Goal: Download file/media: Obtain a digital file from the website

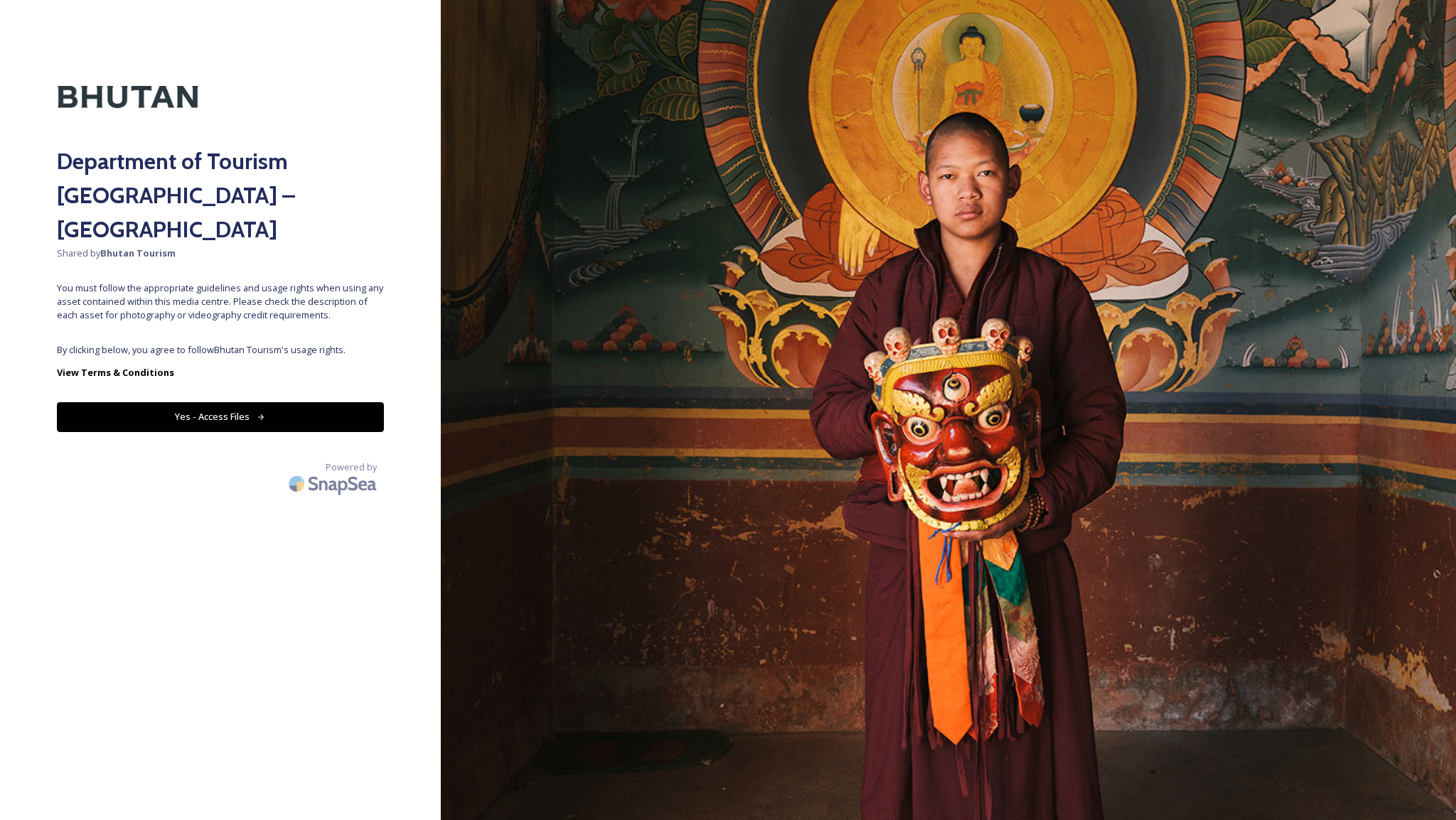
click at [264, 290] on div "Department of Tourism [GEOGRAPHIC_DATA] – Brand Centre Shared by Bhutan Tourism…" at bounding box center [220, 410] width 441 height 706
click at [195, 402] on button "Yes - Access Files" at bounding box center [220, 417] width 327 height 29
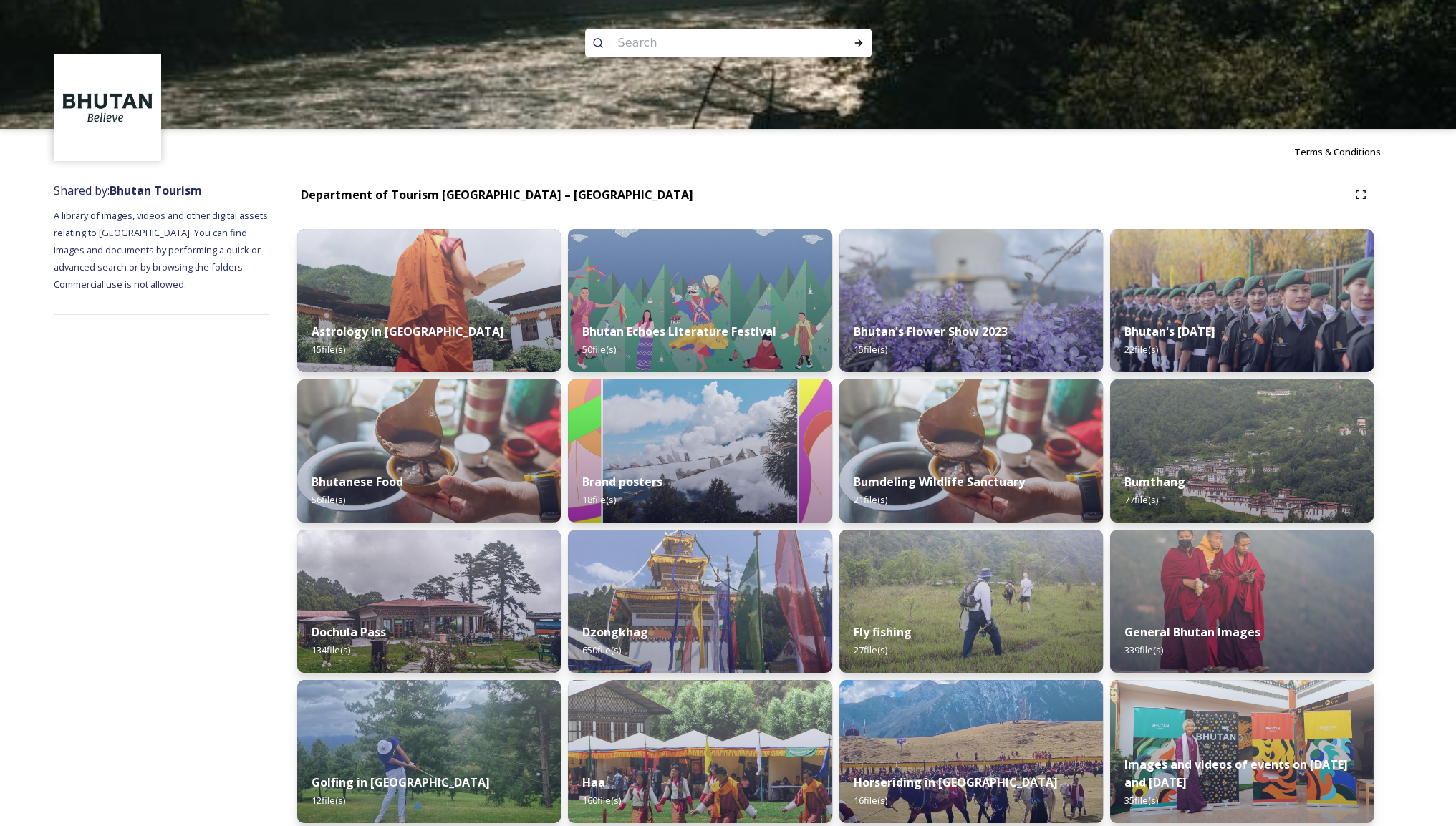
click at [642, 42] on input at bounding box center [709, 43] width 197 height 32
type input "textile"
click at [850, 44] on div "Run Search" at bounding box center [859, 42] width 26 height 26
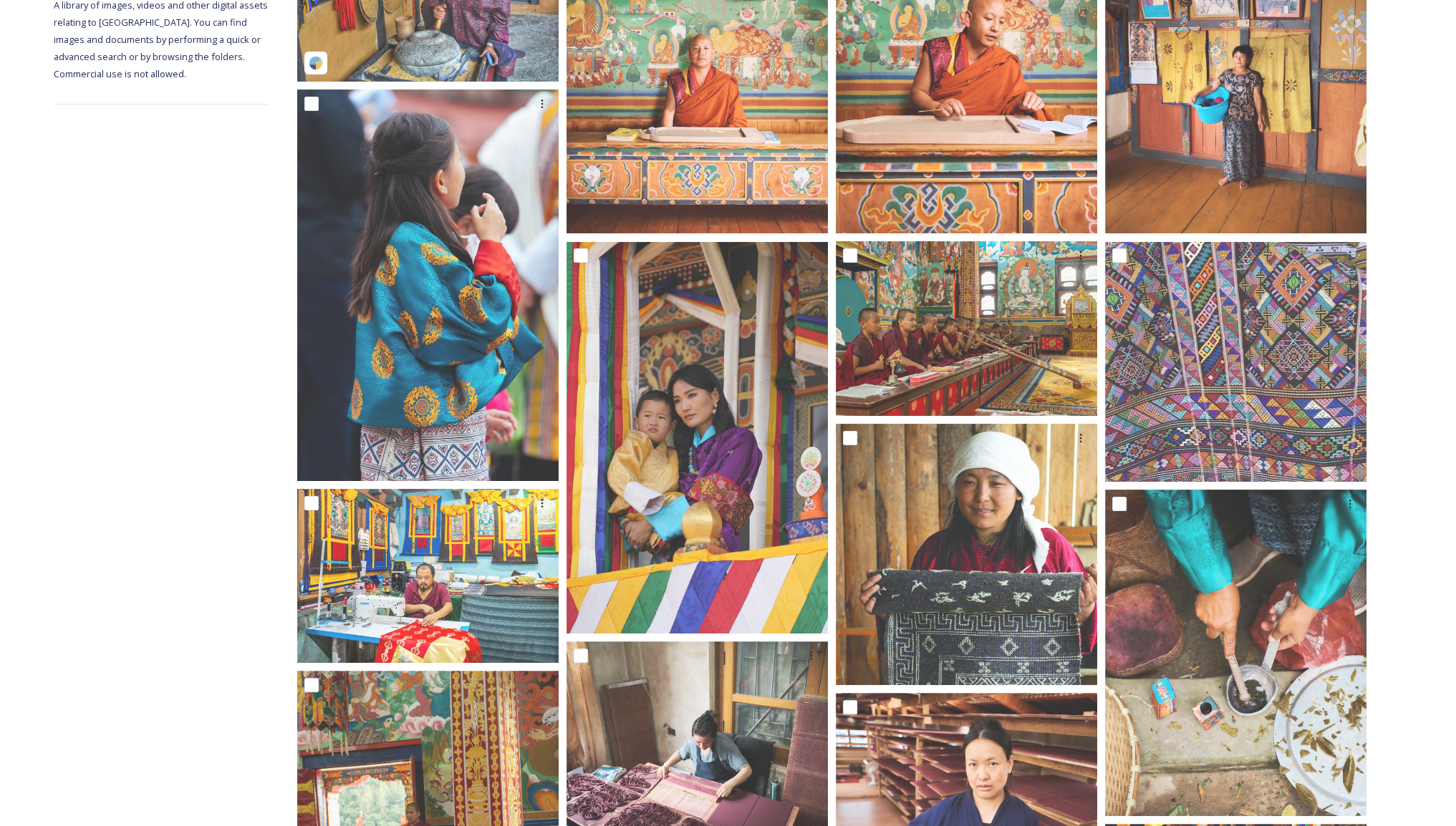
scroll to position [358, 0]
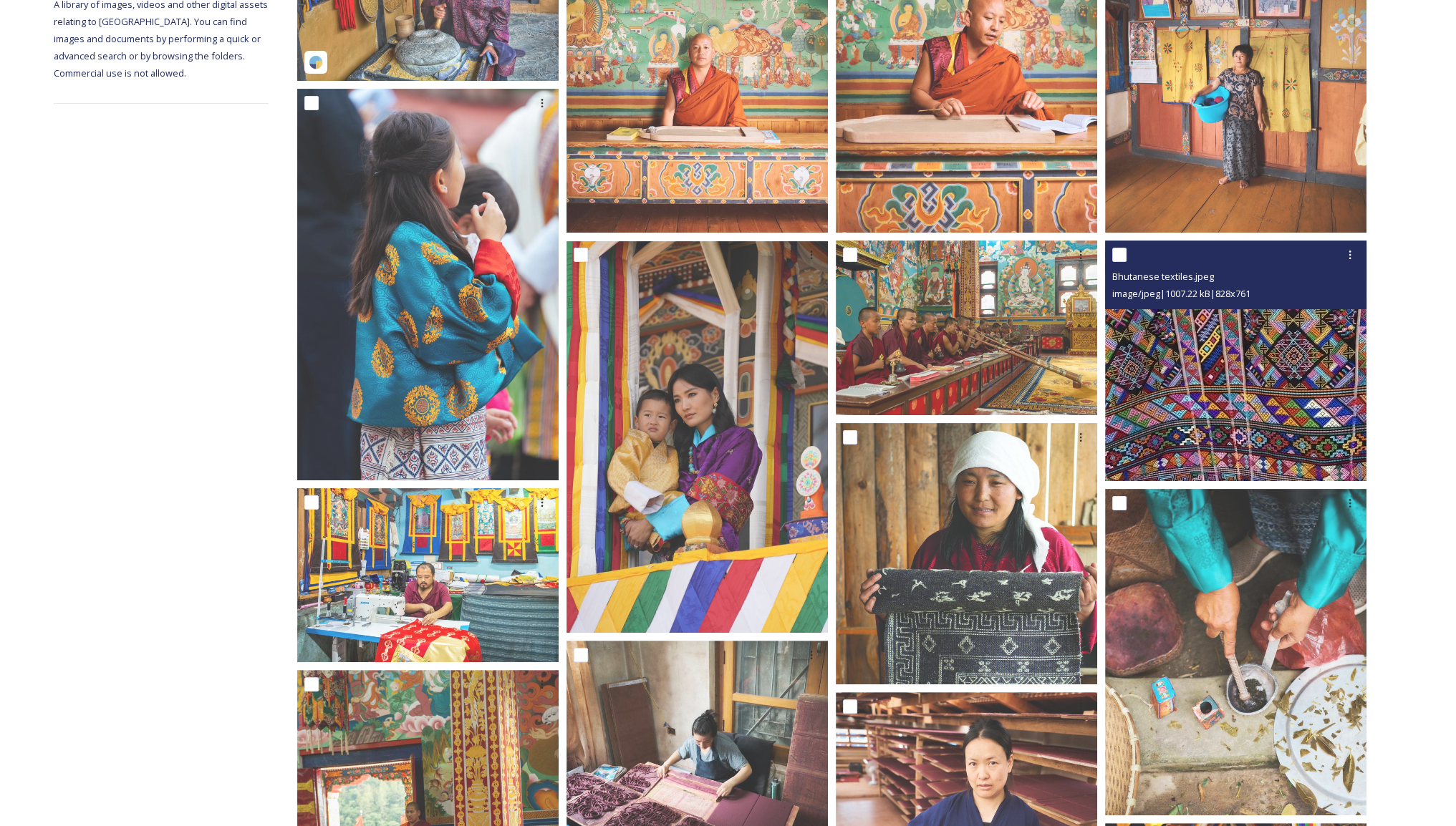
click at [1270, 368] on img at bounding box center [1236, 361] width 261 height 240
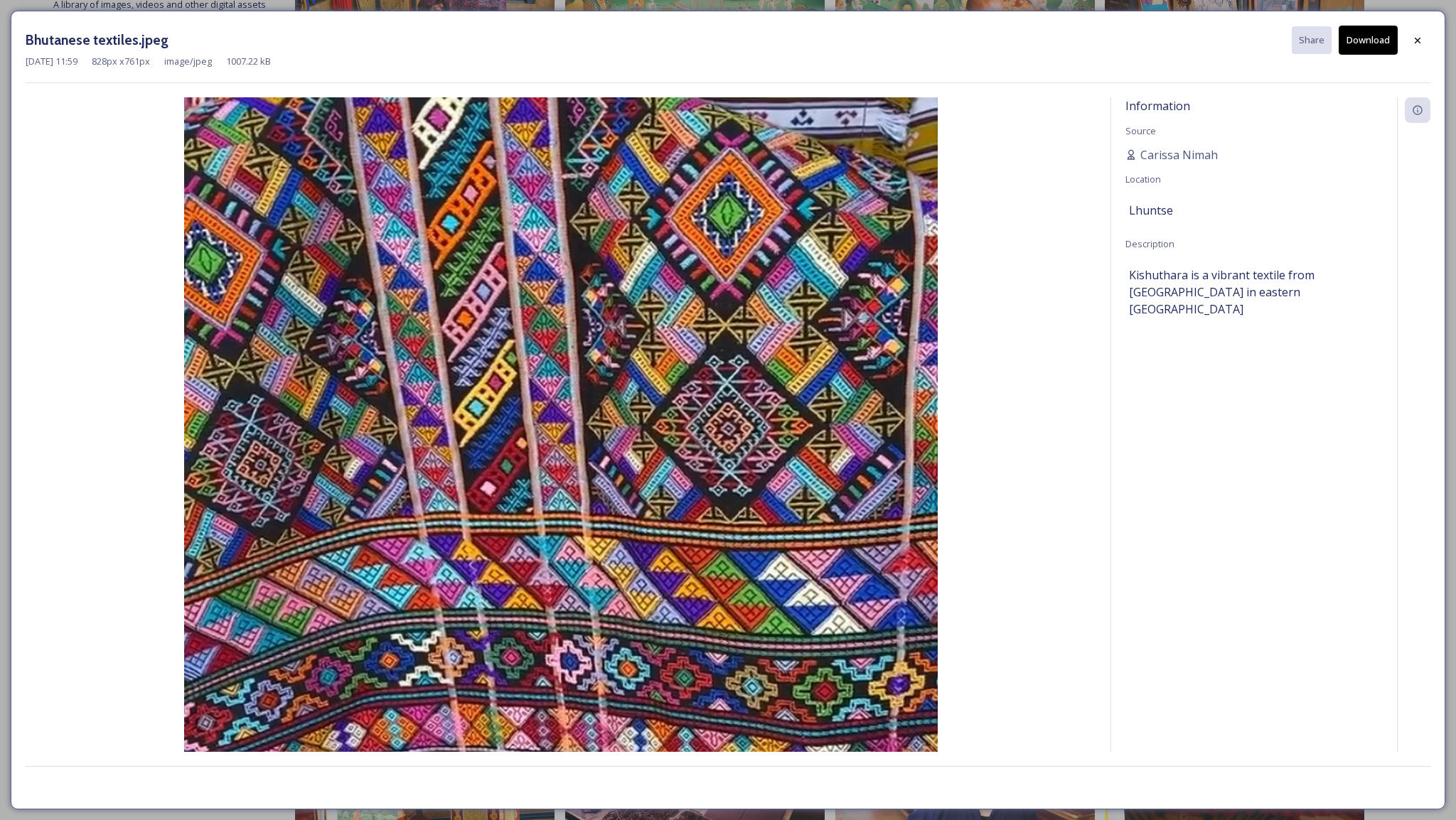
click at [1359, 39] on button "Download" at bounding box center [1368, 40] width 59 height 29
click at [1418, 40] on icon at bounding box center [1418, 40] width 6 height 6
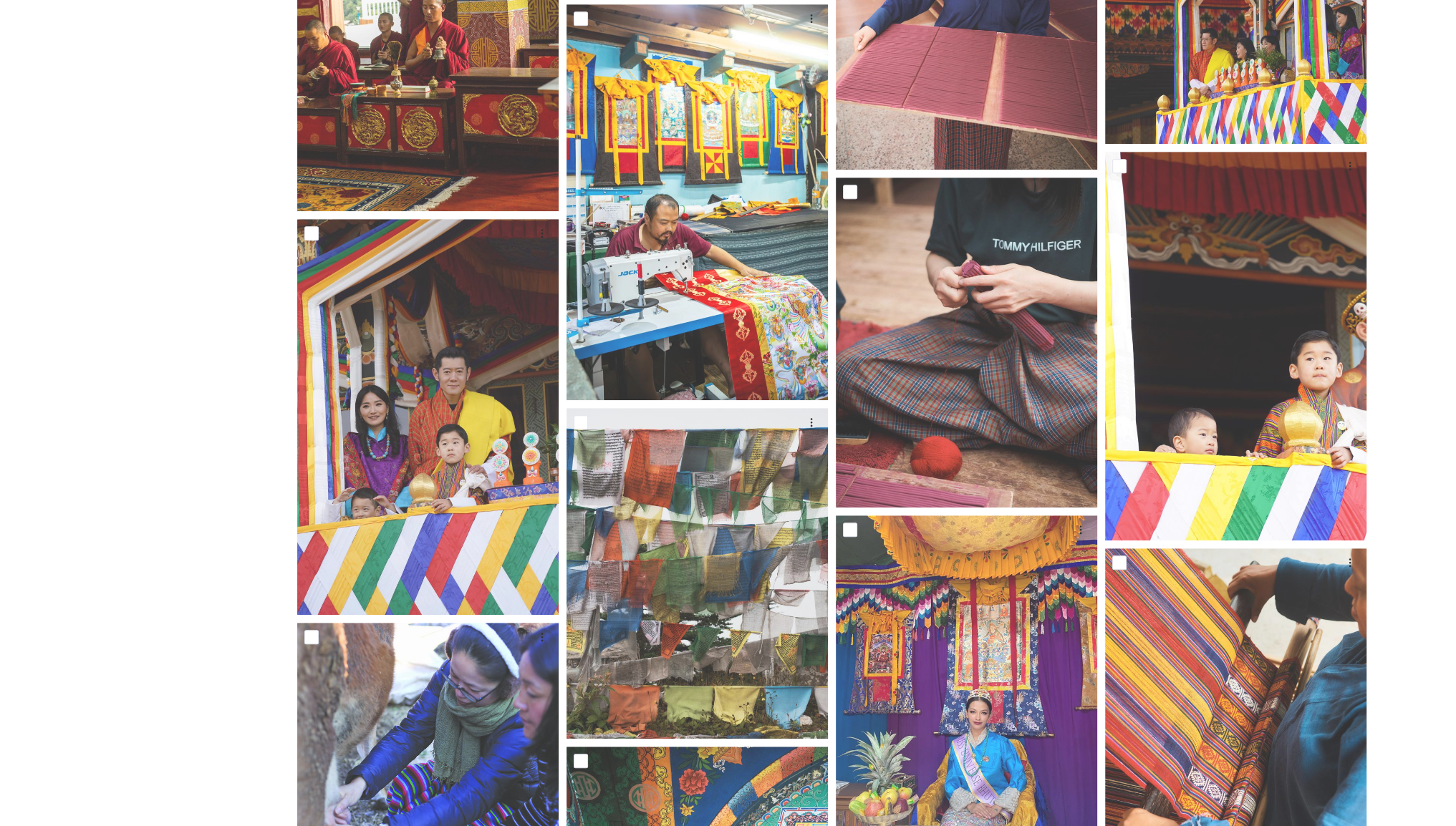
scroll to position [1575, 0]
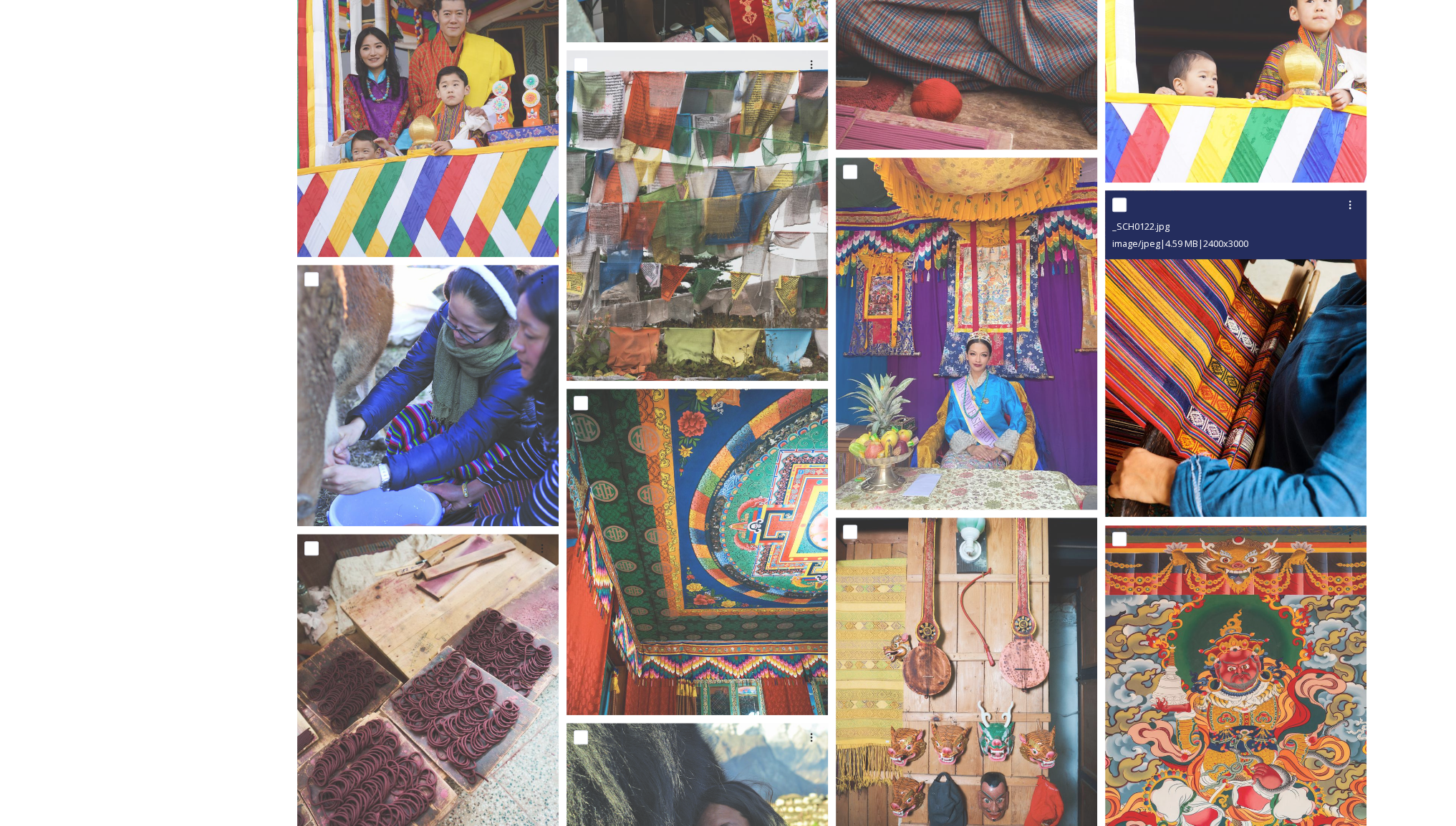
click at [1275, 442] on img at bounding box center [1236, 354] width 261 height 326
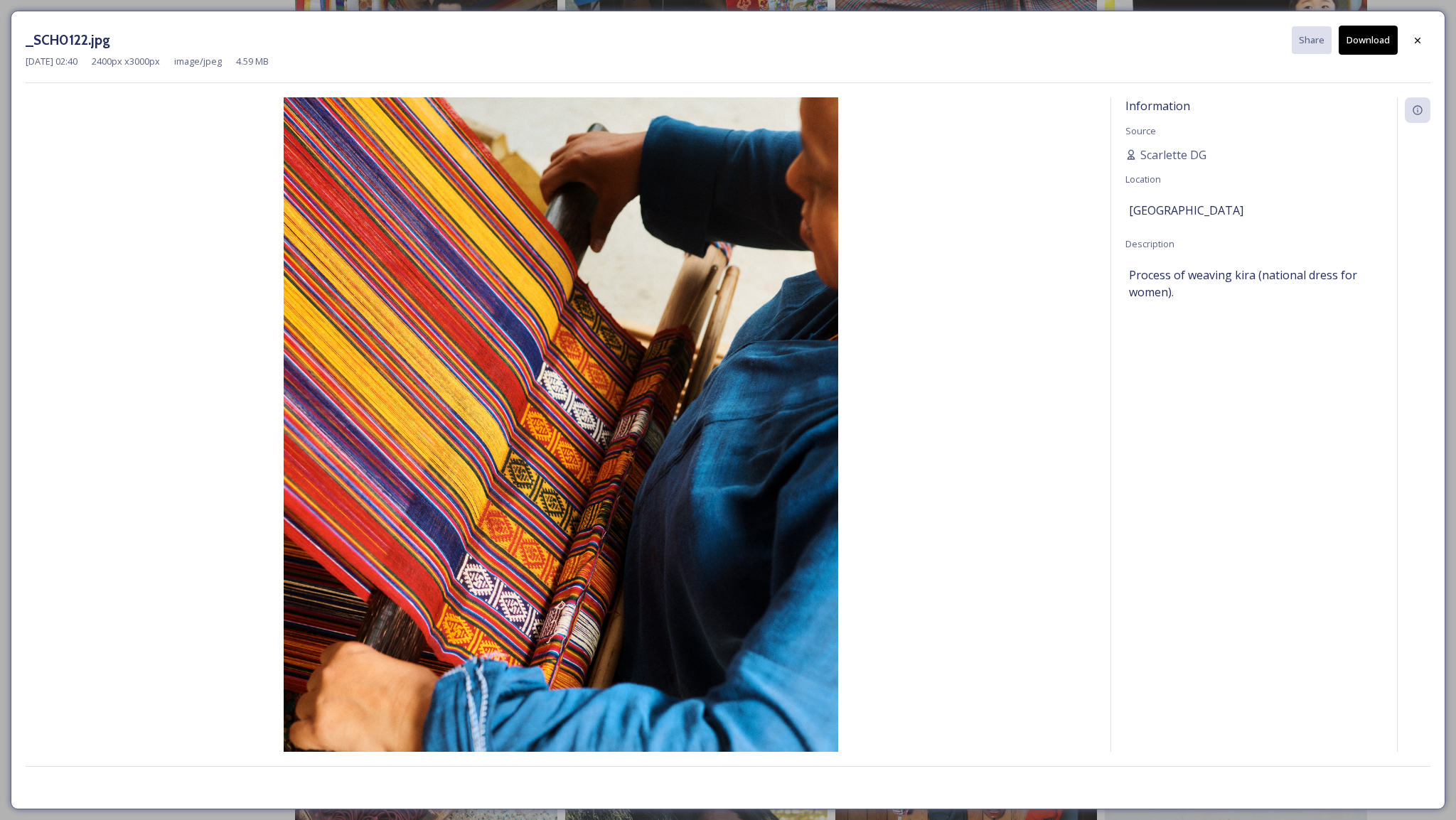
click at [1366, 35] on button "Download" at bounding box center [1368, 40] width 59 height 29
click at [1413, 42] on icon at bounding box center [1418, 41] width 12 height 12
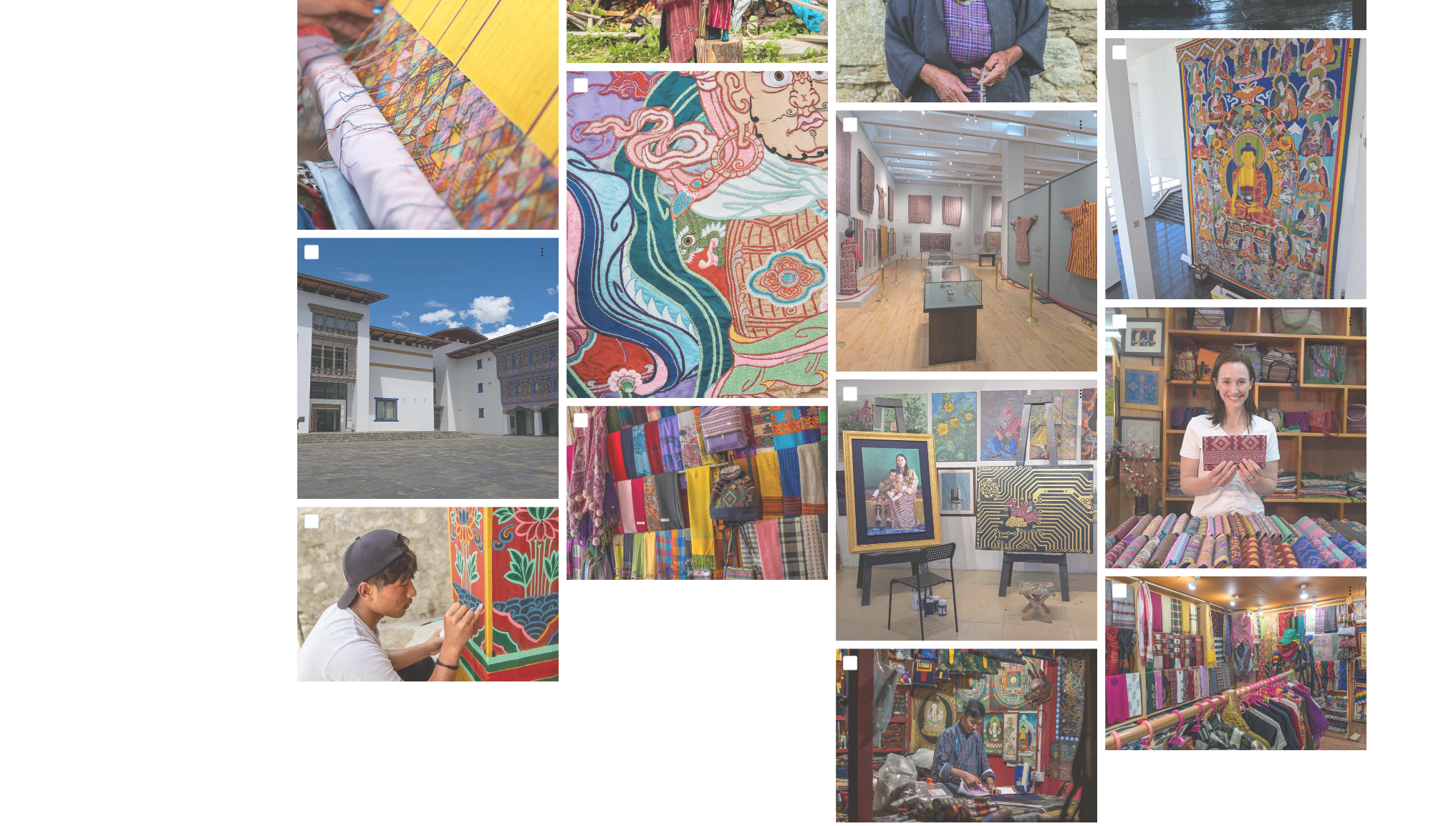
scroll to position [8323, 0]
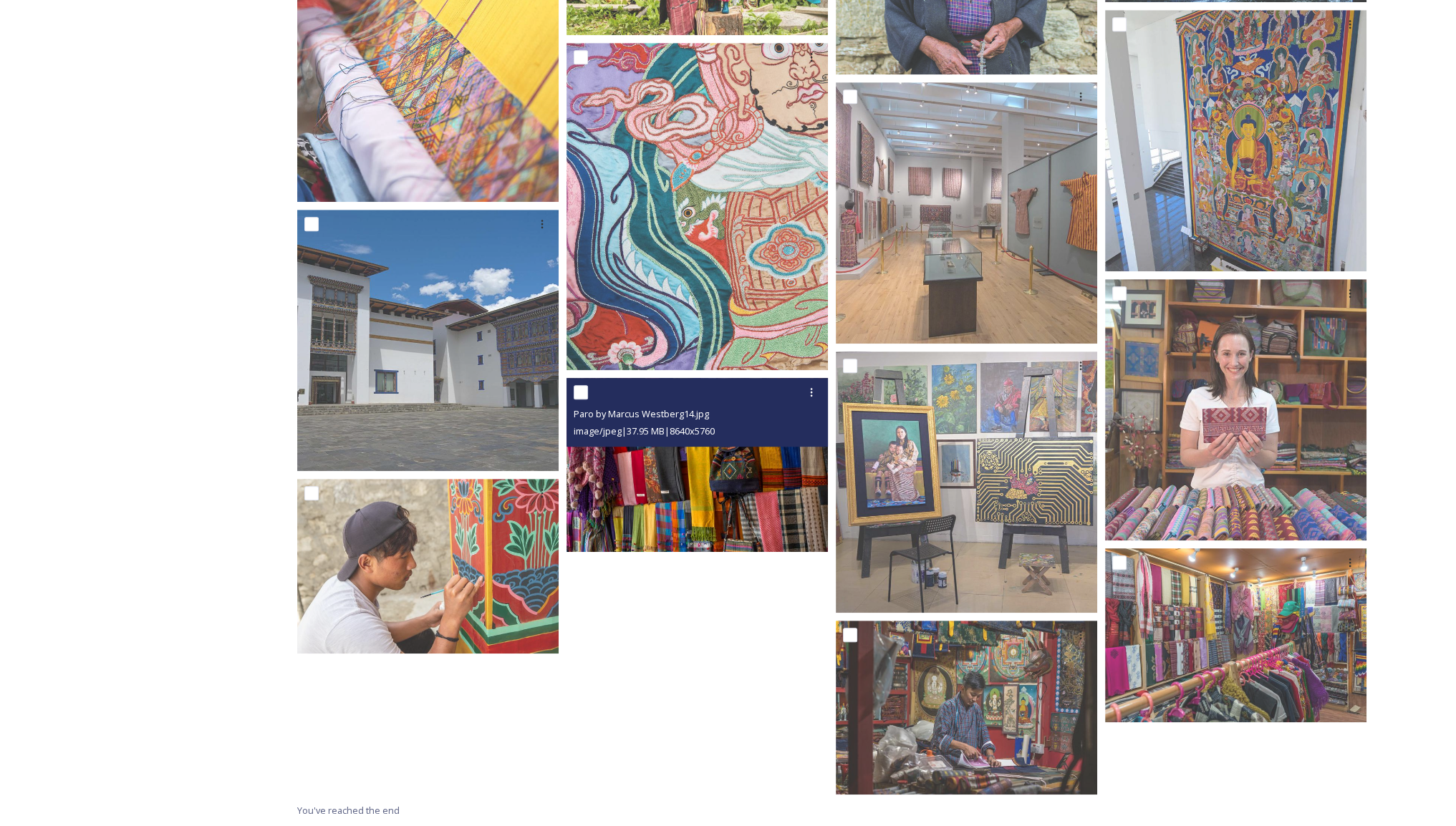
click at [742, 458] on img at bounding box center [697, 464] width 261 height 175
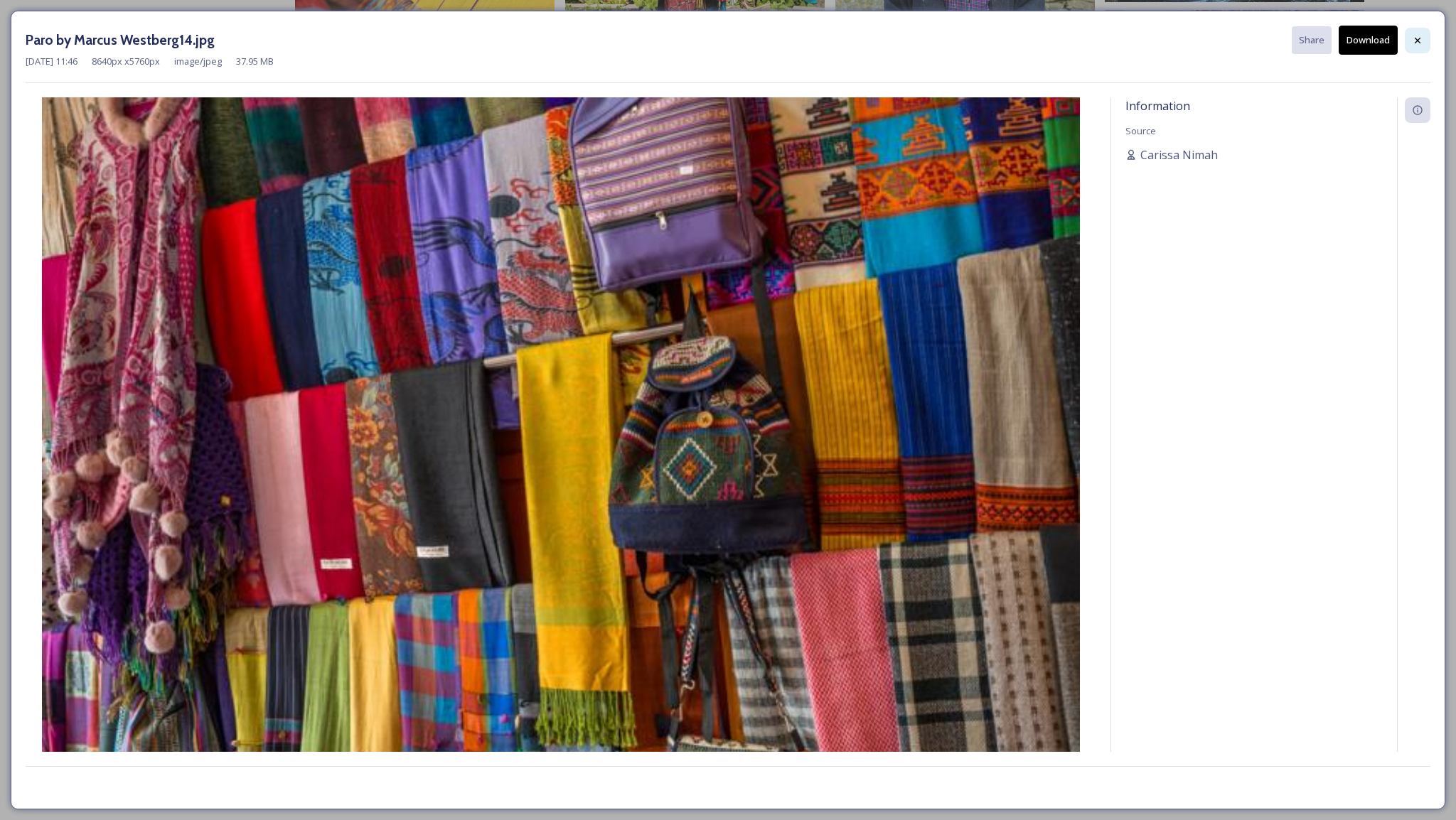
click at [1419, 41] on icon at bounding box center [1418, 40] width 6 height 6
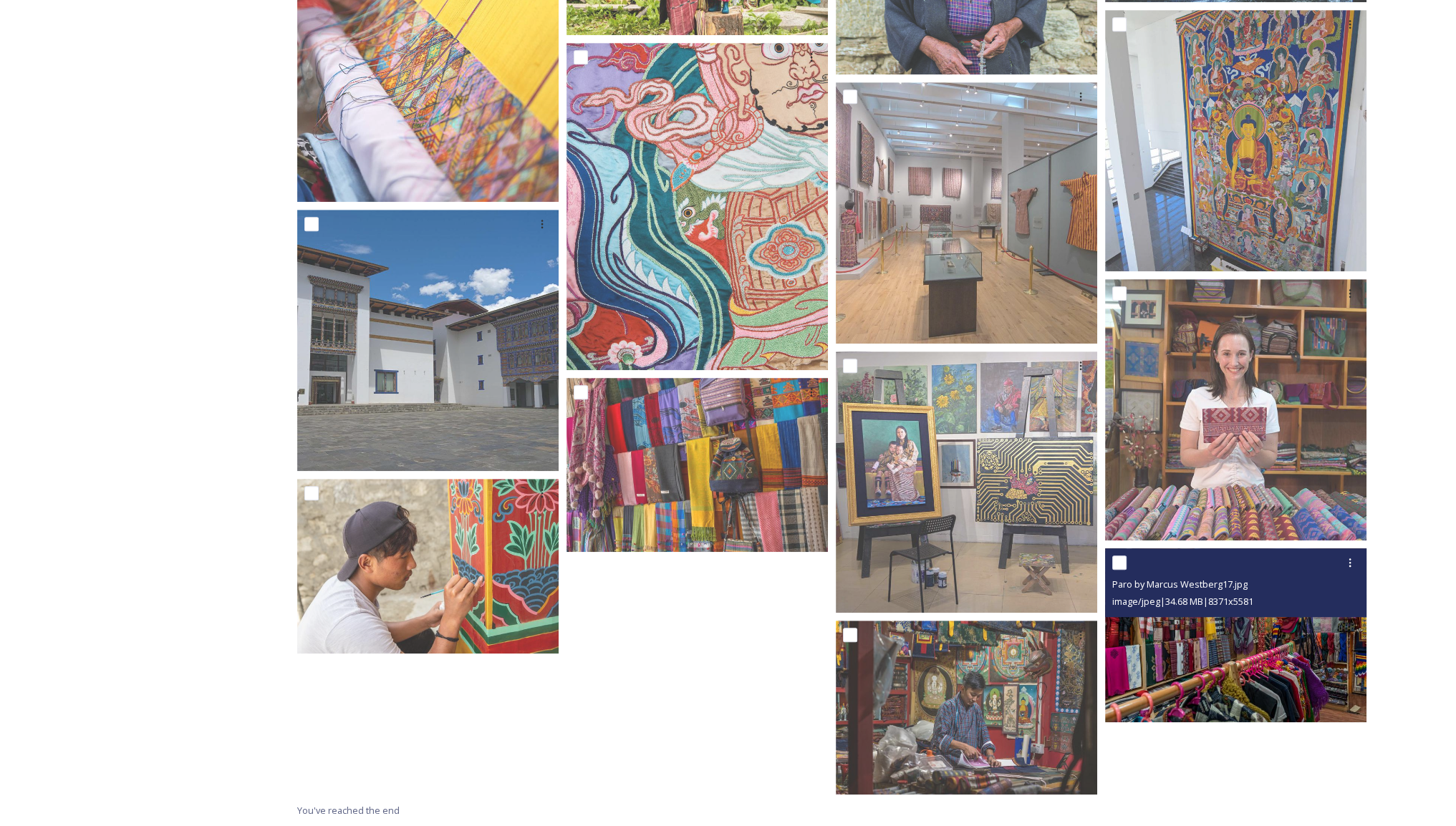
click at [1227, 644] on img at bounding box center [1236, 634] width 261 height 175
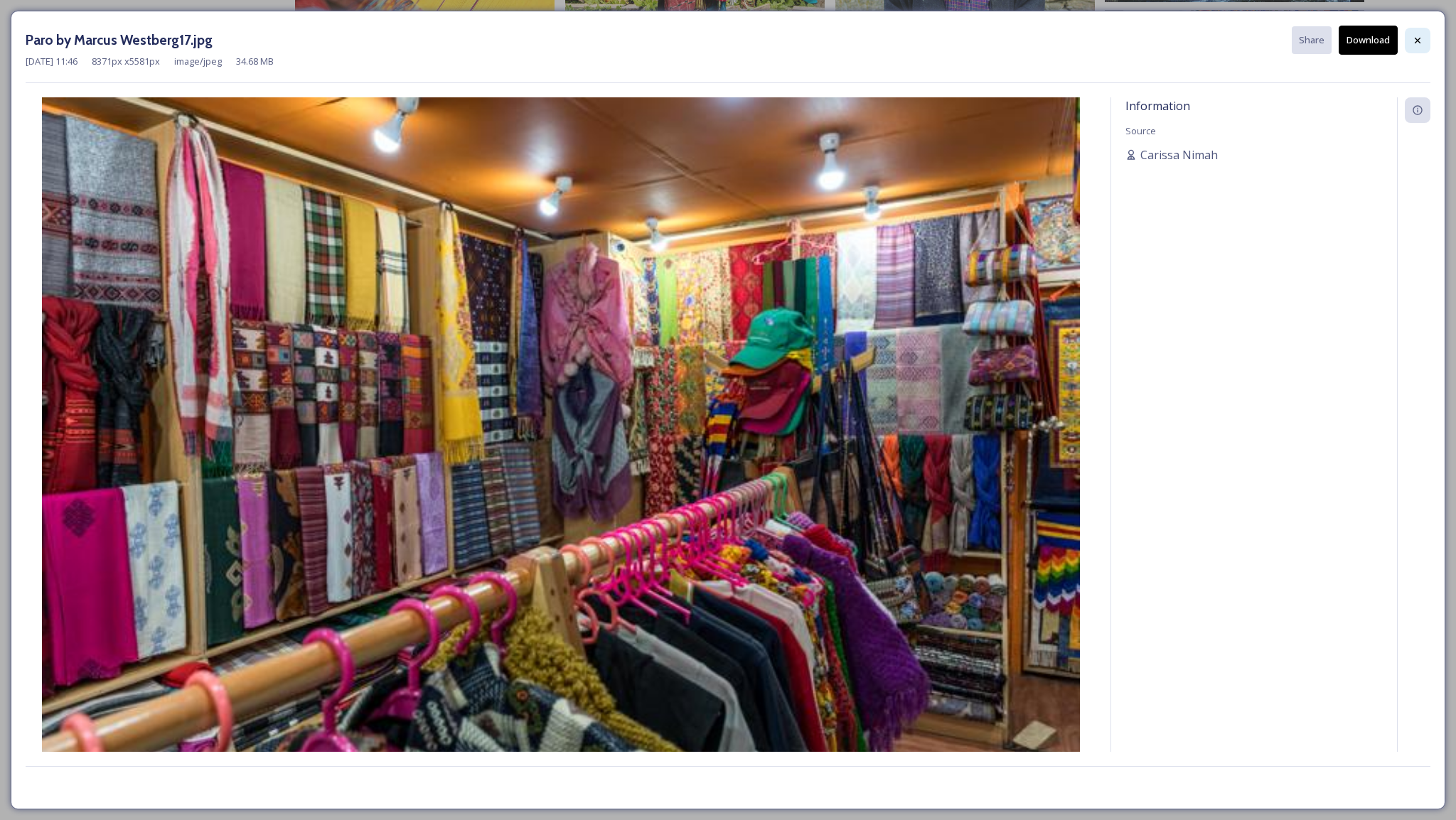
click at [1420, 33] on div at bounding box center [1418, 40] width 26 height 26
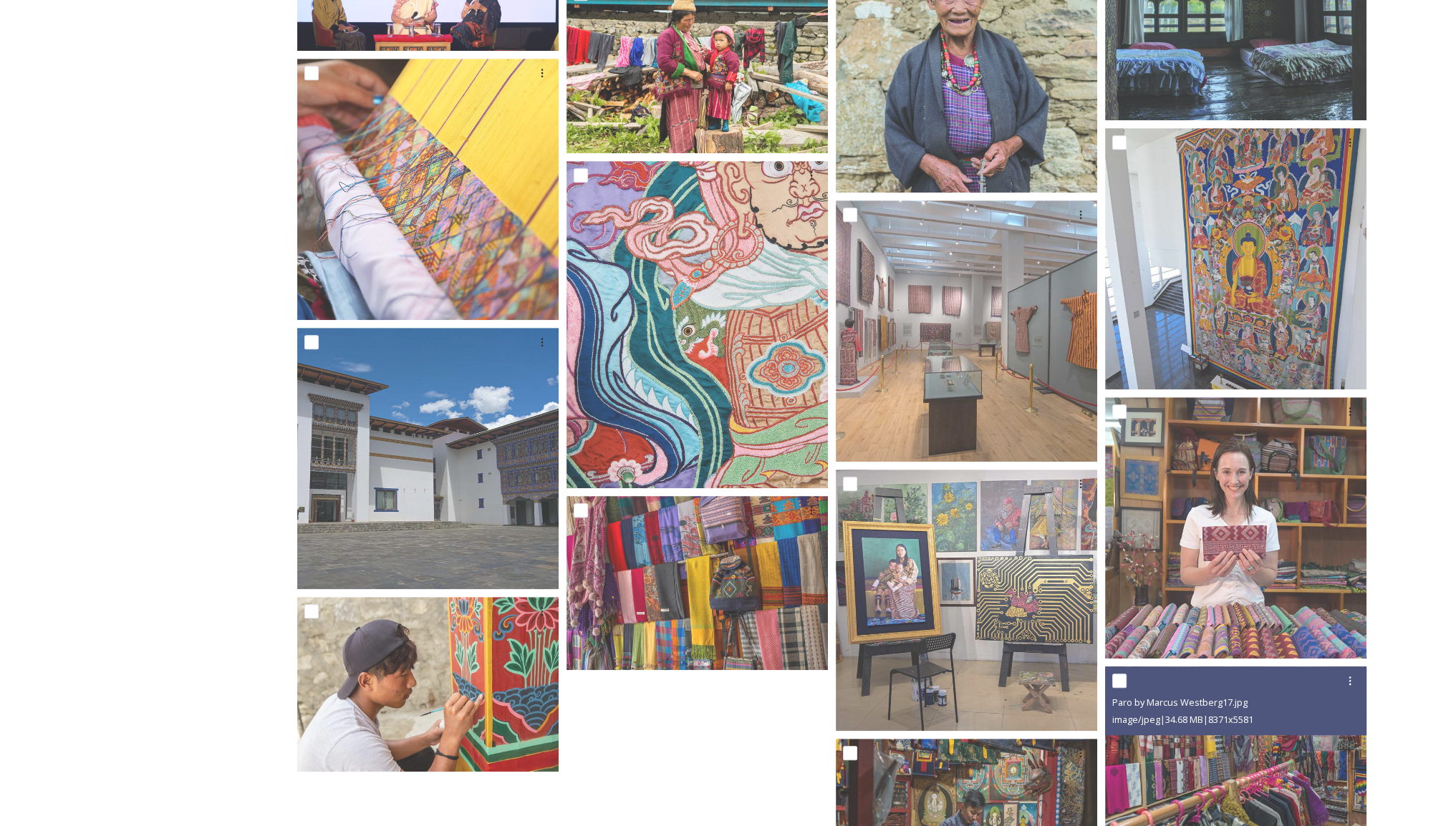
scroll to position [8323, 0]
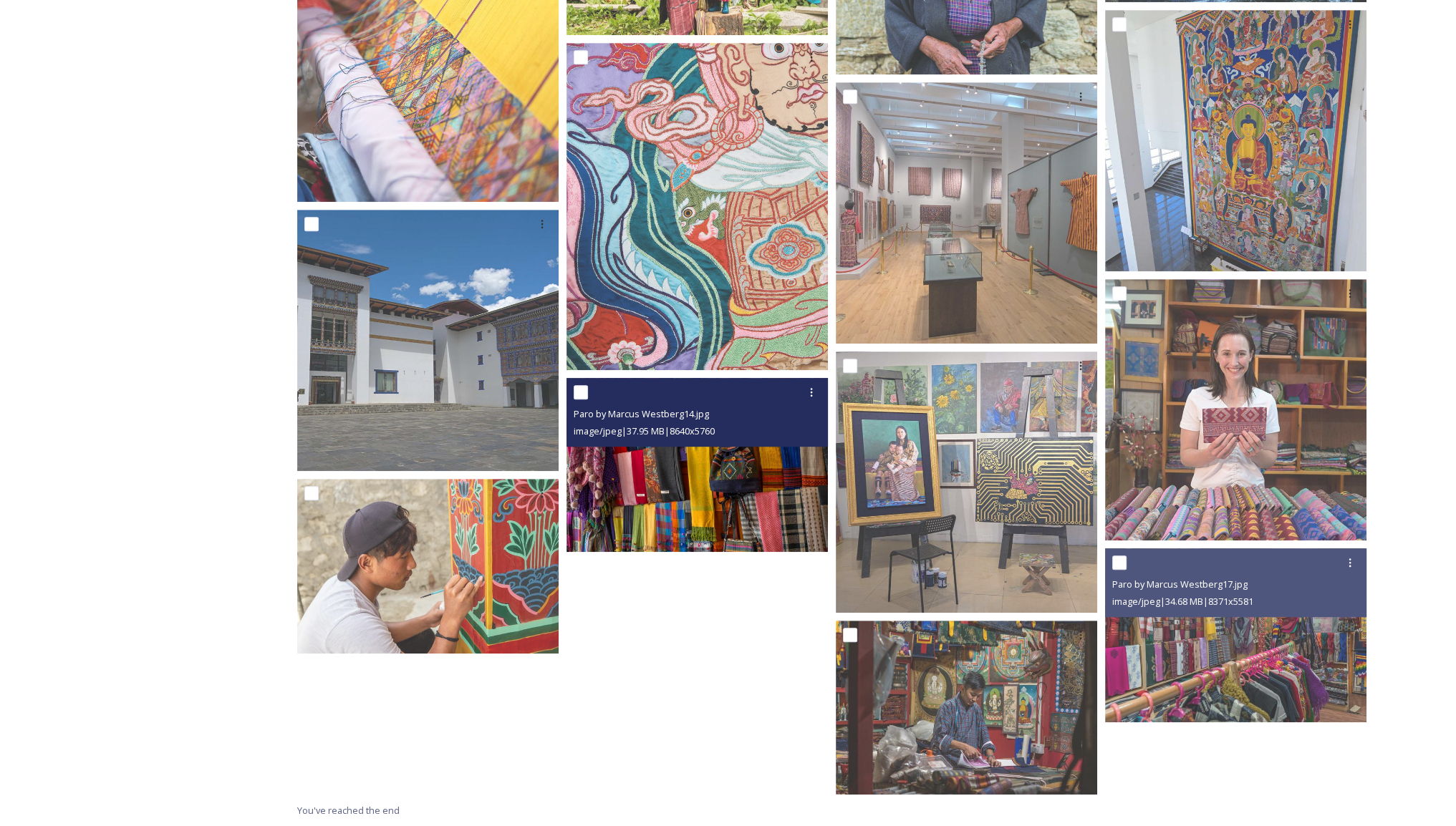
click at [685, 454] on img at bounding box center [697, 464] width 261 height 175
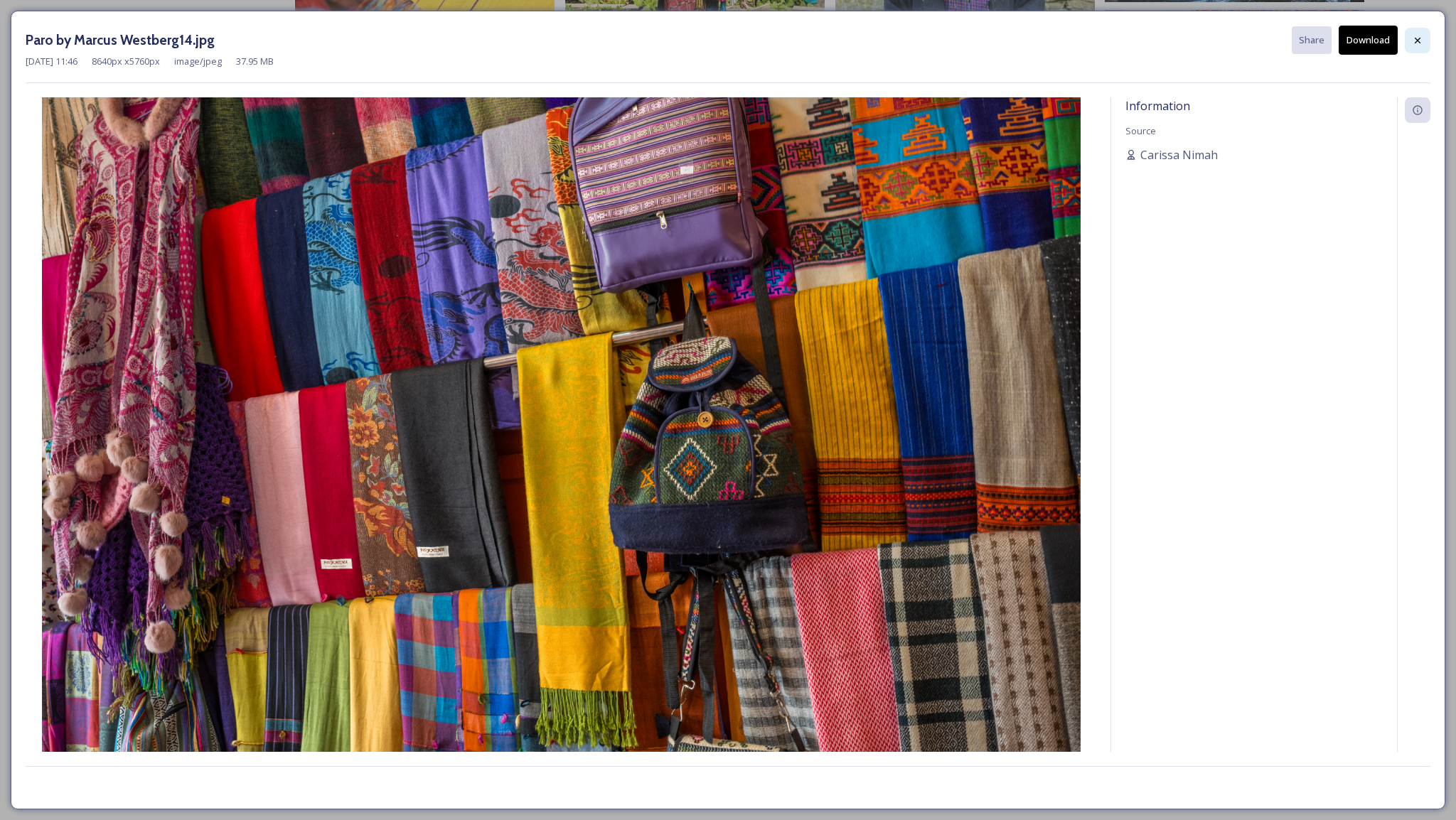
click at [1414, 41] on icon at bounding box center [1418, 41] width 12 height 12
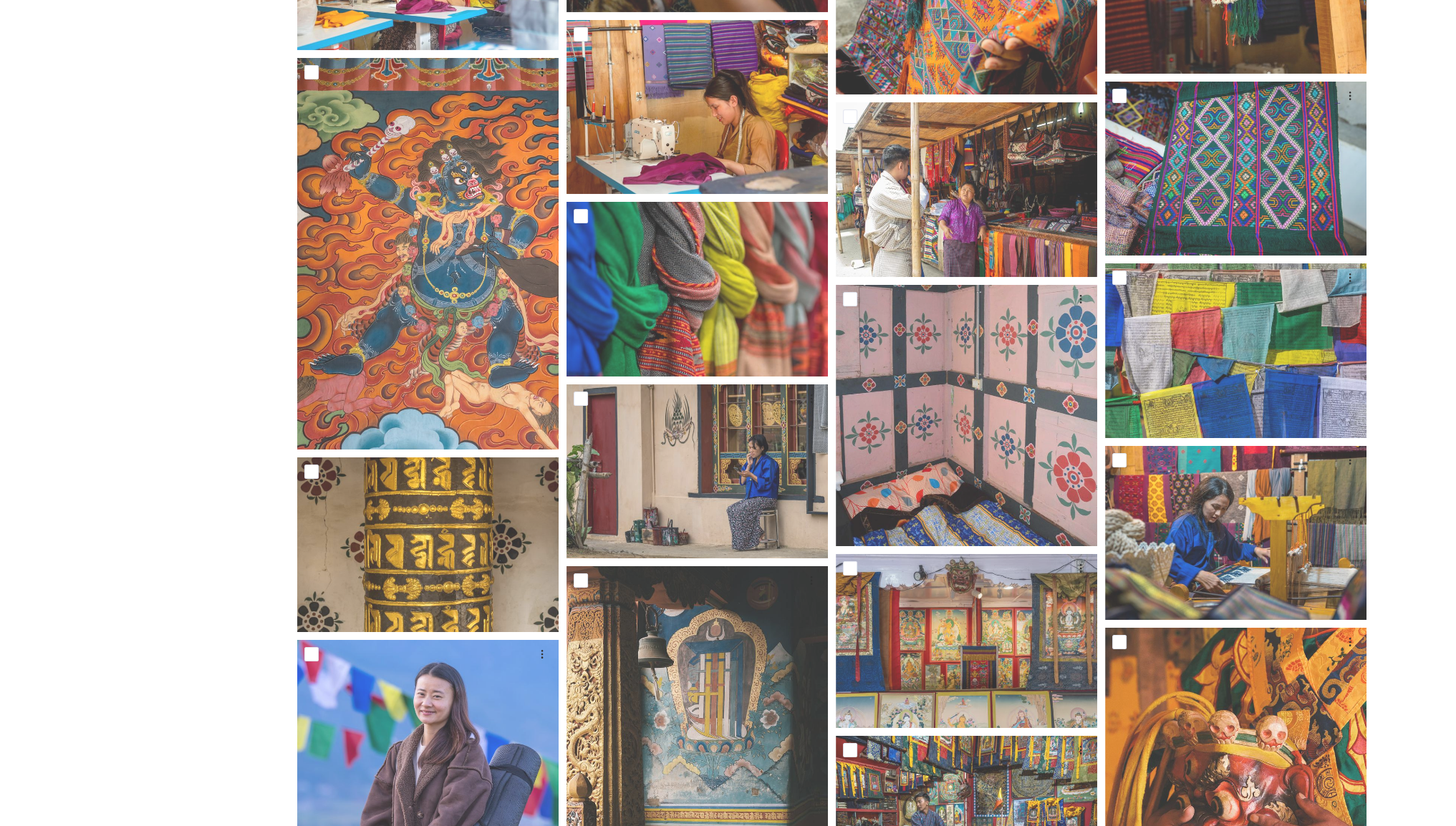
scroll to position [6391, 0]
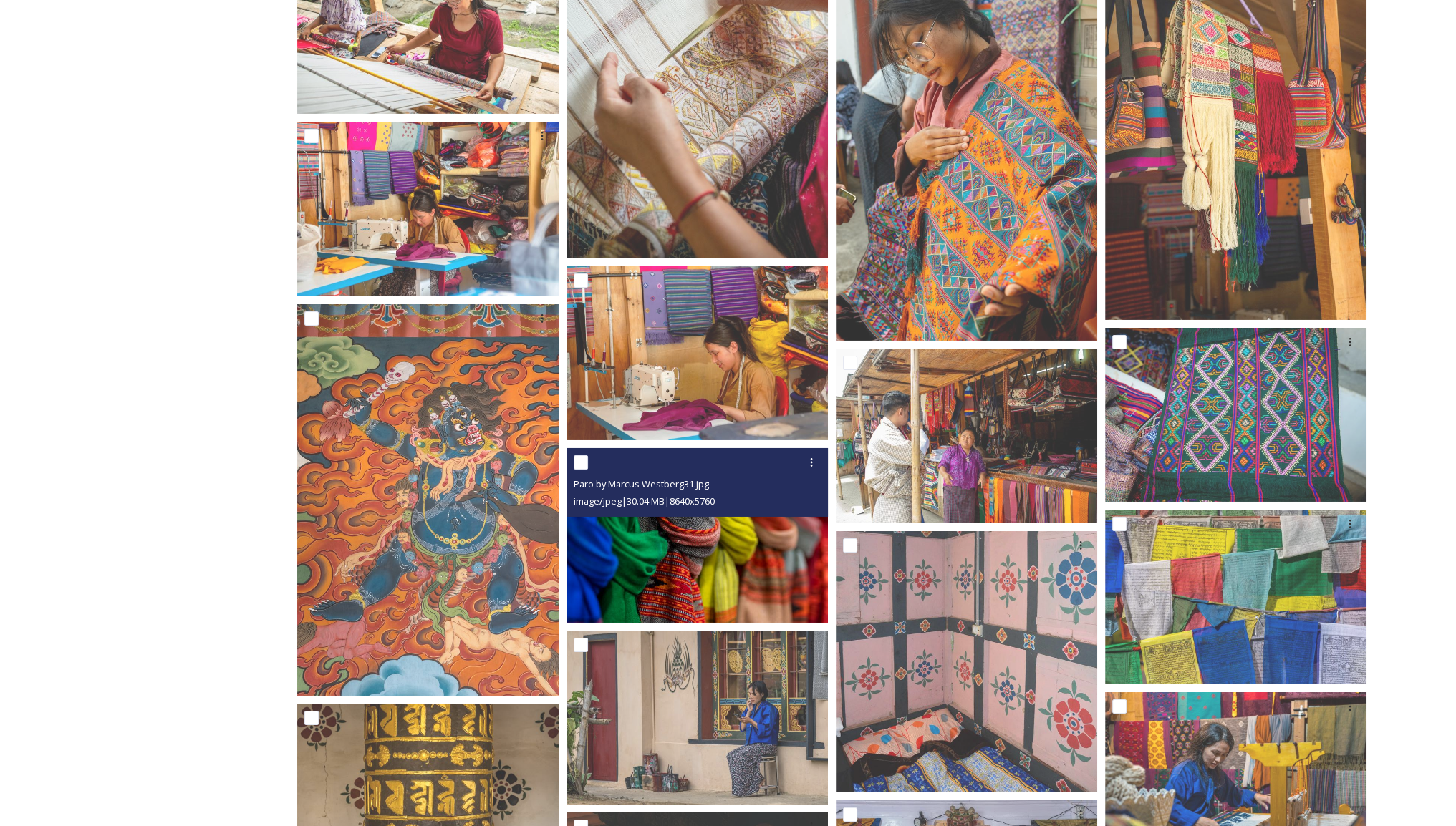
click at [761, 589] on img at bounding box center [697, 536] width 261 height 175
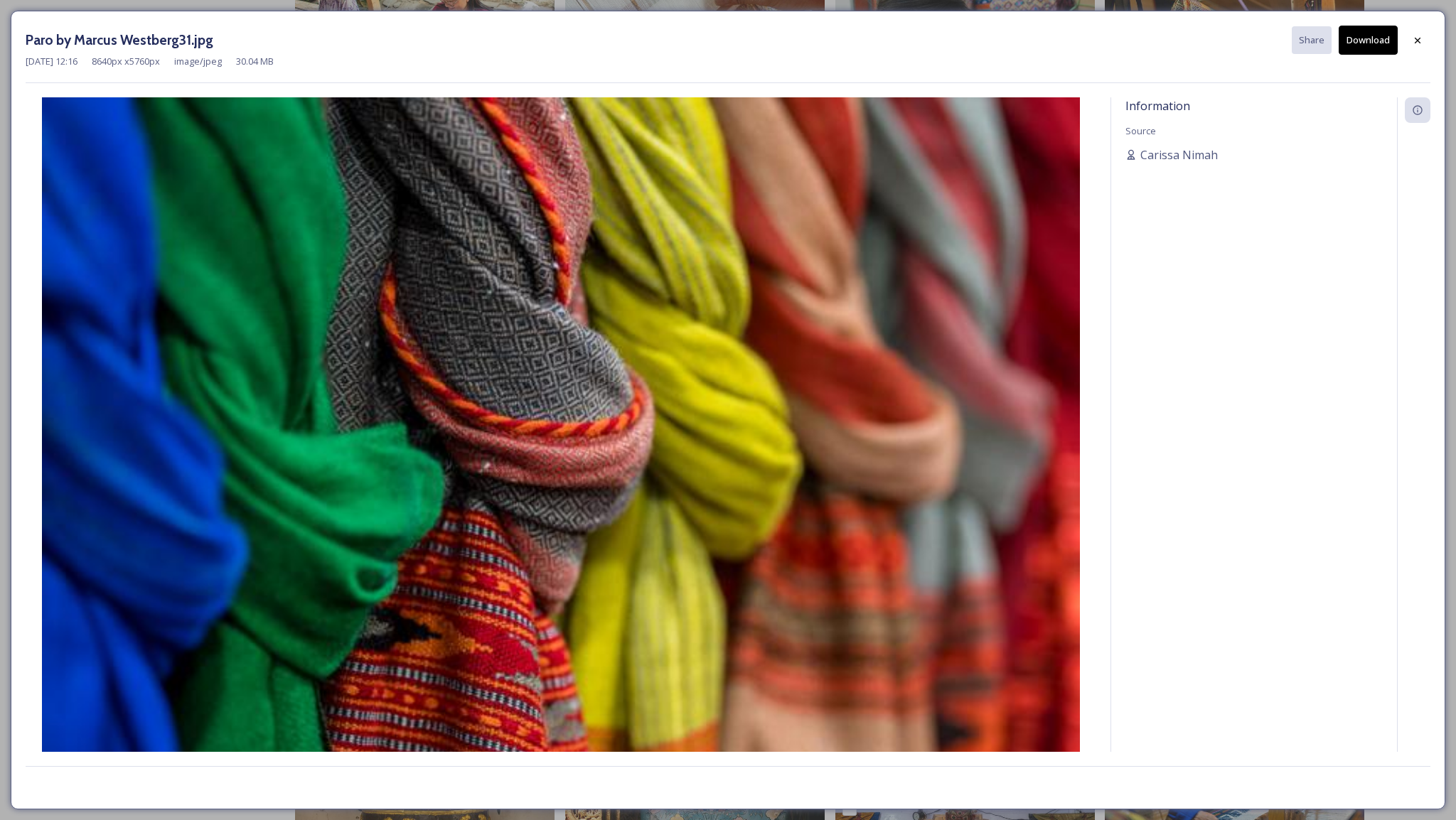
click at [1357, 44] on button "Download" at bounding box center [1368, 40] width 59 height 29
click at [1413, 36] on icon at bounding box center [1418, 41] width 12 height 12
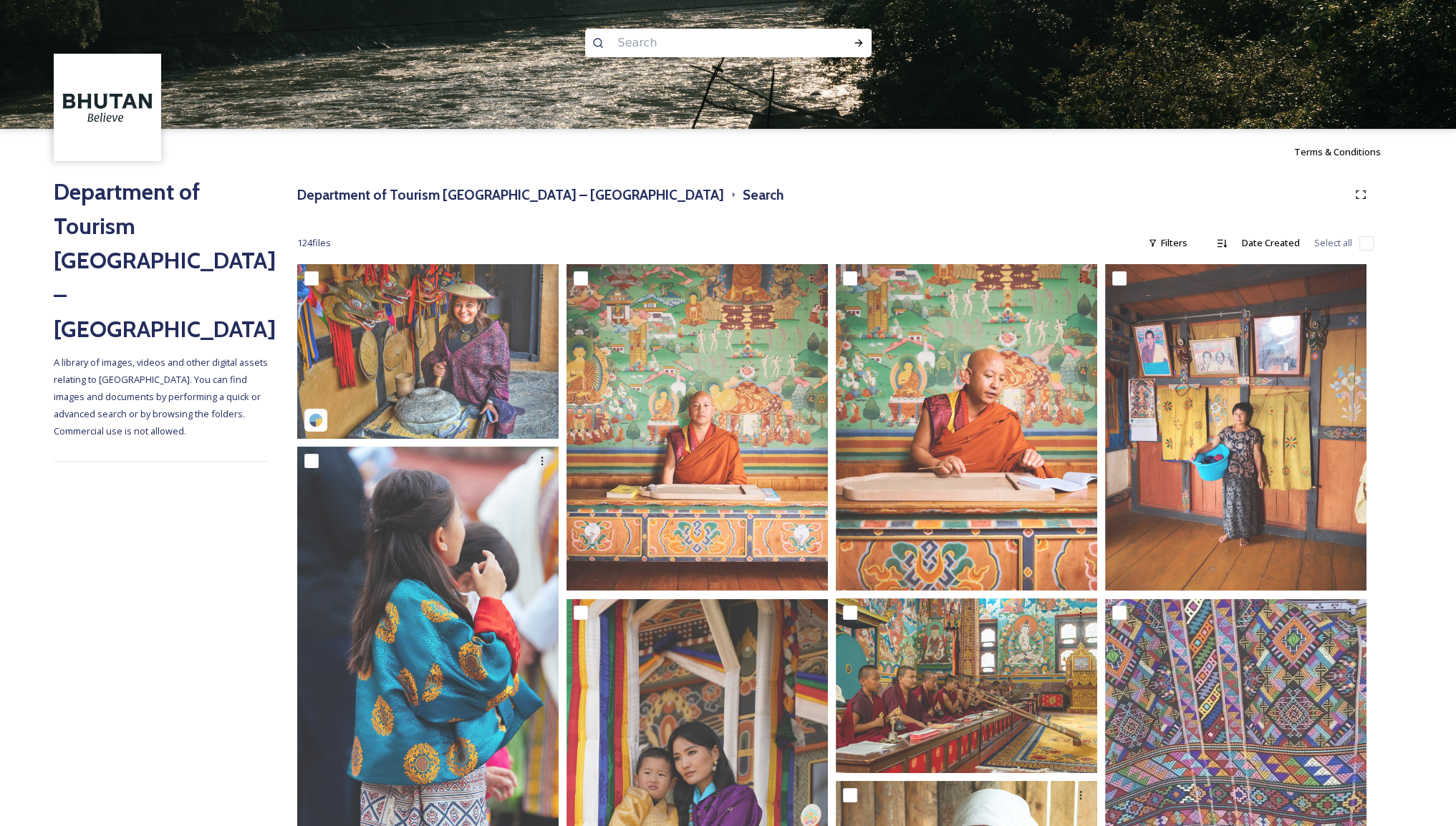
click at [671, 28] on input at bounding box center [709, 43] width 197 height 32
type input "fashion"
click at [854, 45] on icon at bounding box center [859, 43] width 12 height 12
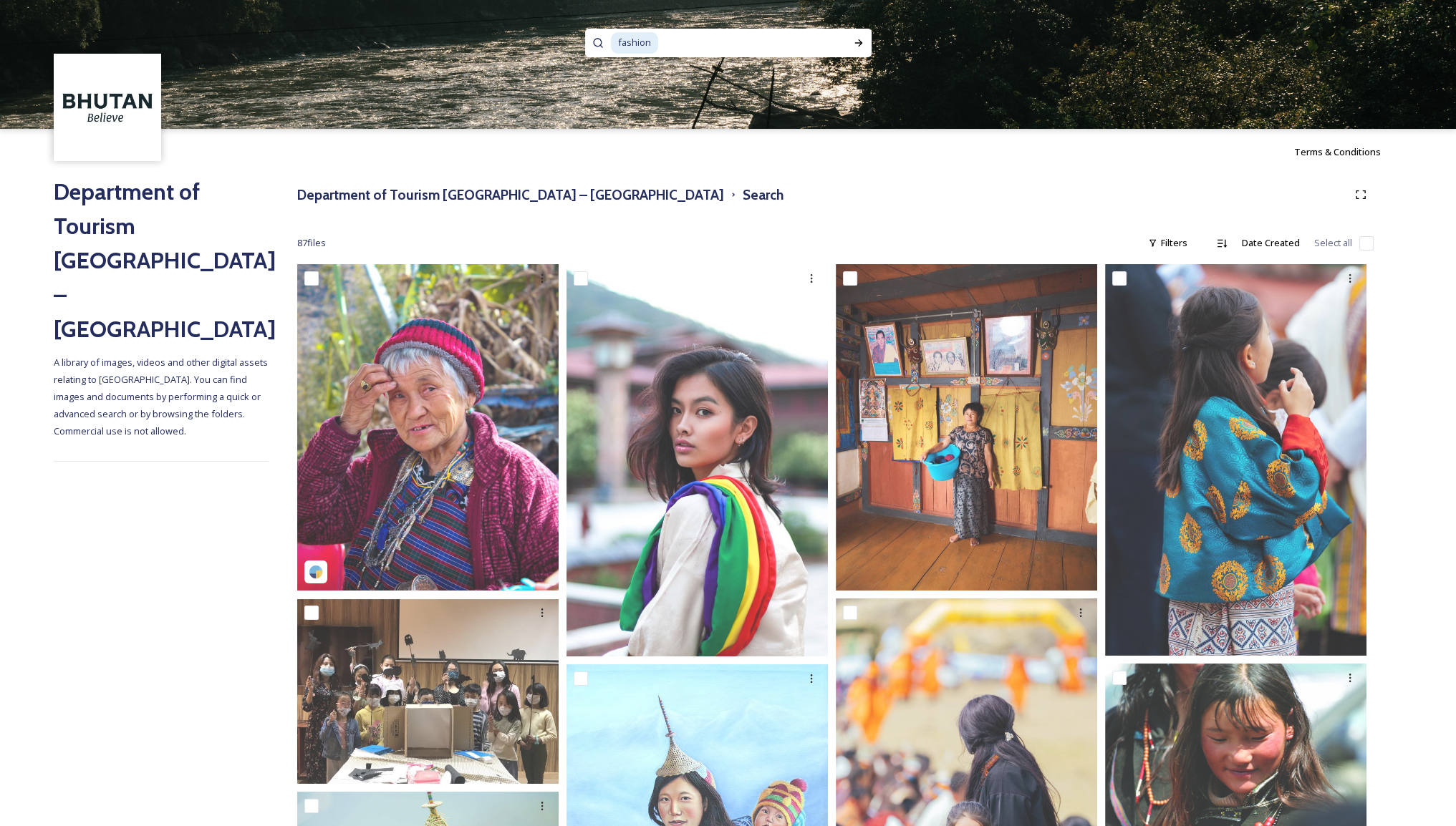
click at [659, 43] on input at bounding box center [745, 43] width 172 height 32
click at [648, 43] on div "fashion" at bounding box center [721, 42] width 220 height 29
type input "f"
paste input "At [GEOGRAPHIC_DATA]"
type input "At [GEOGRAPHIC_DATA]"
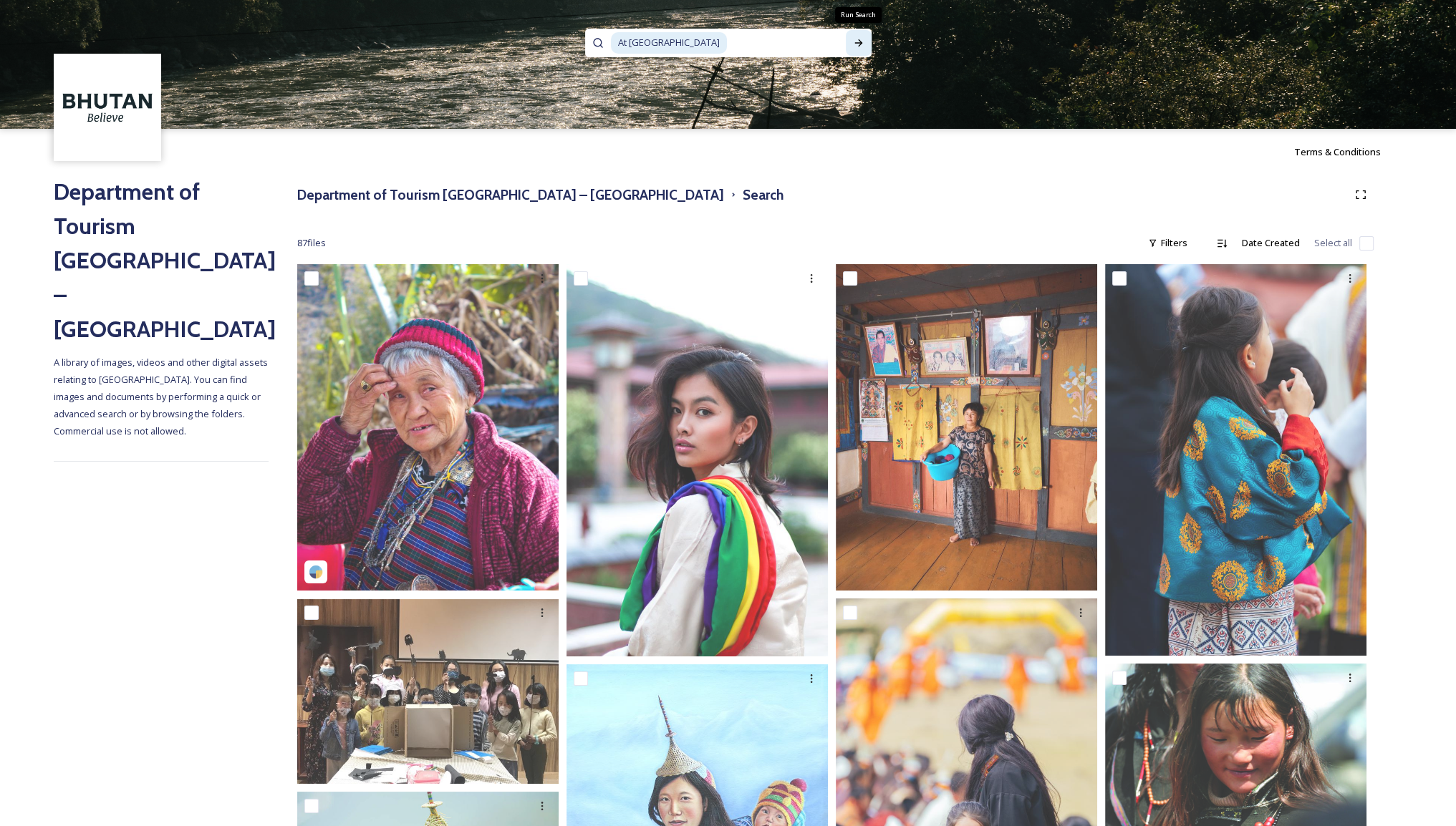
click at [865, 50] on div "Run Search" at bounding box center [859, 42] width 26 height 26
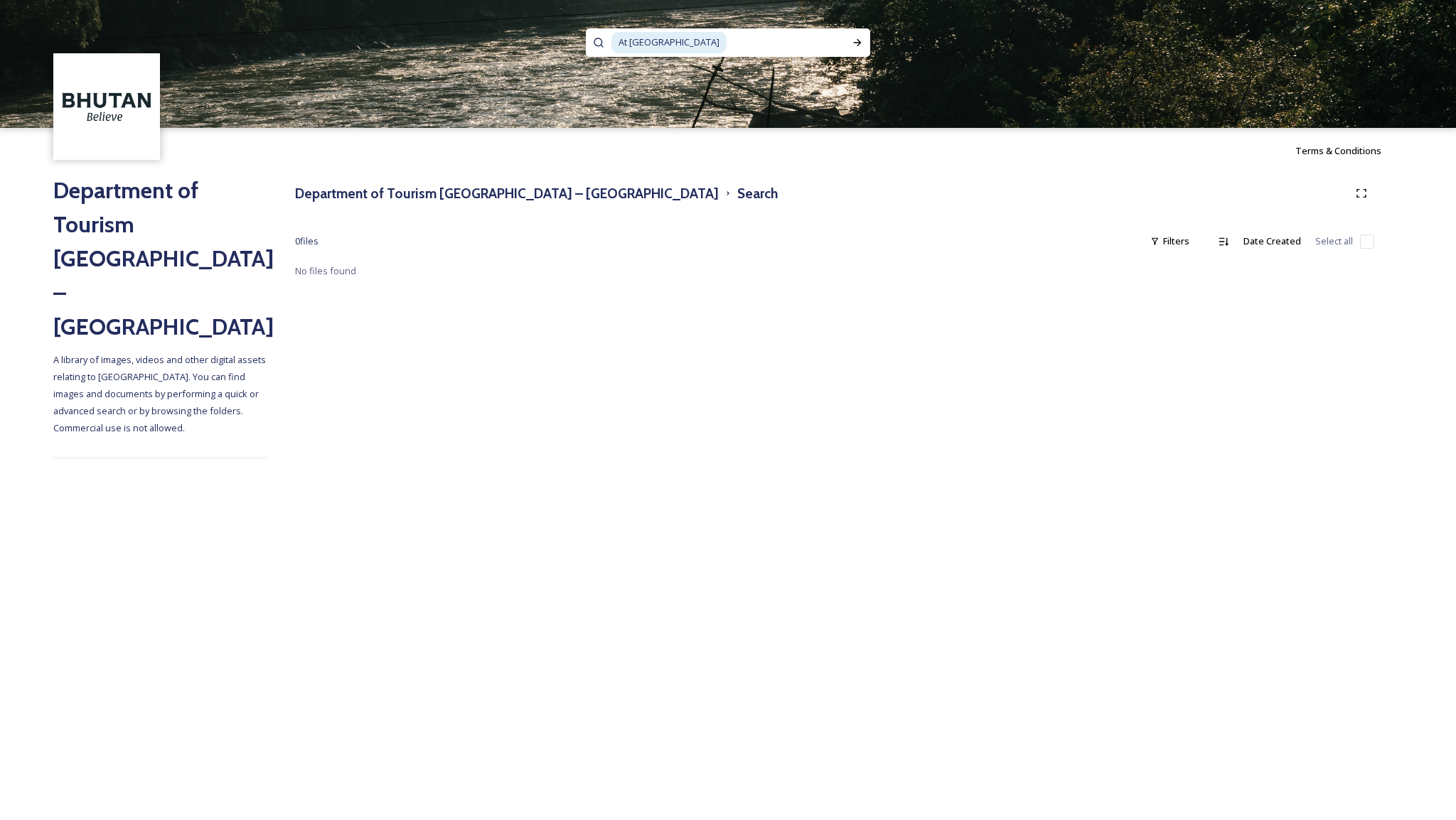
click at [639, 40] on span "At [GEOGRAPHIC_DATA]" at bounding box center [668, 42] width 115 height 21
drag, startPoint x: 629, startPoint y: 41, endPoint x: 598, endPoint y: 42, distance: 31.0
click at [598, 42] on div "At [GEOGRAPHIC_DATA]" at bounding box center [728, 42] width 285 height 28
click at [852, 43] on icon at bounding box center [858, 43] width 12 height 12
click at [417, 189] on h3 "Department of Tourism [GEOGRAPHIC_DATA] – [GEOGRAPHIC_DATA]" at bounding box center [507, 193] width 424 height 21
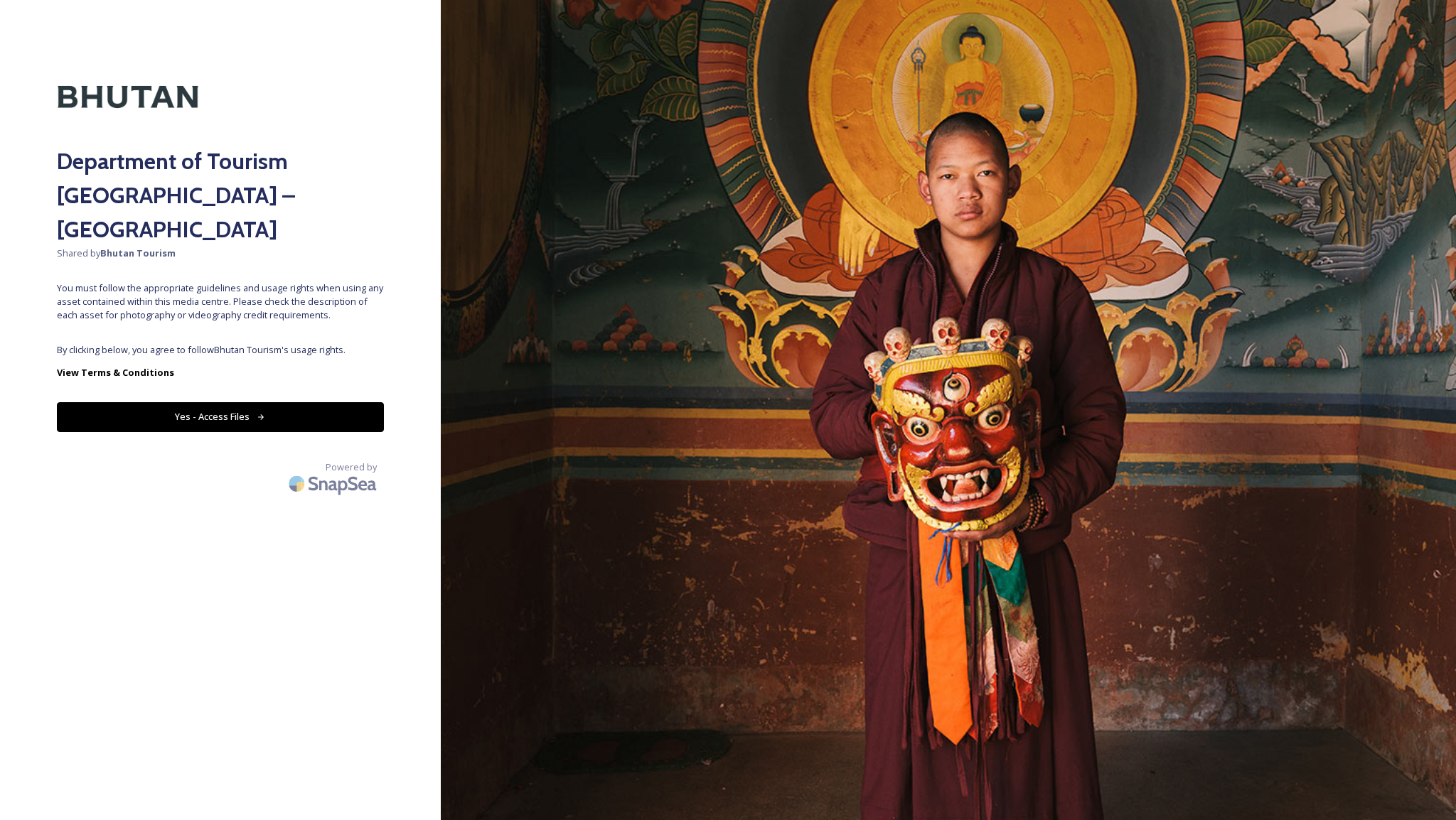
click at [213, 398] on div "Department of Tourism [GEOGRAPHIC_DATA] – Brand Centre Shared by Bhutan Tourism…" at bounding box center [220, 410] width 441 height 706
click at [200, 402] on button "Yes - Access Files" at bounding box center [220, 417] width 327 height 29
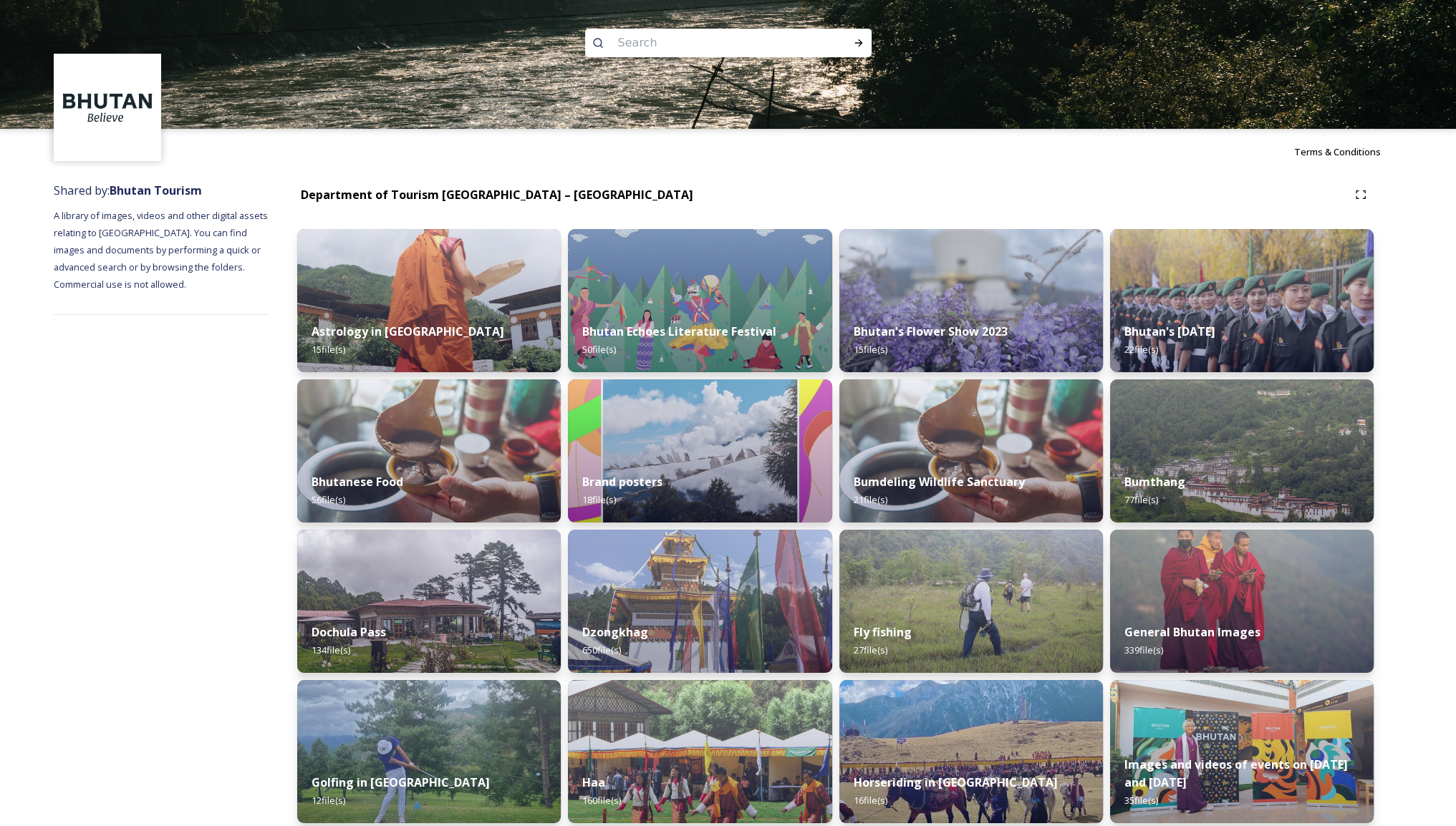
click at [643, 43] on input at bounding box center [709, 43] width 197 height 32
type input "V"
type input "[GEOGRAPHIC_DATA]"
click at [865, 45] on div "Run Search" at bounding box center [859, 42] width 26 height 26
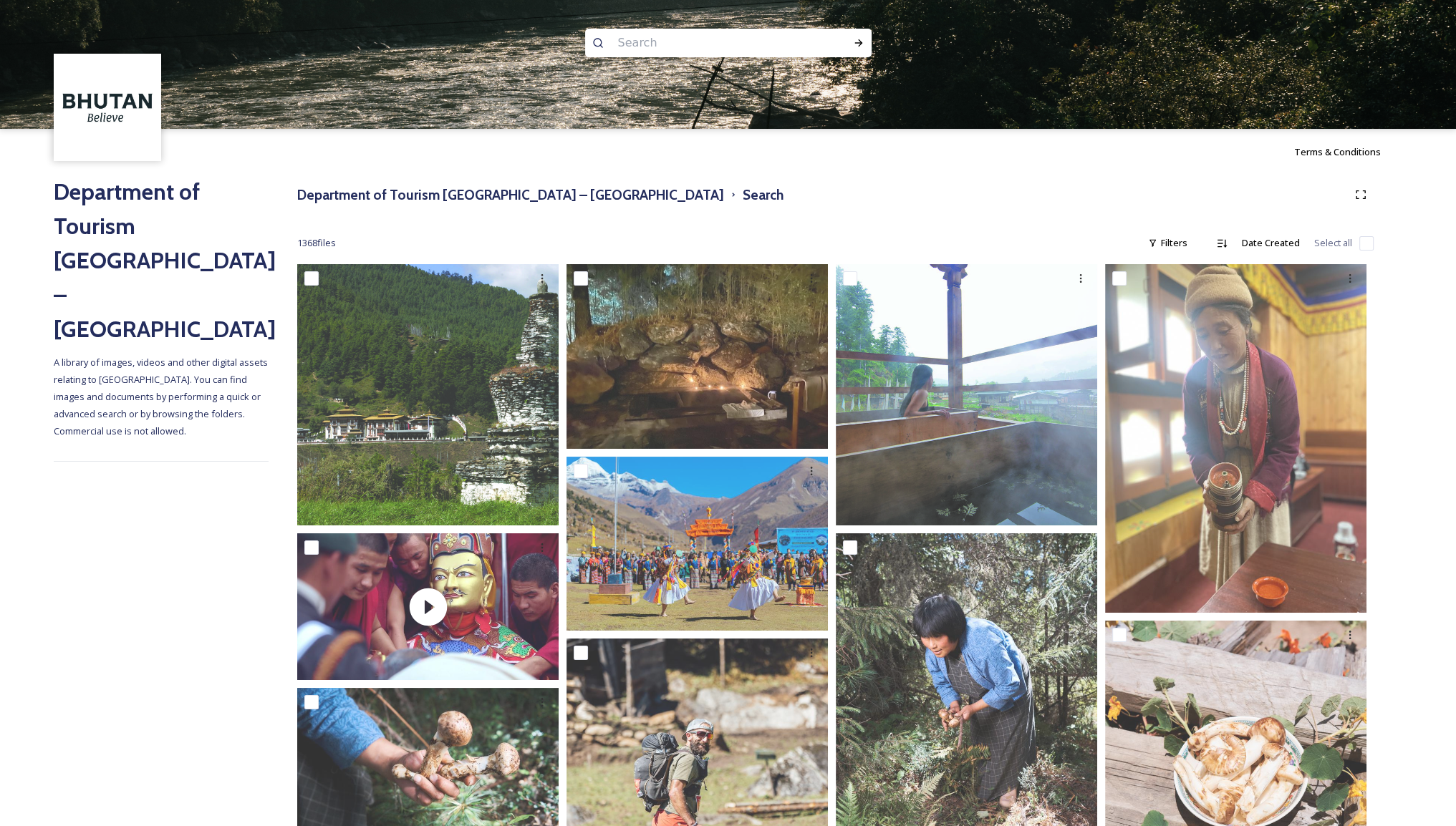
click at [655, 30] on input at bounding box center [709, 43] width 197 height 32
paste input "Bumthang"
type input "Bumthang"
click at [857, 47] on icon at bounding box center [859, 43] width 12 height 12
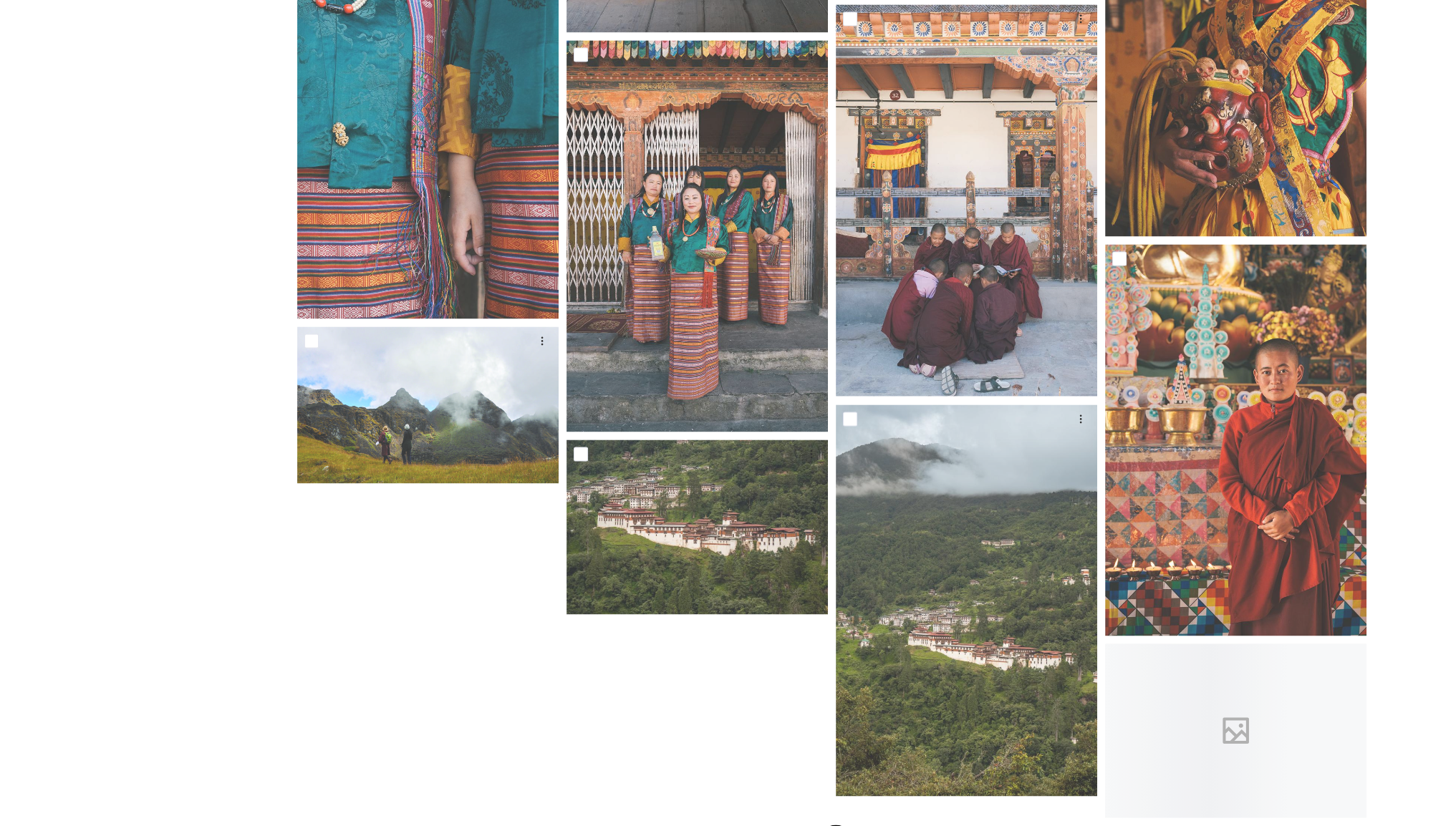
scroll to position [10093, 0]
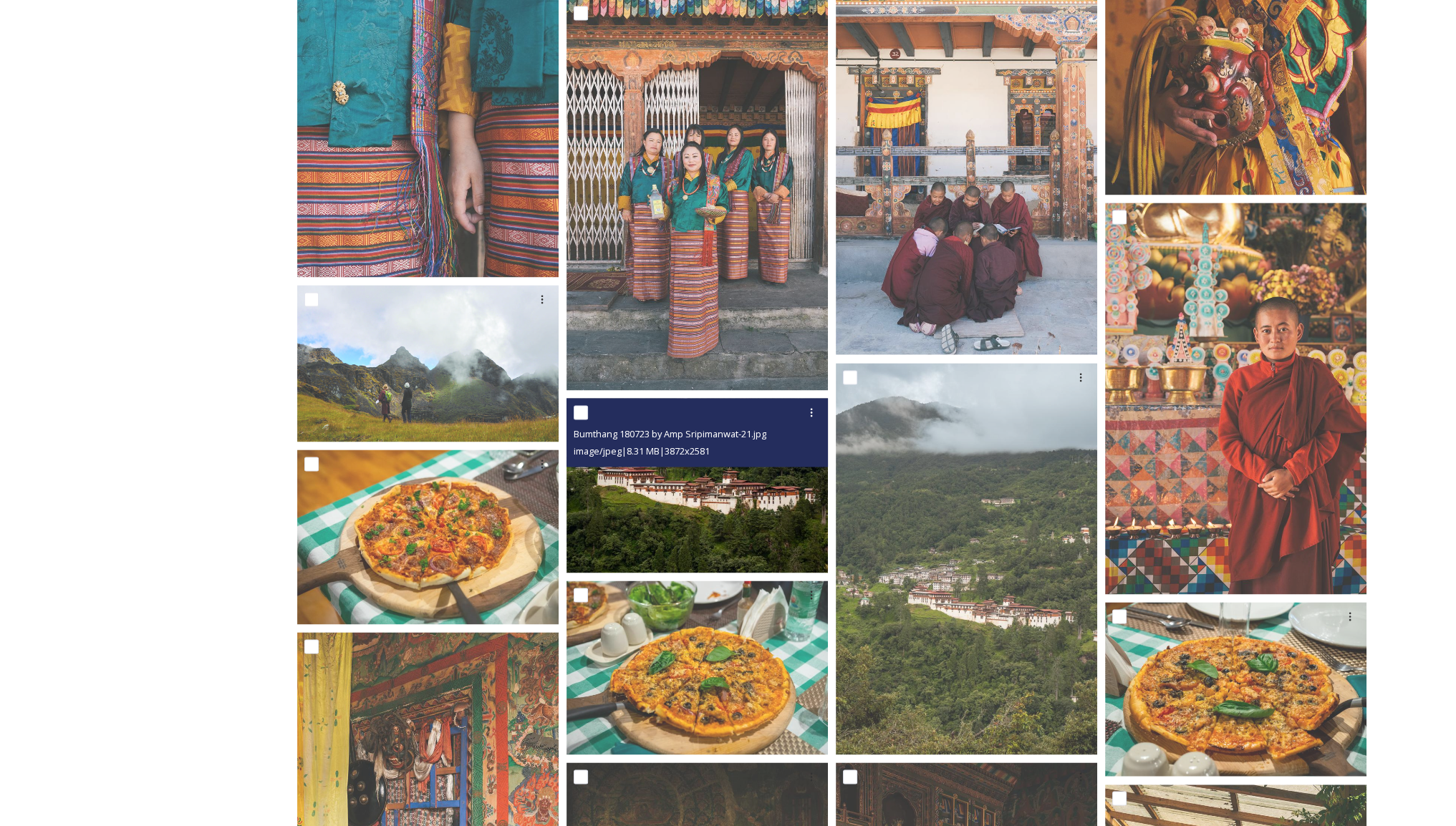
click at [734, 497] on img at bounding box center [697, 485] width 261 height 175
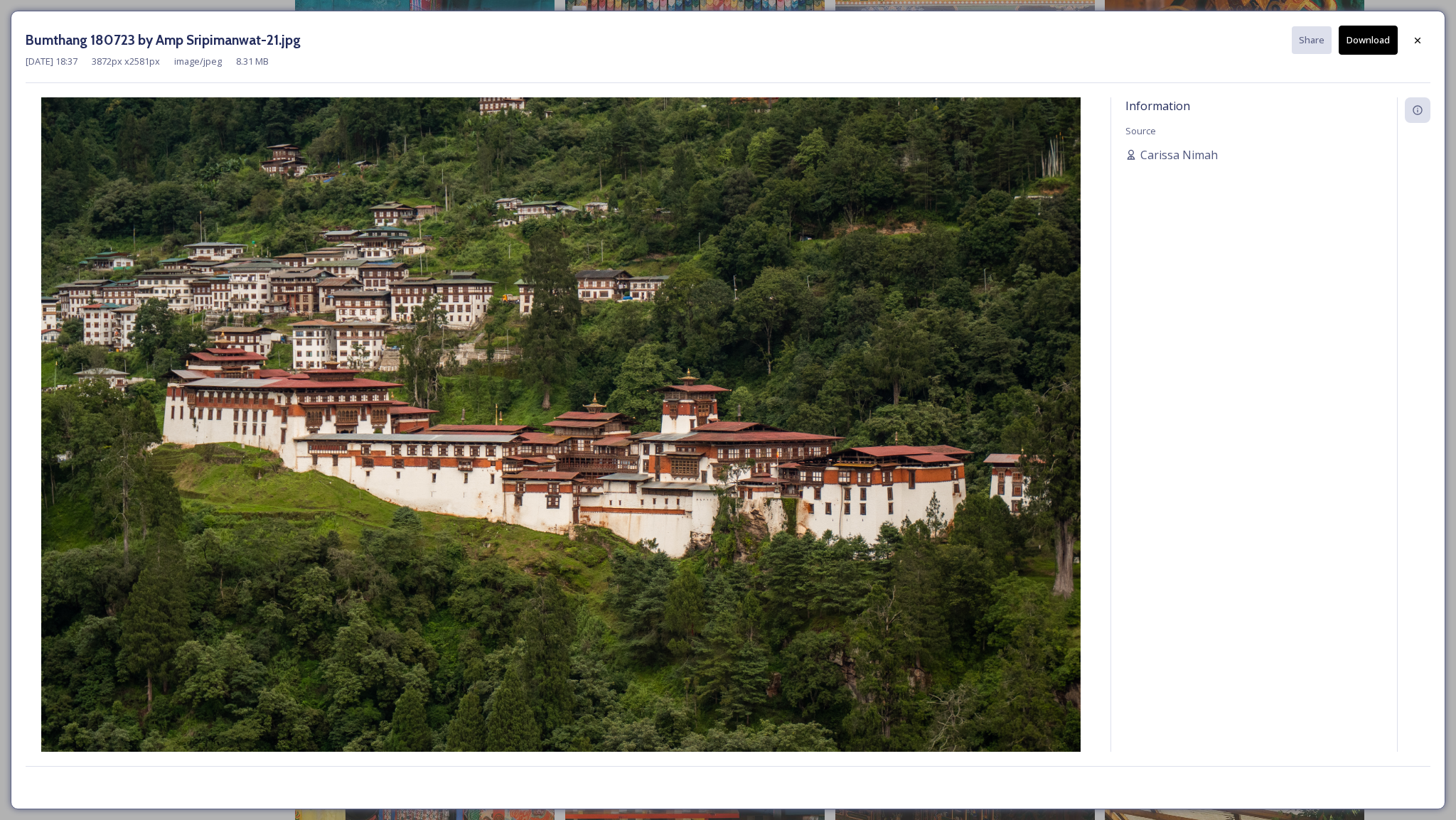
click at [1357, 45] on button "Download" at bounding box center [1368, 40] width 59 height 29
click at [1420, 47] on div at bounding box center [1418, 40] width 26 height 26
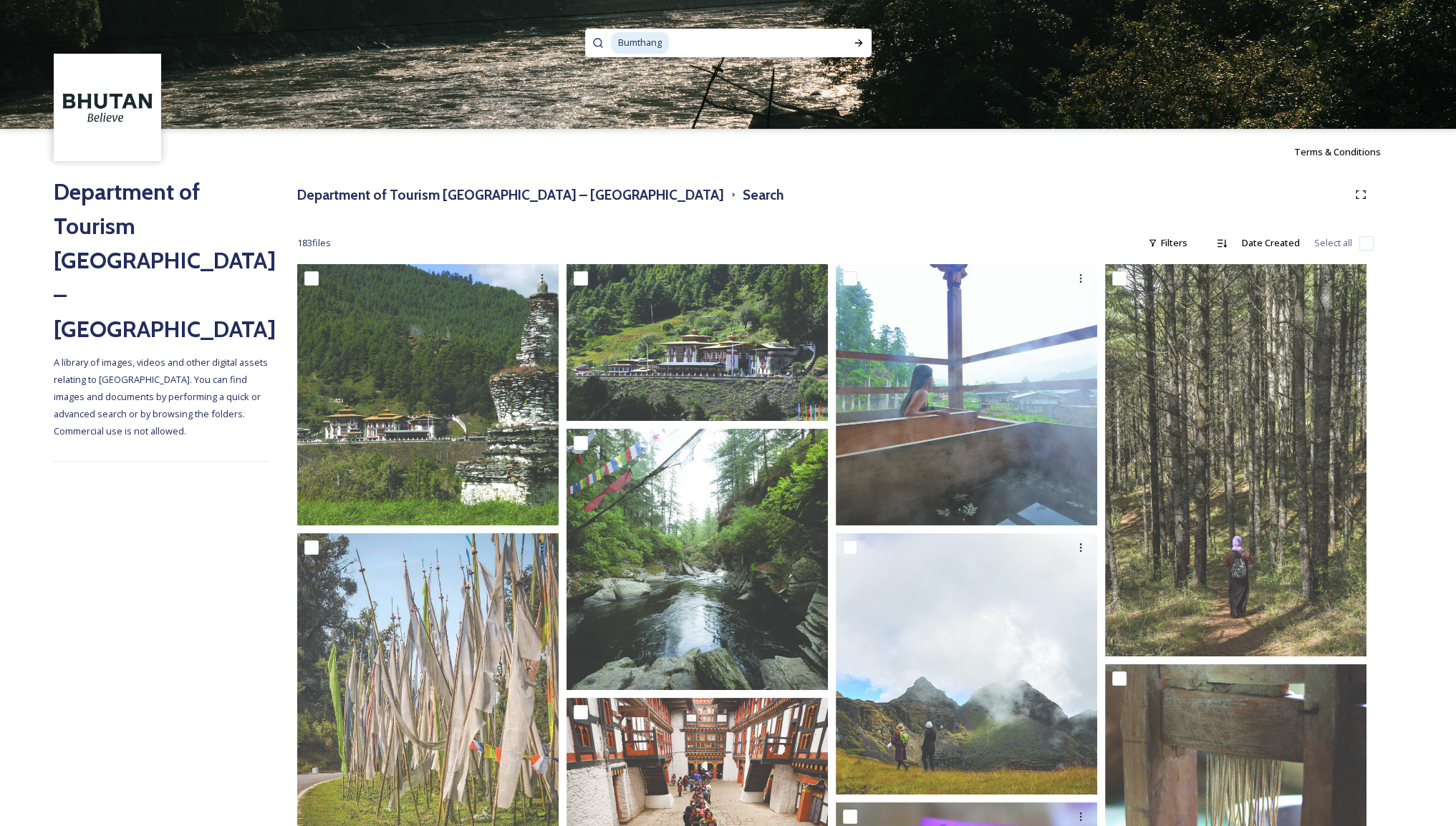
click at [699, 38] on input at bounding box center [753, 43] width 167 height 32
drag, startPoint x: 699, startPoint y: 38, endPoint x: 549, endPoint y: 46, distance: 150.2
click at [549, 46] on div "Bumthang" at bounding box center [728, 64] width 1456 height 128
type input "B"
paste input "Paro"
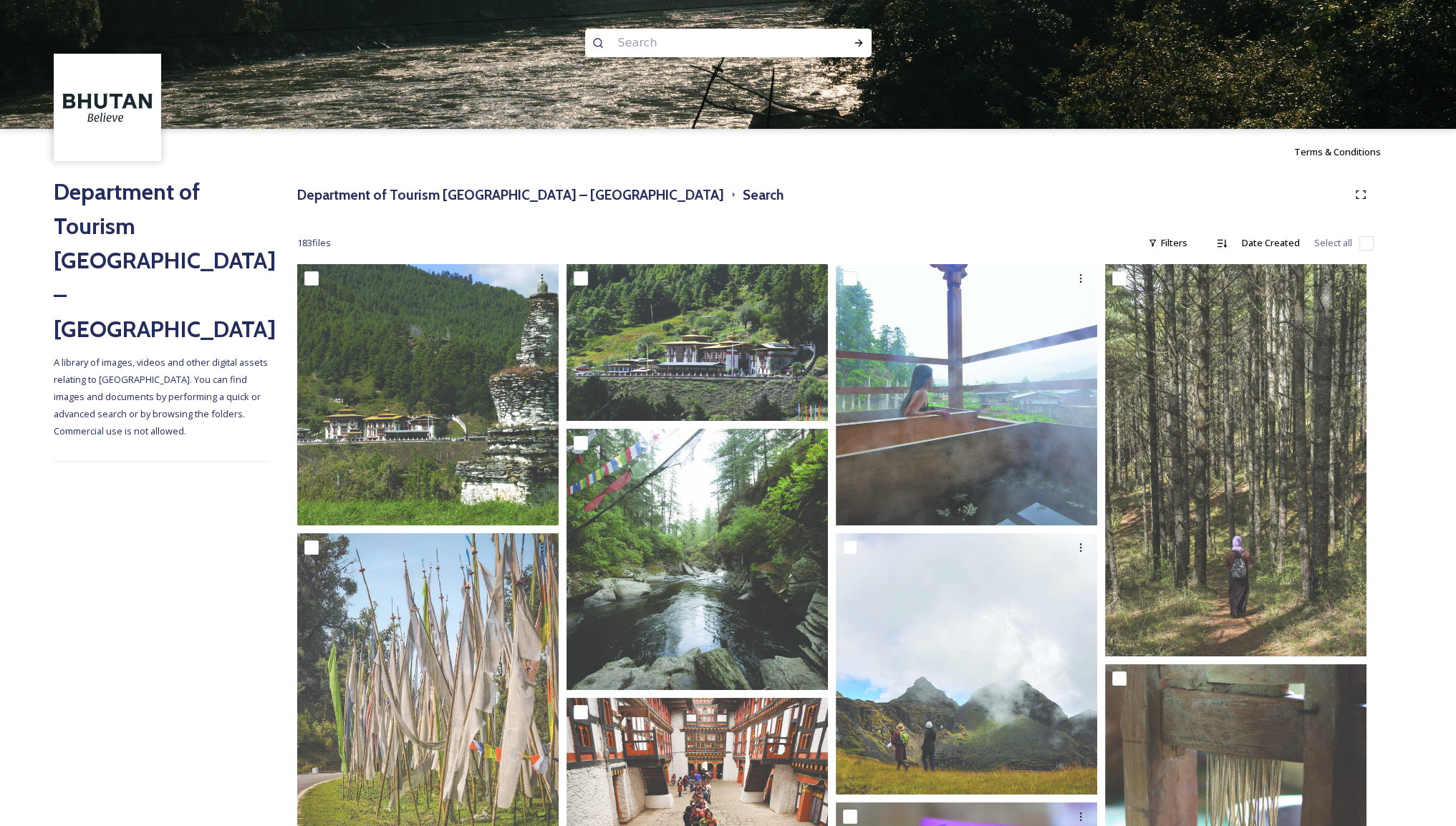
type input "Paro"
click at [859, 42] on icon at bounding box center [858, 42] width 8 height 7
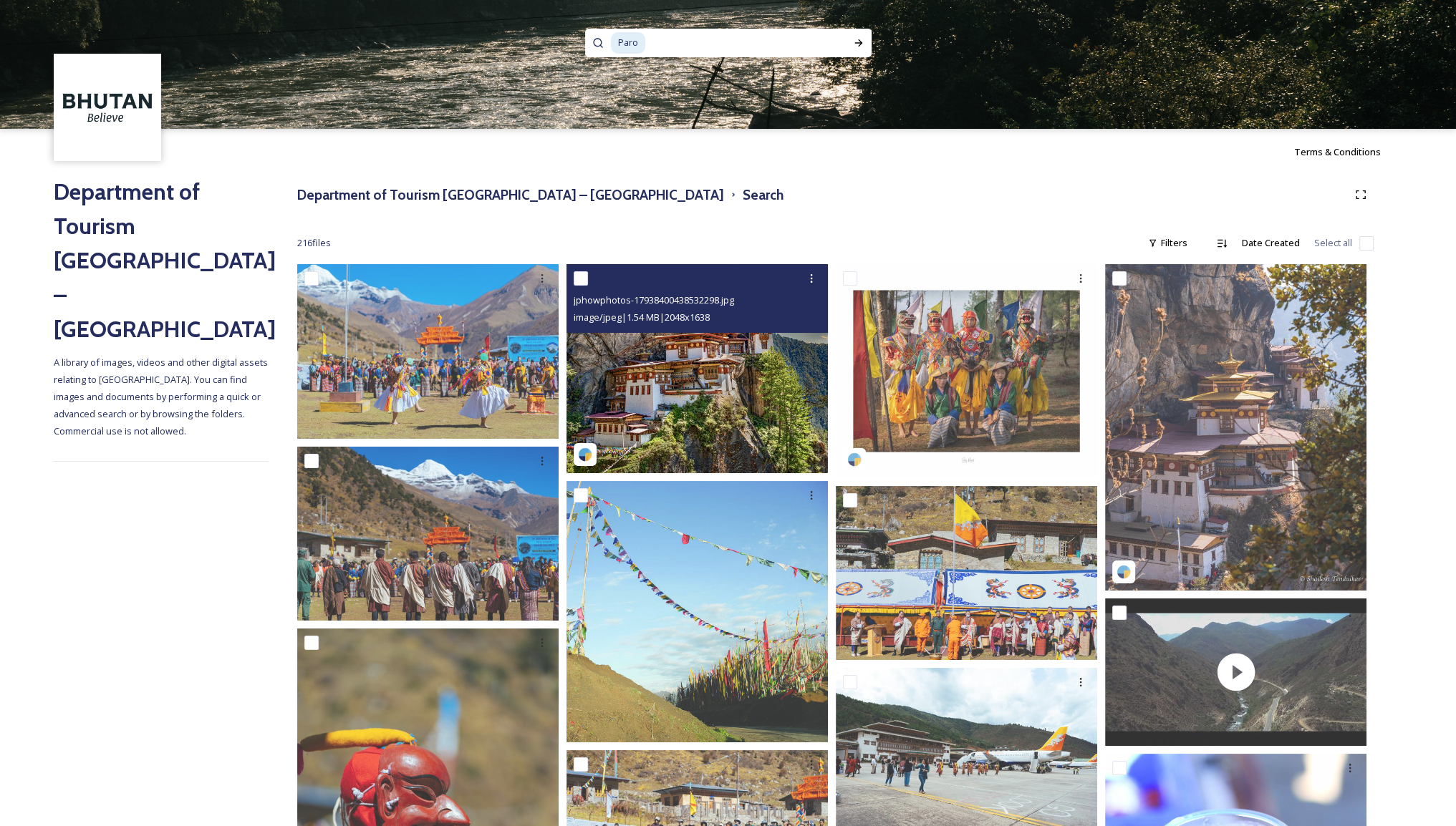
click at [689, 383] on img at bounding box center [697, 369] width 261 height 209
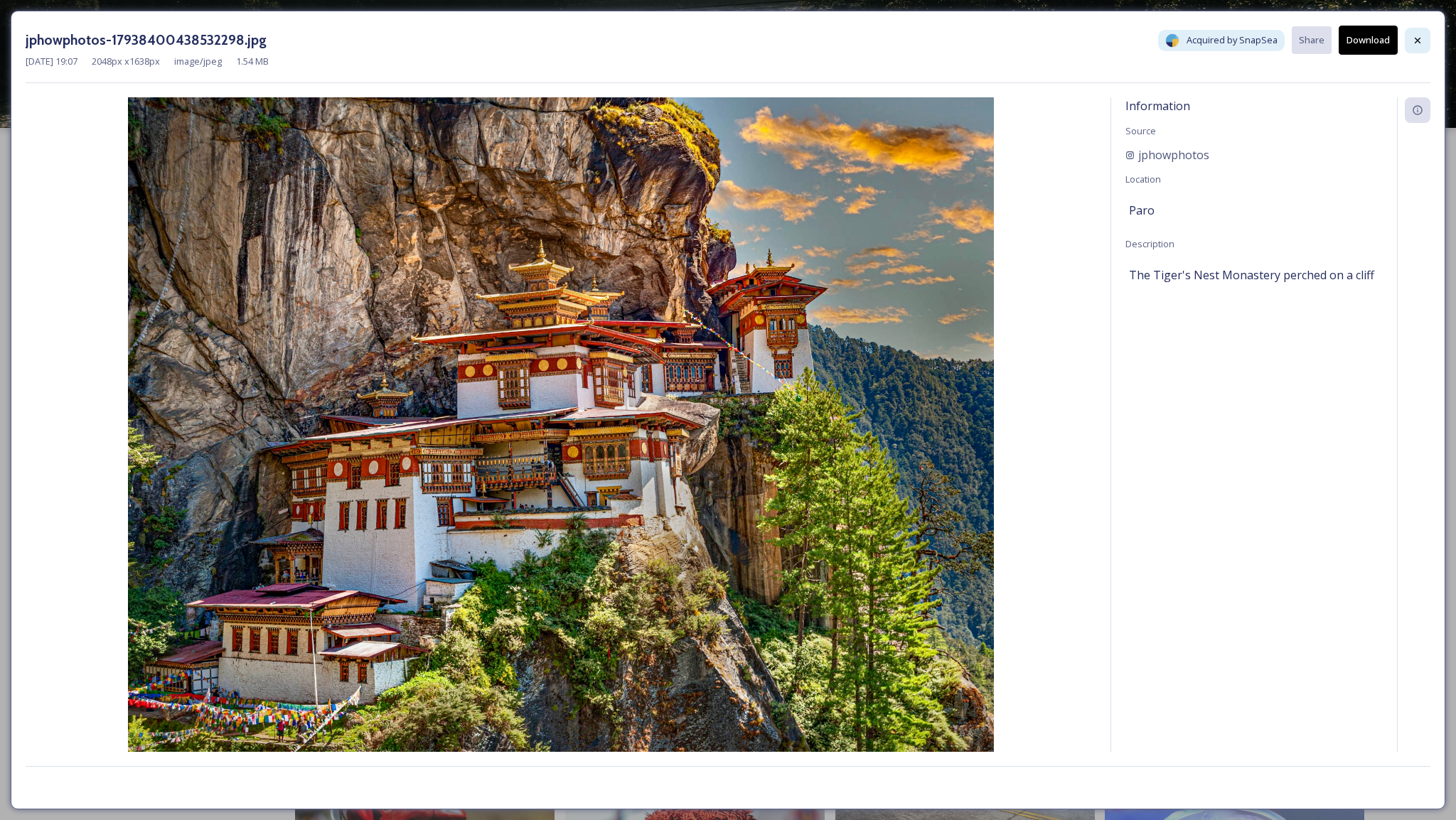
click at [1420, 40] on icon at bounding box center [1418, 41] width 12 height 12
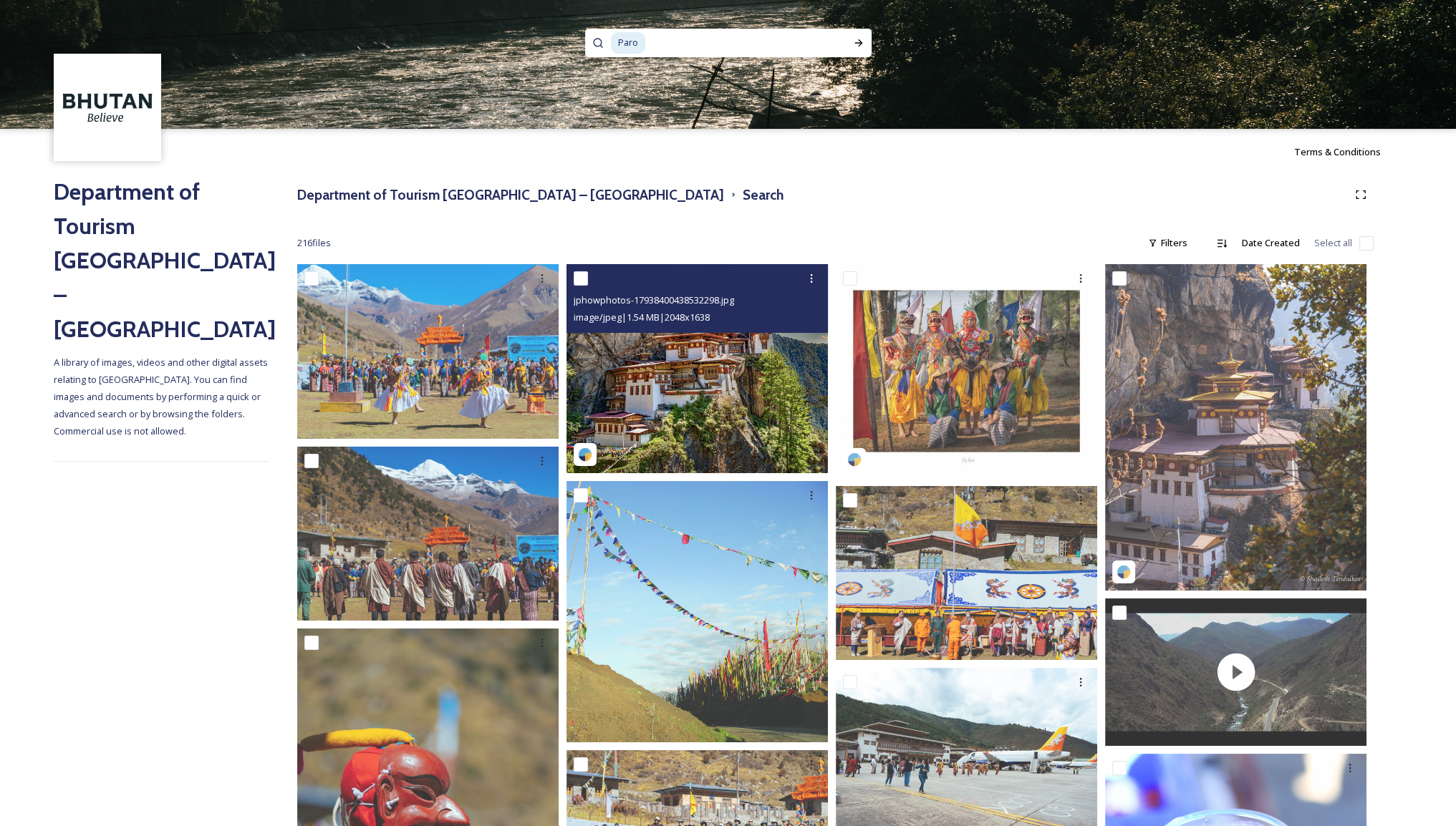
click at [602, 429] on img at bounding box center [697, 369] width 261 height 209
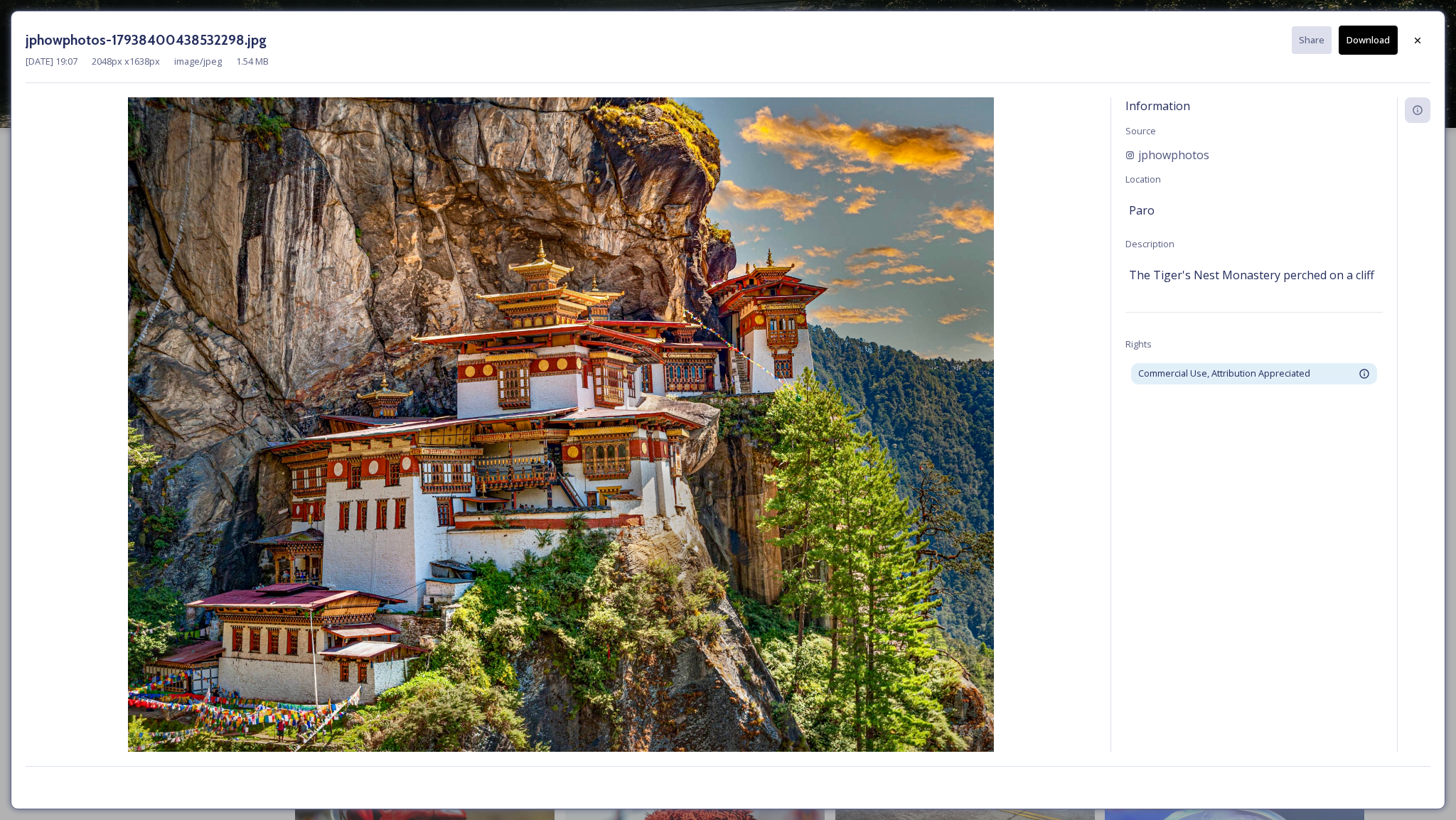
click at [1412, 40] on icon at bounding box center [1418, 41] width 12 height 12
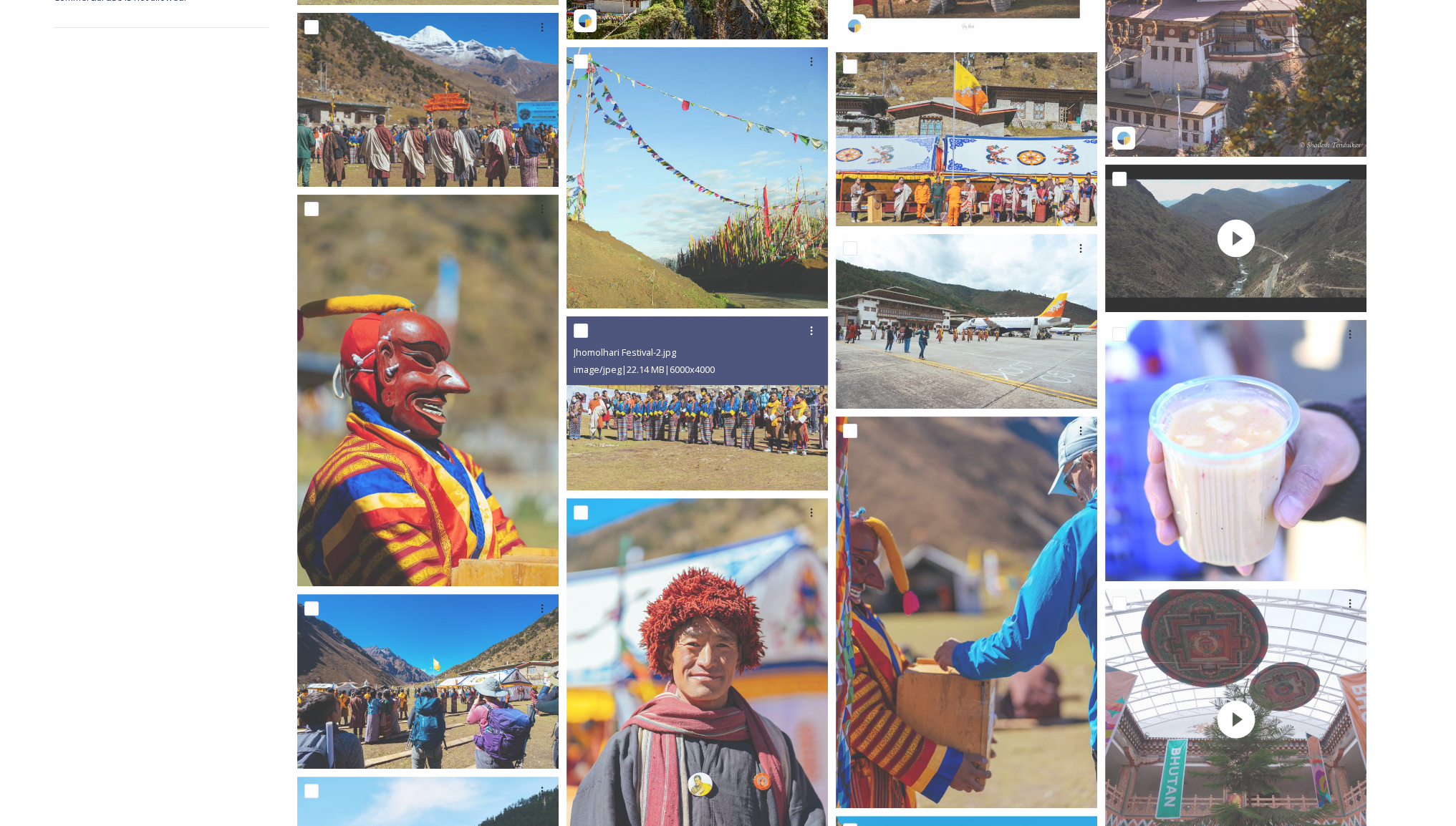
scroll to position [71, 0]
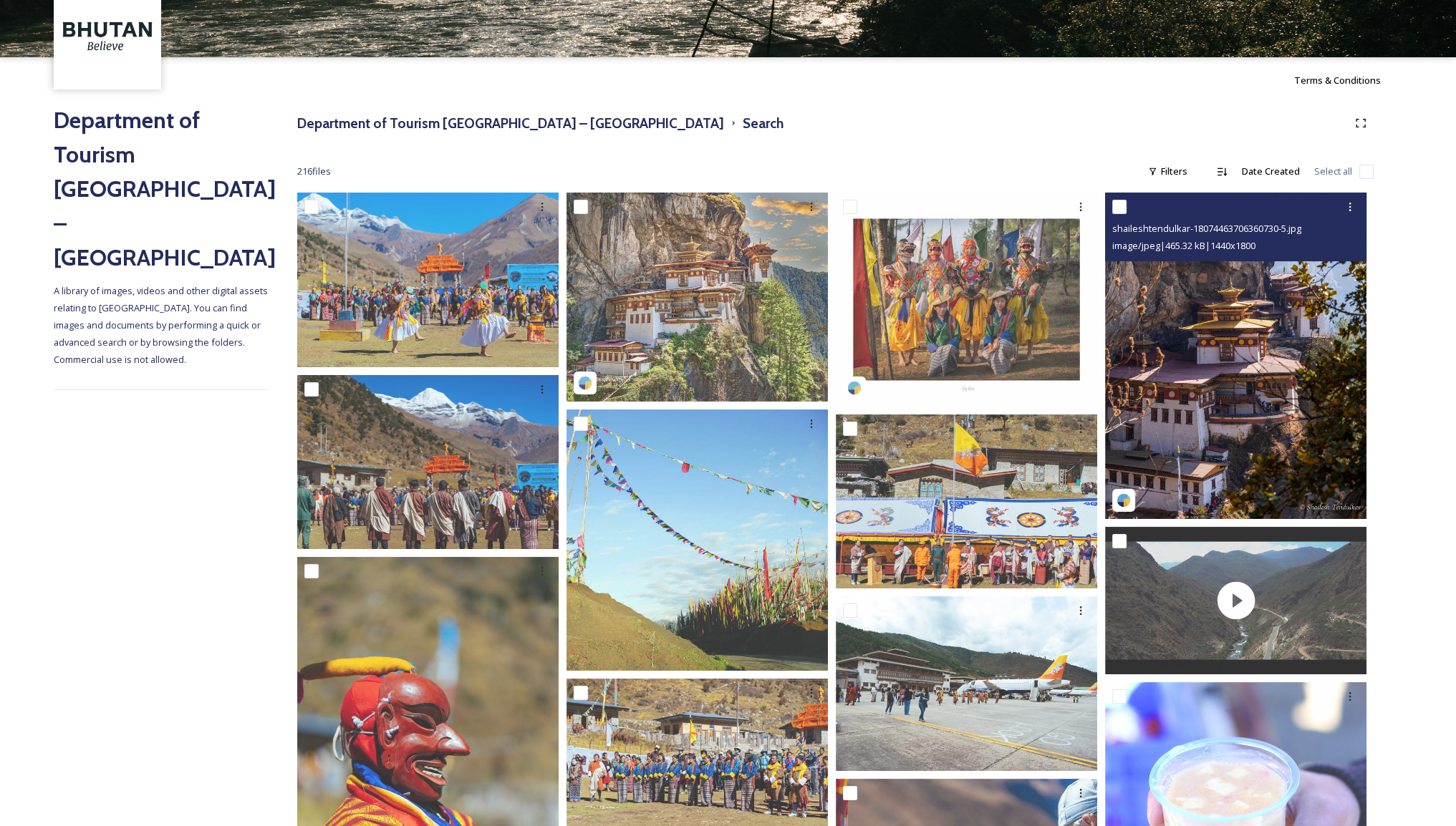
click at [1260, 327] on img at bounding box center [1236, 356] width 261 height 326
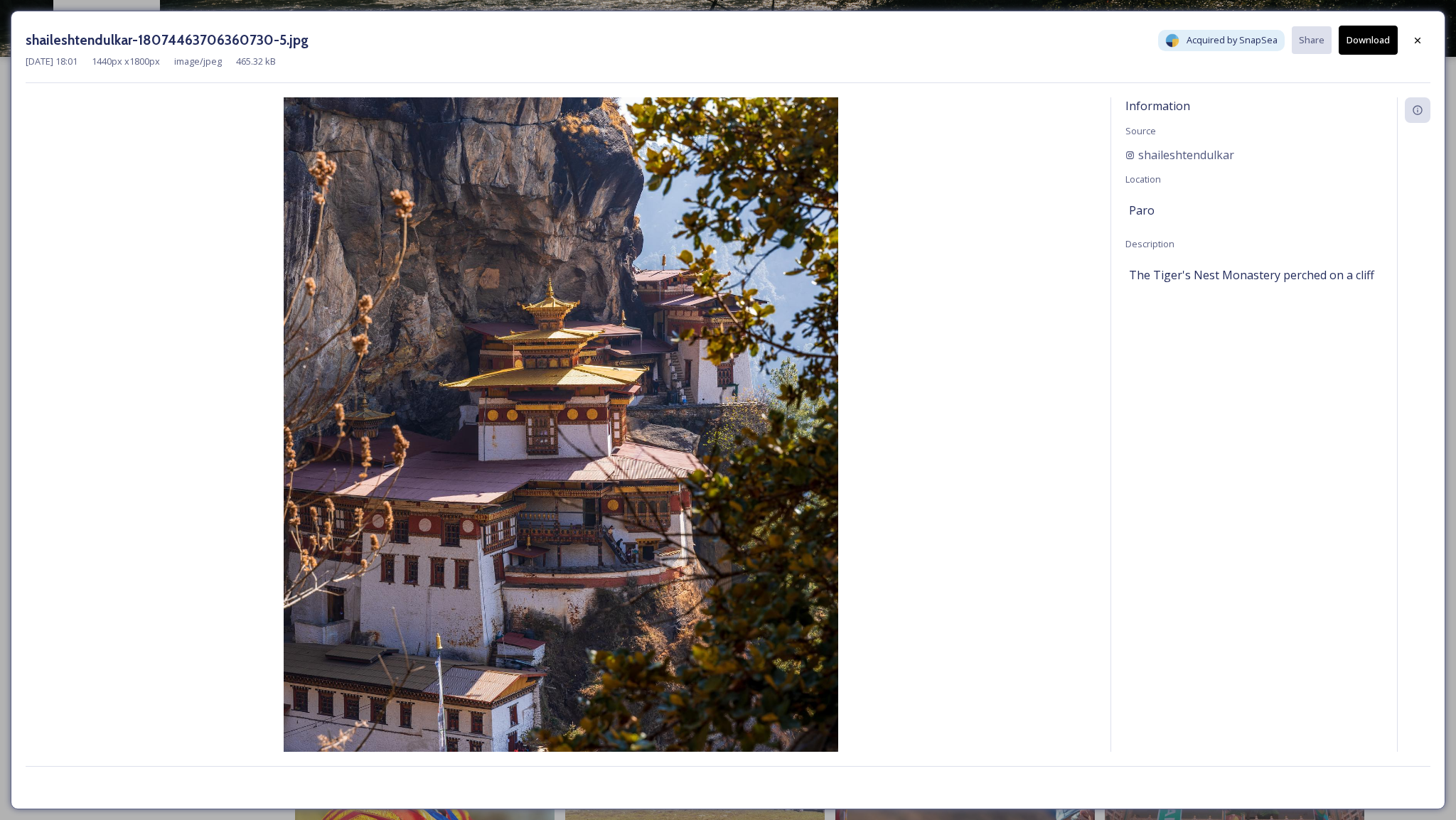
click at [1354, 32] on button "Download" at bounding box center [1368, 40] width 59 height 29
click at [1421, 43] on icon at bounding box center [1418, 41] width 12 height 12
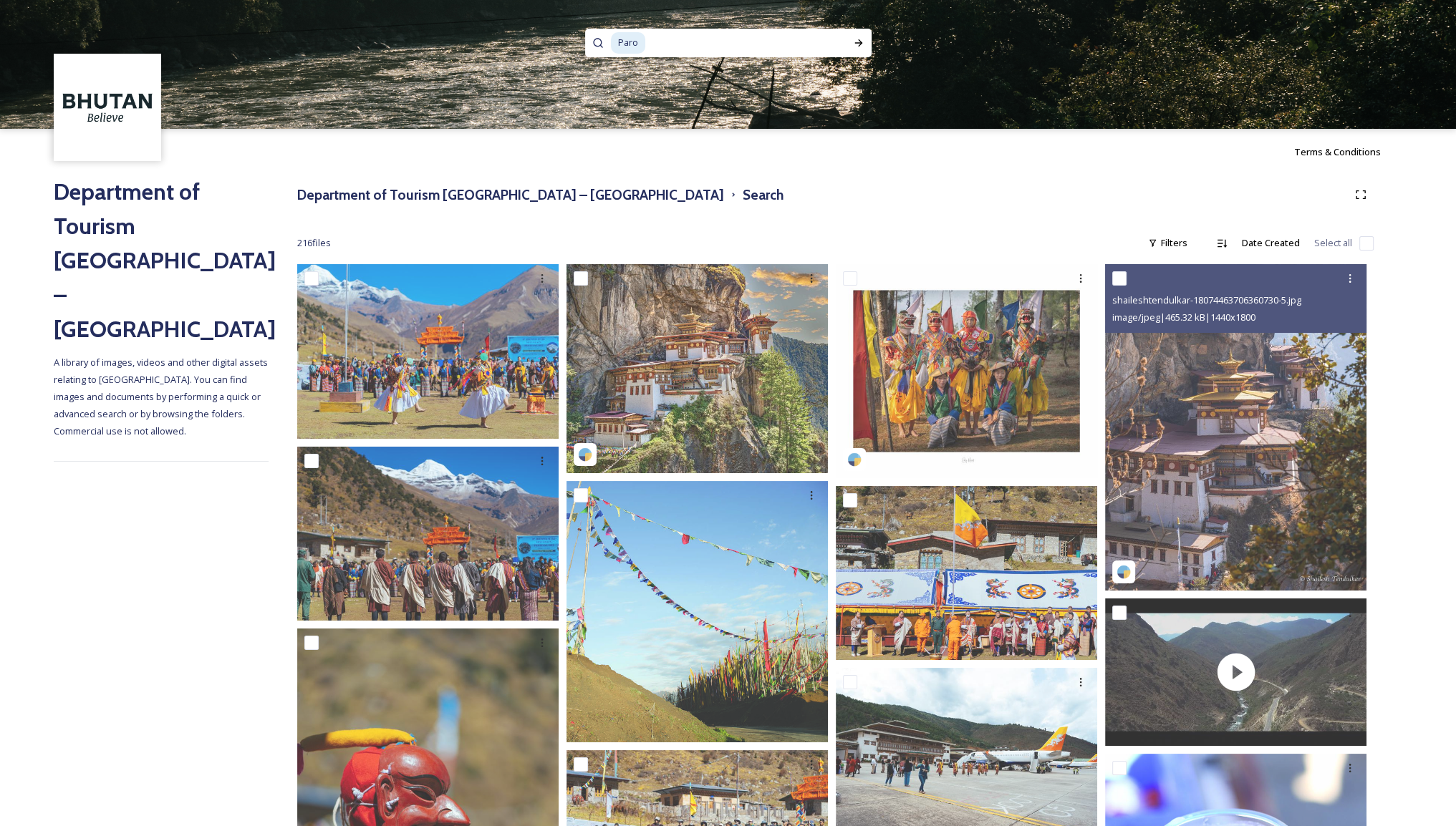
click at [646, 42] on input at bounding box center [735, 43] width 178 height 32
drag, startPoint x: 684, startPoint y: 38, endPoint x: 581, endPoint y: 44, distance: 103.2
click at [581, 44] on div "Paro" at bounding box center [728, 64] width 1456 height 128
type input "P"
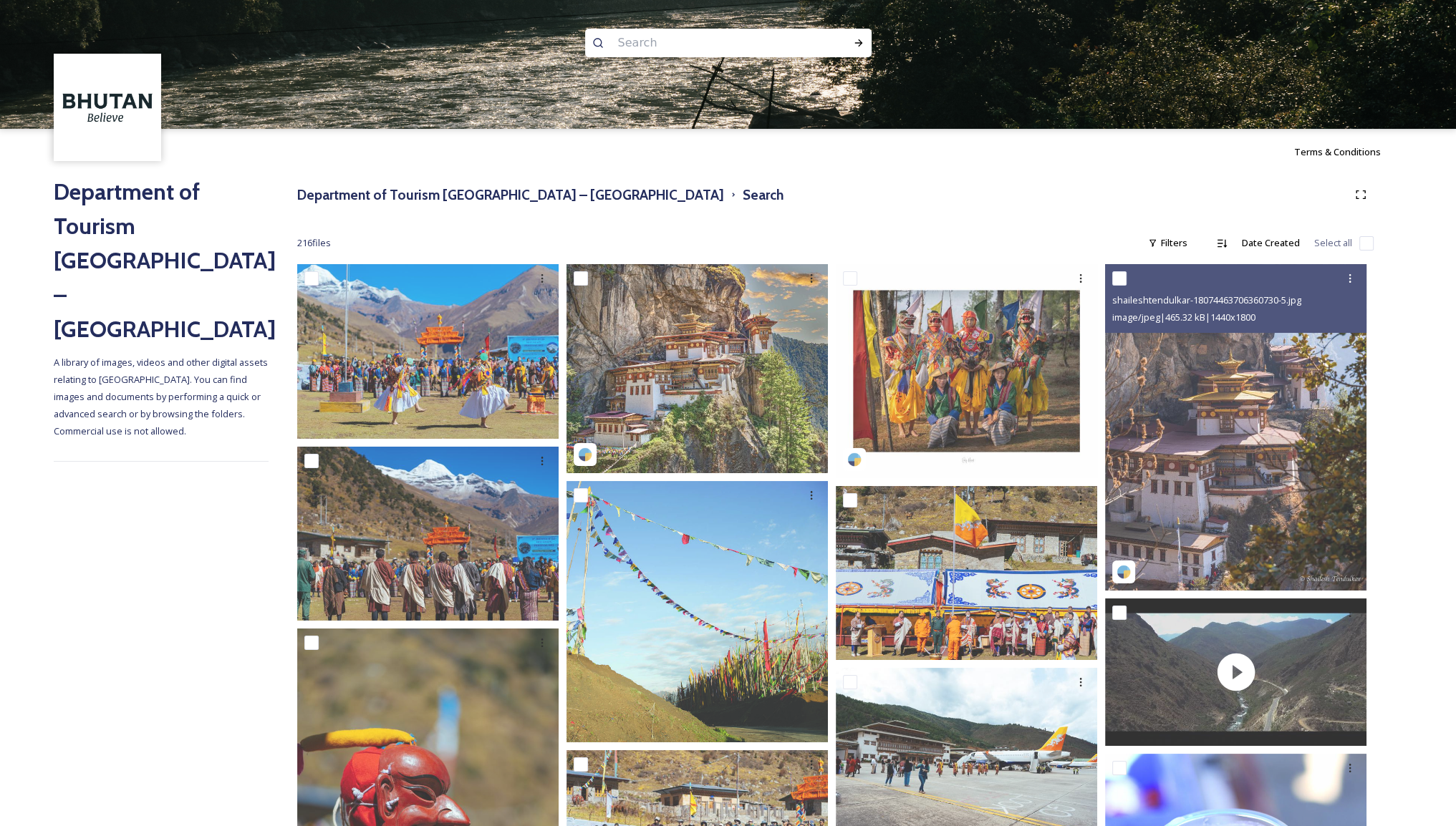
paste input "Thimphu"
type input "Thimphu"
click at [864, 44] on icon at bounding box center [859, 43] width 12 height 12
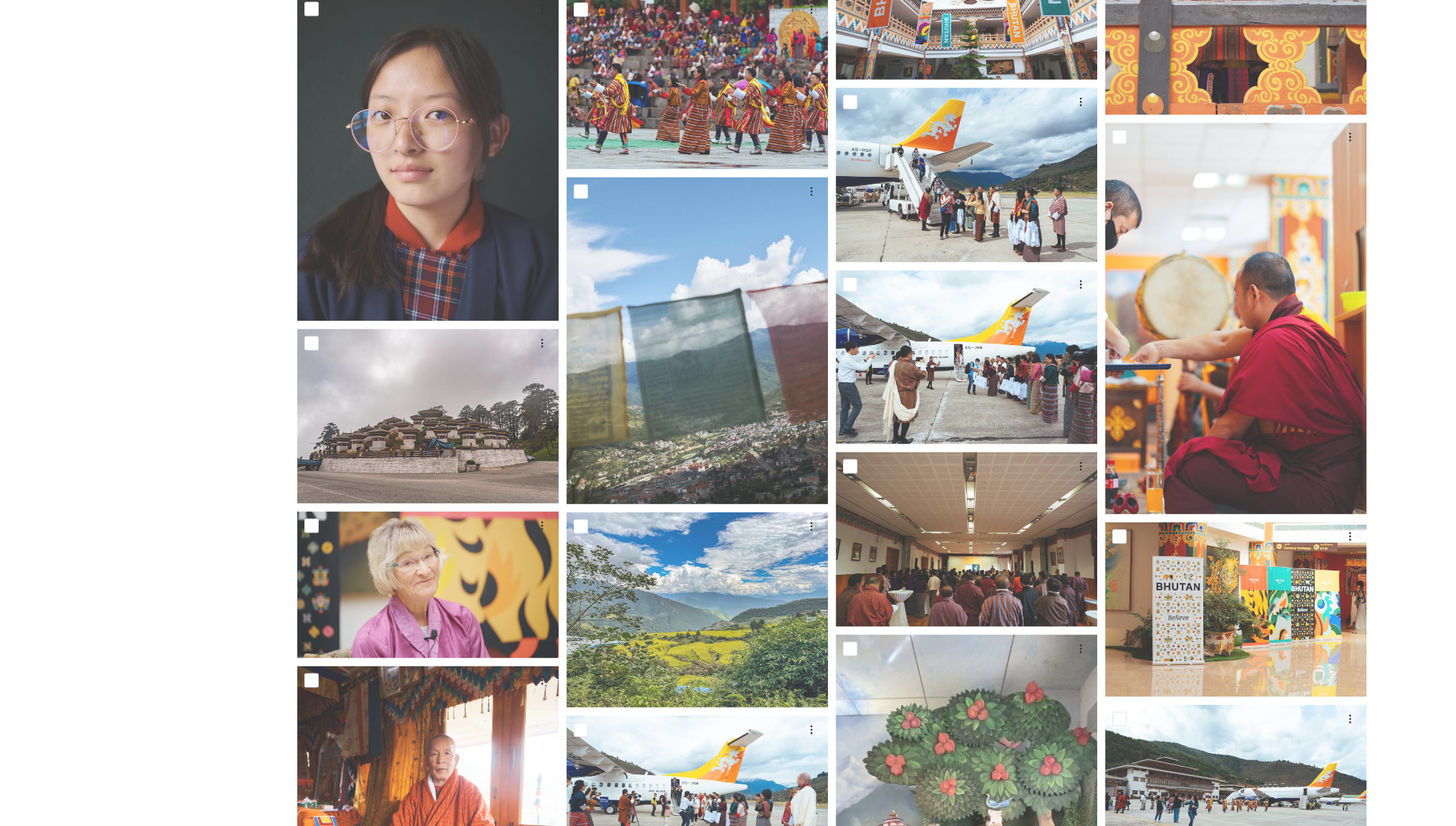
scroll to position [2700, 0]
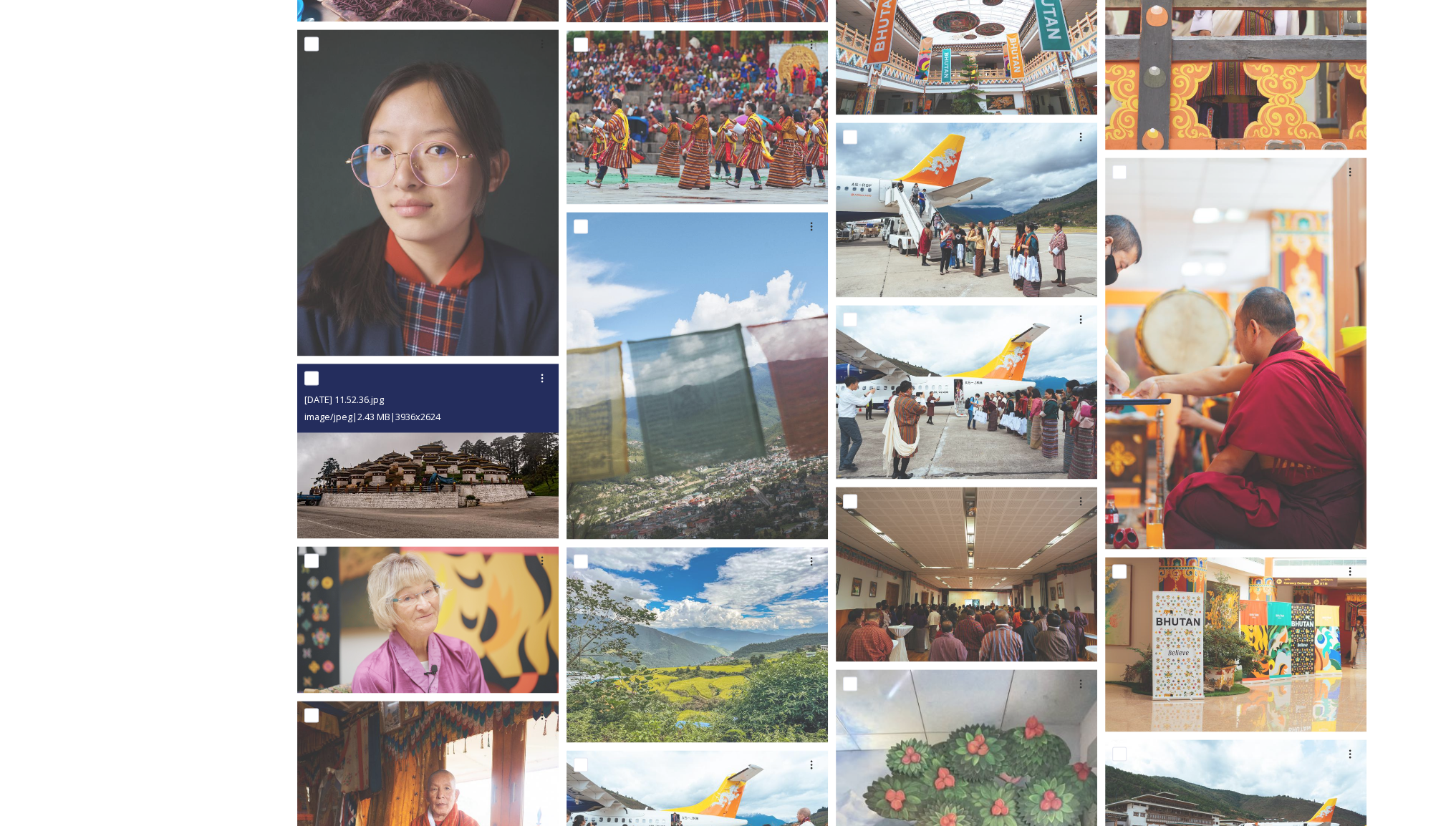
click at [350, 450] on img at bounding box center [428, 451] width 261 height 175
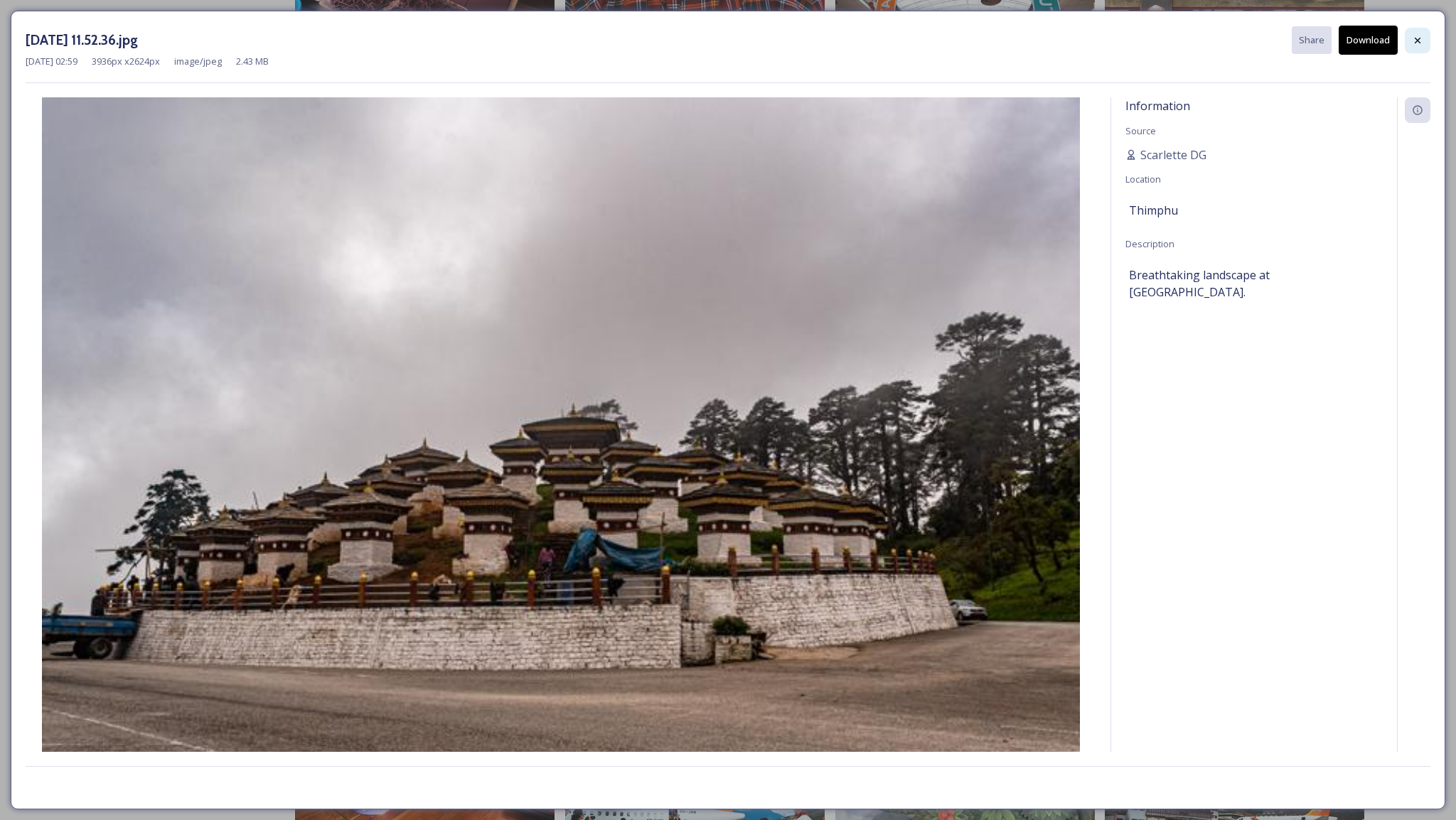
click at [1419, 37] on icon at bounding box center [1418, 41] width 12 height 12
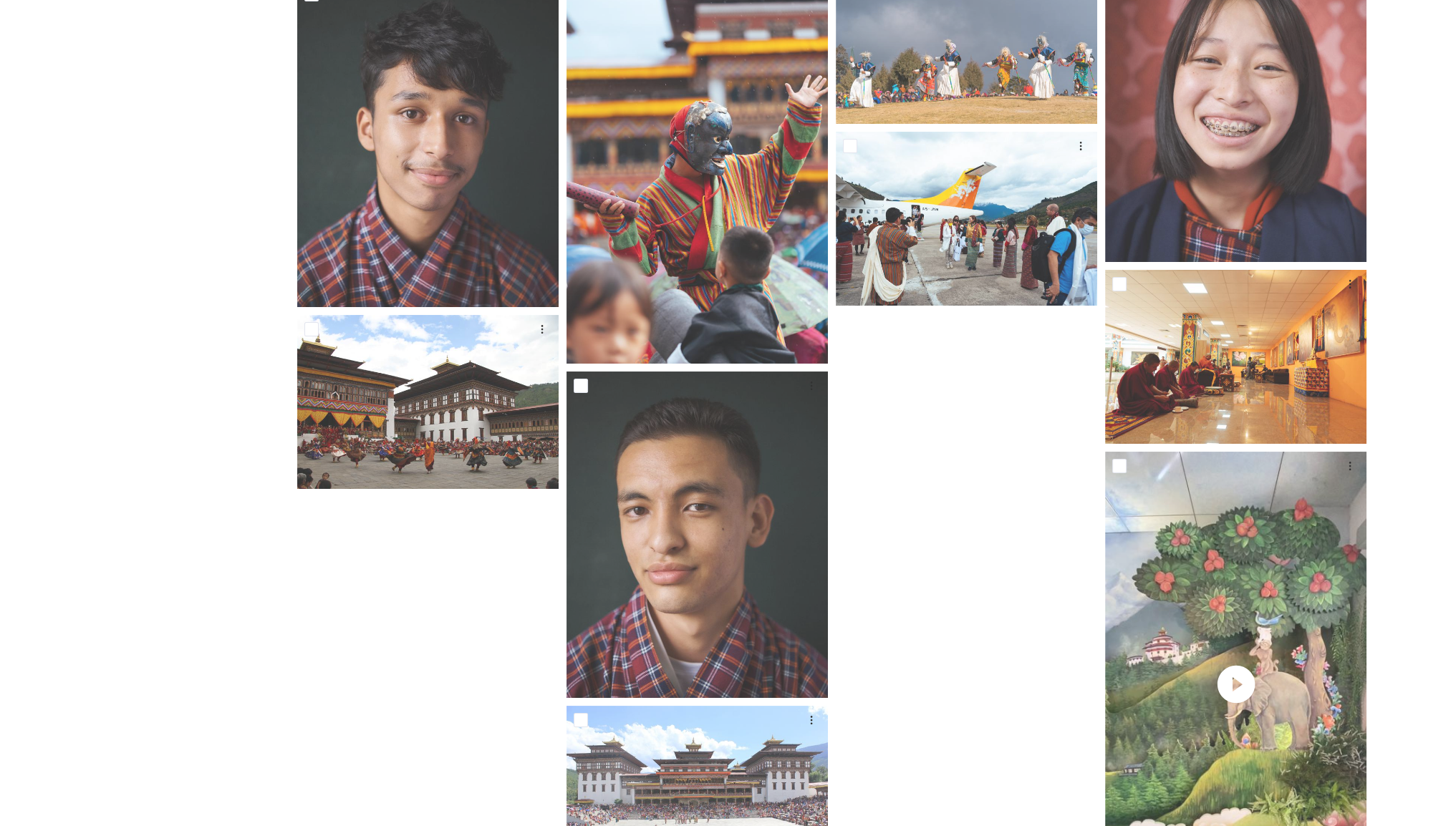
scroll to position [7276, 0]
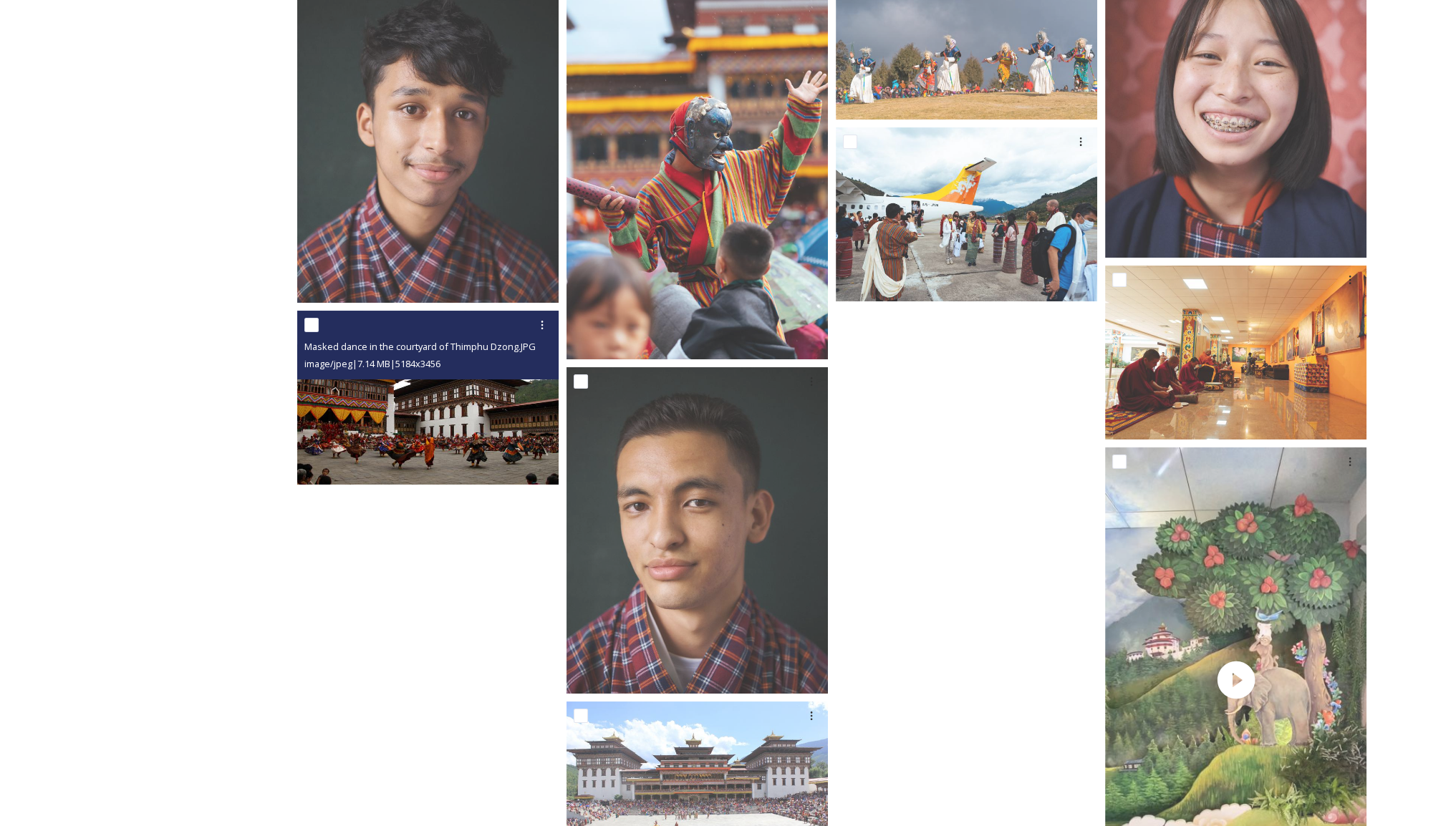
click at [436, 405] on img at bounding box center [428, 397] width 261 height 175
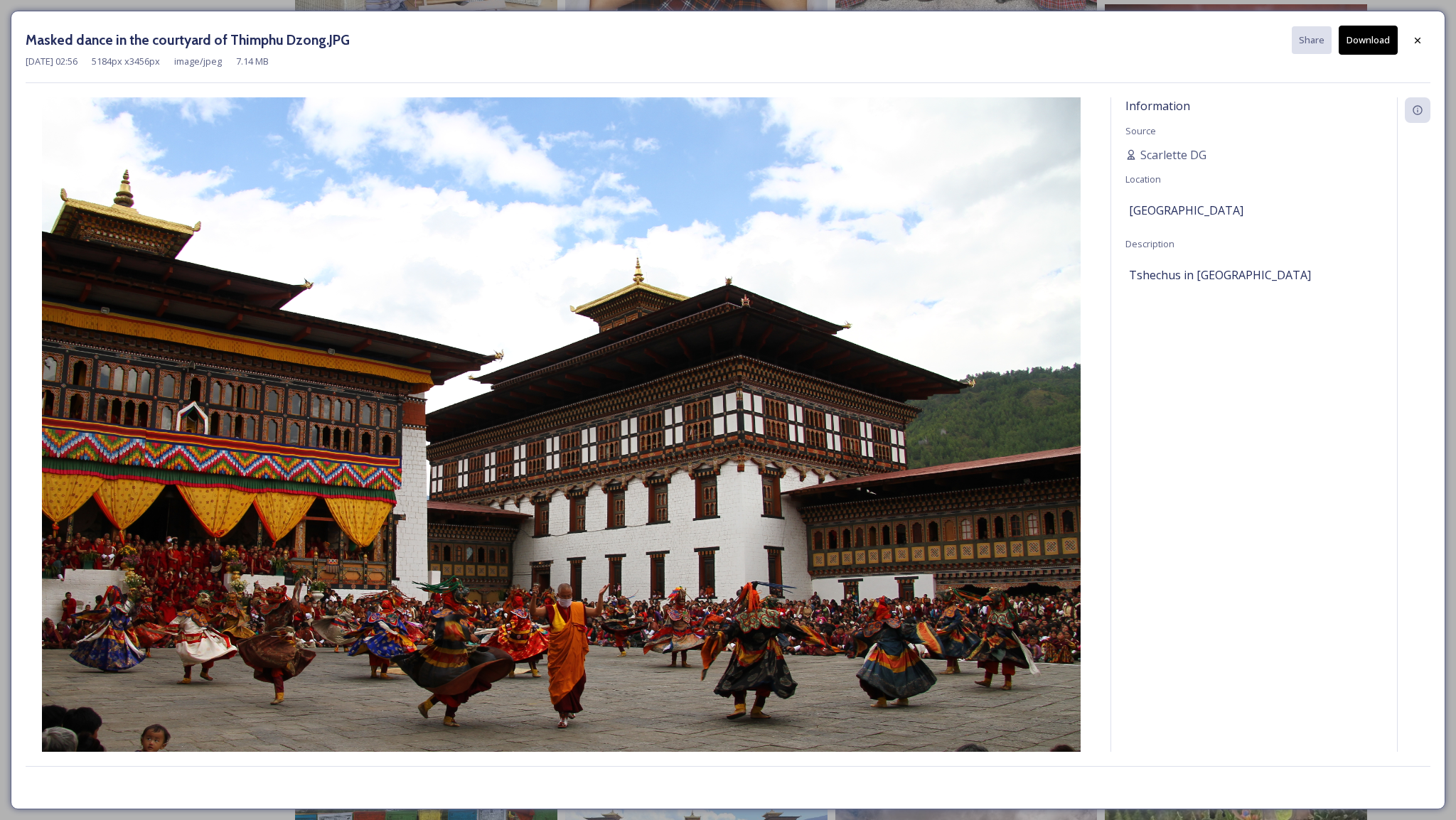
click at [1367, 34] on button "Download" at bounding box center [1368, 40] width 59 height 29
click at [1413, 43] on icon at bounding box center [1418, 41] width 12 height 12
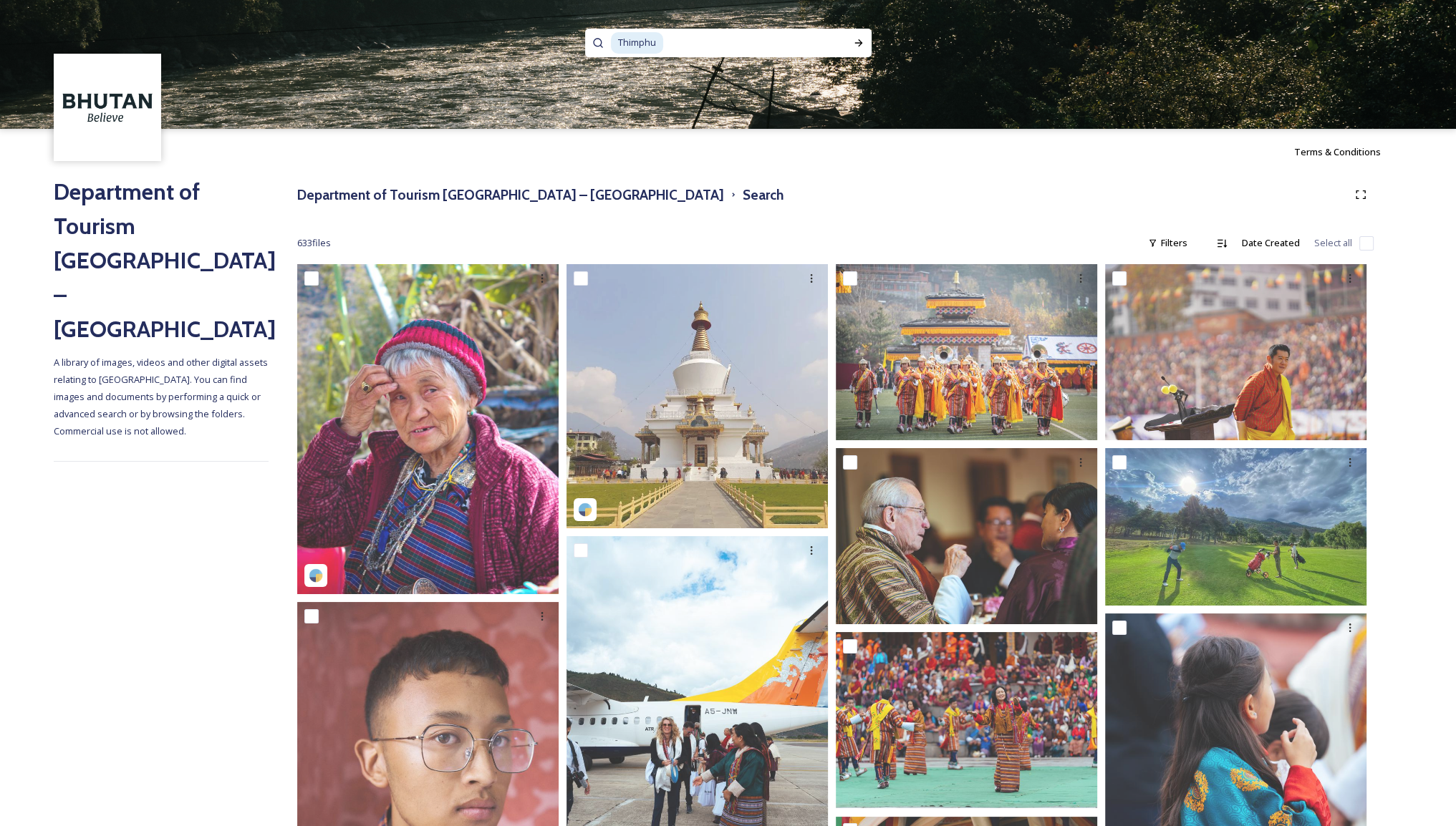
click at [672, 38] on input at bounding box center [749, 43] width 170 height 32
type input "T"
type input "clothe"
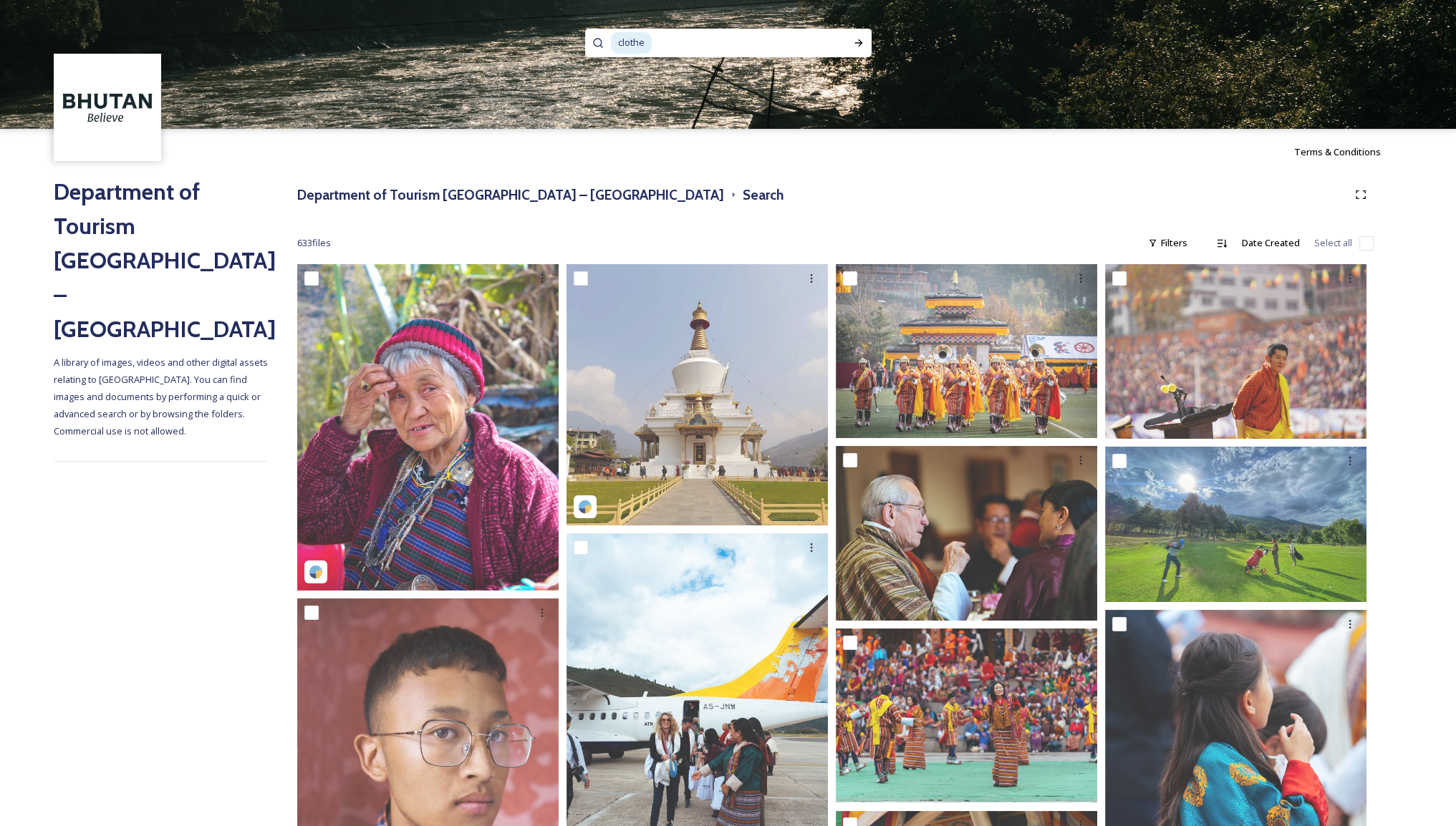
click at [842, 42] on div "clothe" at bounding box center [728, 42] width 287 height 29
click at [854, 42] on icon at bounding box center [859, 43] width 12 height 12
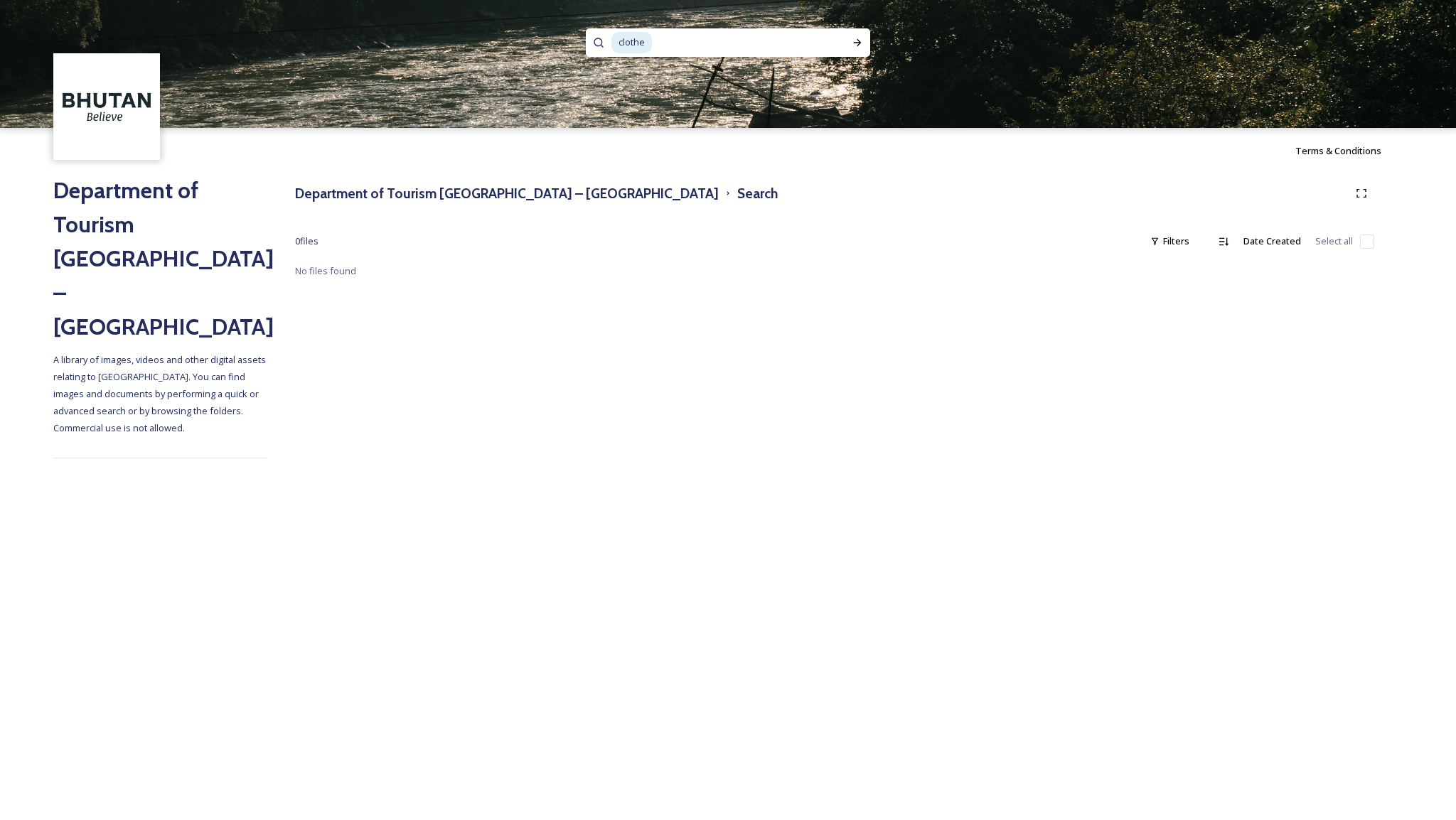
click at [686, 35] on input at bounding box center [741, 43] width 175 height 31
type input "clothes"
click at [848, 50] on div "Run Search" at bounding box center [858, 42] width 26 height 26
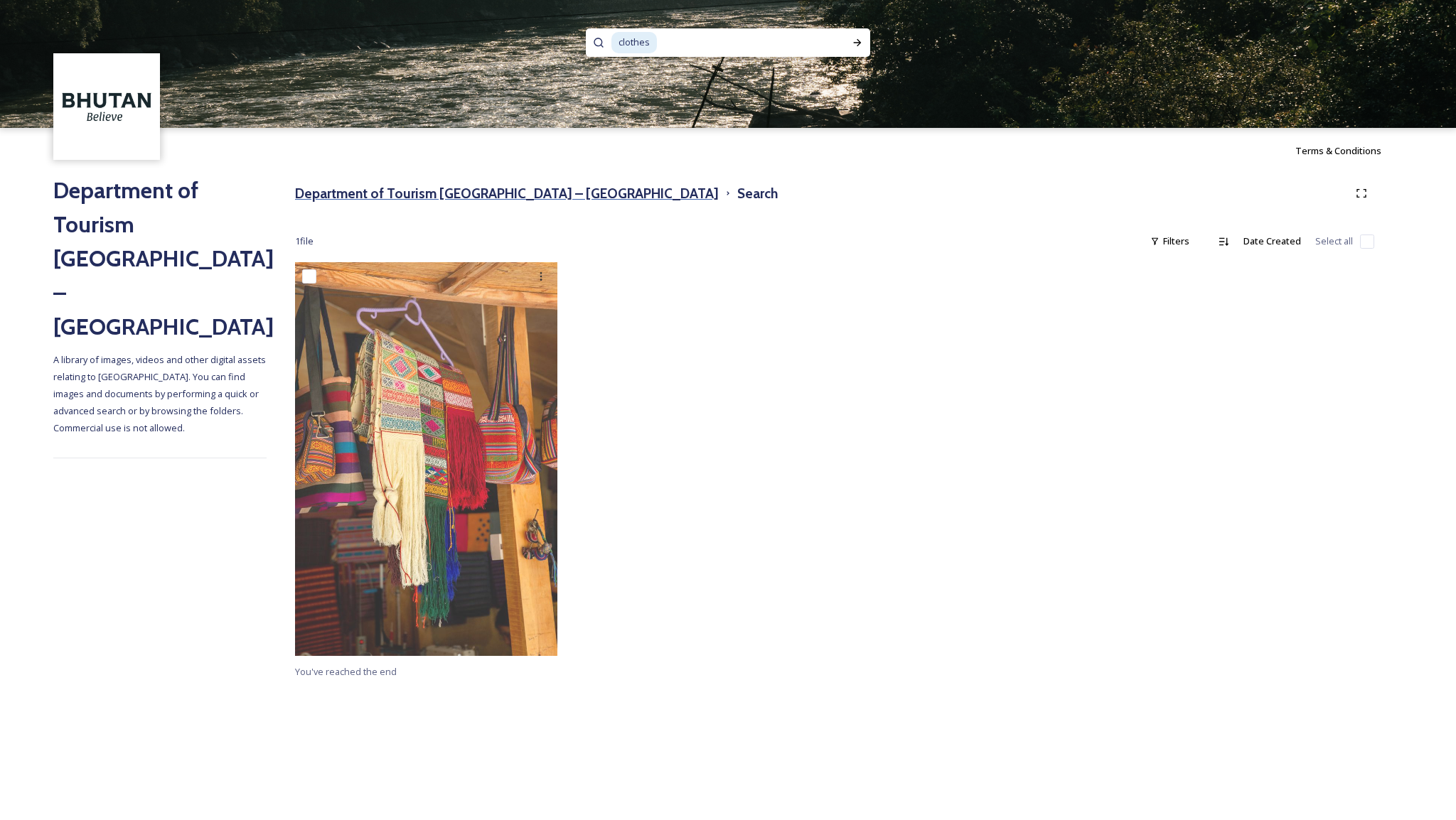
click at [409, 198] on h3 "Department of Tourism [GEOGRAPHIC_DATA] – [GEOGRAPHIC_DATA]" at bounding box center [507, 193] width 424 height 21
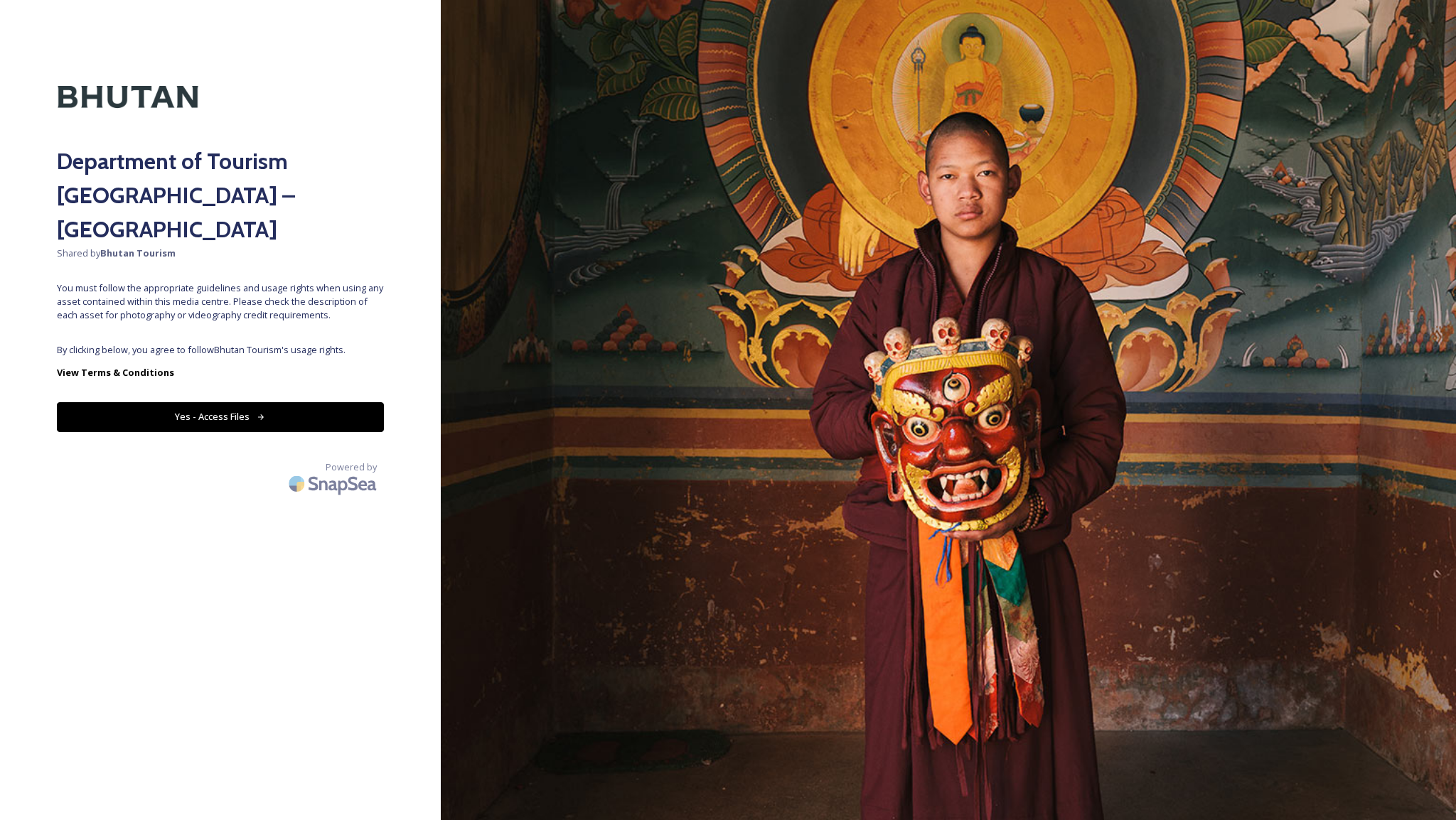
click at [223, 402] on button "Yes - Access Files" at bounding box center [220, 417] width 327 height 29
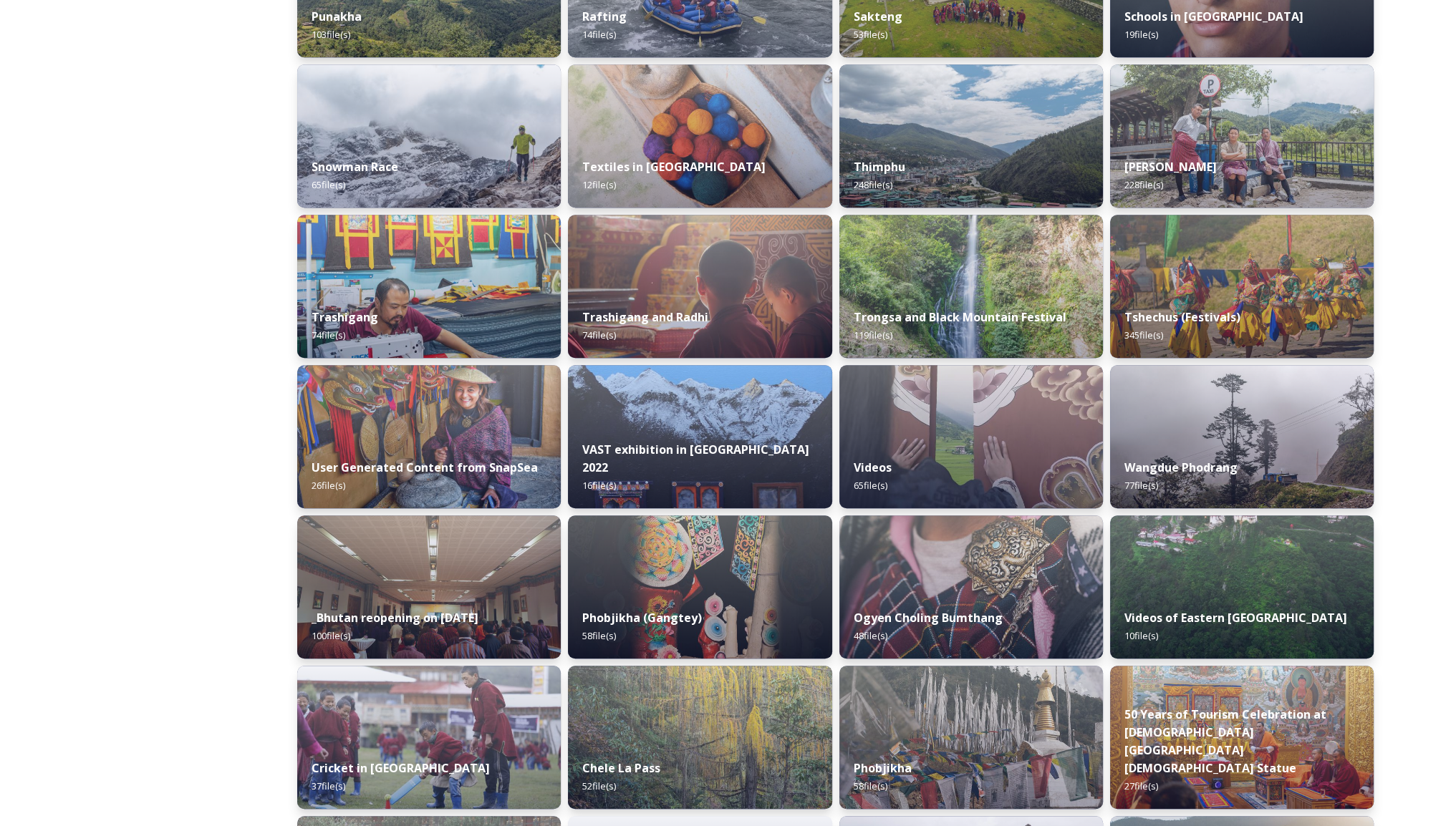
scroll to position [1515, 0]
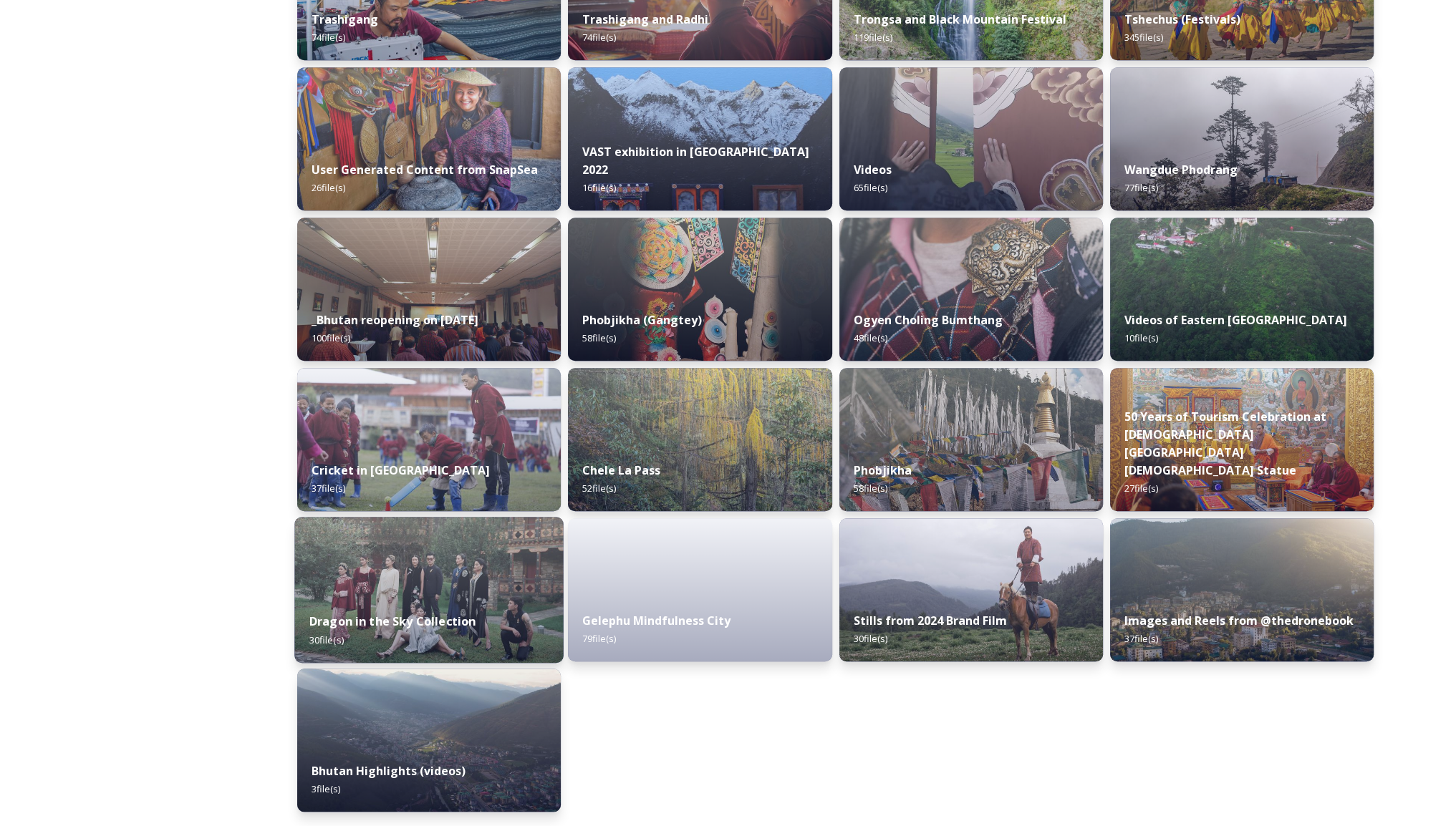
click at [446, 580] on img at bounding box center [429, 590] width 269 height 146
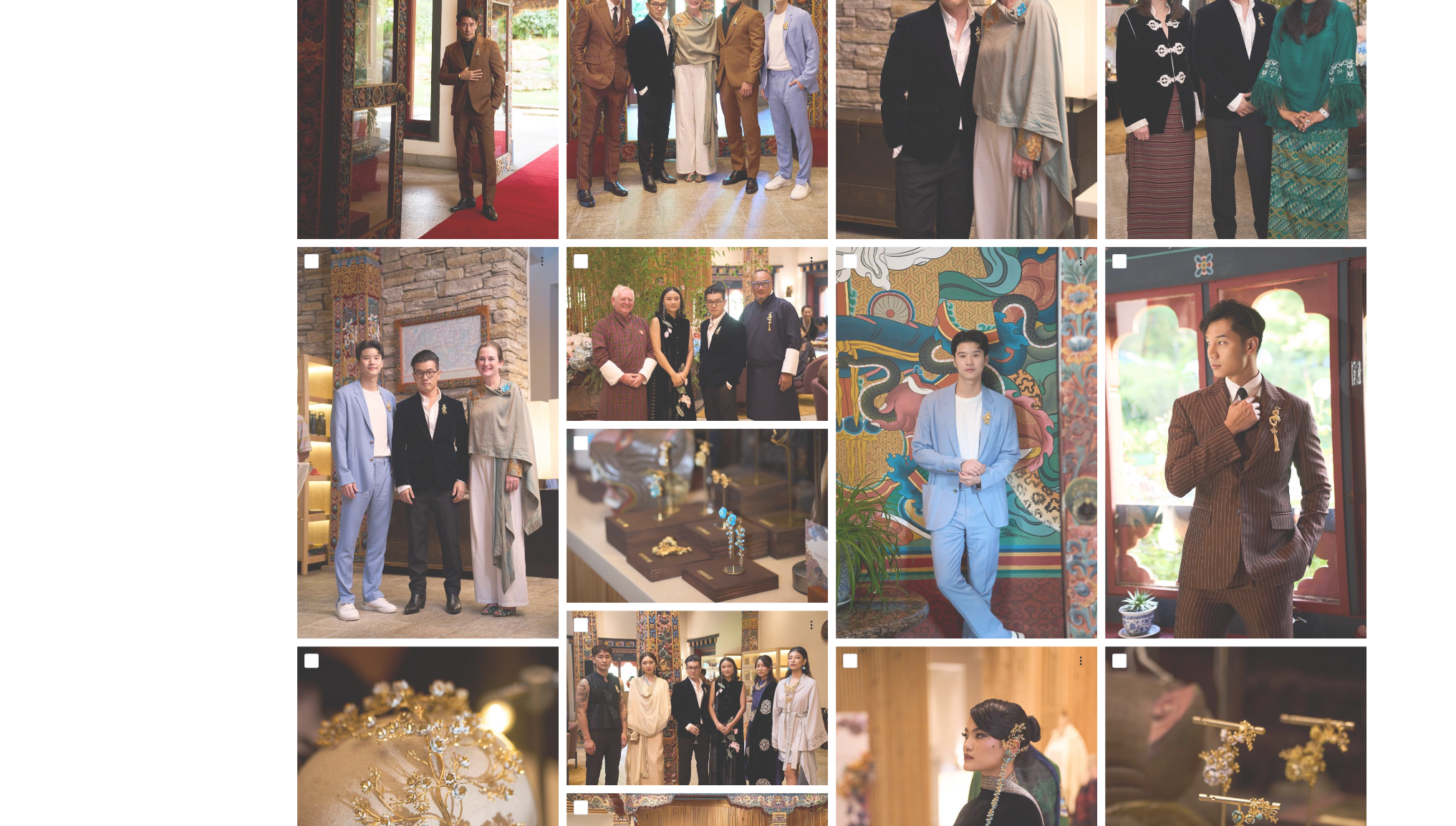
scroll to position [501, 0]
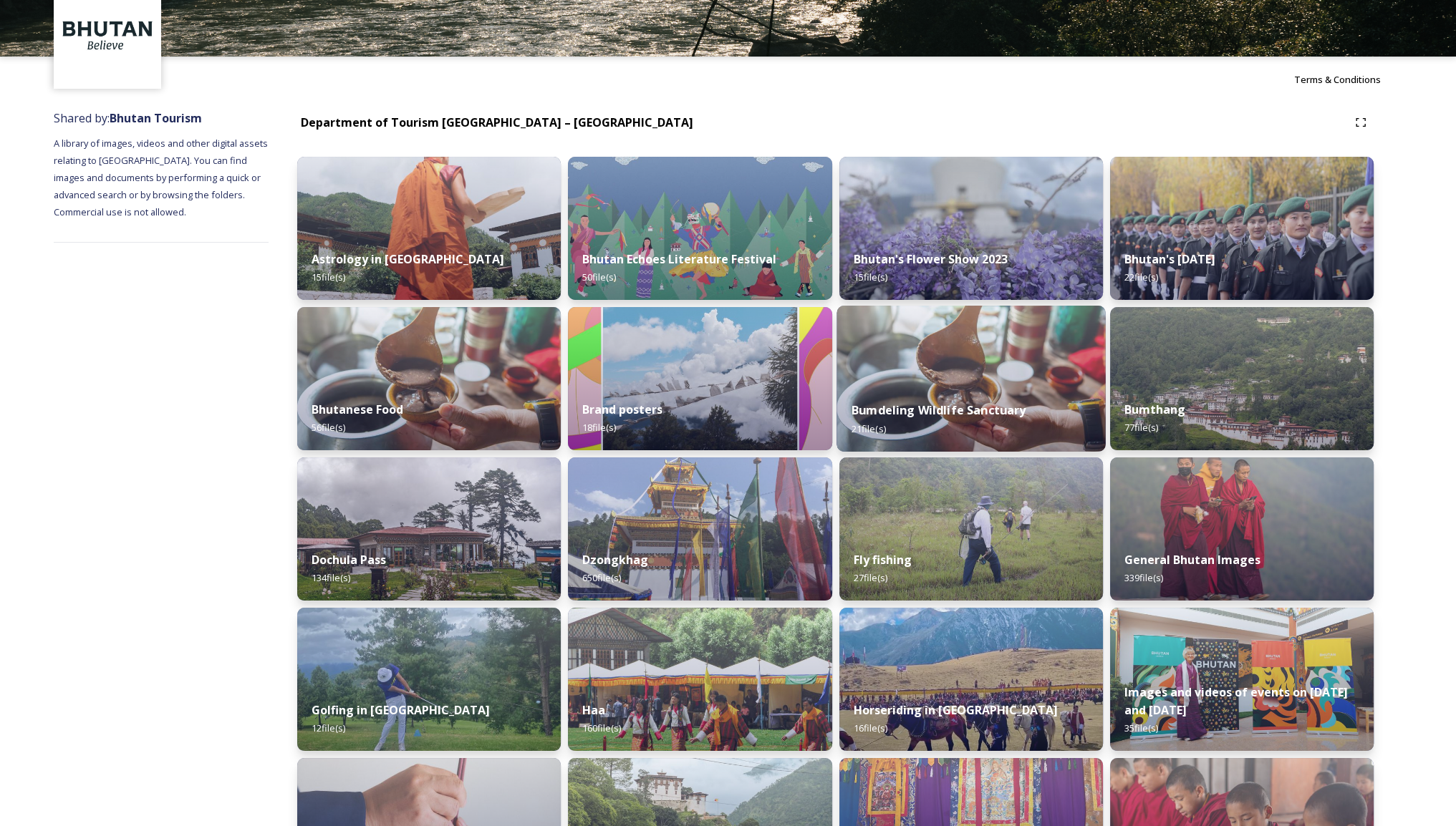
scroll to position [287, 0]
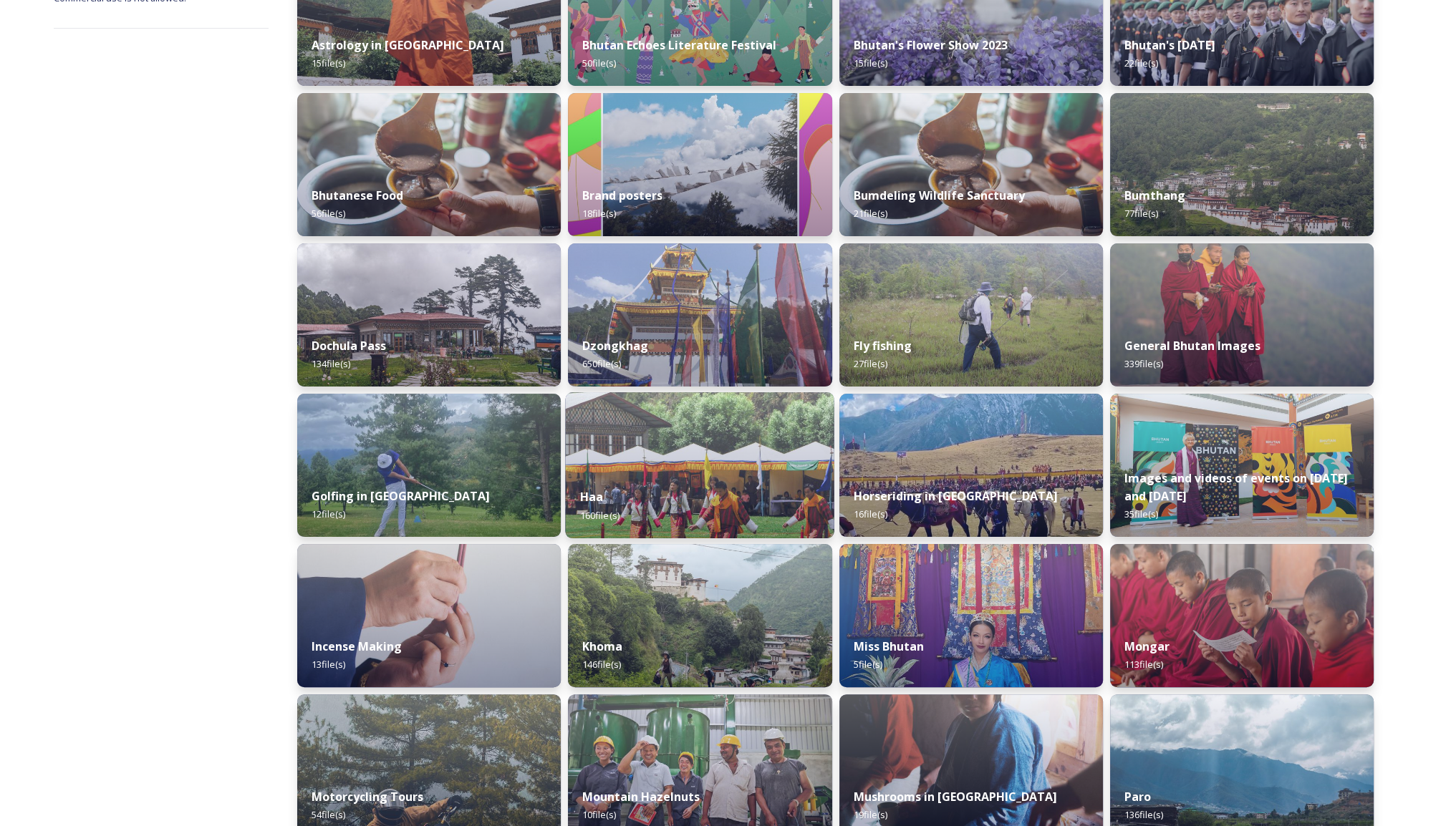
click at [779, 445] on img at bounding box center [700, 465] width 269 height 146
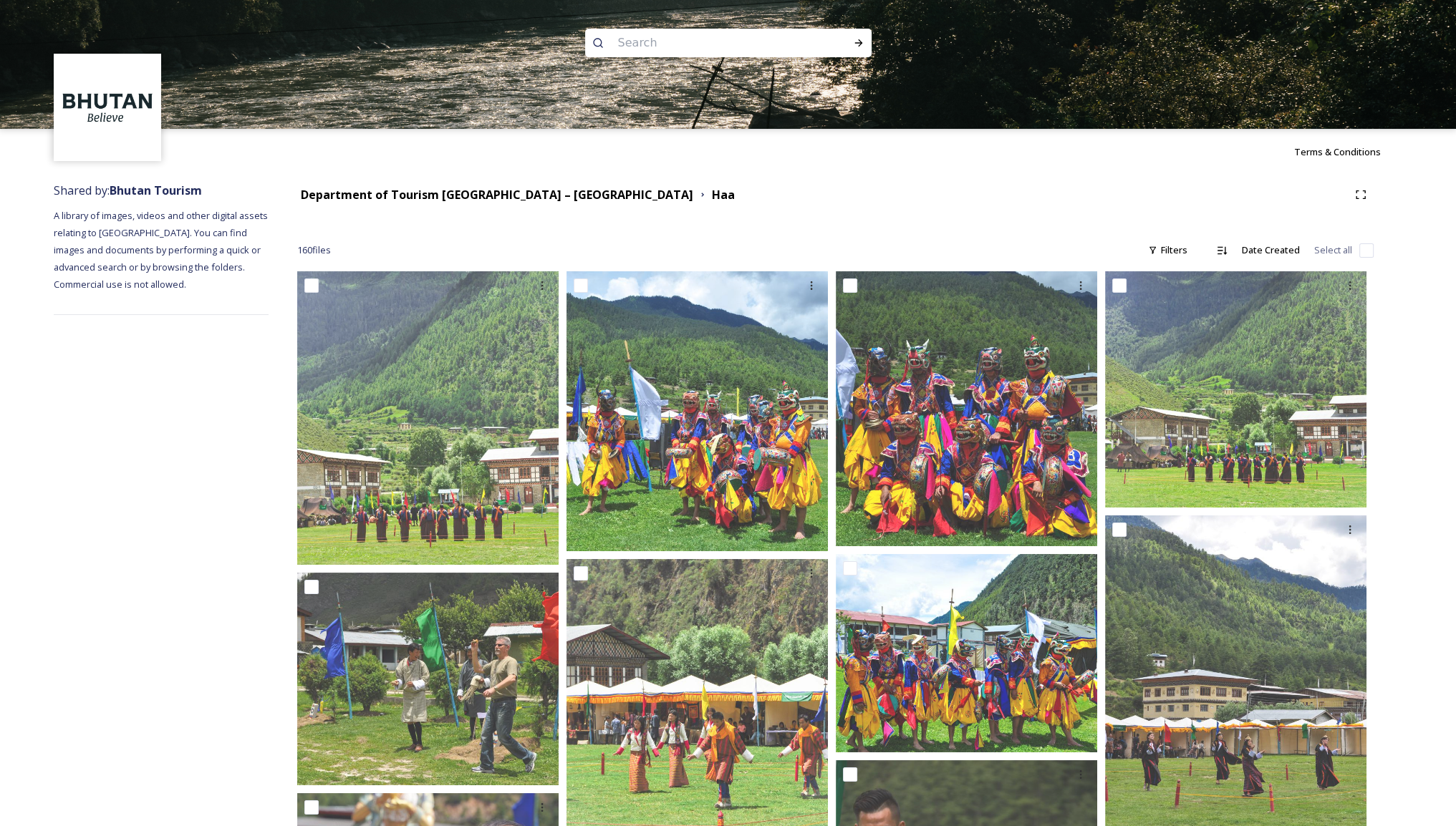
click at [669, 33] on input at bounding box center [709, 43] width 197 height 32
type input "people"
click at [865, 41] on div "Run Search" at bounding box center [859, 42] width 26 height 26
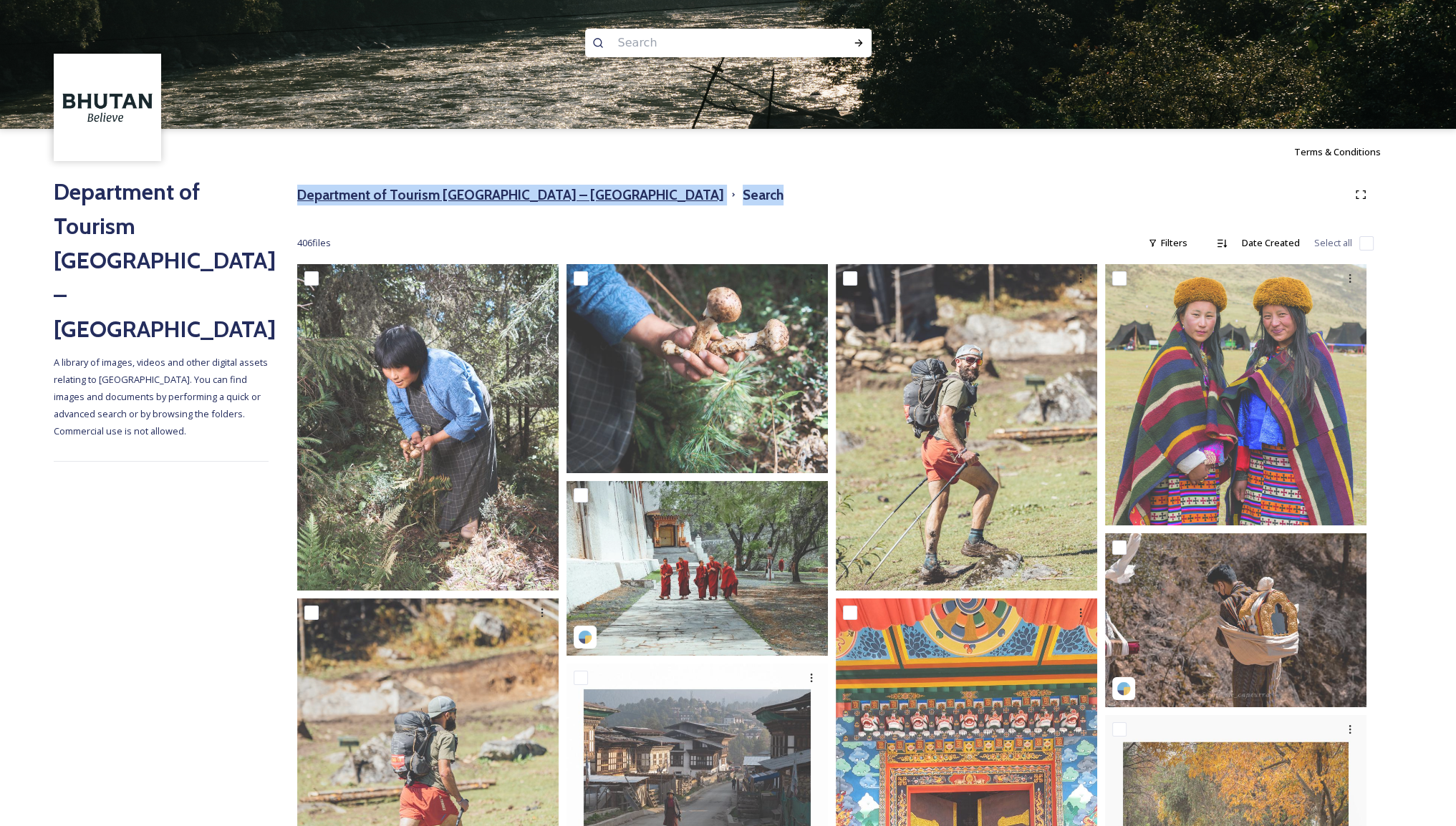
drag, startPoint x: 636, startPoint y: 192, endPoint x: 300, endPoint y: 202, distance: 336.1
click at [300, 202] on div "Department of Tourism [GEOGRAPHIC_DATA] – Brand Centre Search" at bounding box center [835, 195] width 1076 height 26
drag, startPoint x: 631, startPoint y: 194, endPoint x: 581, endPoint y: 191, distance: 50.1
click at [581, 191] on div "Department of Tourism [GEOGRAPHIC_DATA] – Brand Centre Search" at bounding box center [835, 195] width 1076 height 26
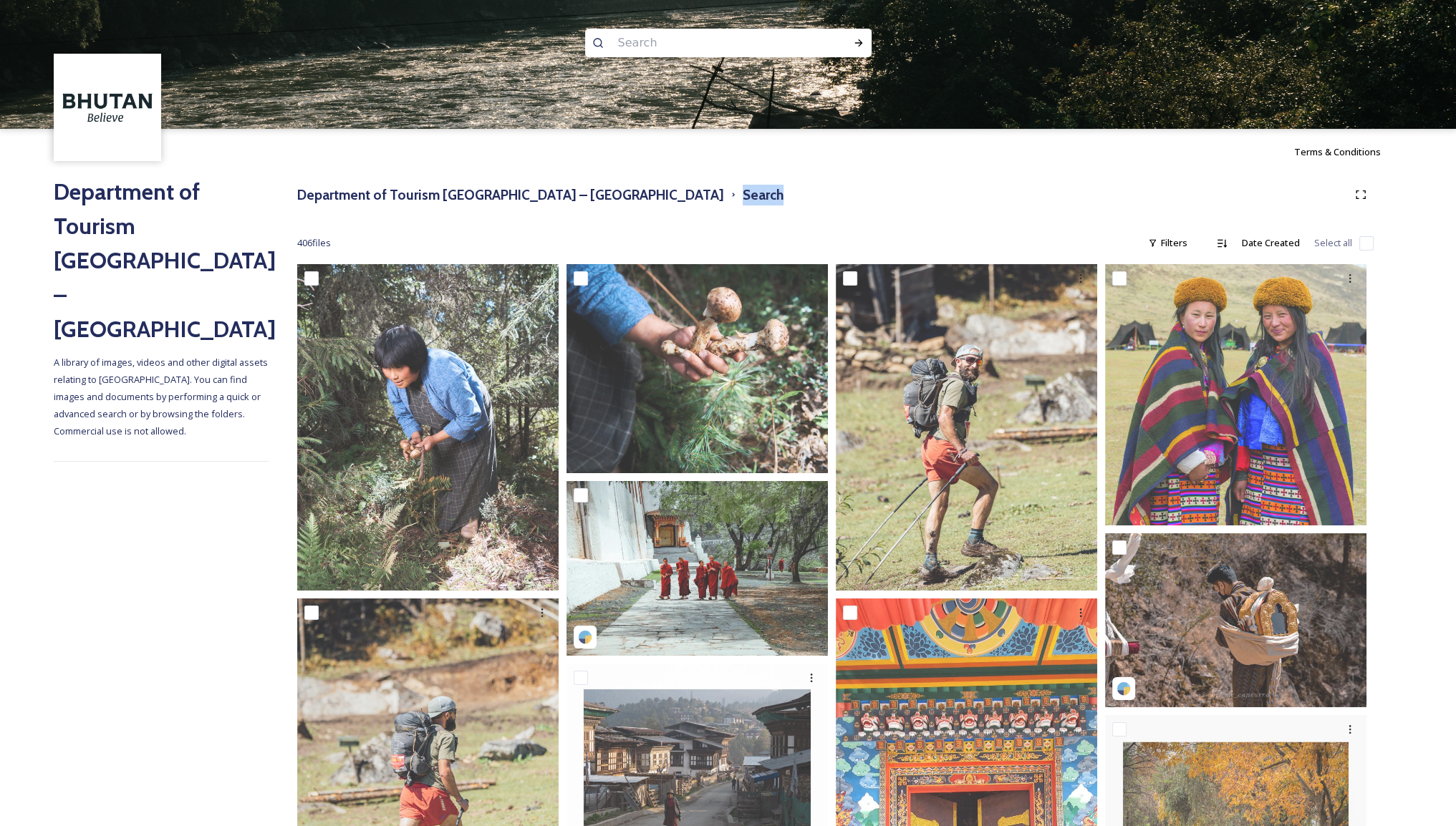
click at [732, 191] on div "Department of Tourism [GEOGRAPHIC_DATA] – Brand Centre Search" at bounding box center [835, 195] width 1076 height 26
click at [647, 58] on img at bounding box center [728, 64] width 1456 height 128
click at [639, 41] on input at bounding box center [709, 43] width 197 height 32
paste input "Bumthang"
type input "Bumthang"
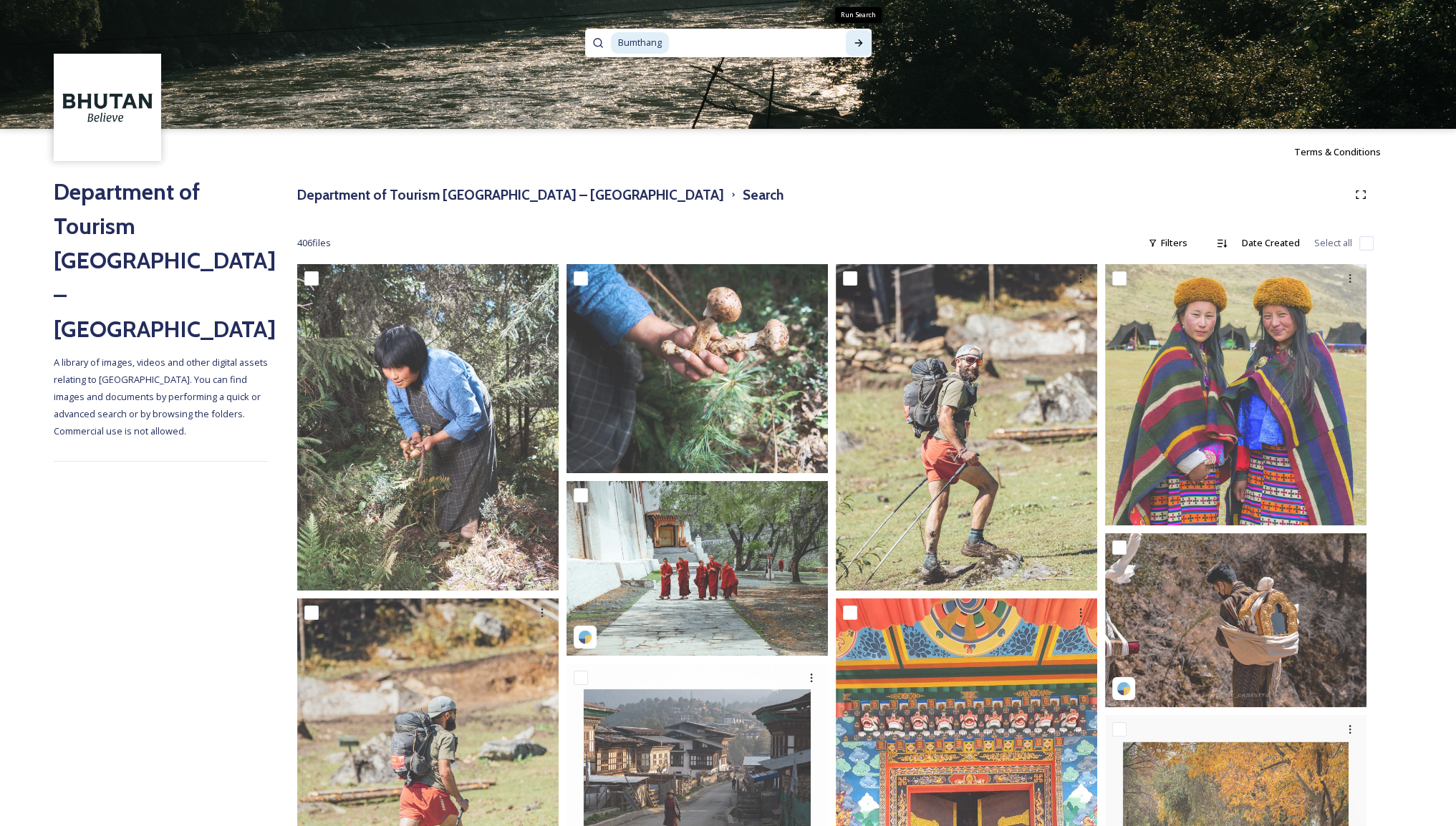
click at [858, 41] on icon at bounding box center [859, 43] width 12 height 12
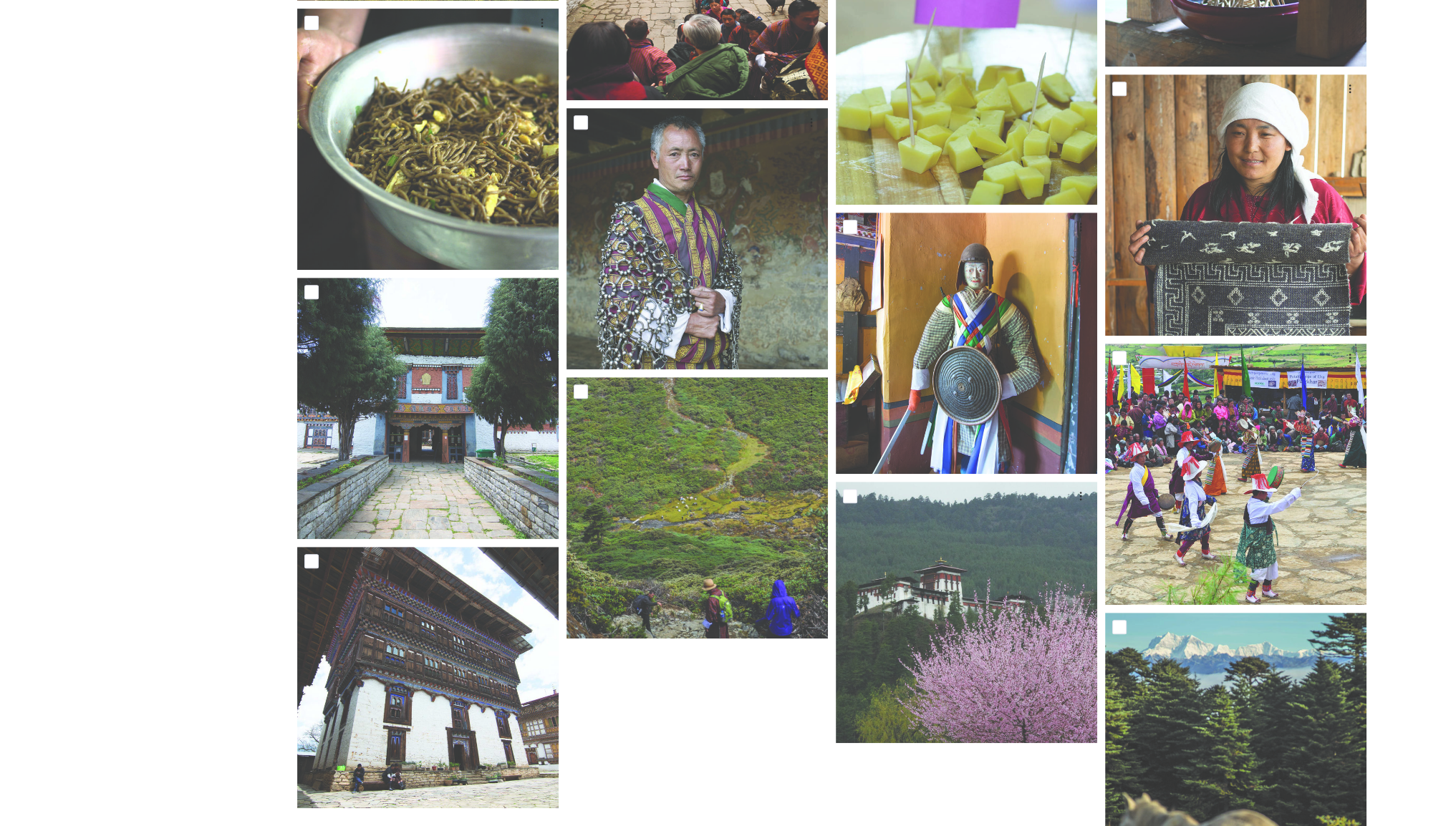
scroll to position [956, 0]
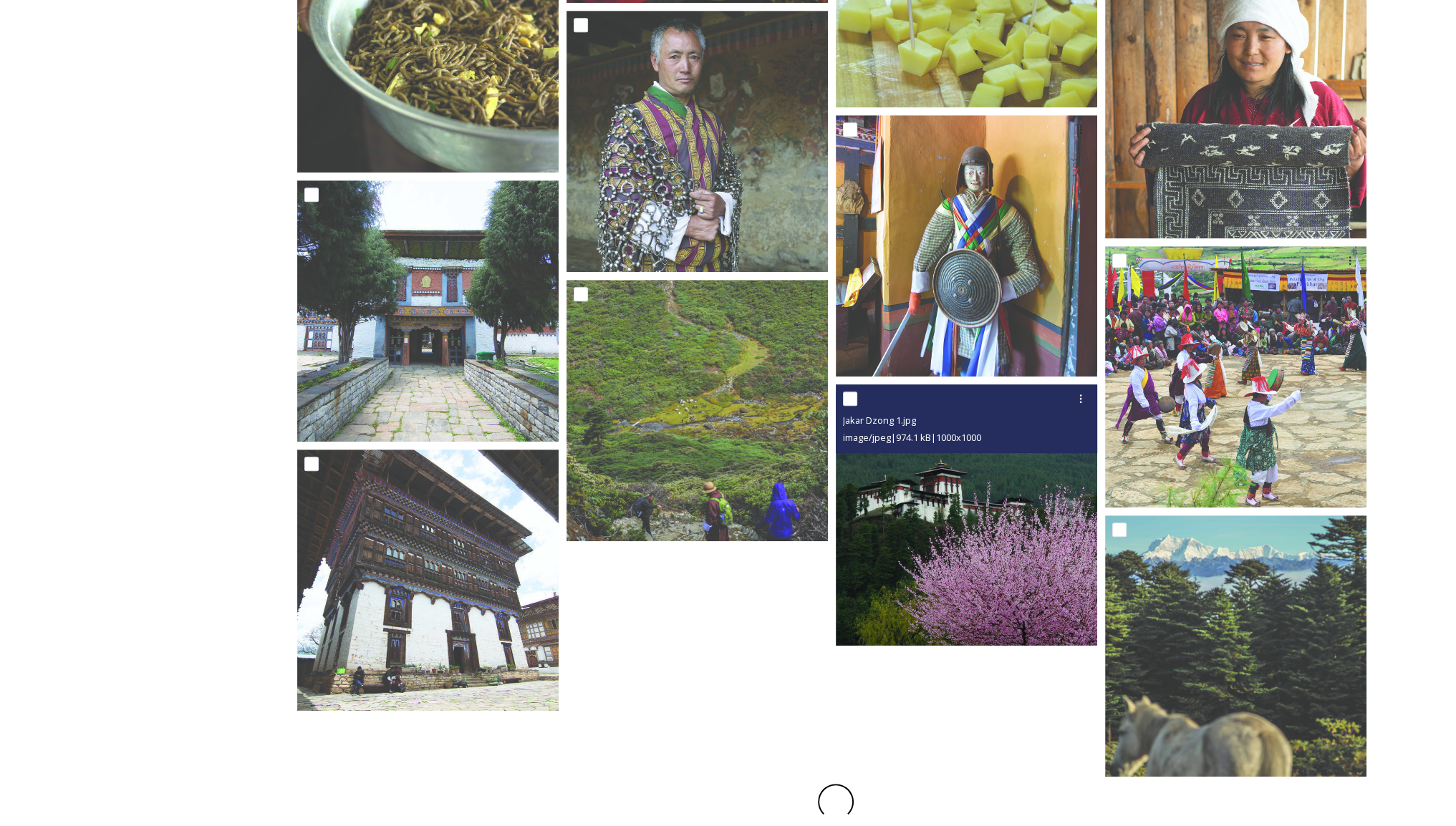
click at [984, 534] on img at bounding box center [967, 515] width 261 height 261
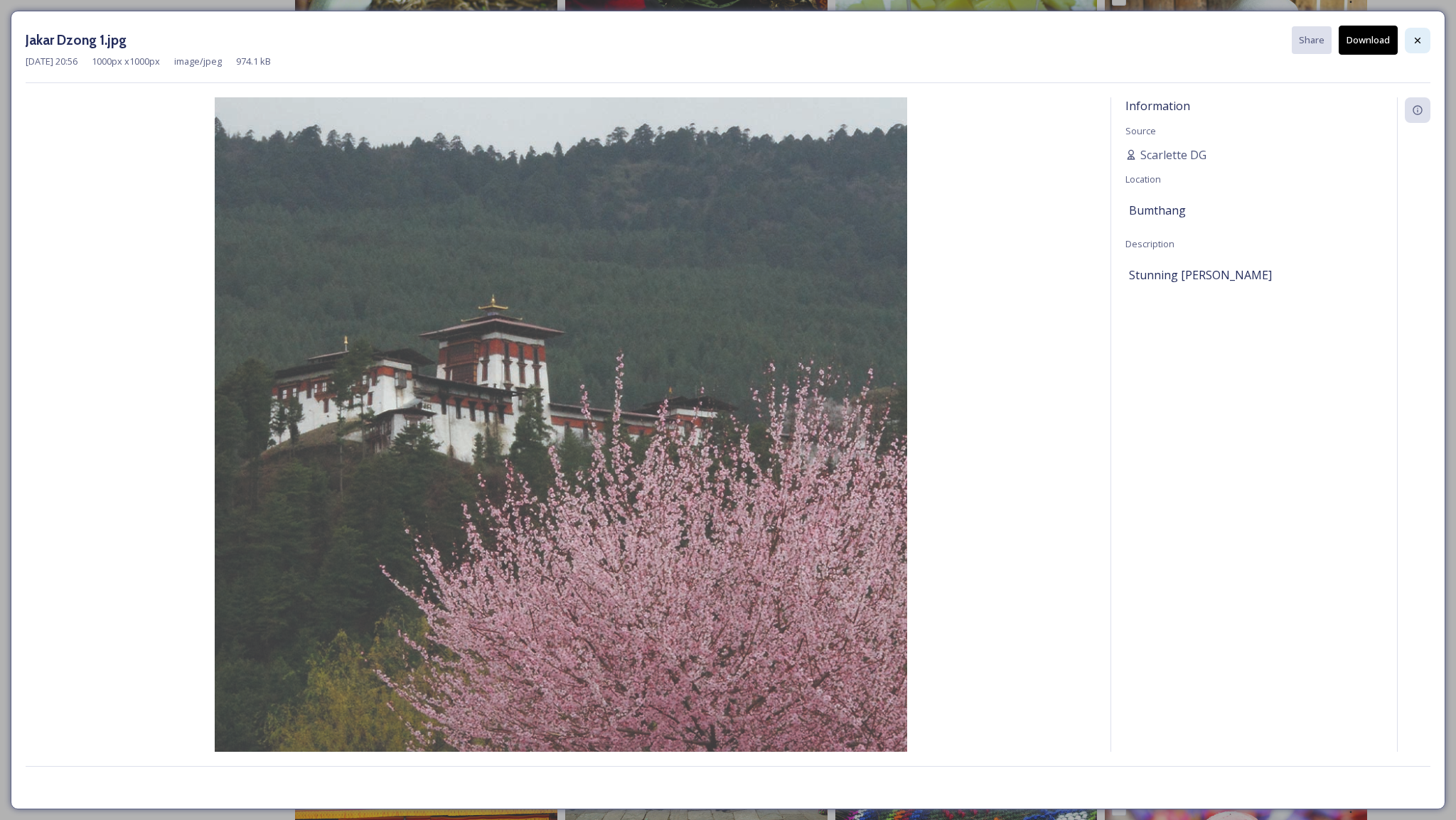
click at [1421, 37] on icon at bounding box center [1418, 41] width 12 height 12
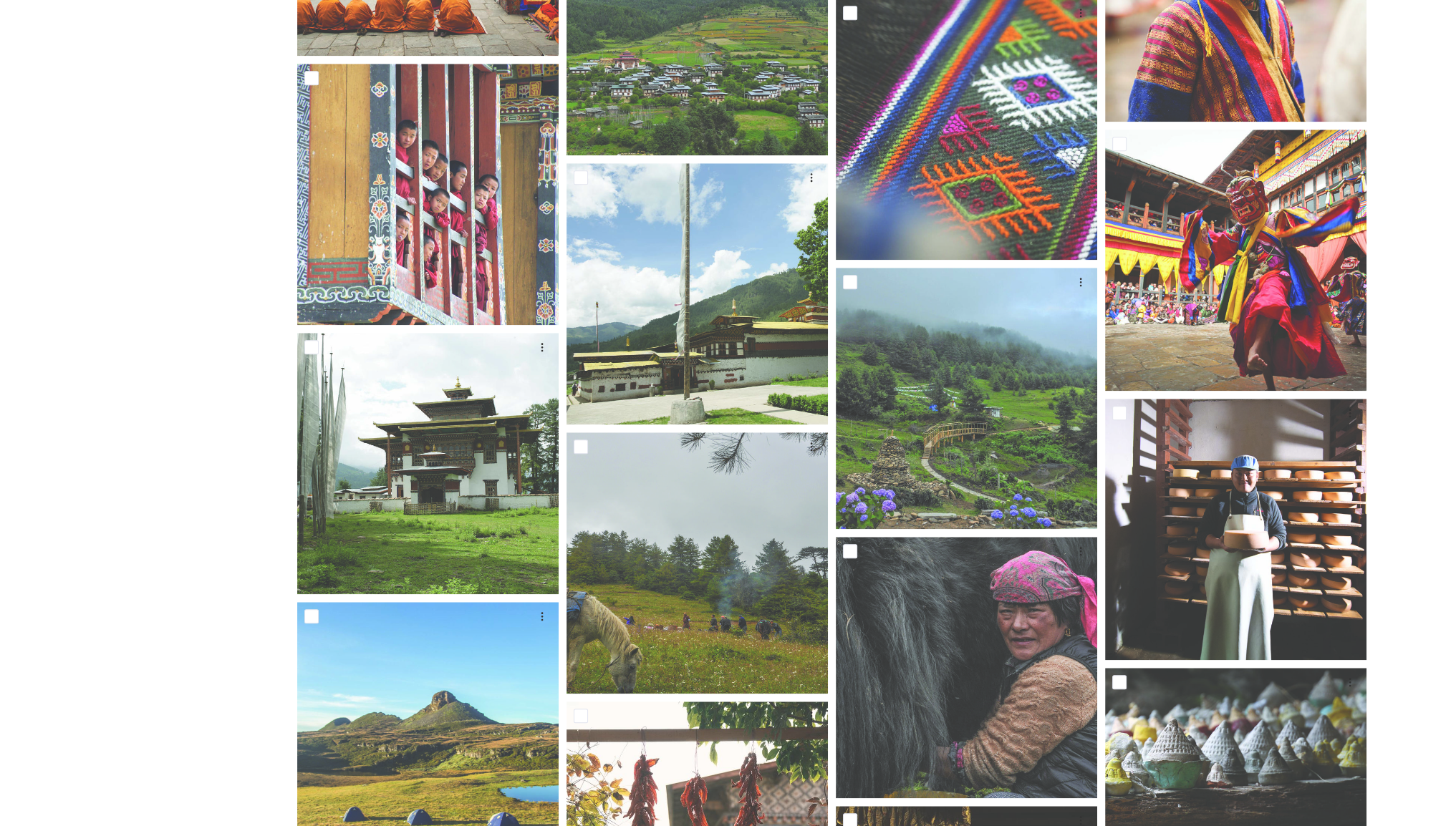
scroll to position [1887, 0]
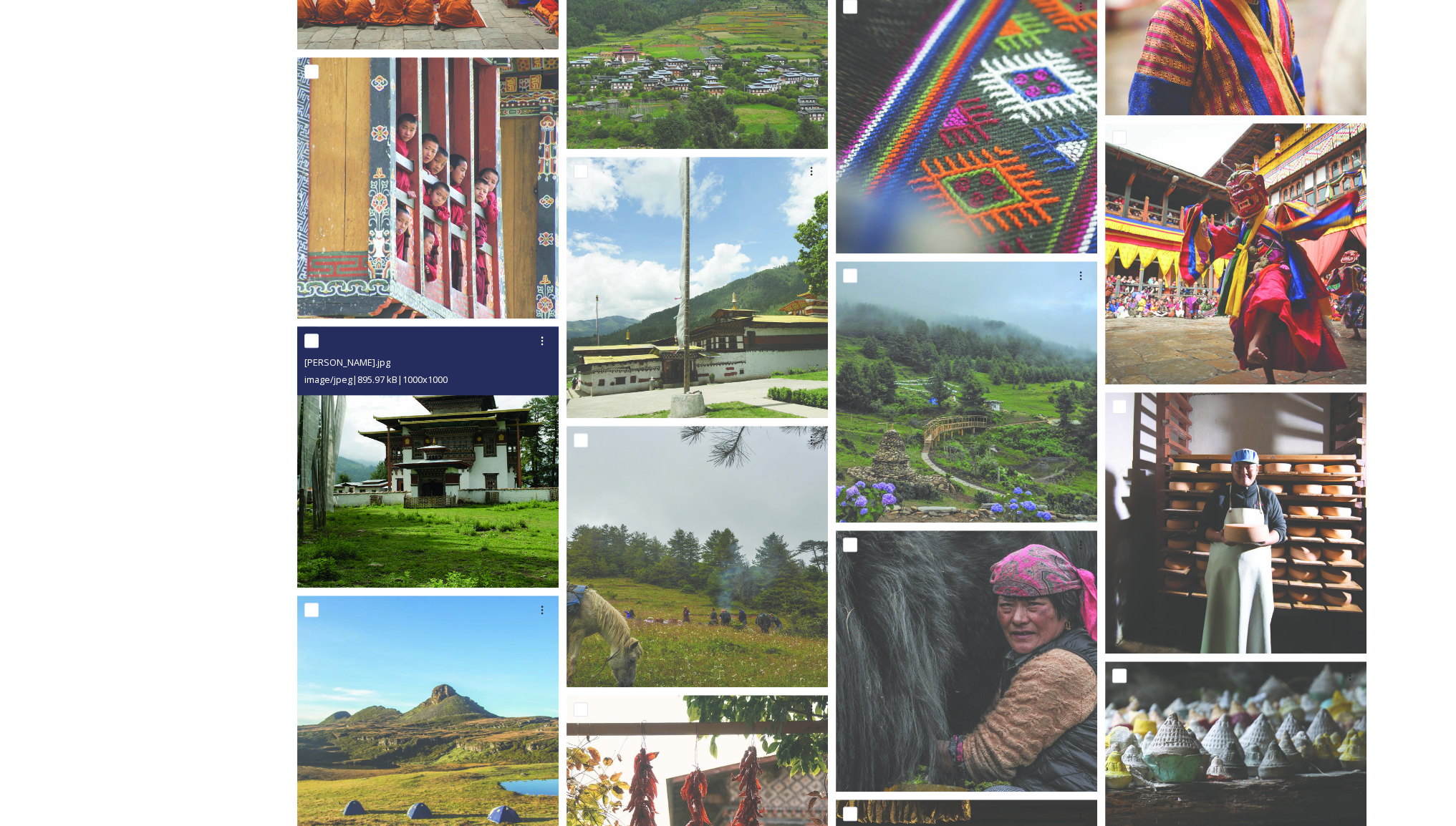
click at [467, 446] on img at bounding box center [428, 456] width 261 height 261
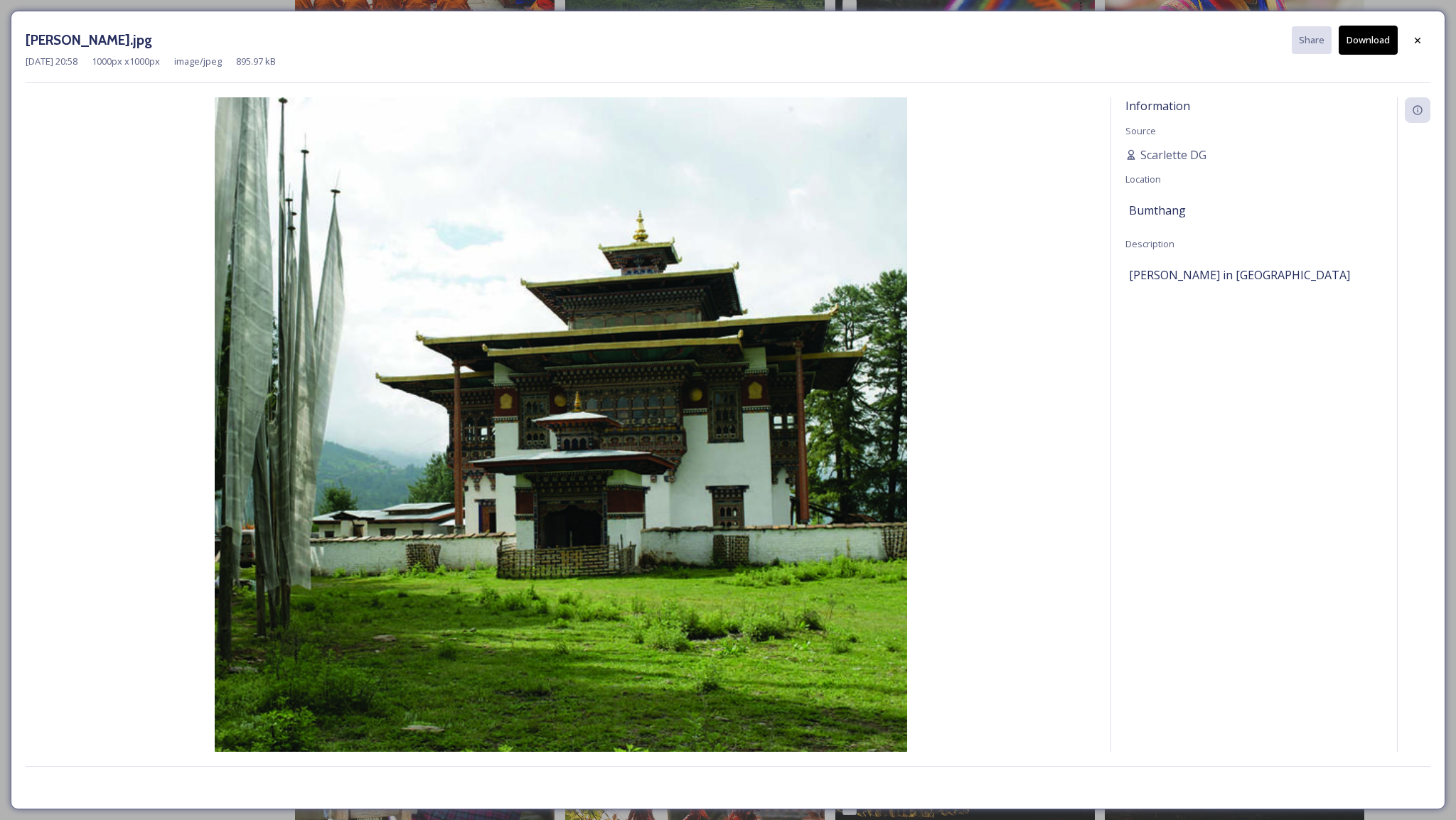
click at [1364, 32] on button "Download" at bounding box center [1368, 40] width 59 height 29
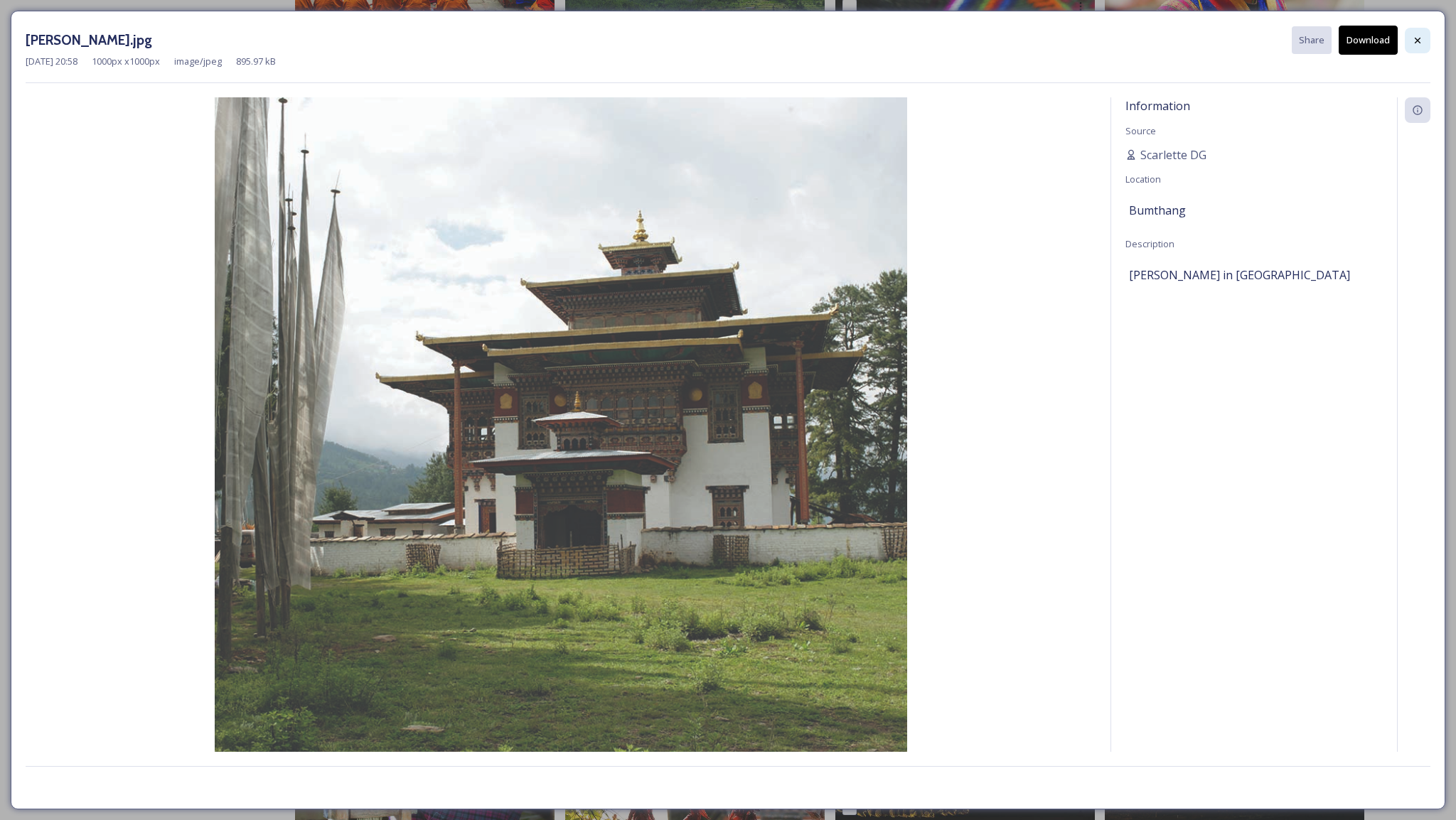
click at [1420, 49] on div at bounding box center [1418, 40] width 26 height 26
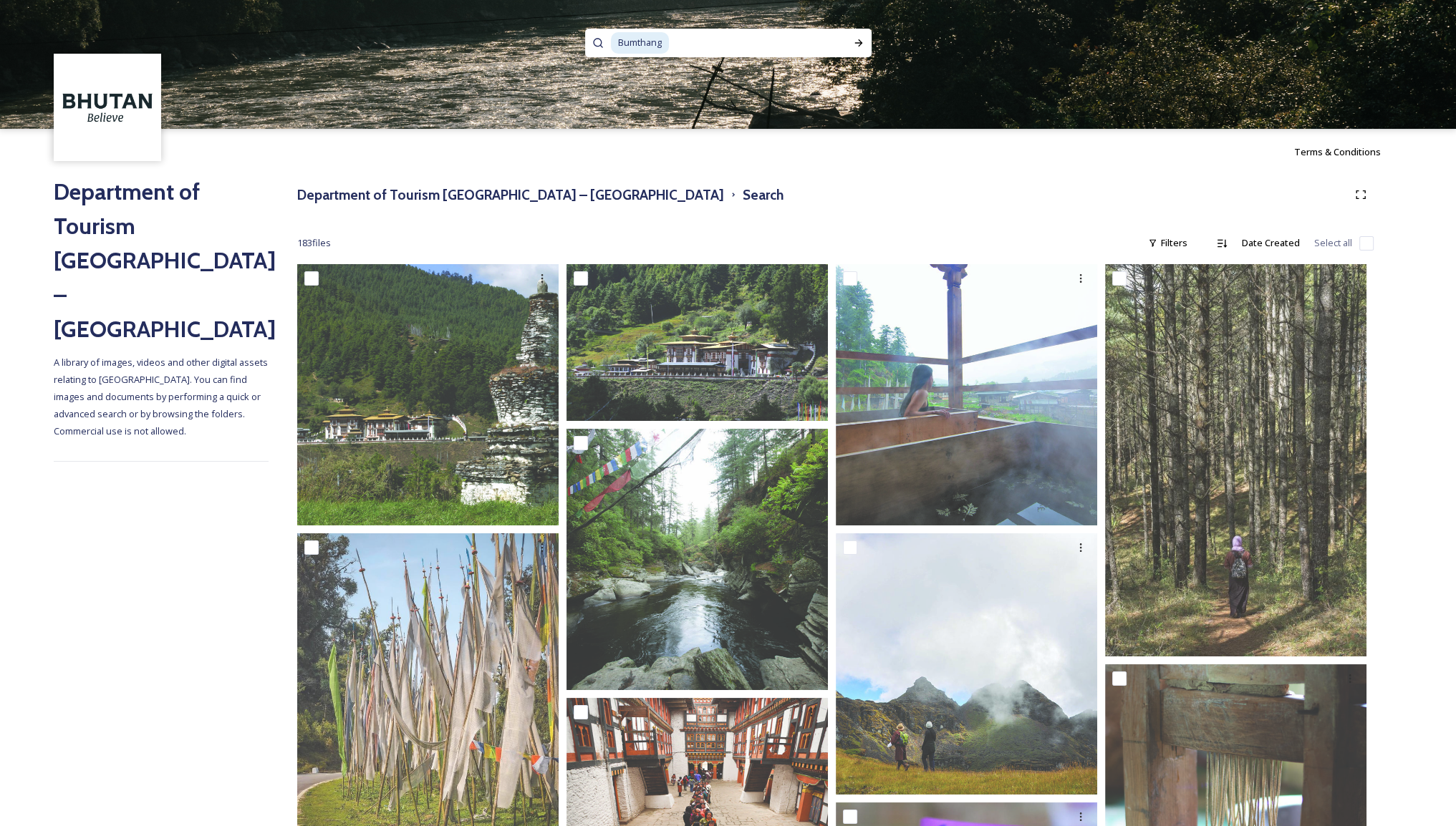
drag, startPoint x: 768, startPoint y: 37, endPoint x: 558, endPoint y: 44, distance: 210.1
click at [558, 44] on div "Bumthang" at bounding box center [728, 64] width 1456 height 128
type input "B"
type input "textile"
click at [854, 49] on div "Run Search" at bounding box center [859, 42] width 26 height 26
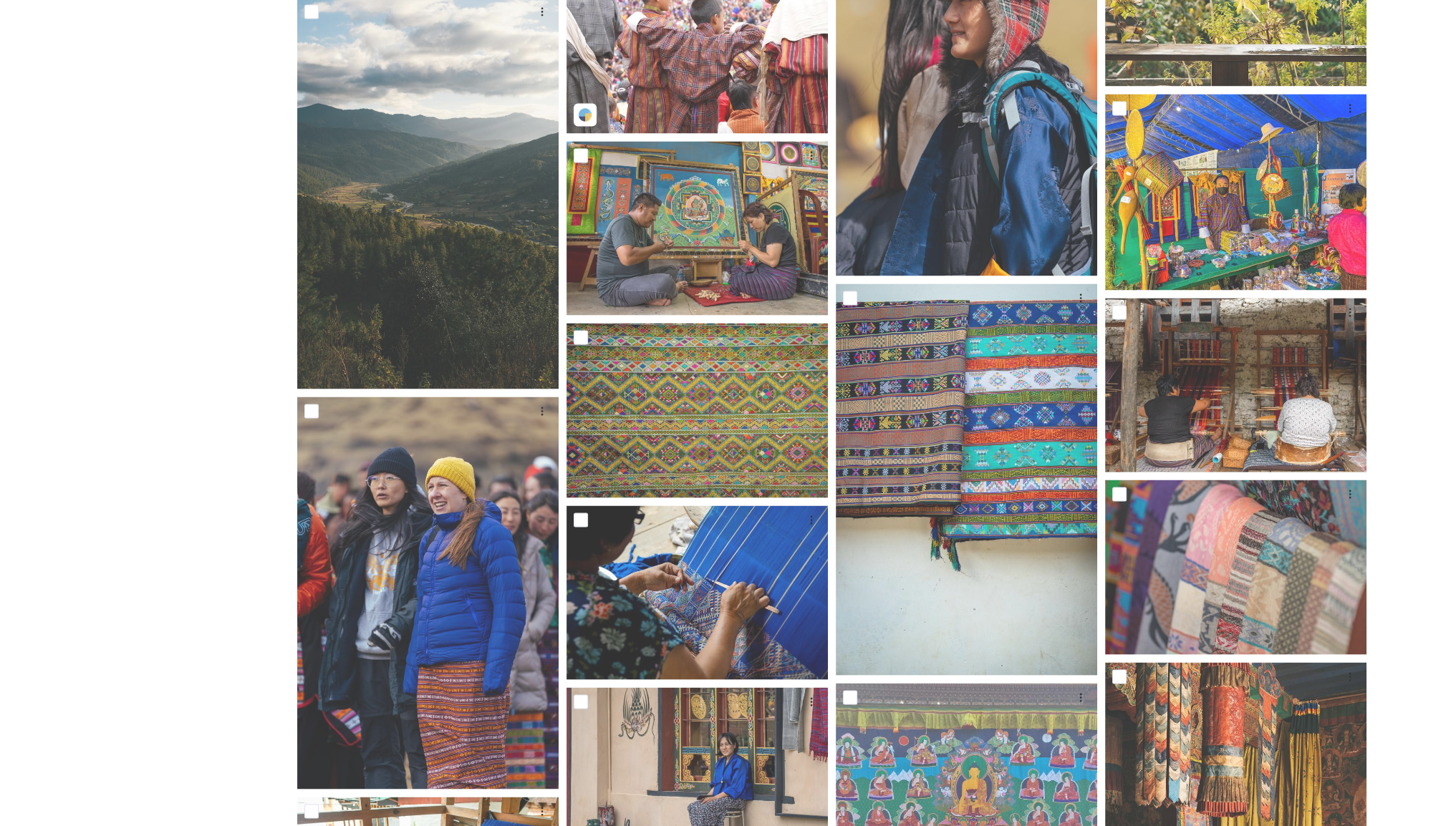
scroll to position [3358, 0]
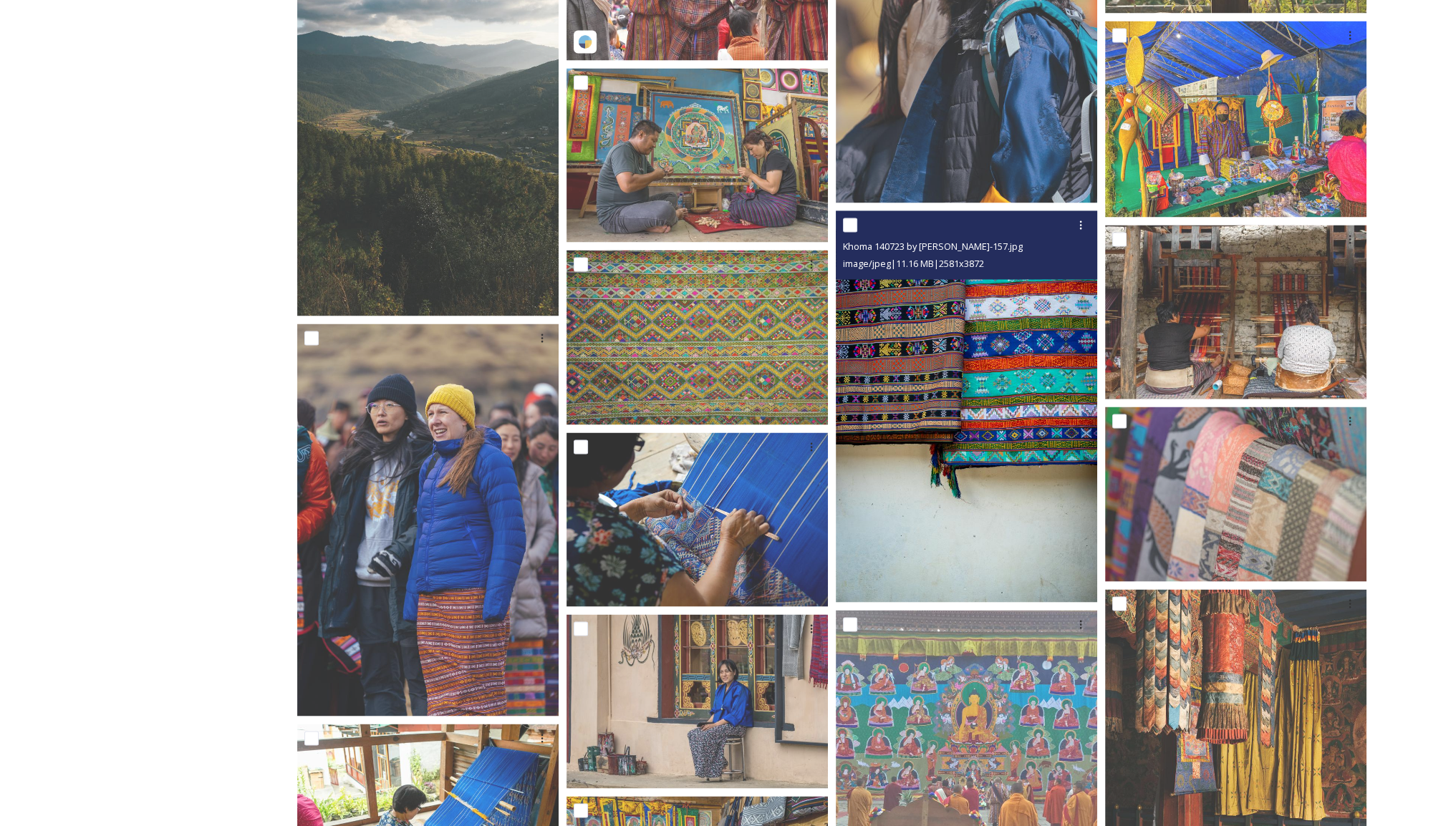
click at [979, 367] on img at bounding box center [967, 406] width 261 height 392
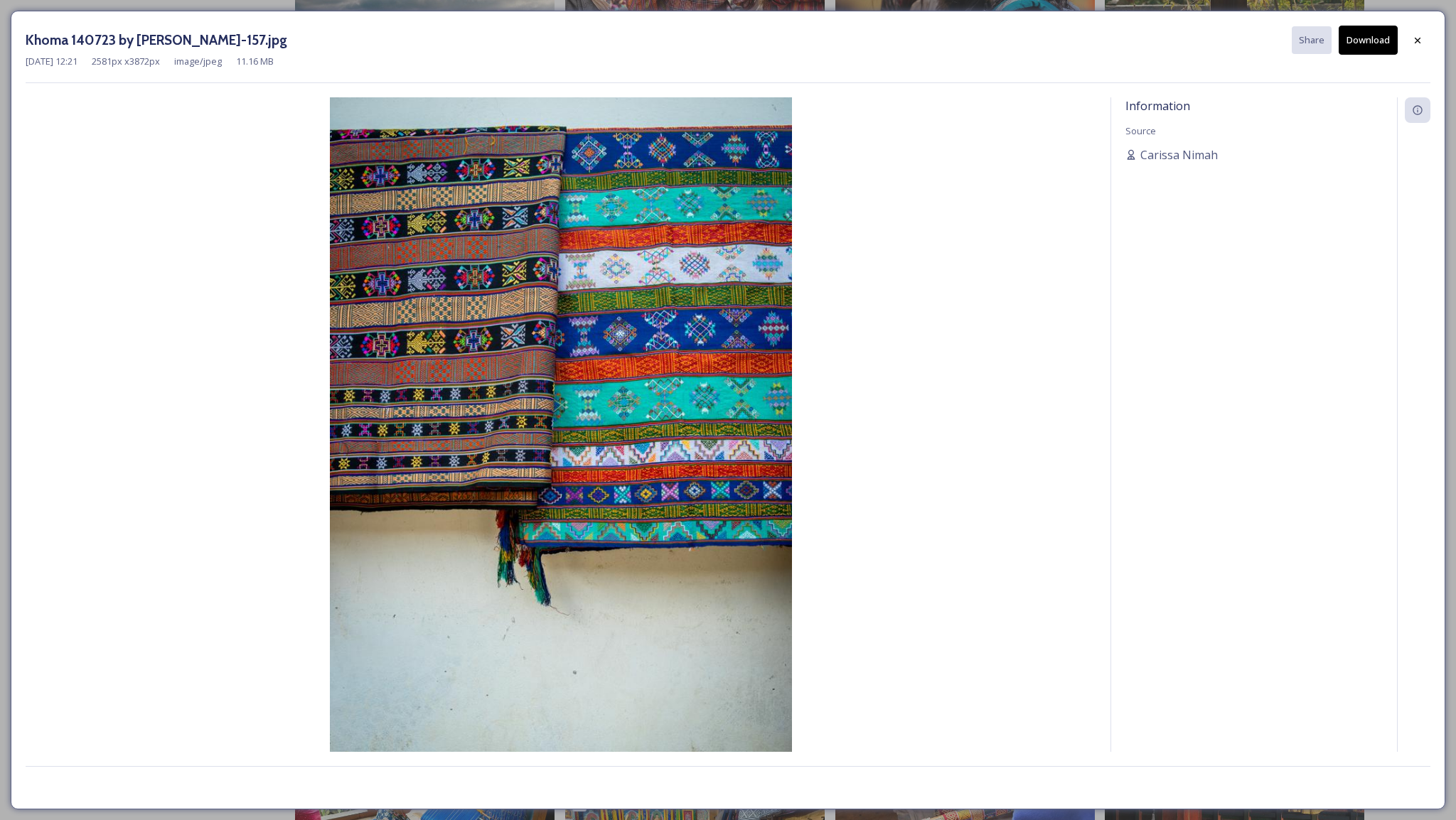
click at [1354, 37] on button "Download" at bounding box center [1368, 40] width 59 height 29
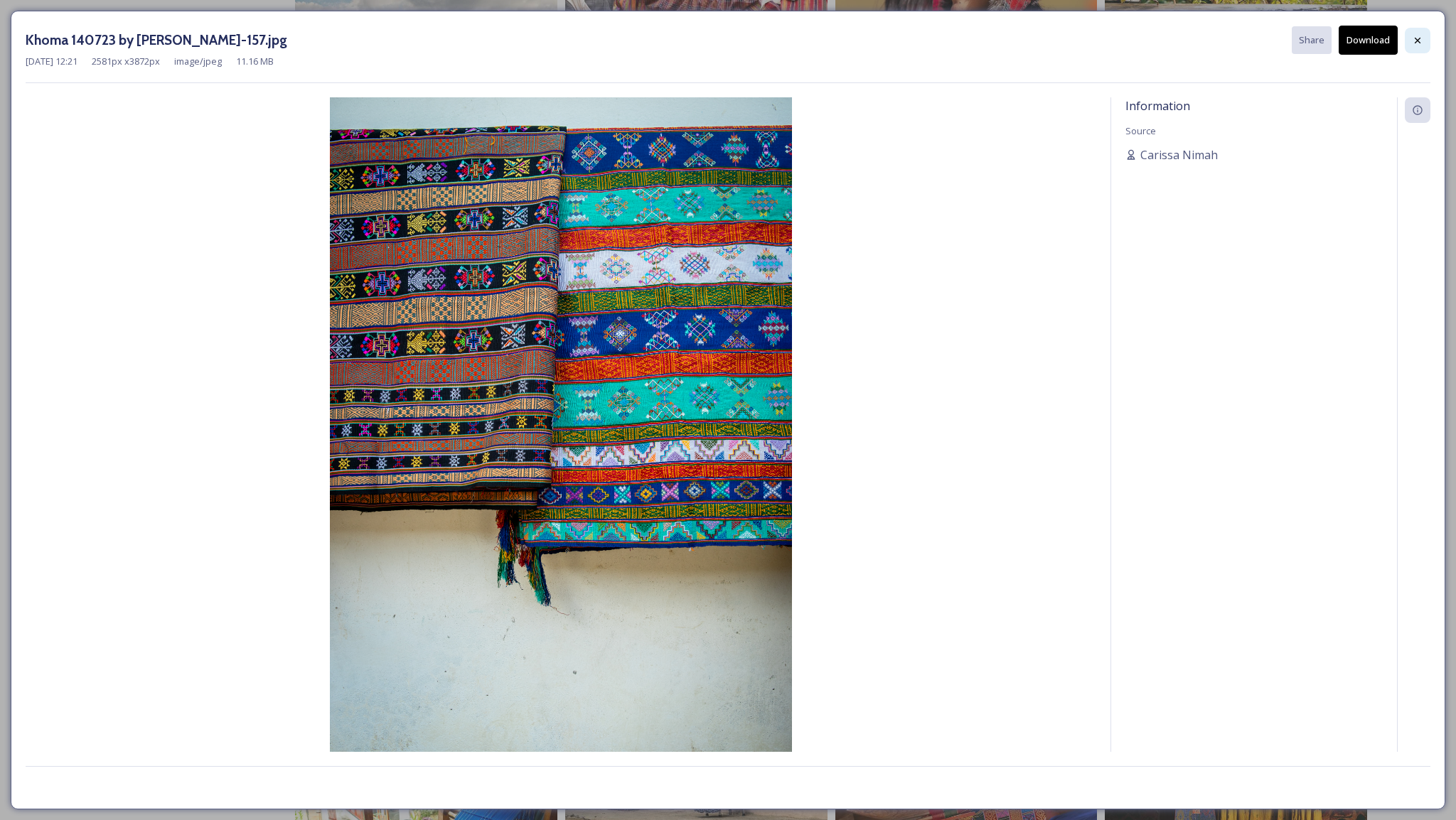
click at [1415, 40] on icon at bounding box center [1418, 41] width 12 height 12
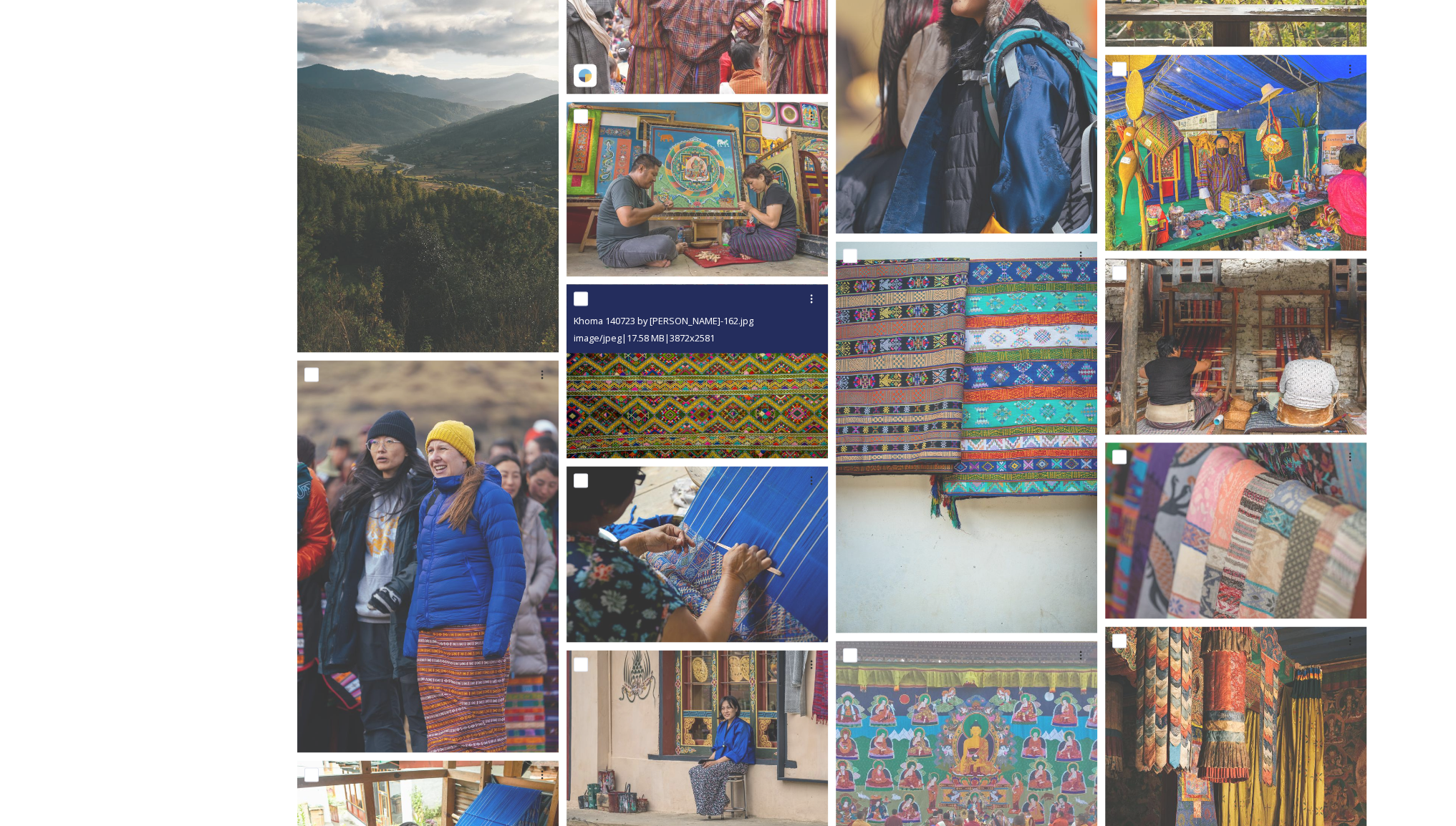
click at [644, 390] on img at bounding box center [697, 371] width 261 height 175
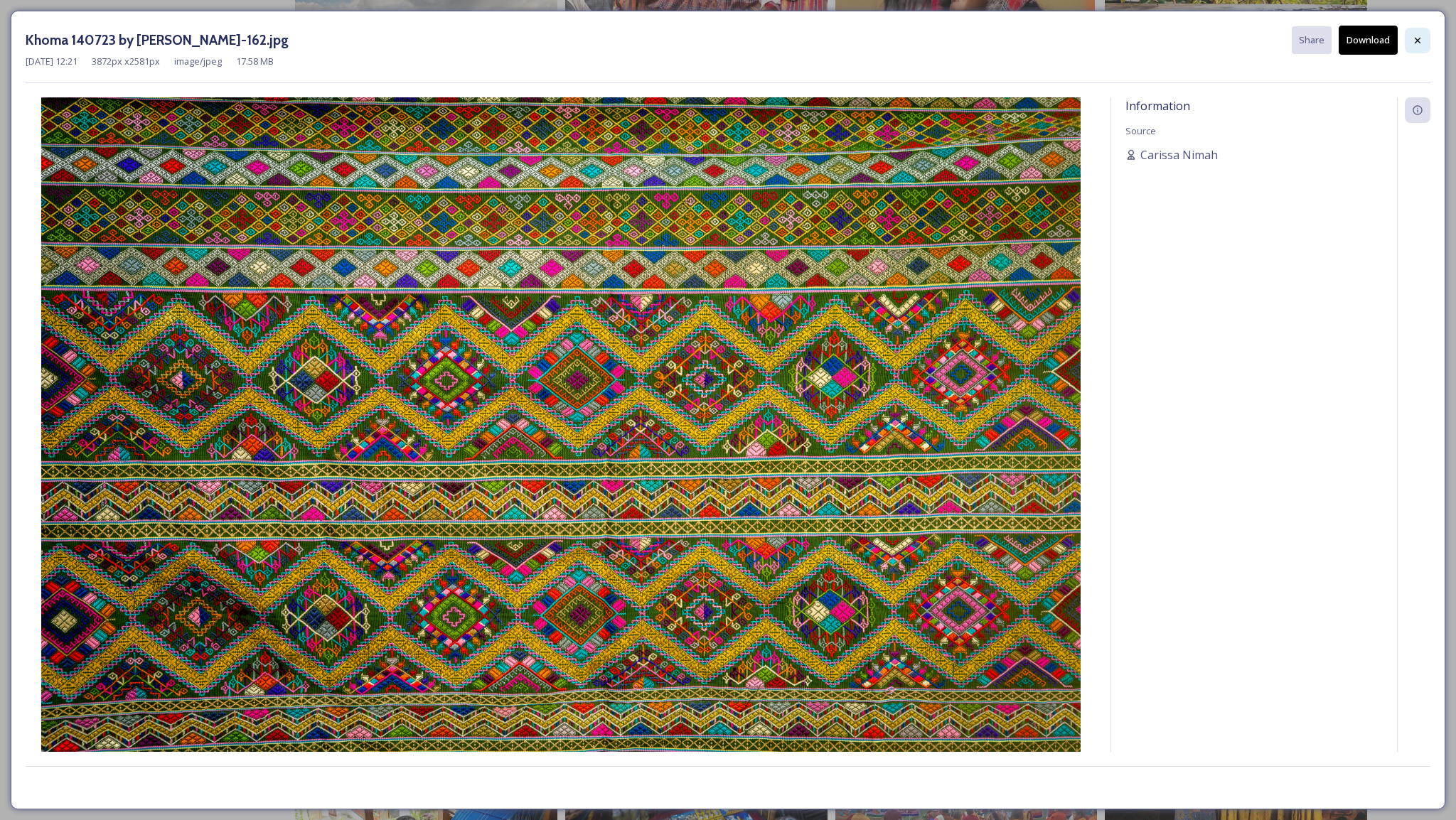
click at [1413, 41] on icon at bounding box center [1418, 41] width 12 height 12
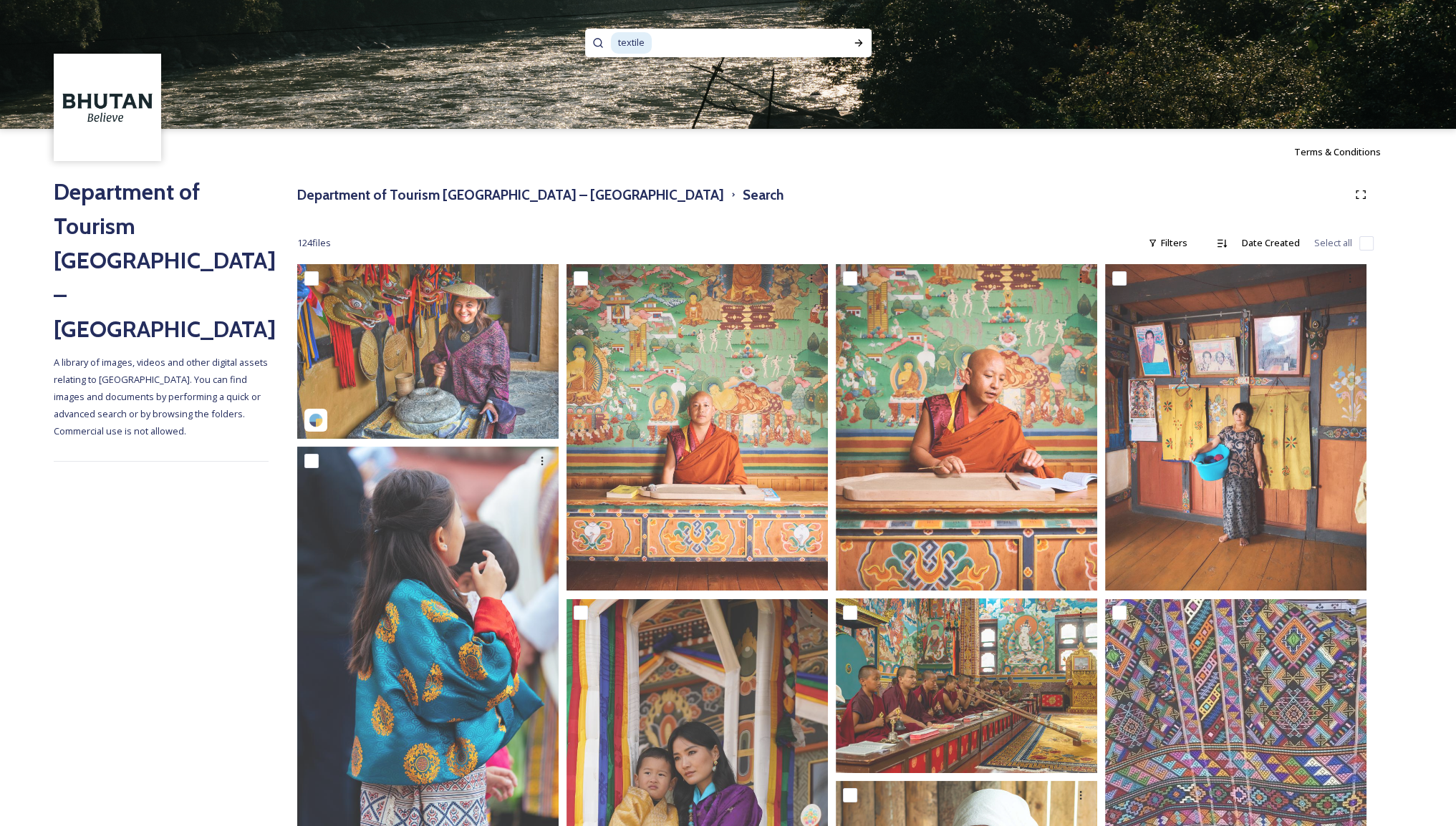
click at [678, 44] on input at bounding box center [741, 43] width 176 height 32
drag, startPoint x: 673, startPoint y: 33, endPoint x: 562, endPoint y: 52, distance: 112.6
click at [562, 52] on div "textile" at bounding box center [728, 64] width 1456 height 128
type input "t"
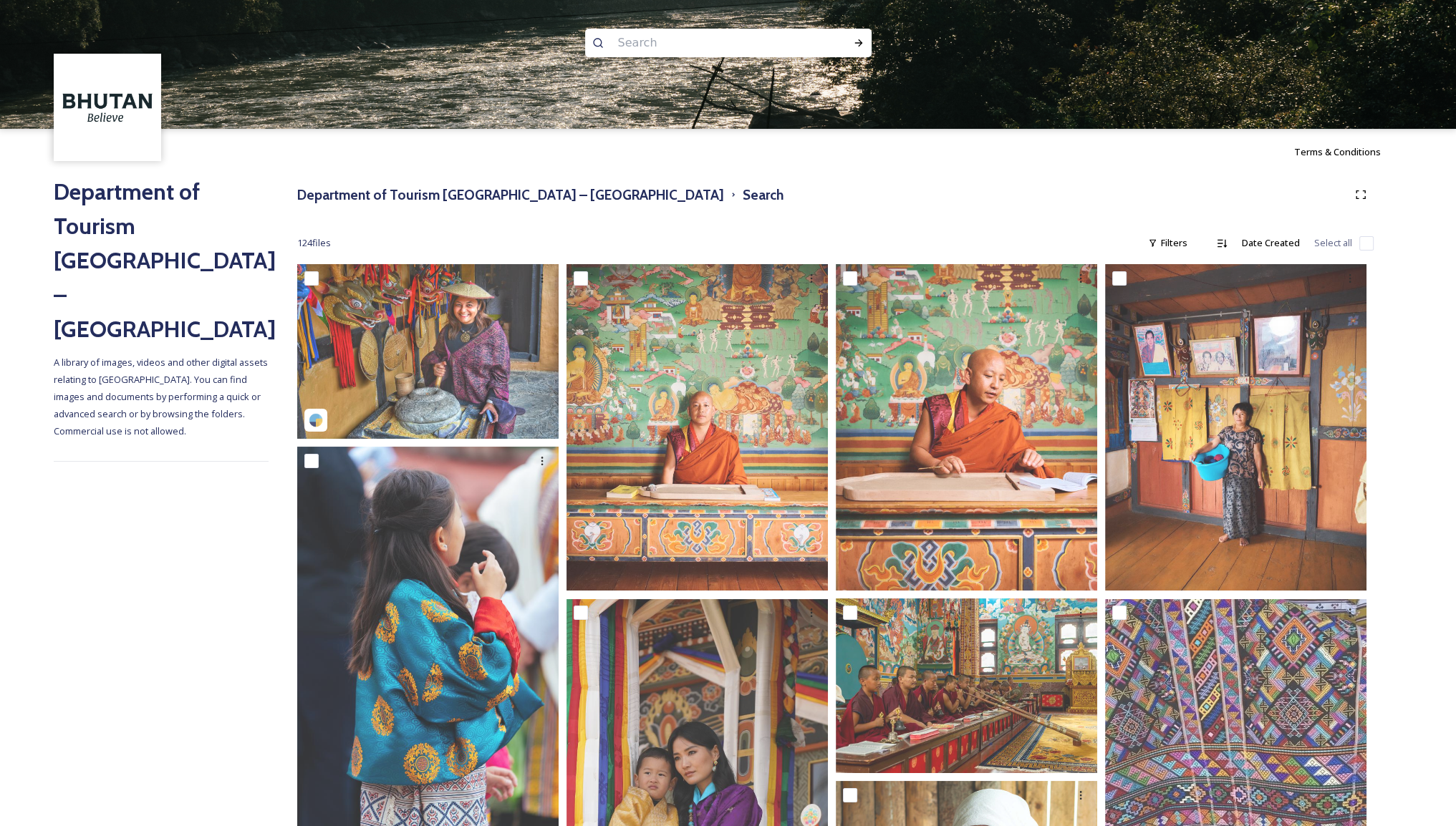
paste input "Bumthang"
type input "Bumthang"
click at [853, 49] on div "Run Search" at bounding box center [859, 42] width 26 height 26
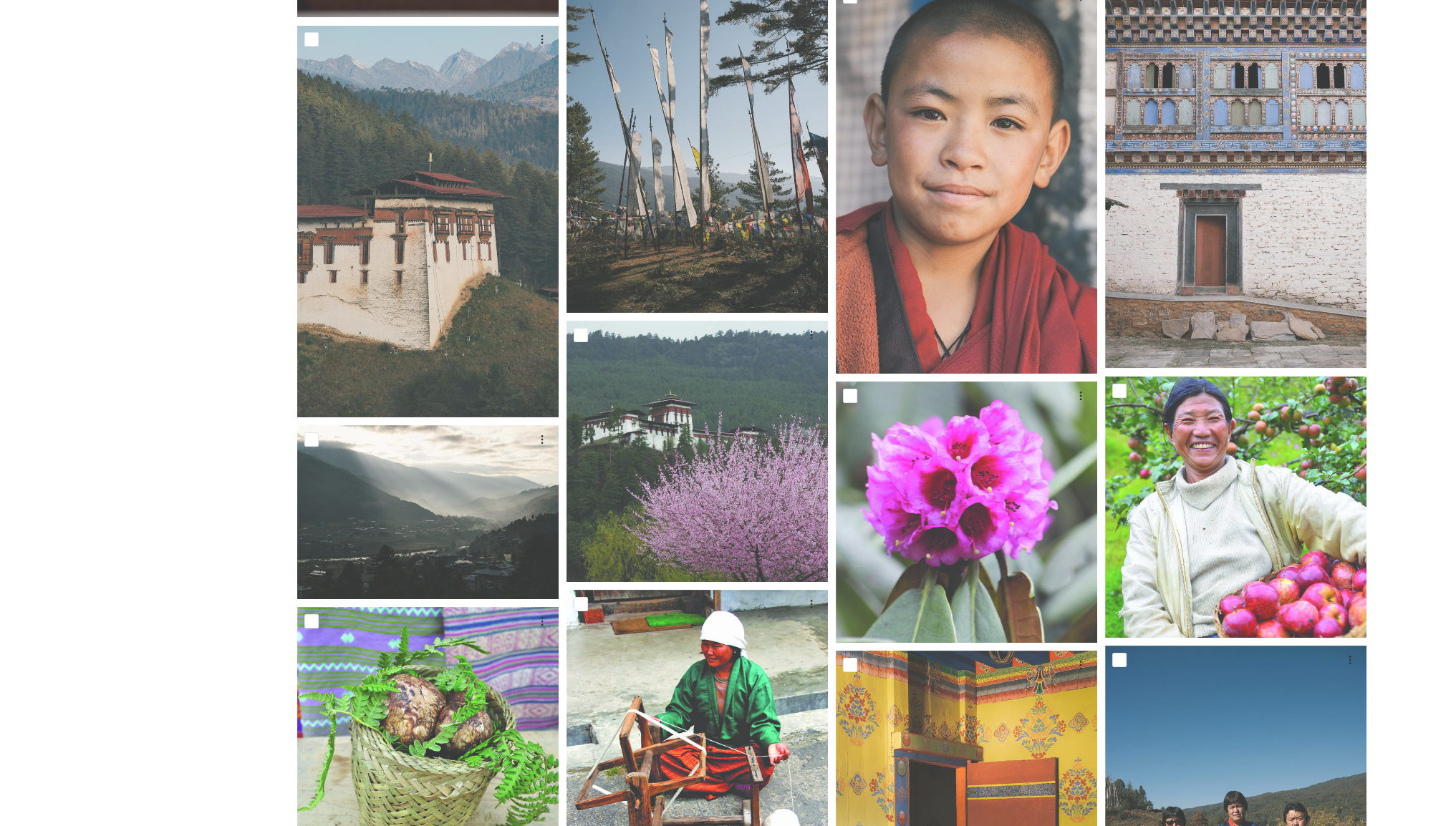
scroll to position [7497, 0]
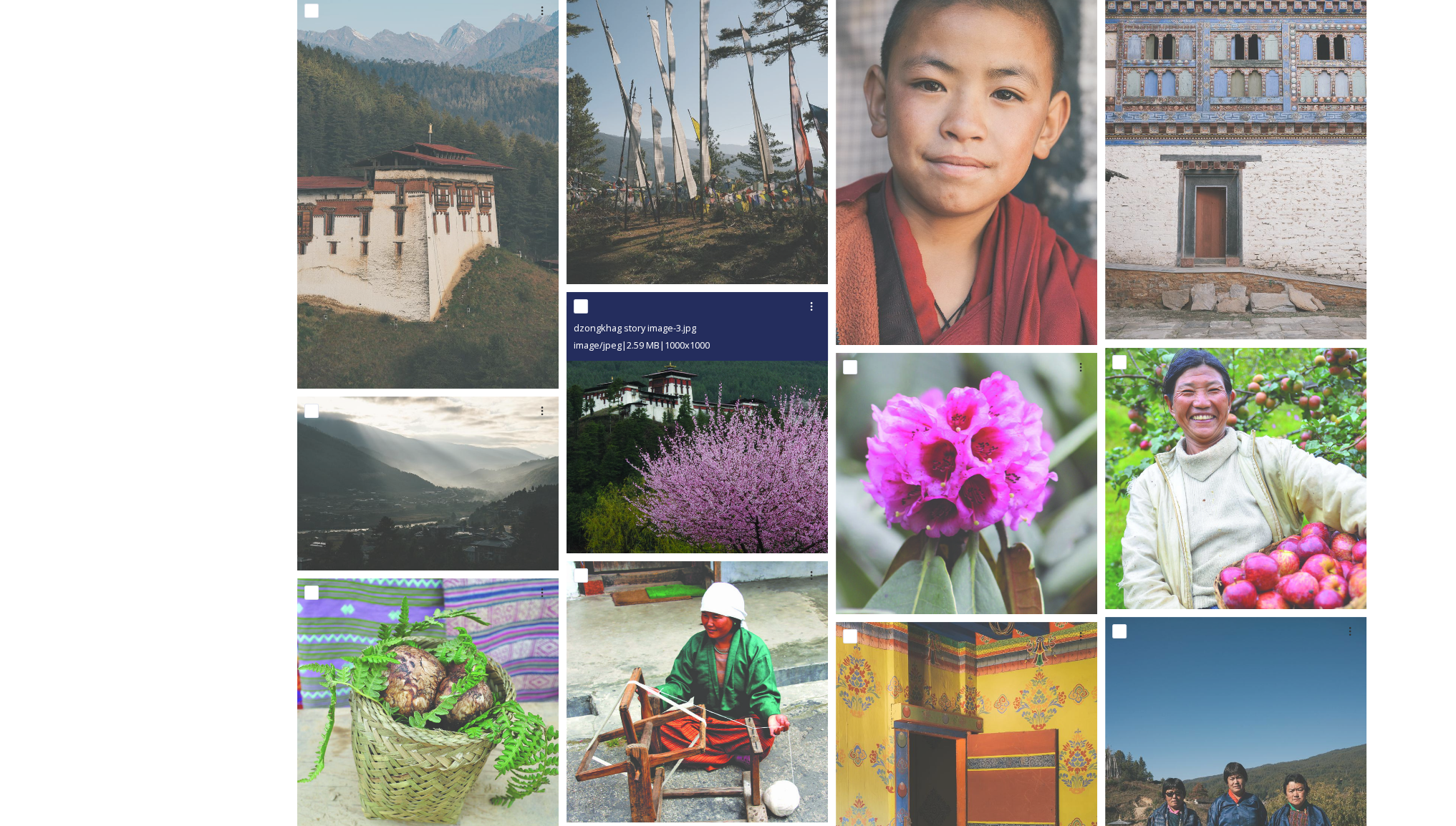
click at [717, 425] on img at bounding box center [697, 423] width 261 height 261
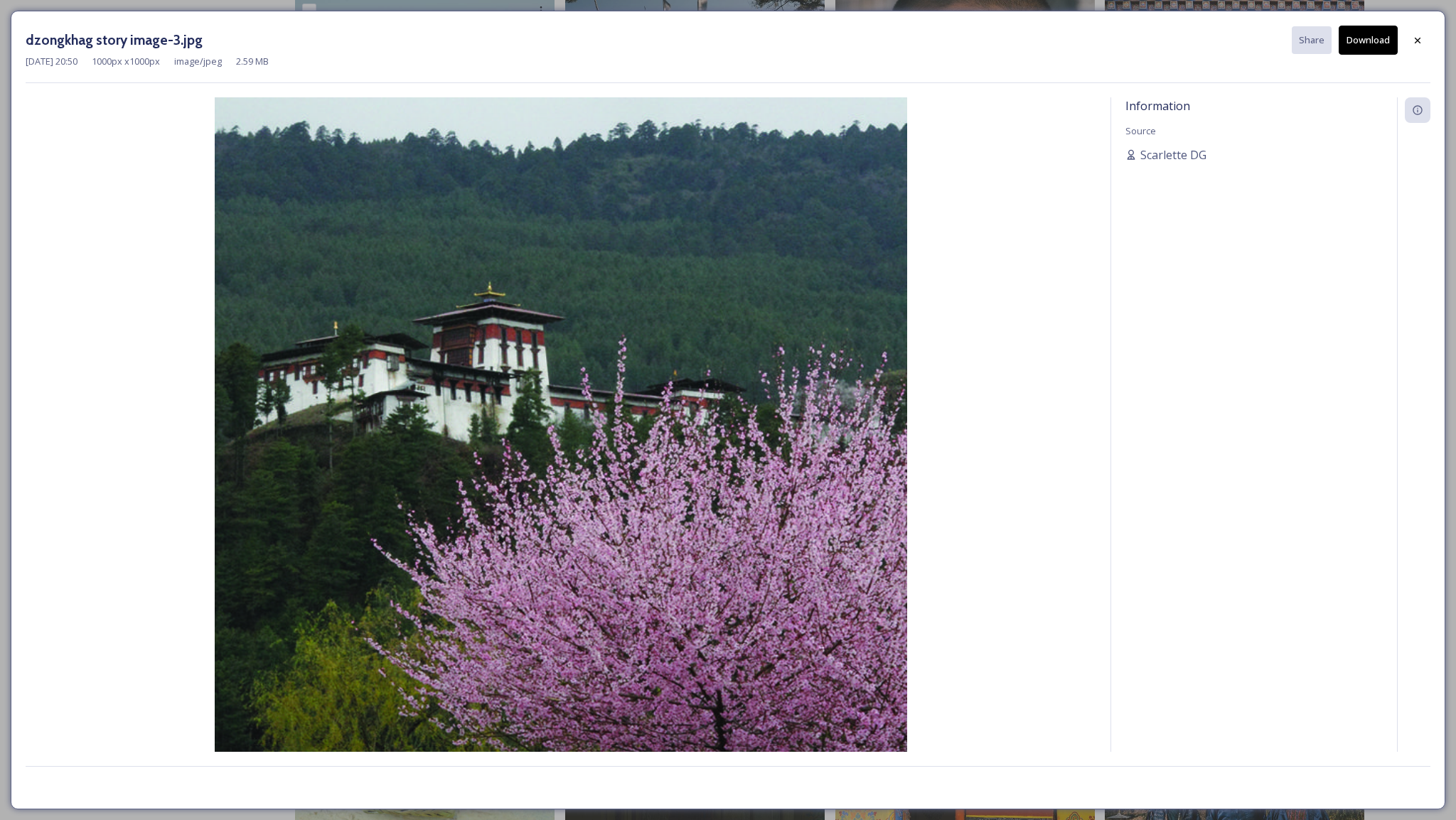
click at [1363, 48] on button "Download" at bounding box center [1368, 40] width 59 height 29
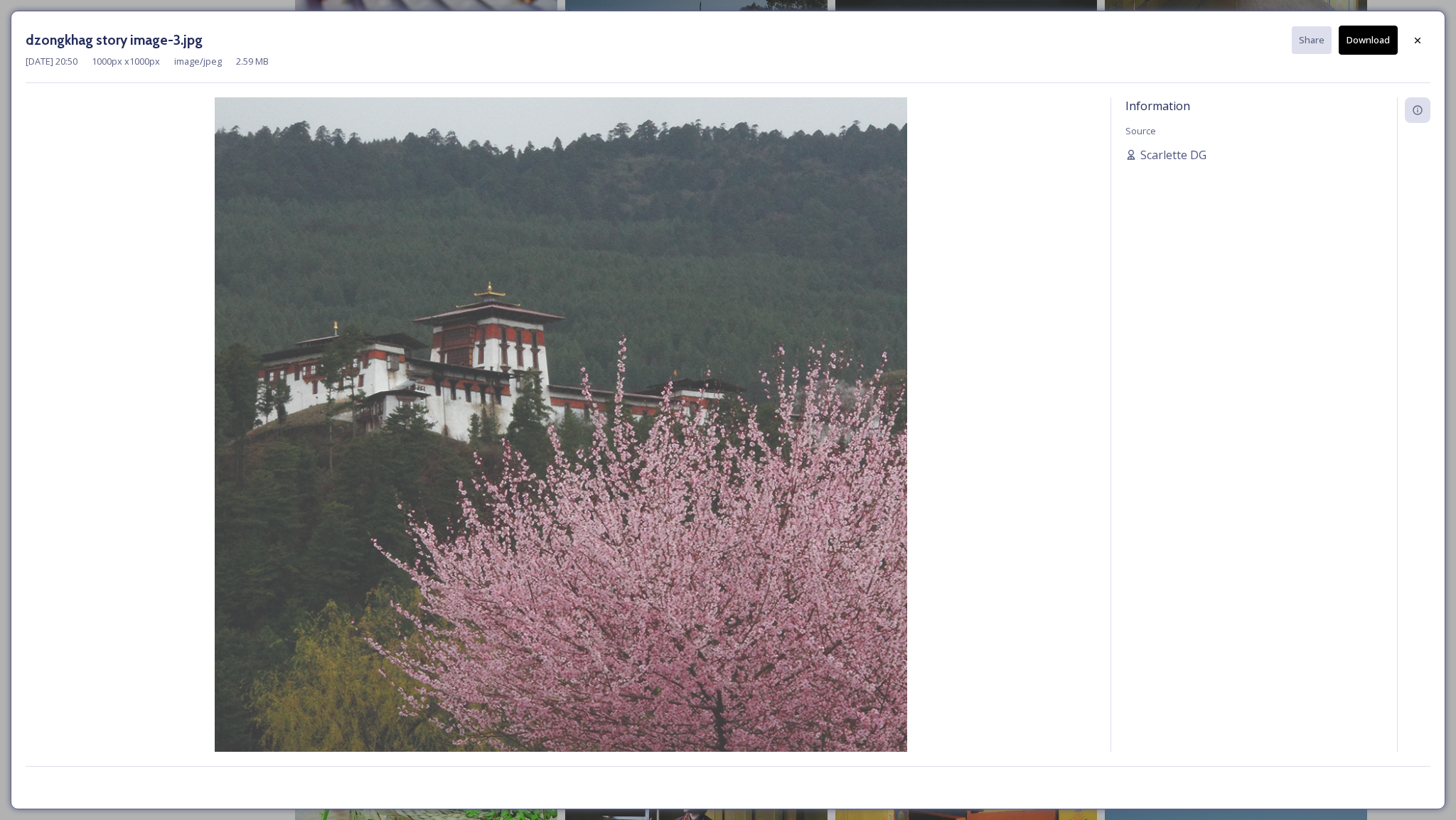
click at [1419, 45] on div at bounding box center [1418, 40] width 26 height 26
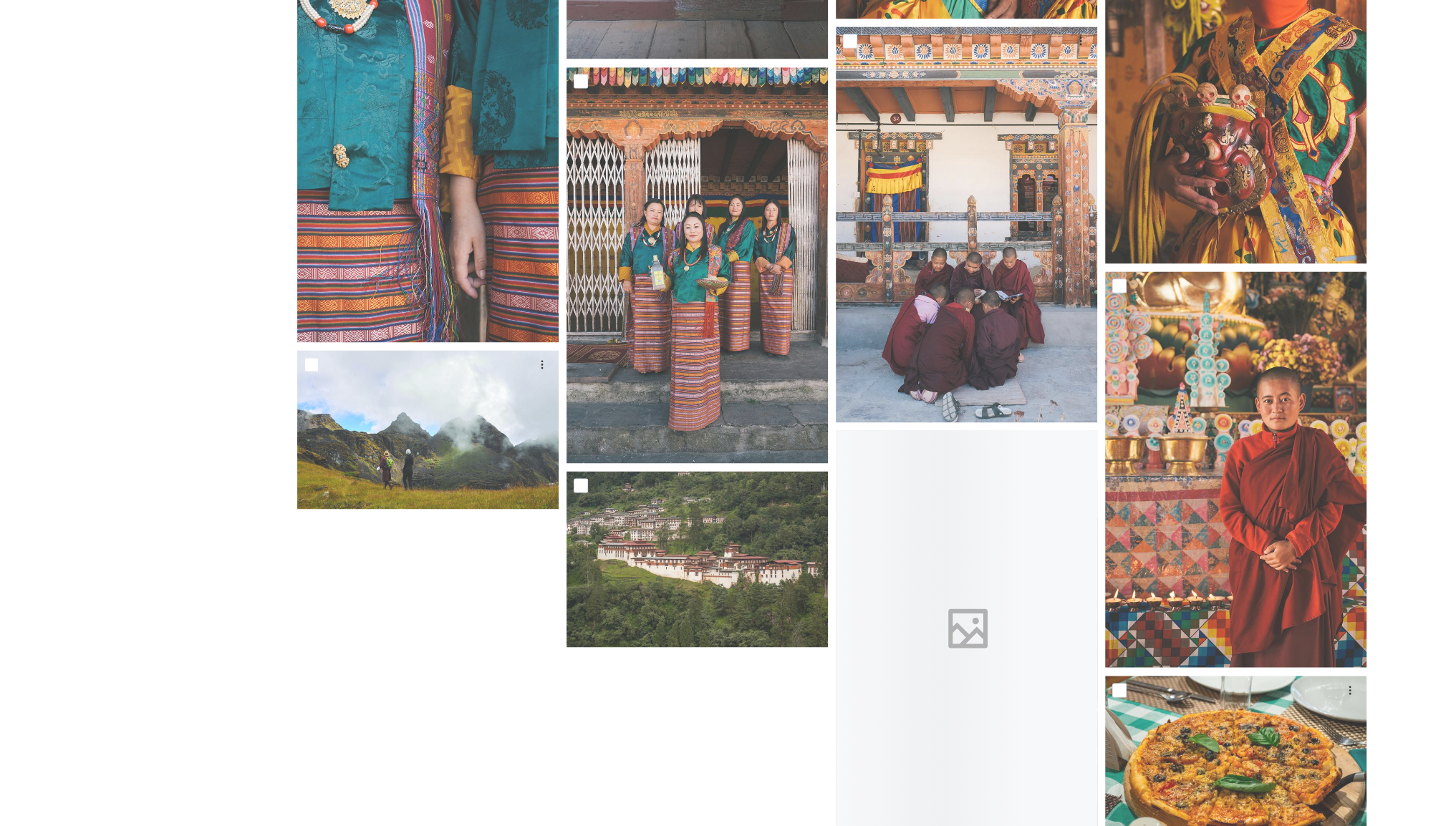
scroll to position [10146, 0]
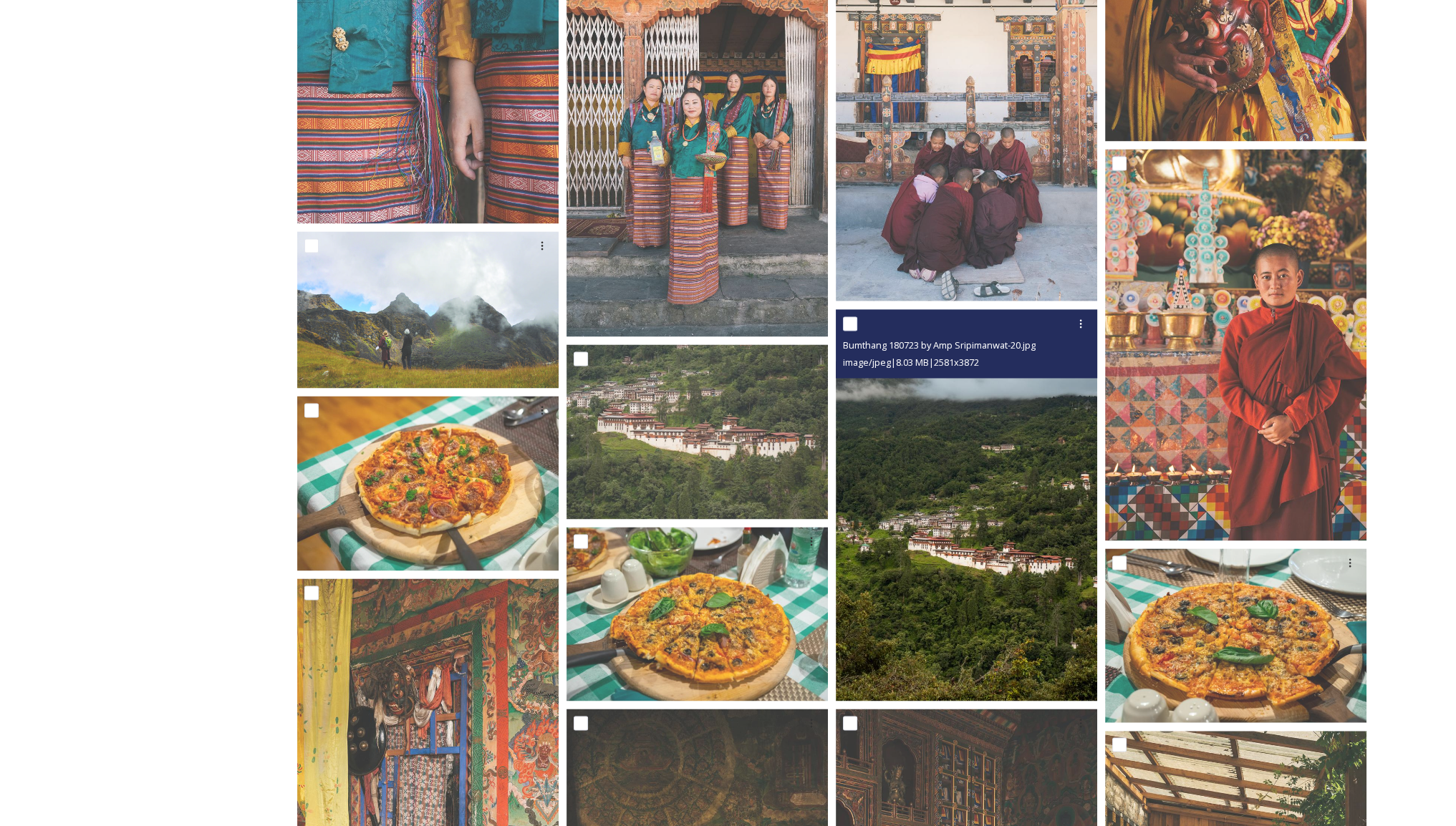
click at [972, 499] on img at bounding box center [967, 505] width 261 height 392
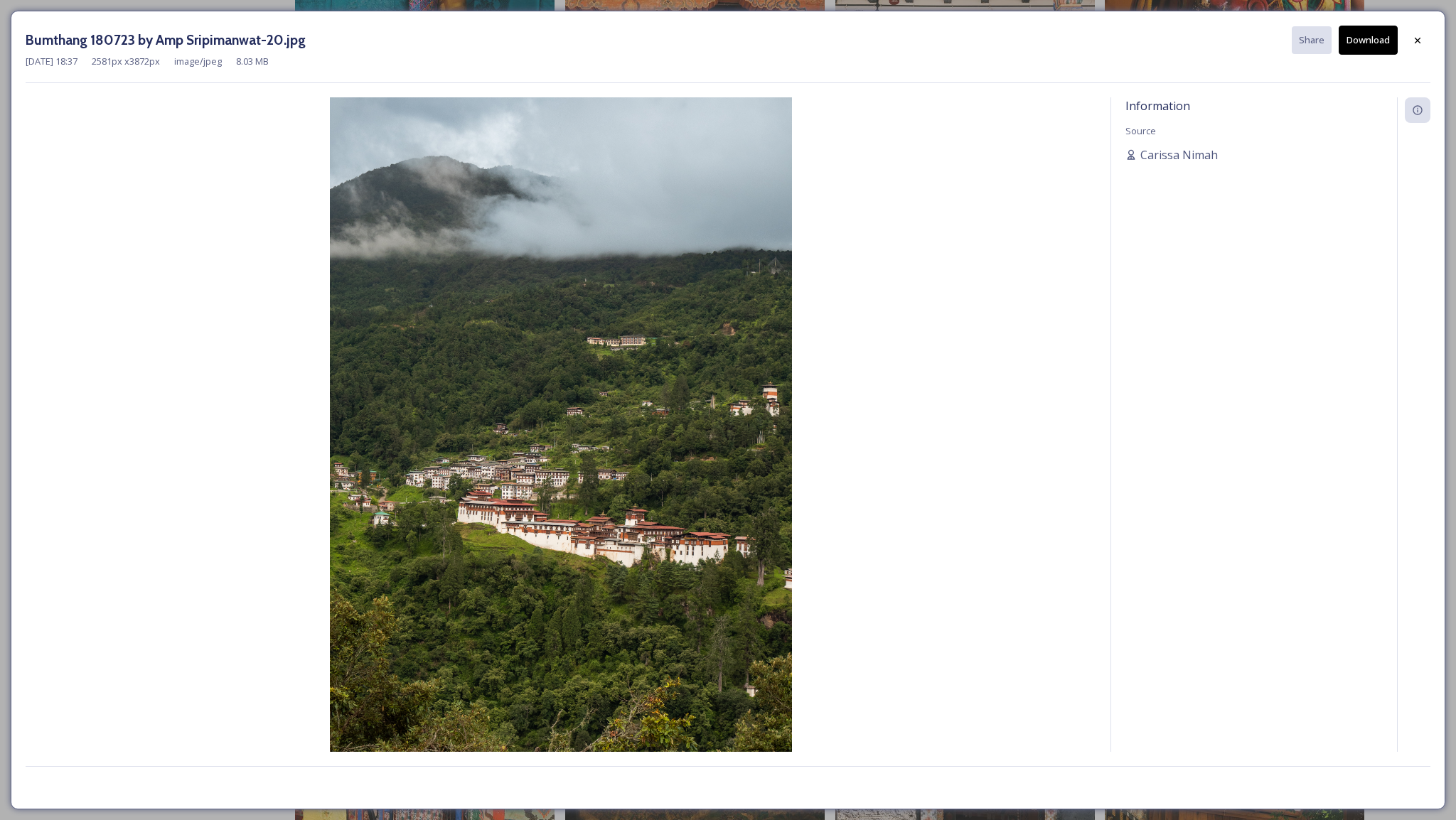
click at [1348, 49] on button "Download" at bounding box center [1368, 40] width 59 height 29
click at [1416, 39] on icon at bounding box center [1418, 41] width 12 height 12
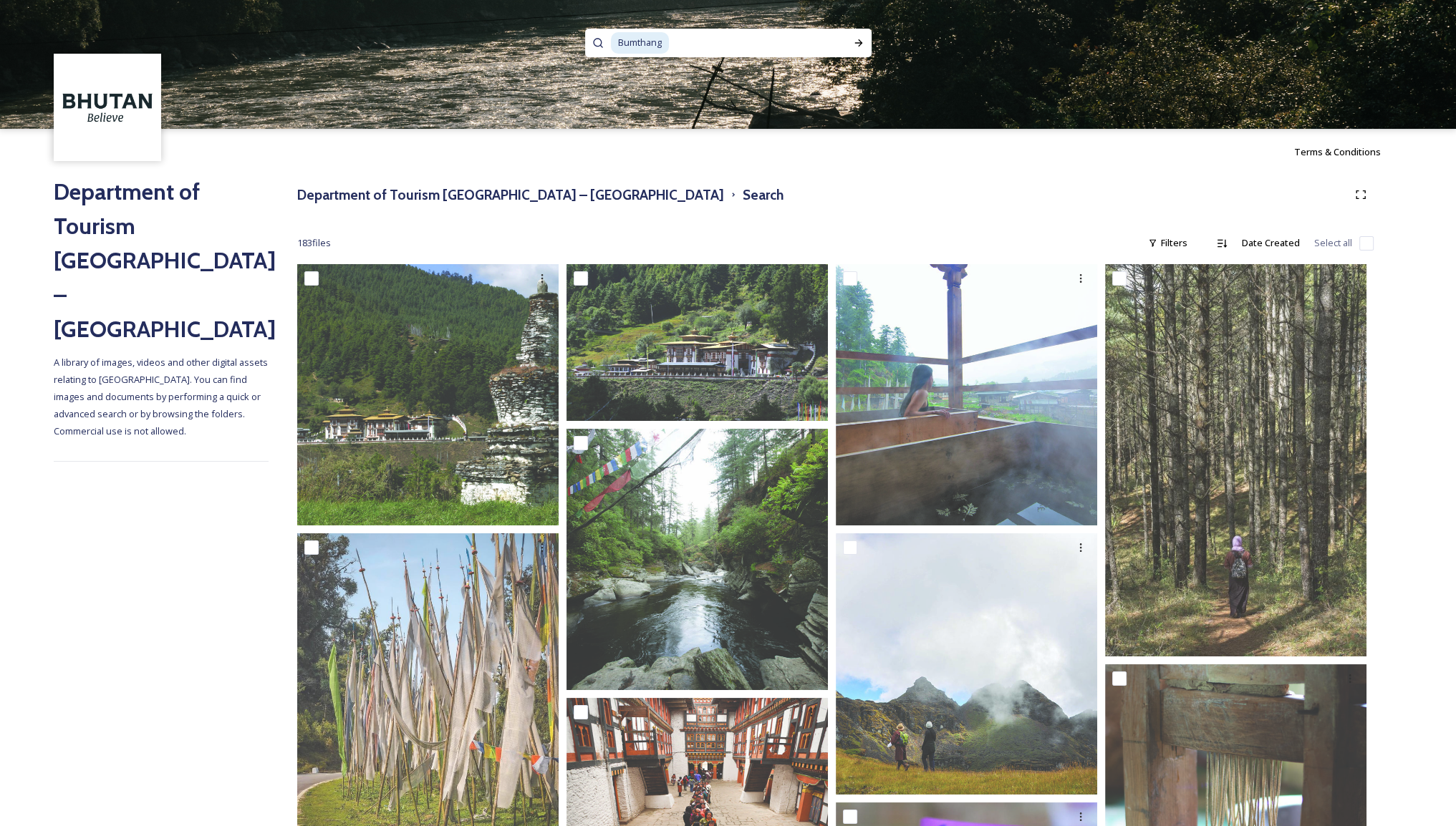
click at [751, 42] on input at bounding box center [753, 43] width 167 height 32
type input "B"
paste input "Paro"
type input "Paro"
click at [836, 44] on div "Paro" at bounding box center [728, 42] width 287 height 29
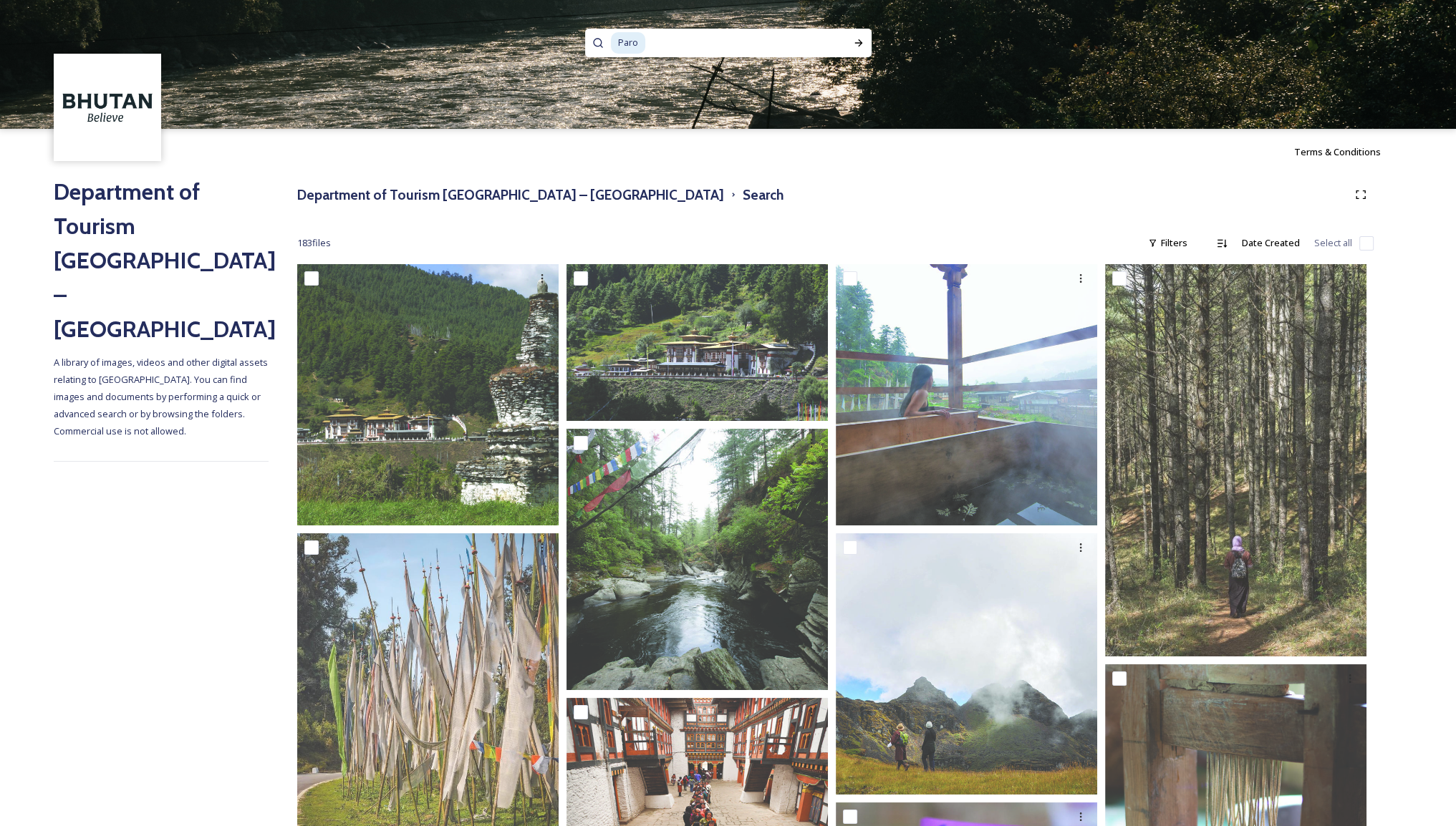
click at [872, 39] on img at bounding box center [728, 64] width 1456 height 128
click at [853, 50] on div "Run Search" at bounding box center [859, 42] width 26 height 26
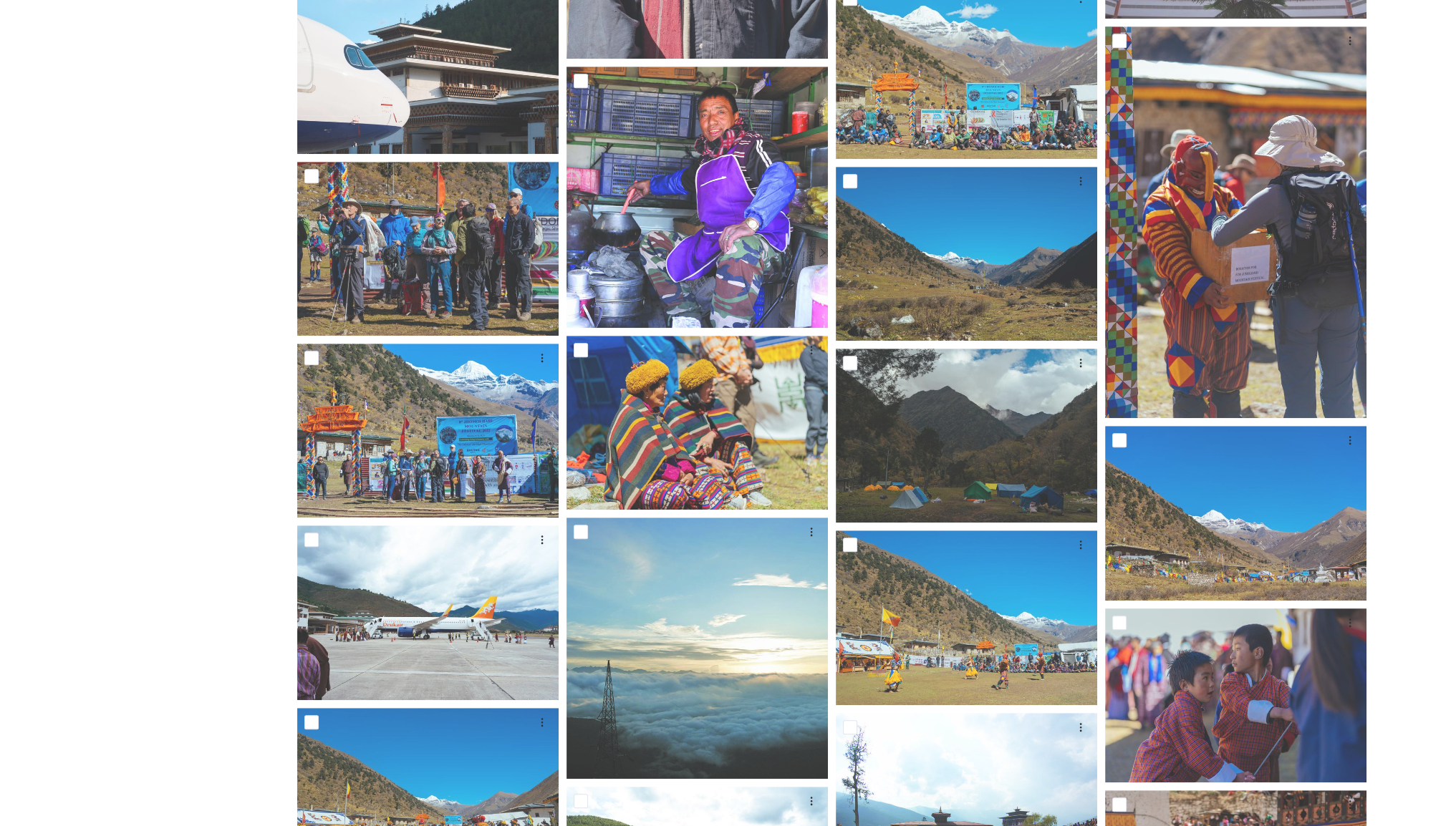
scroll to position [1480, 0]
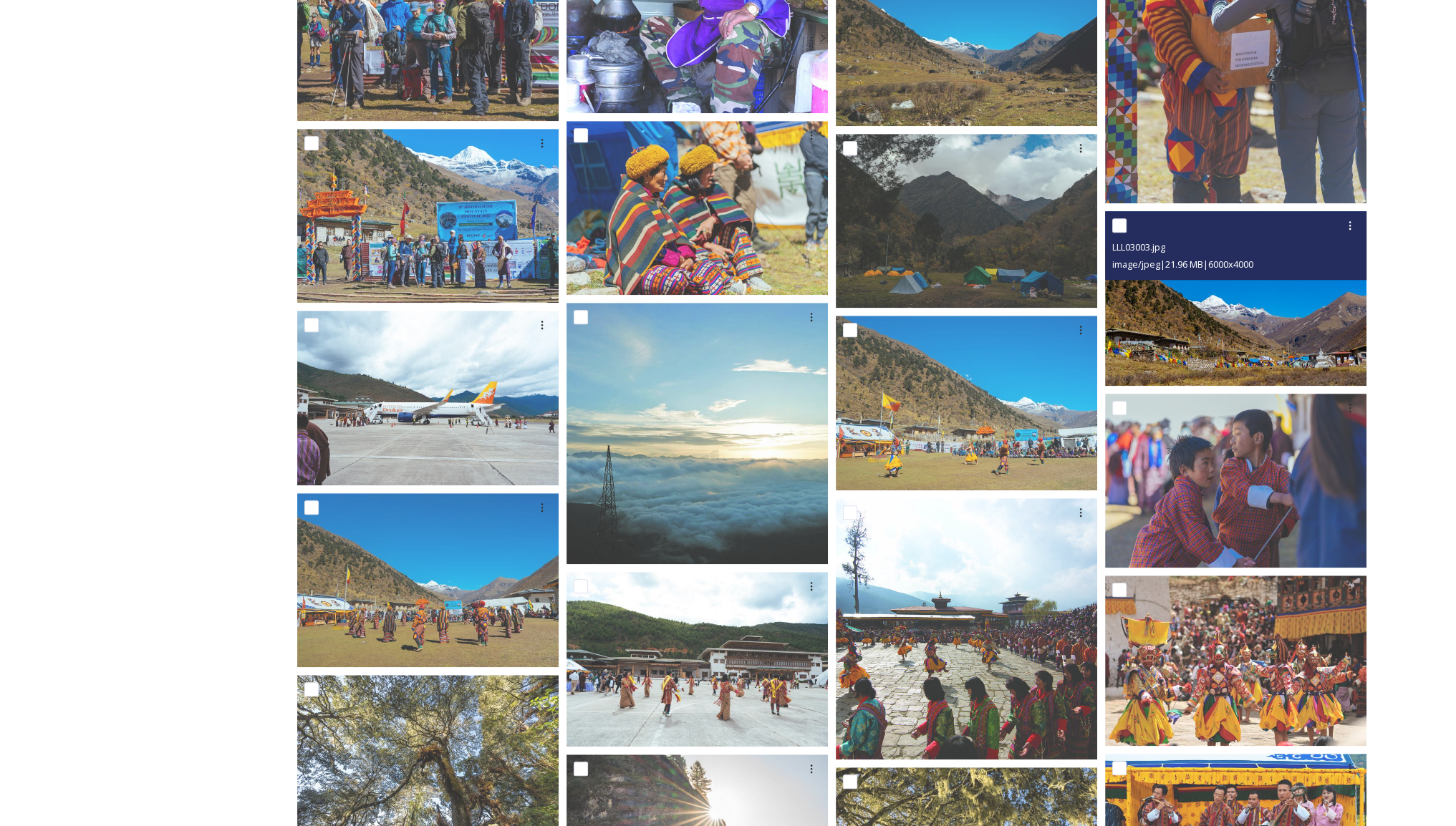
click at [1209, 321] on img at bounding box center [1236, 298] width 261 height 175
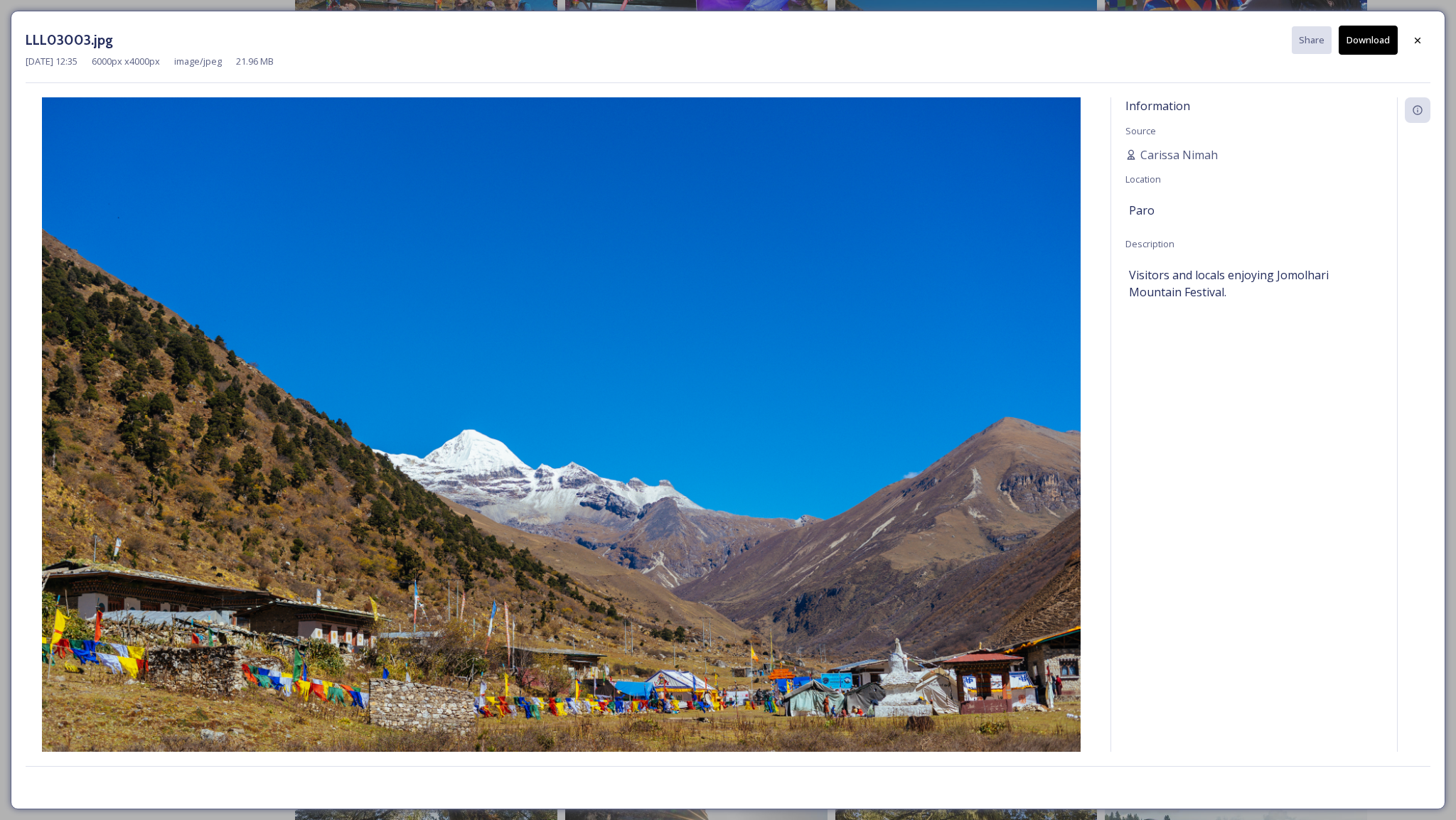
click at [1364, 39] on button "Download" at bounding box center [1368, 40] width 59 height 29
click at [1422, 43] on icon at bounding box center [1418, 41] width 12 height 12
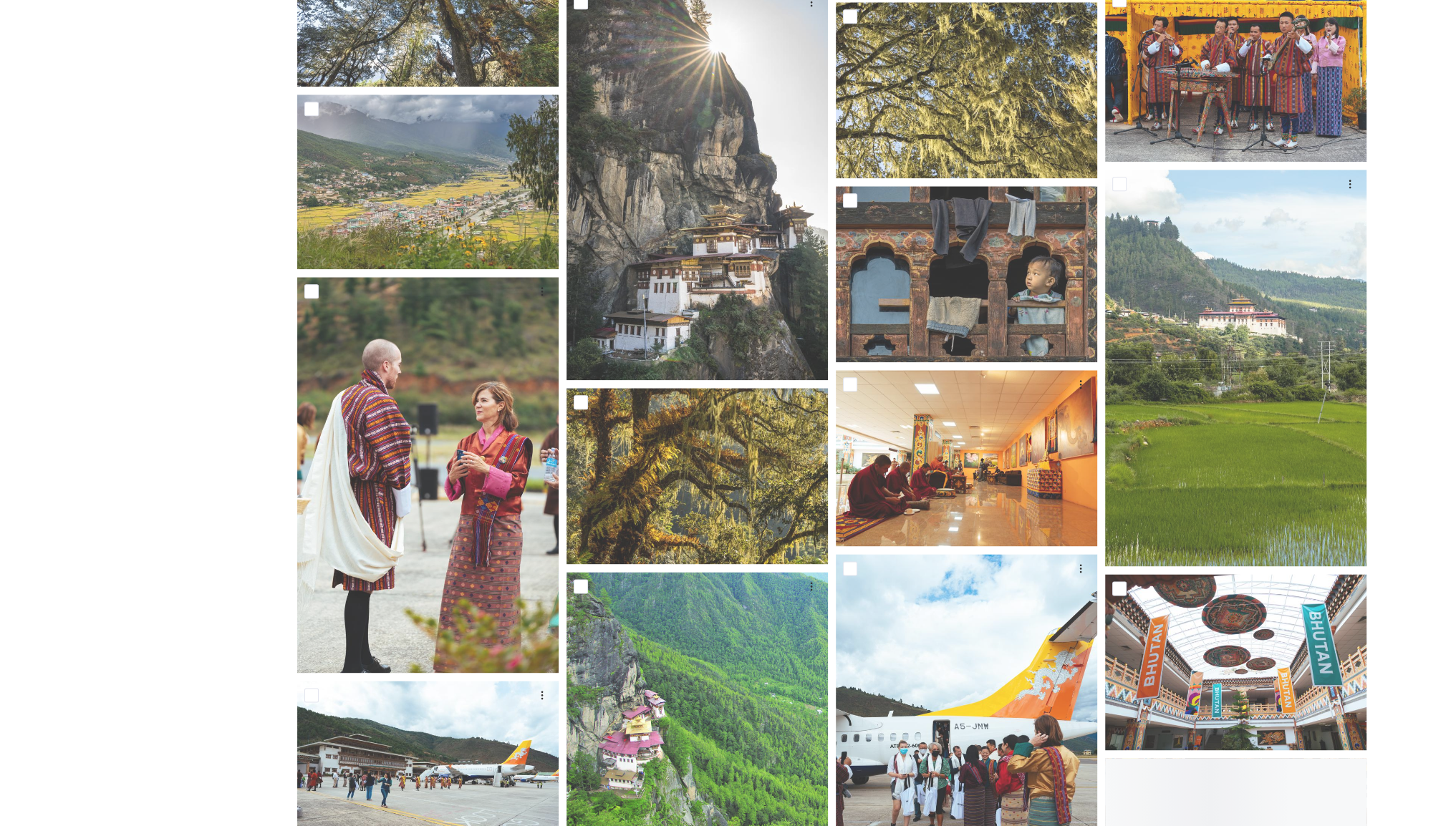
scroll to position [2268, 0]
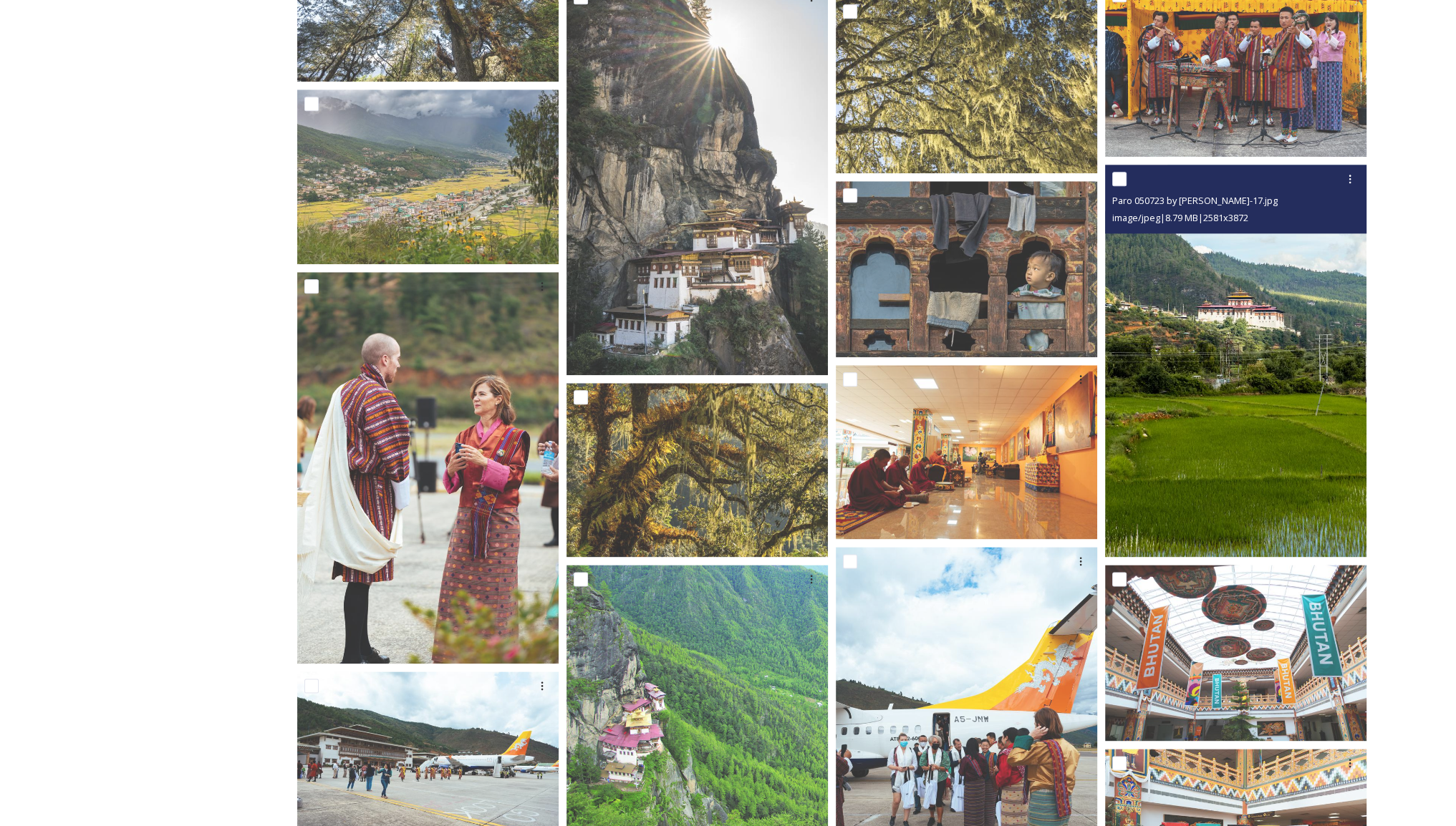
click at [1279, 387] on img at bounding box center [1236, 361] width 261 height 392
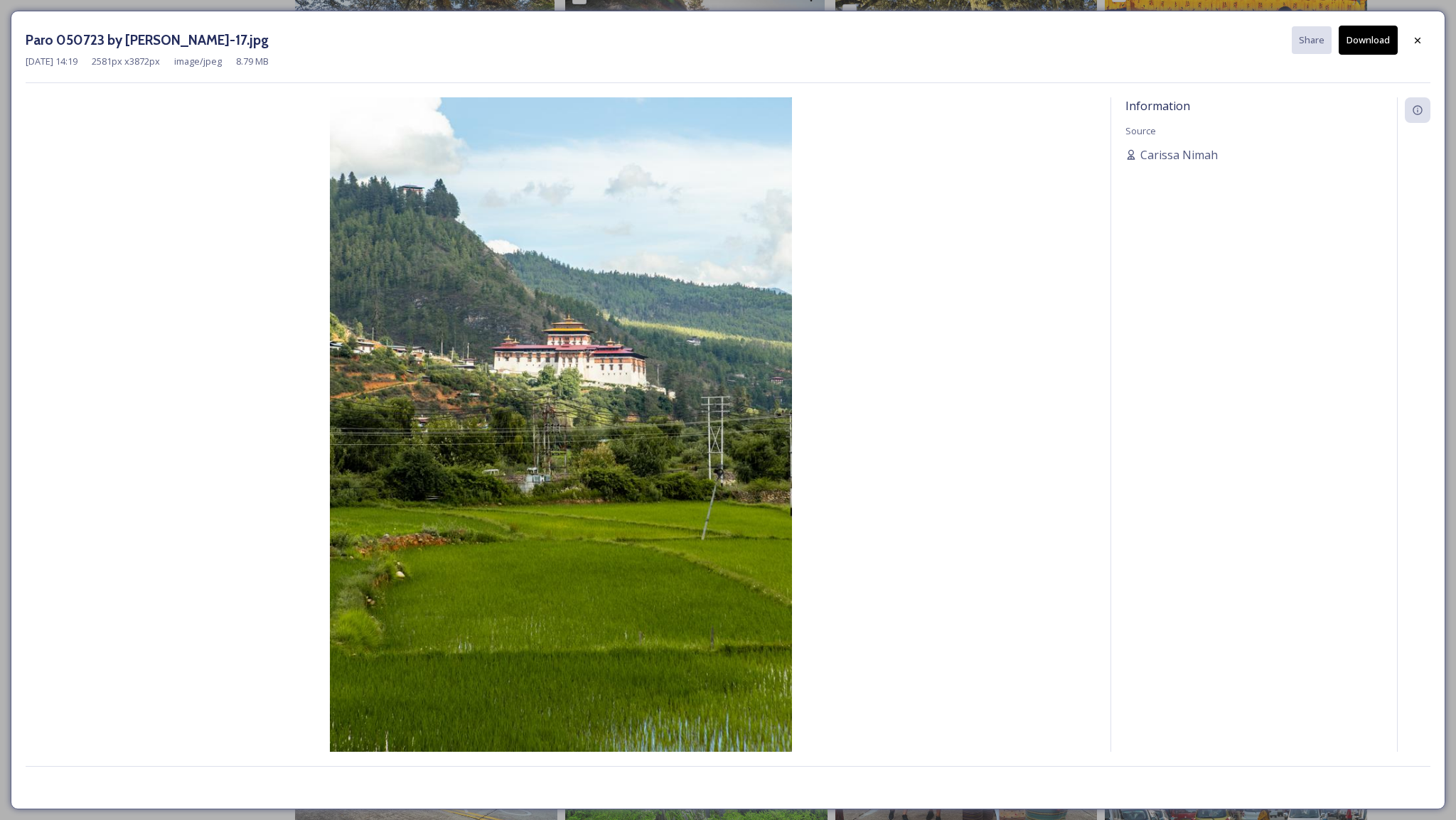
click at [1357, 40] on button "Download" at bounding box center [1368, 40] width 59 height 29
click at [1407, 35] on div at bounding box center [1418, 40] width 26 height 26
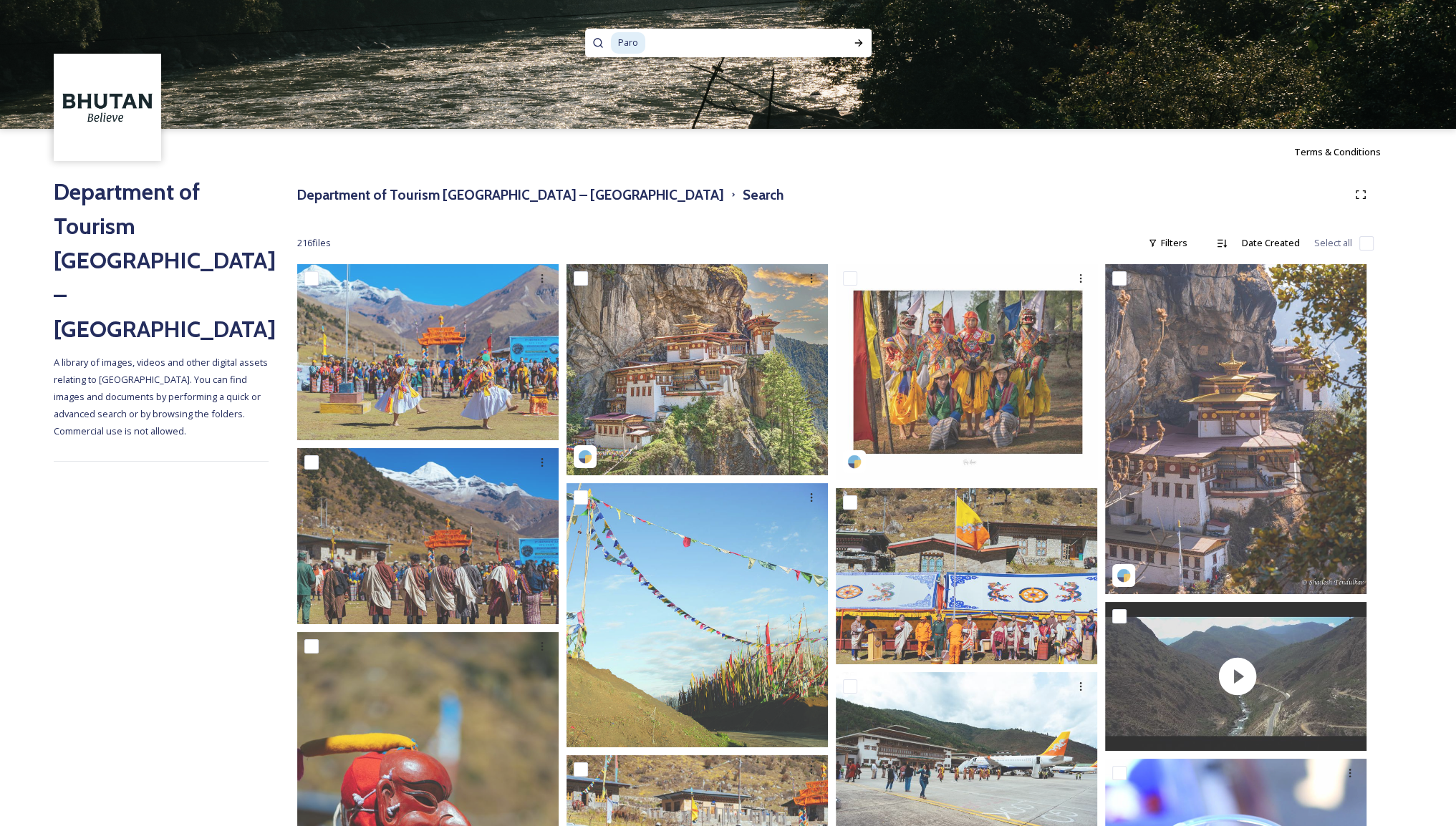
click at [679, 43] on input at bounding box center [735, 43] width 178 height 32
drag, startPoint x: 679, startPoint y: 43, endPoint x: 637, endPoint y: 46, distance: 42.1
click at [637, 46] on div "Paro" at bounding box center [718, 42] width 214 height 29
type input "P"
paste input "Thimphu"
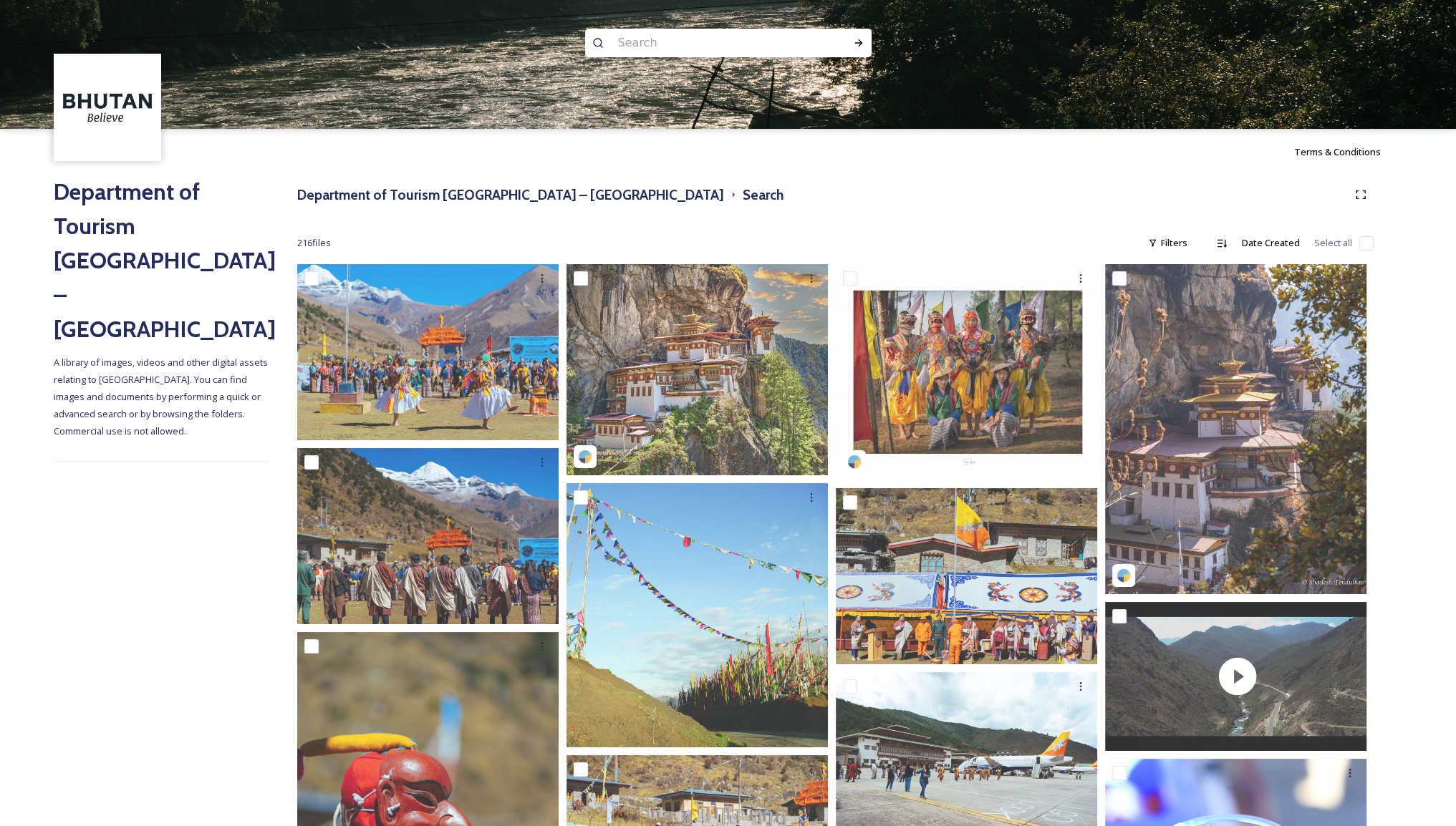
type input "Thimphu"
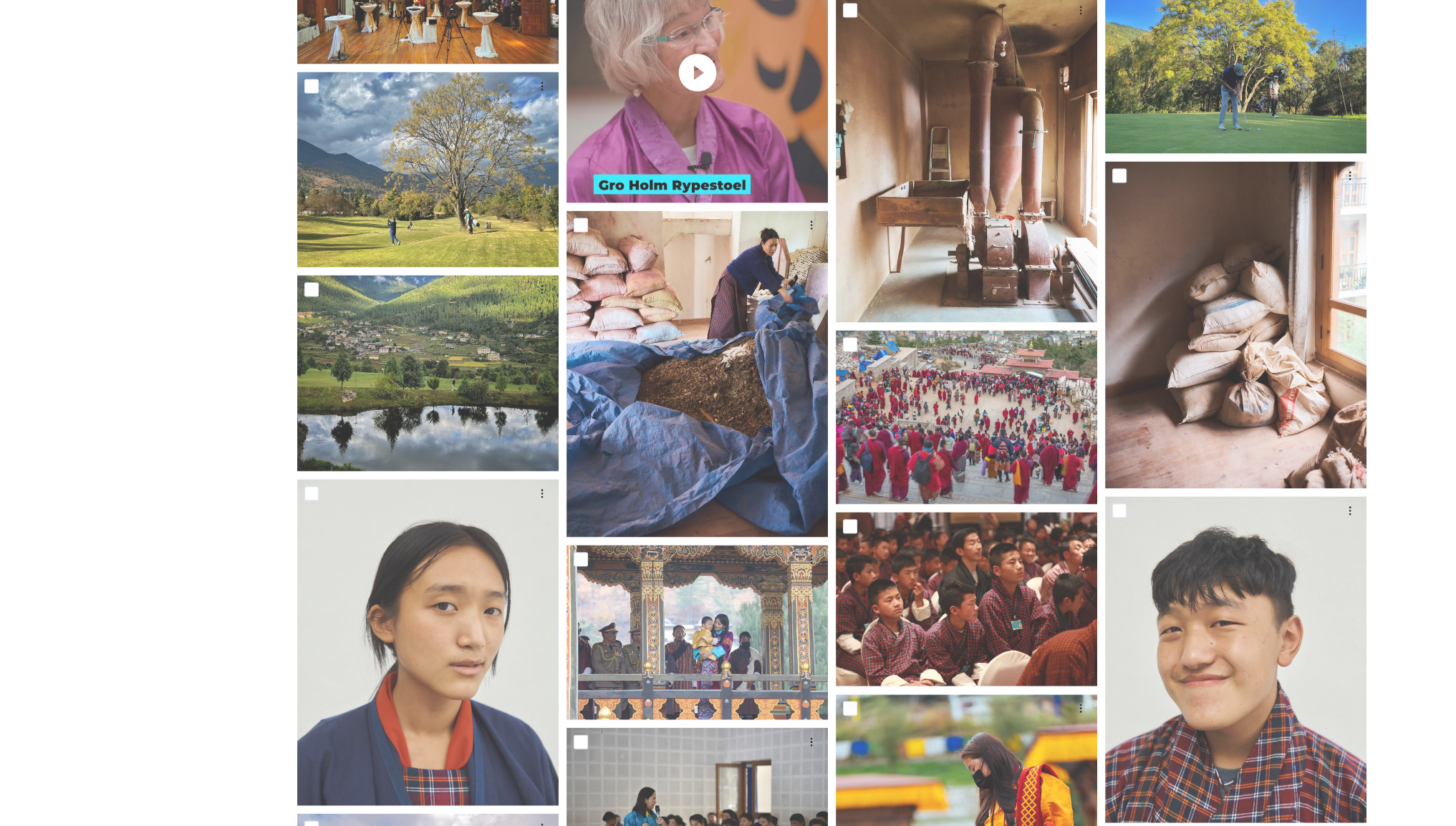
scroll to position [3774, 0]
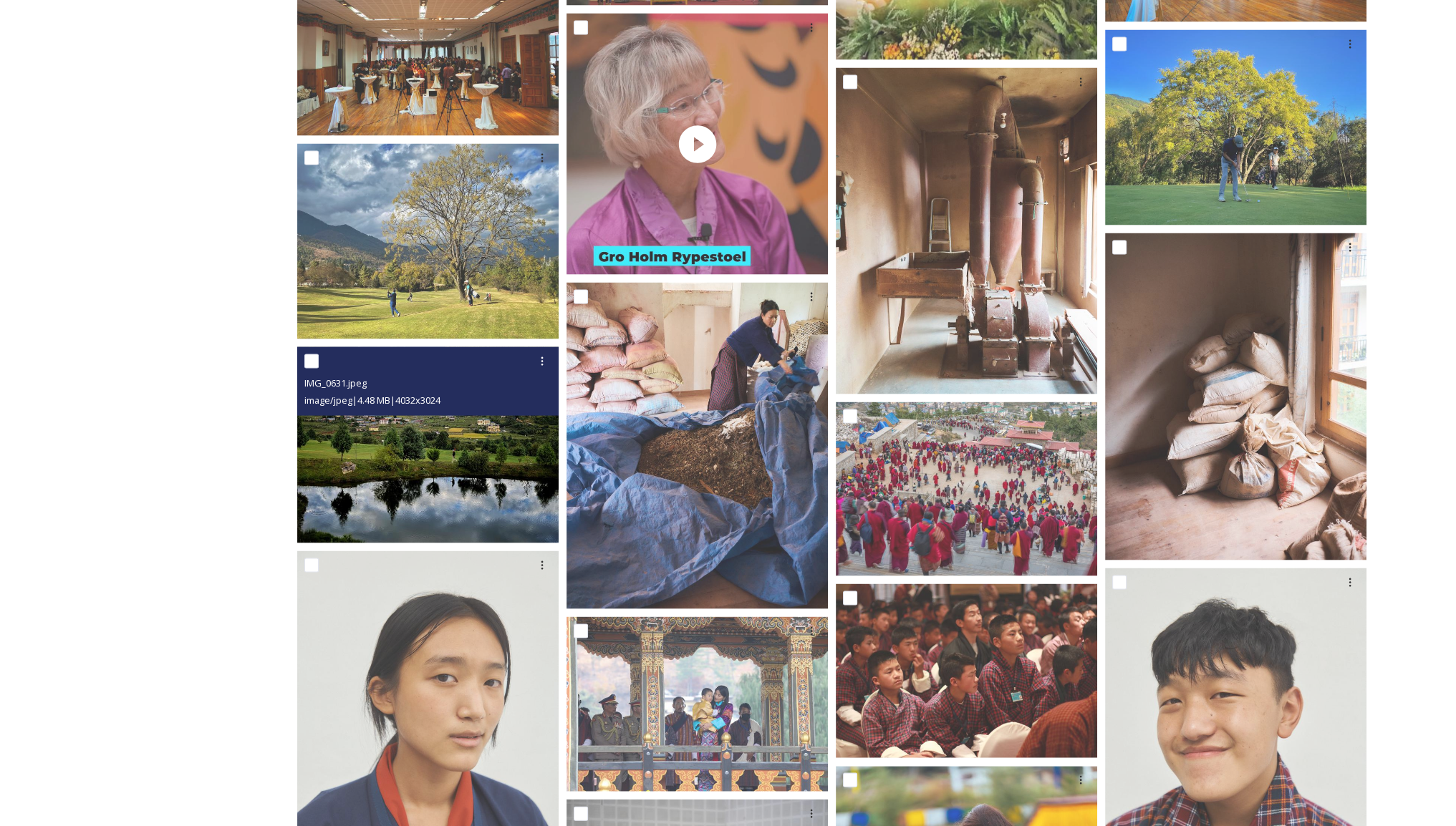
click at [438, 466] on img at bounding box center [428, 445] width 261 height 197
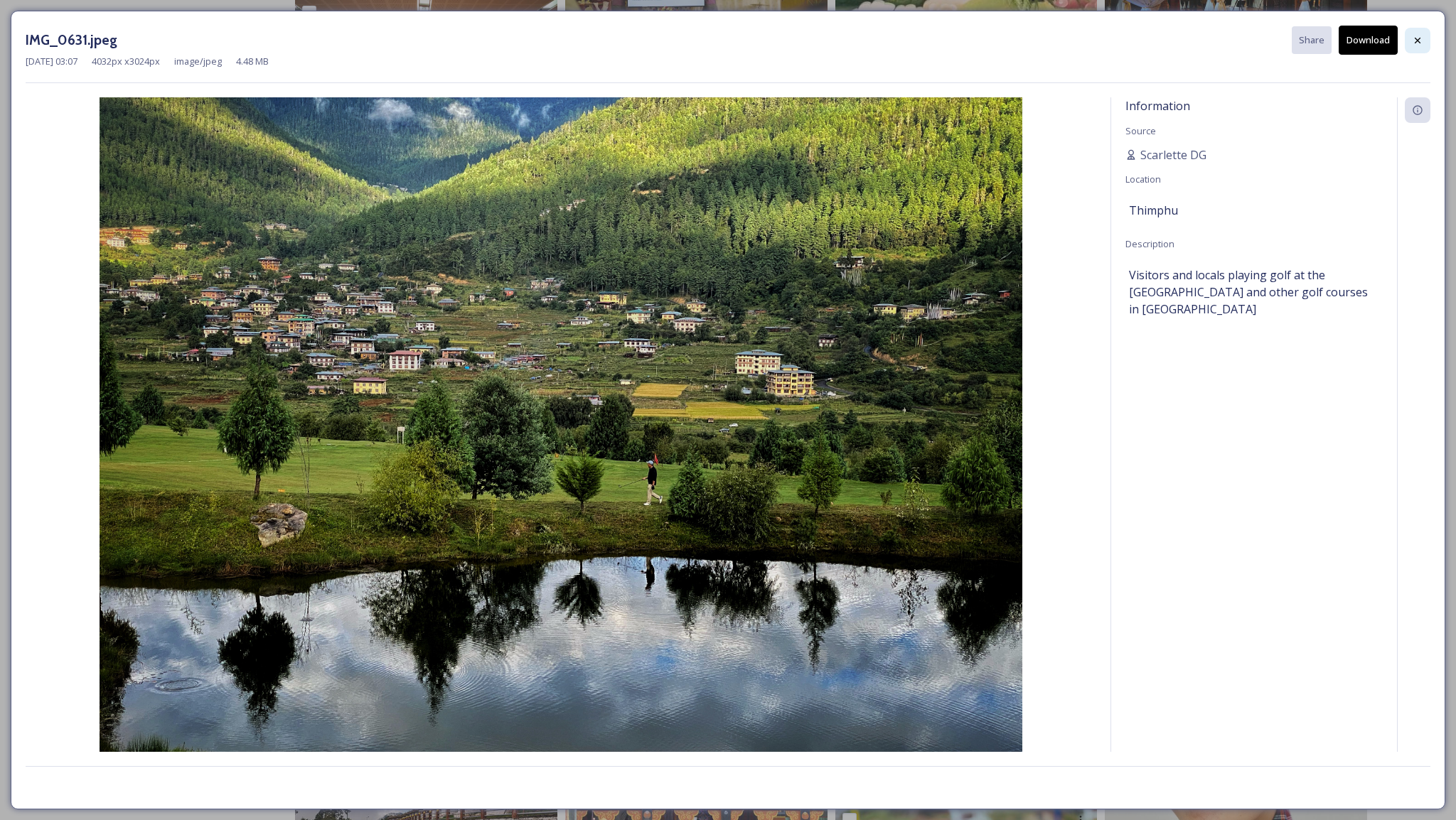
click at [1417, 37] on icon at bounding box center [1418, 41] width 12 height 12
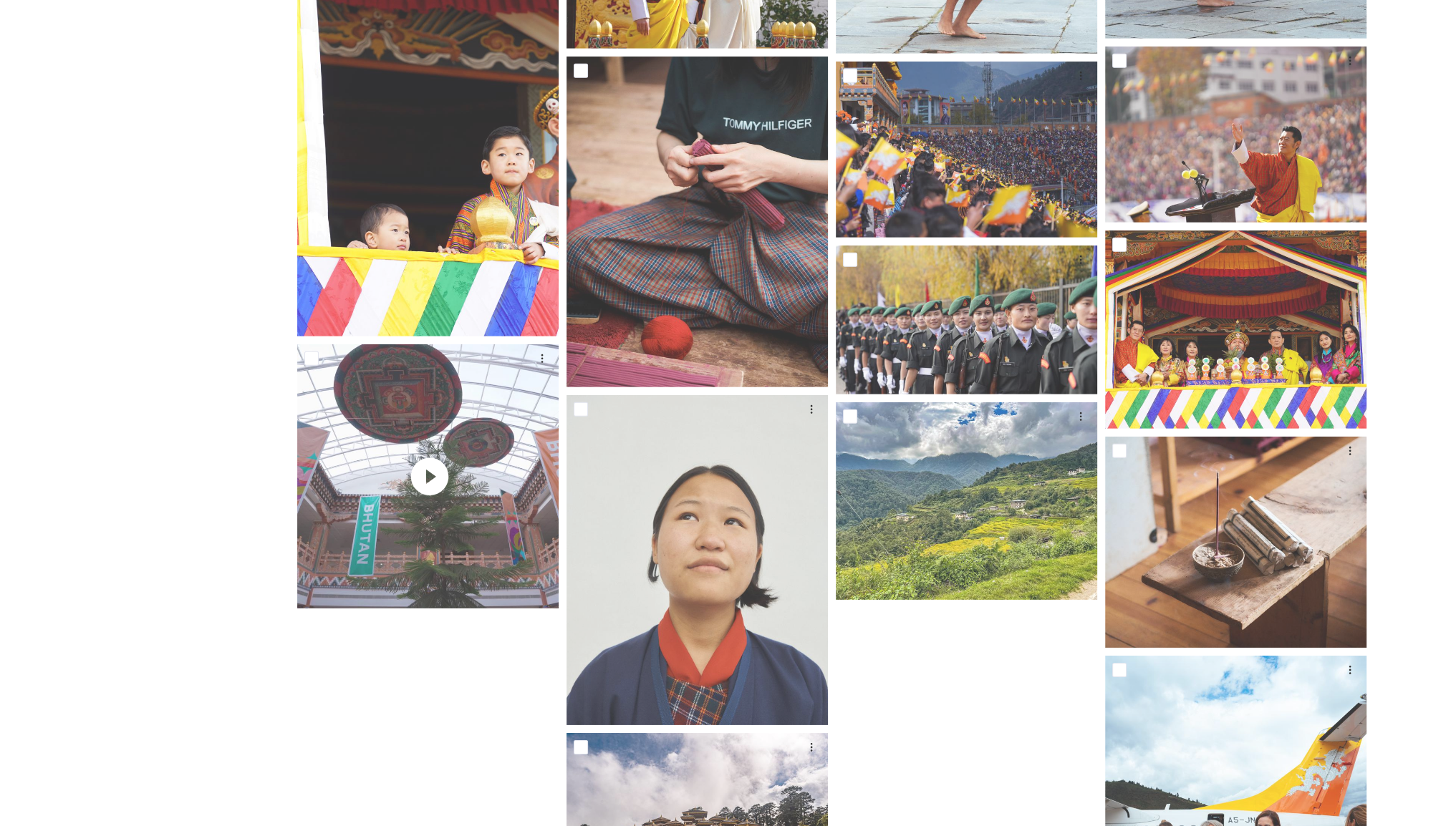
scroll to position [5922, 0]
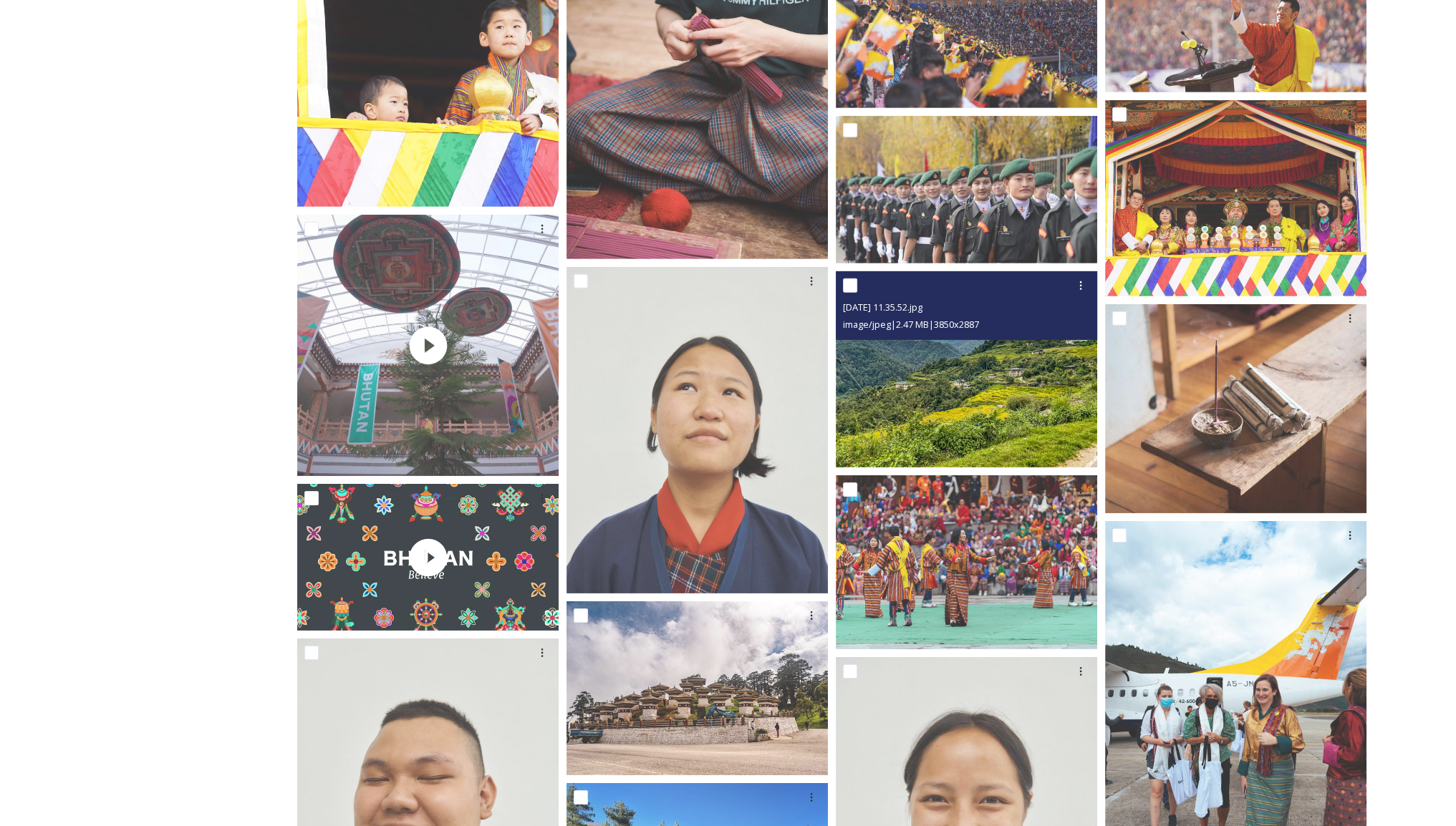
click at [931, 376] on img at bounding box center [967, 370] width 261 height 197
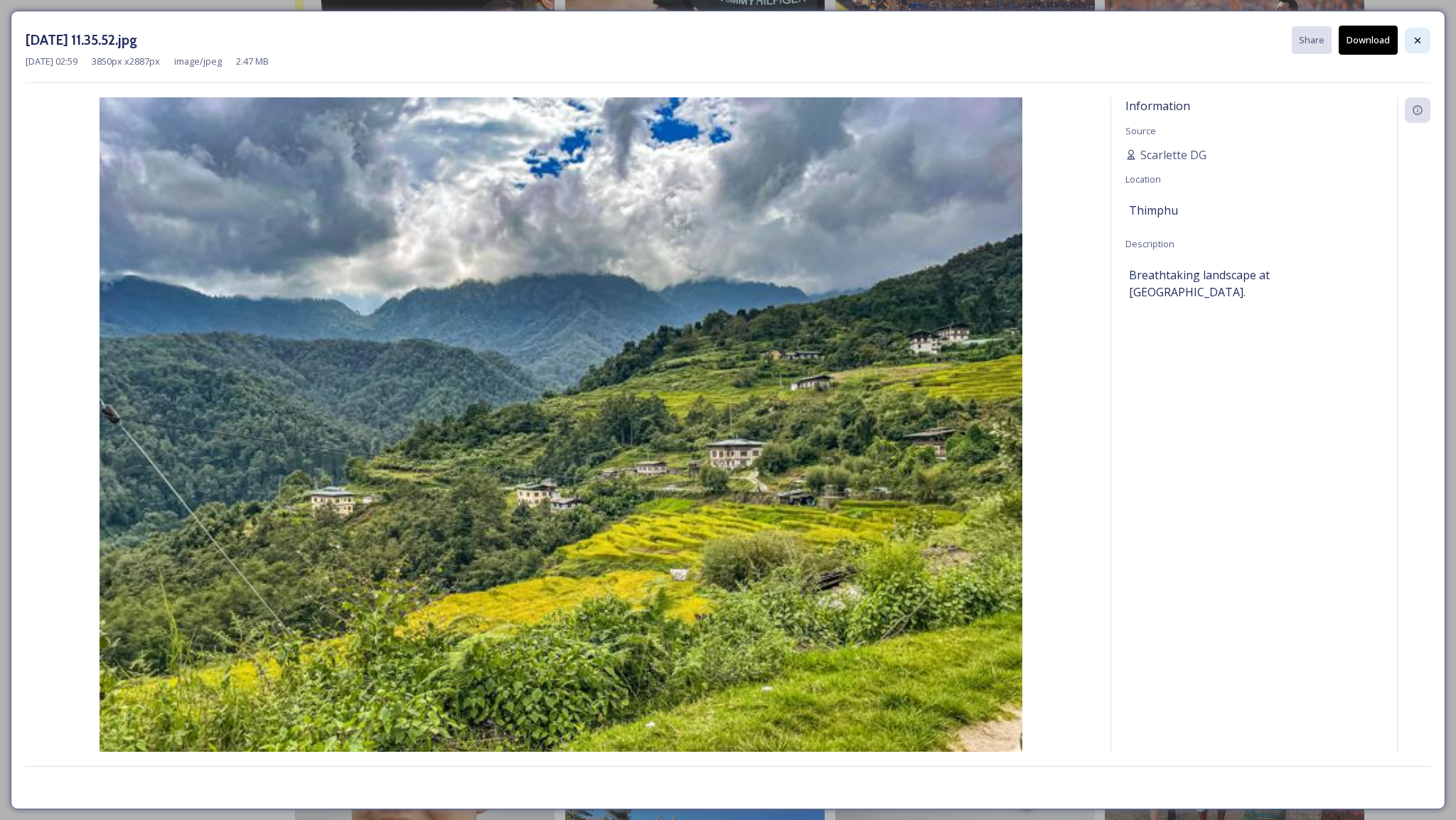
click at [1416, 45] on icon at bounding box center [1418, 41] width 12 height 12
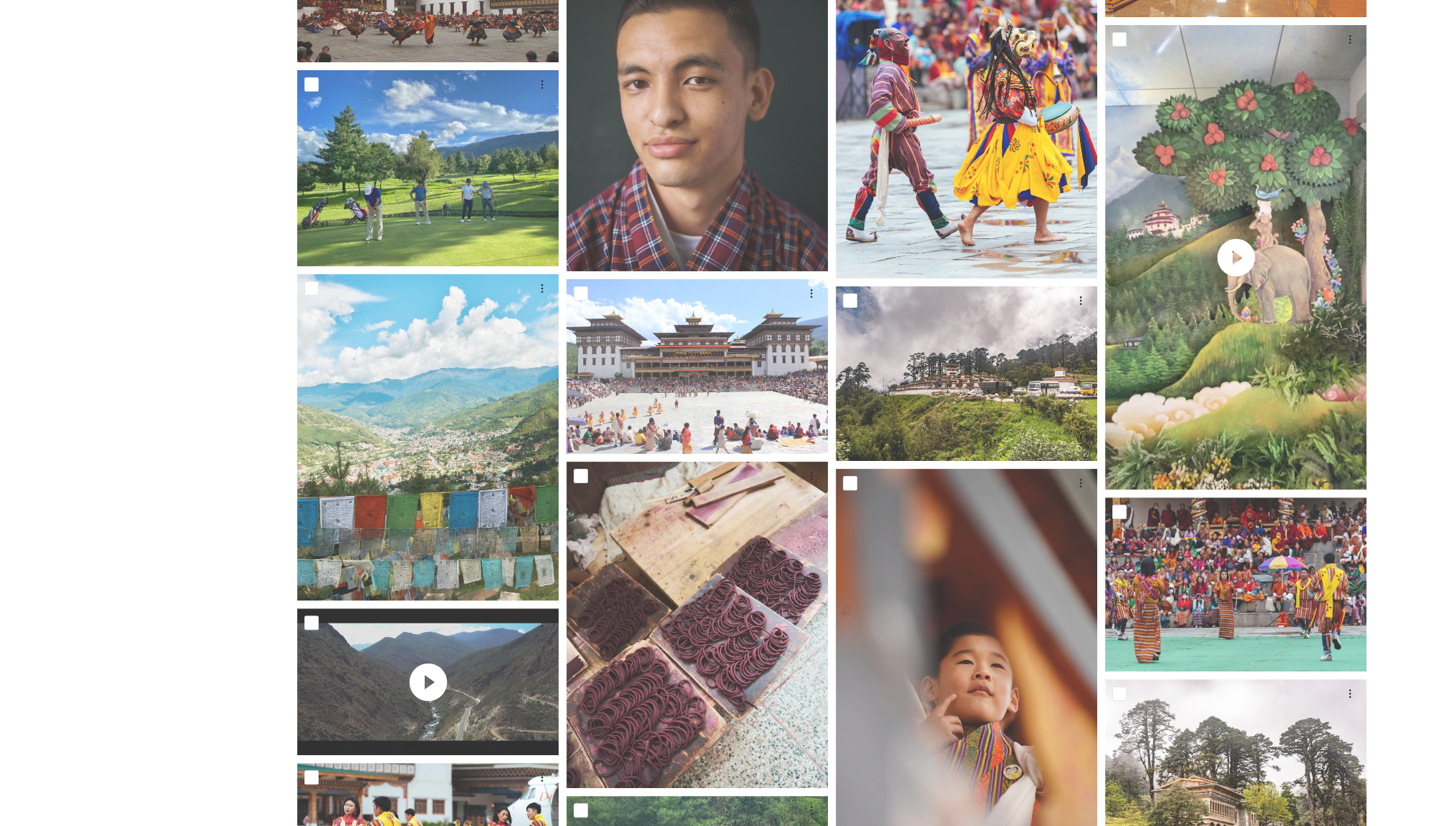
scroll to position [7556, 0]
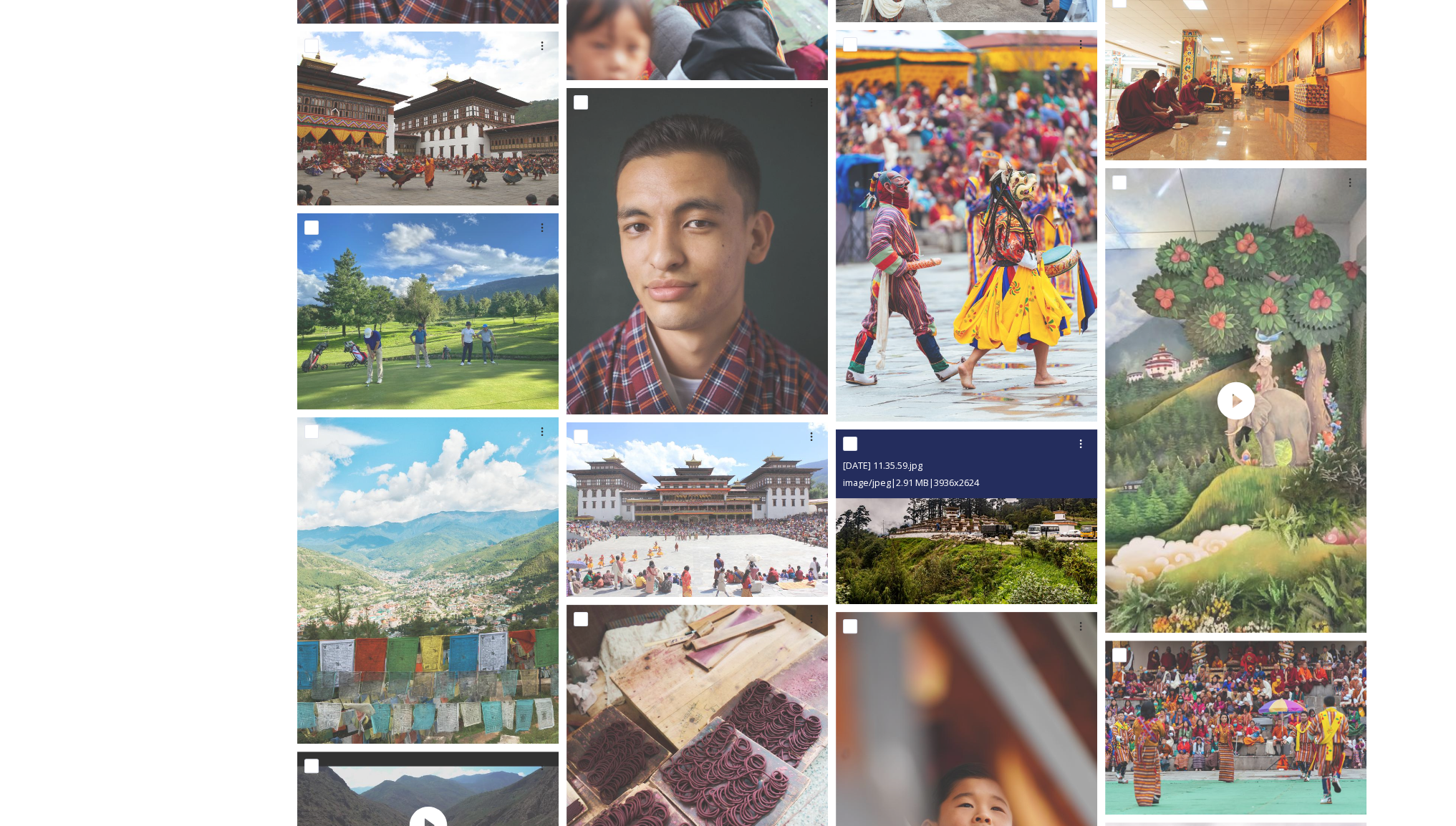
click at [984, 532] on img at bounding box center [967, 517] width 261 height 175
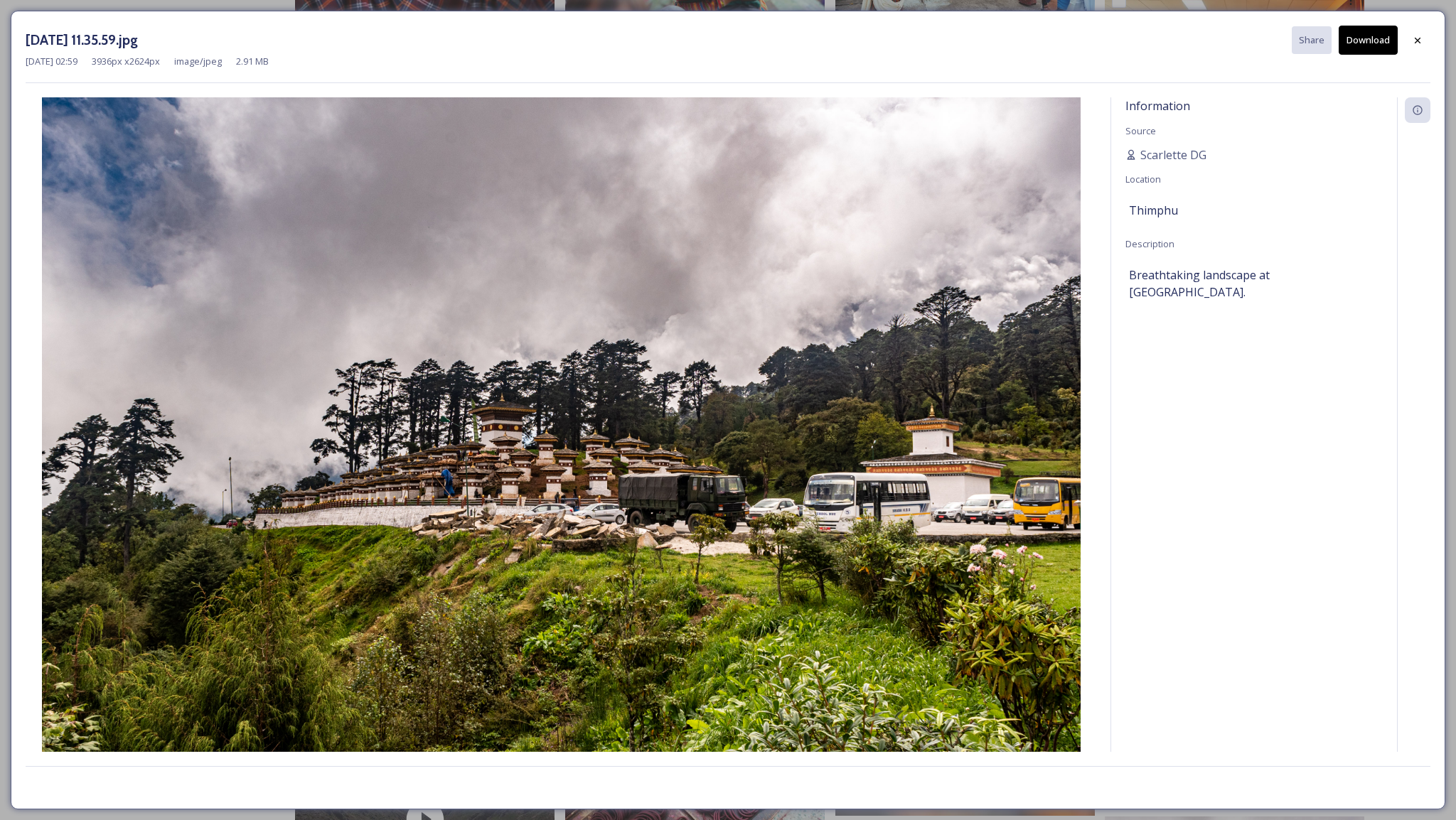
click at [659, 7] on div "[DATE] 11.35.59.jpg Share Download [DATE] 02:59 3936 px x 2624 px image/jpeg 2.…" at bounding box center [728, 410] width 1456 height 820
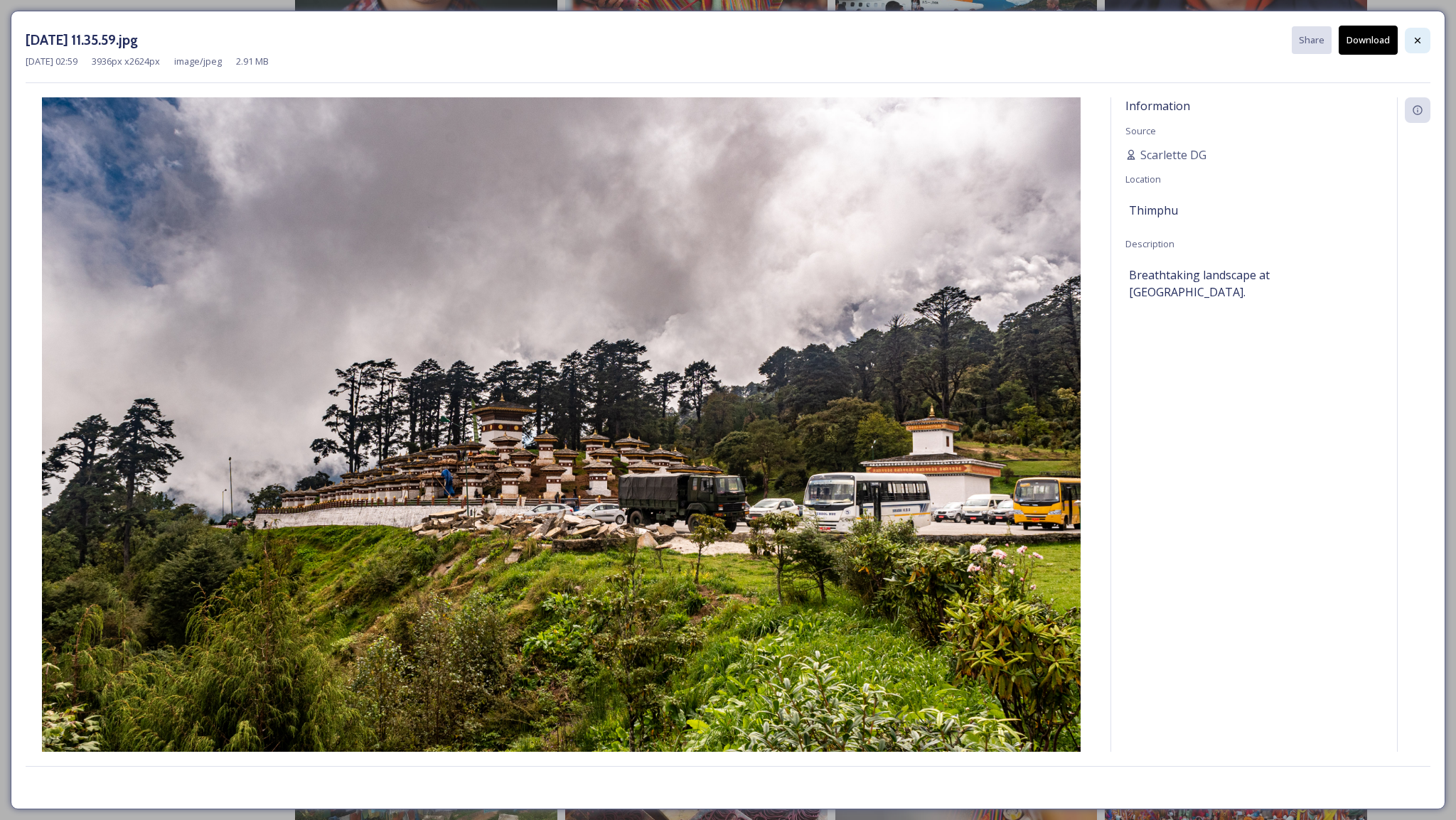
click at [1419, 43] on icon at bounding box center [1418, 41] width 12 height 12
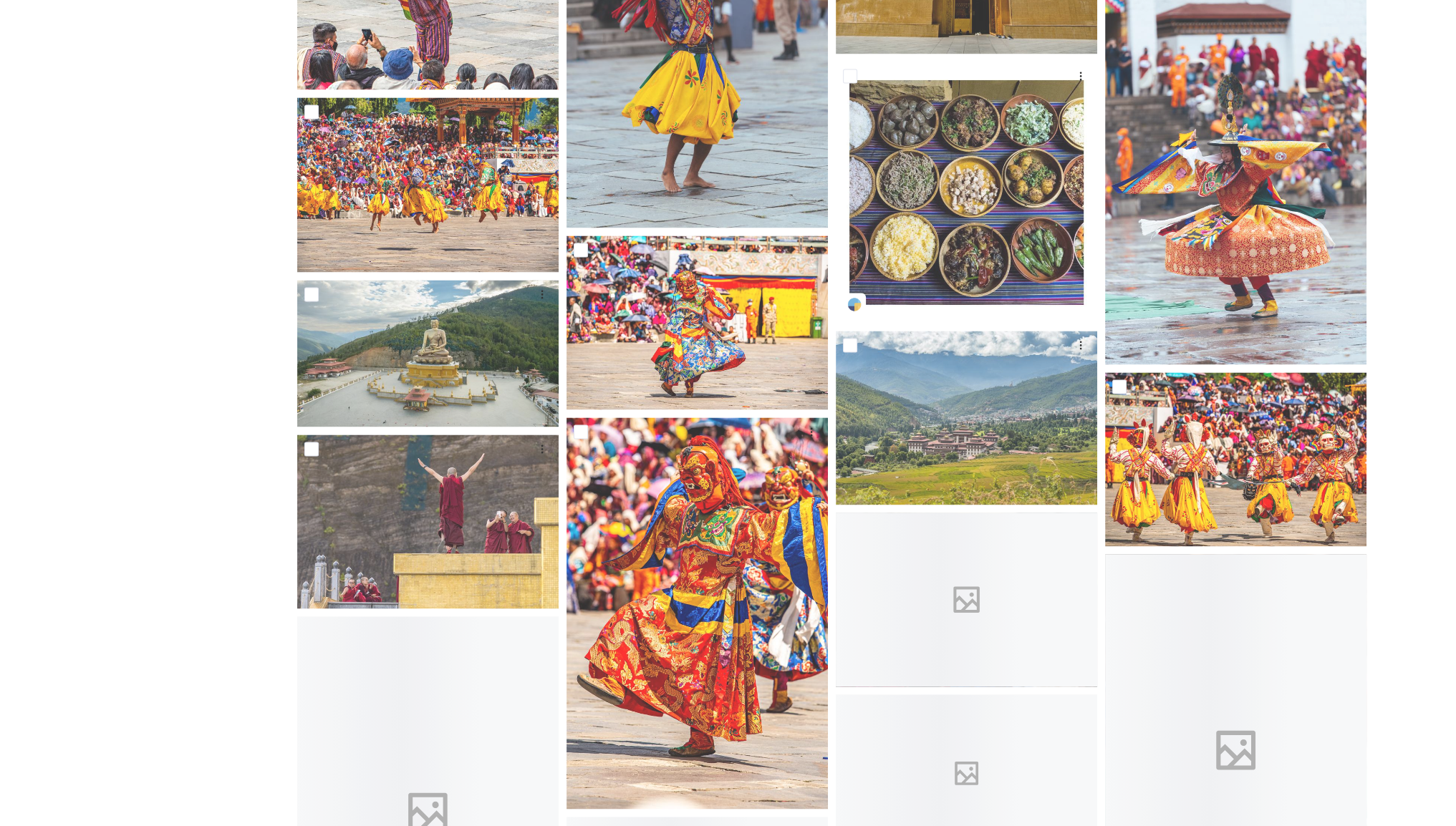
scroll to position [10204, 0]
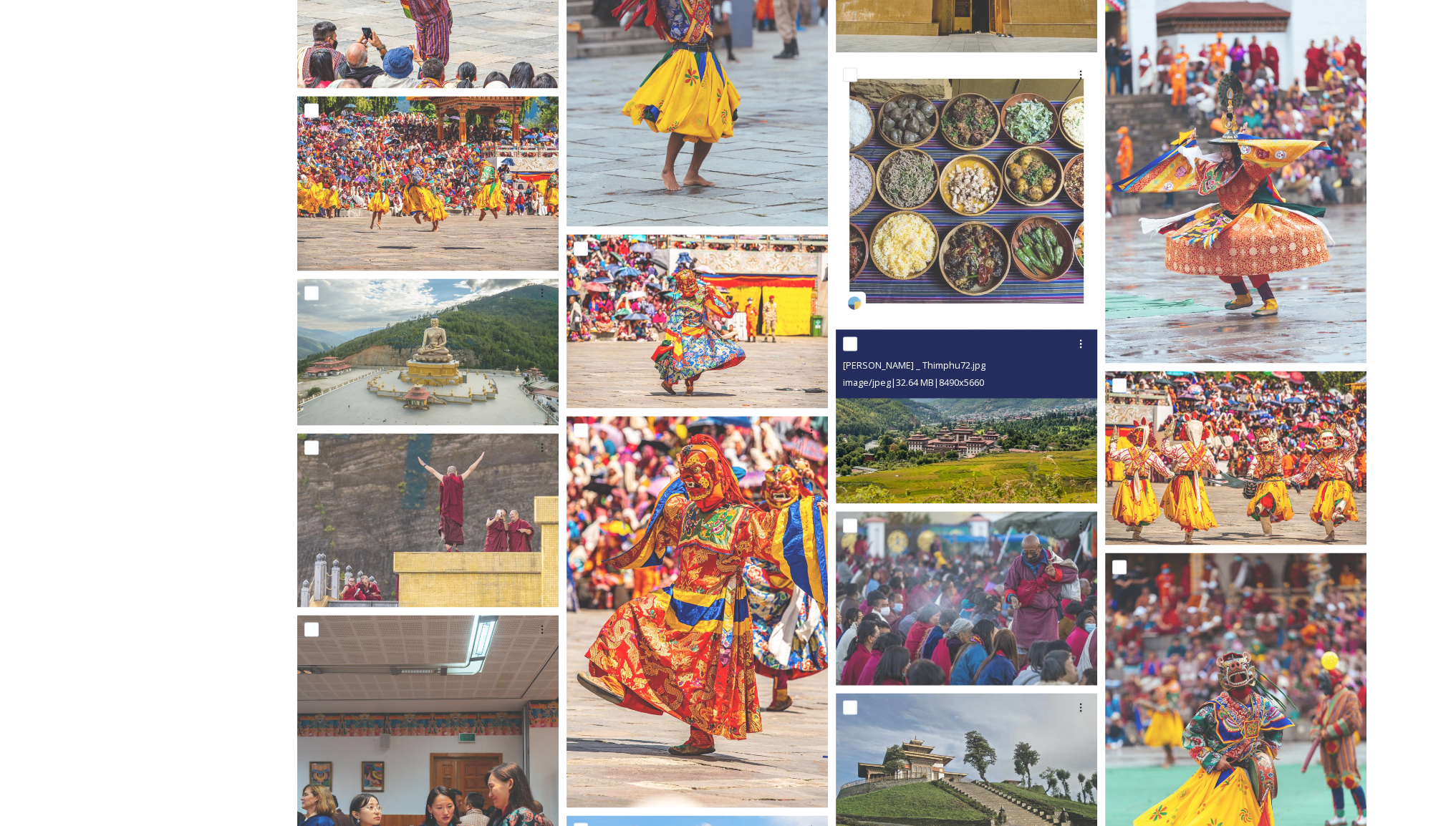
click at [942, 443] on img at bounding box center [967, 416] width 261 height 175
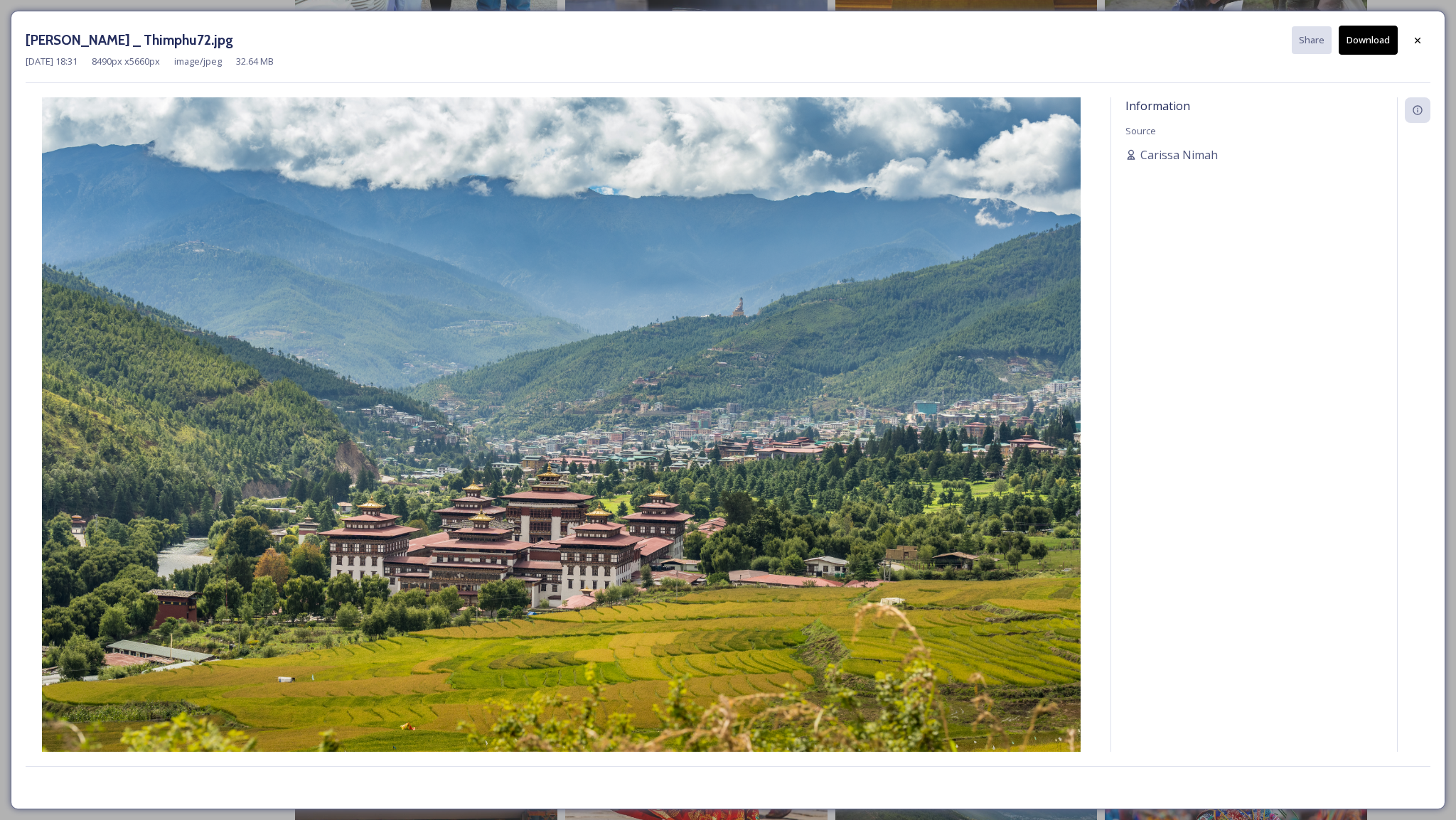
click at [1357, 40] on button "Download" at bounding box center [1368, 40] width 59 height 29
click at [1422, 40] on icon at bounding box center [1418, 41] width 12 height 12
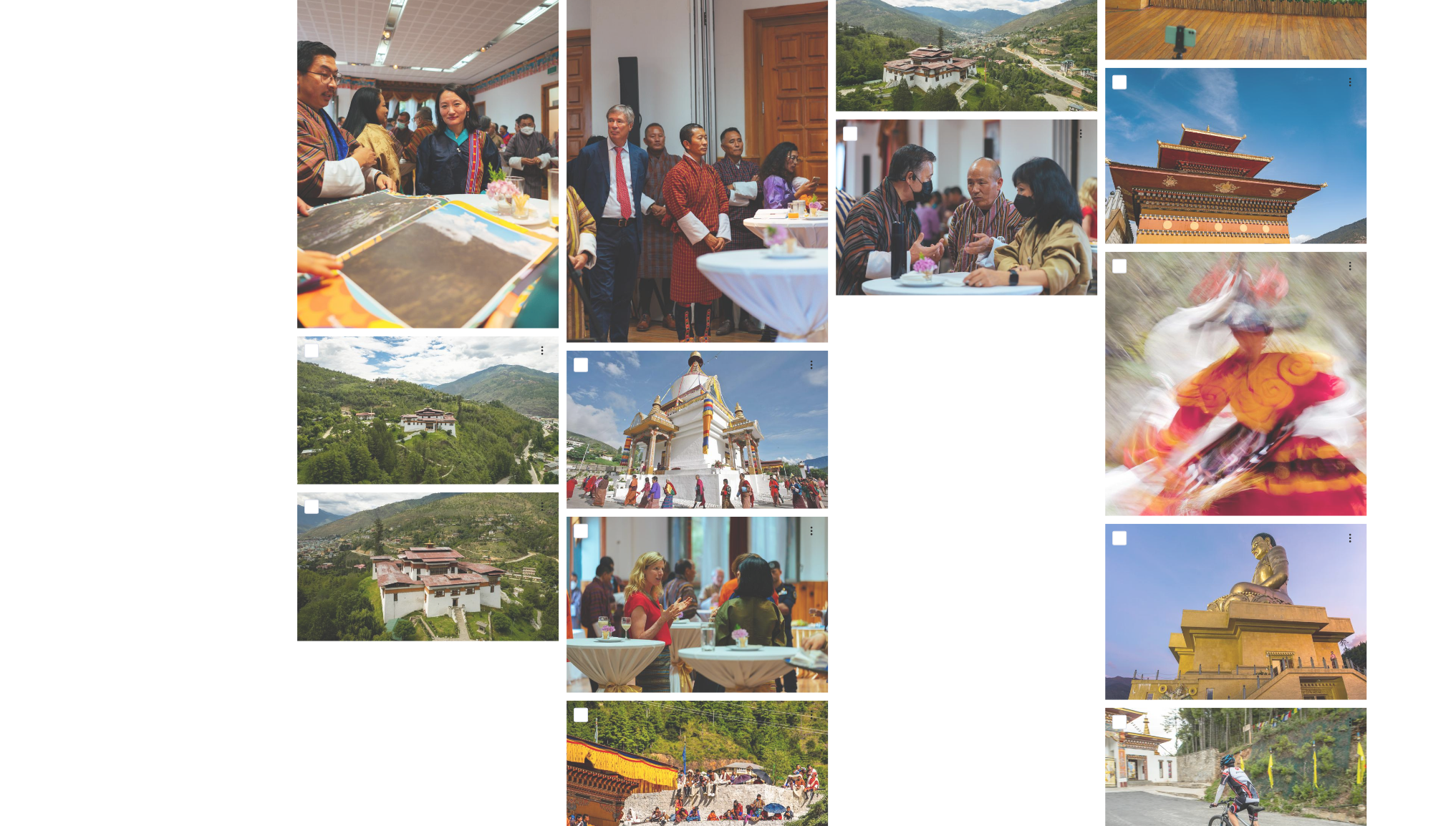
scroll to position [11994, 0]
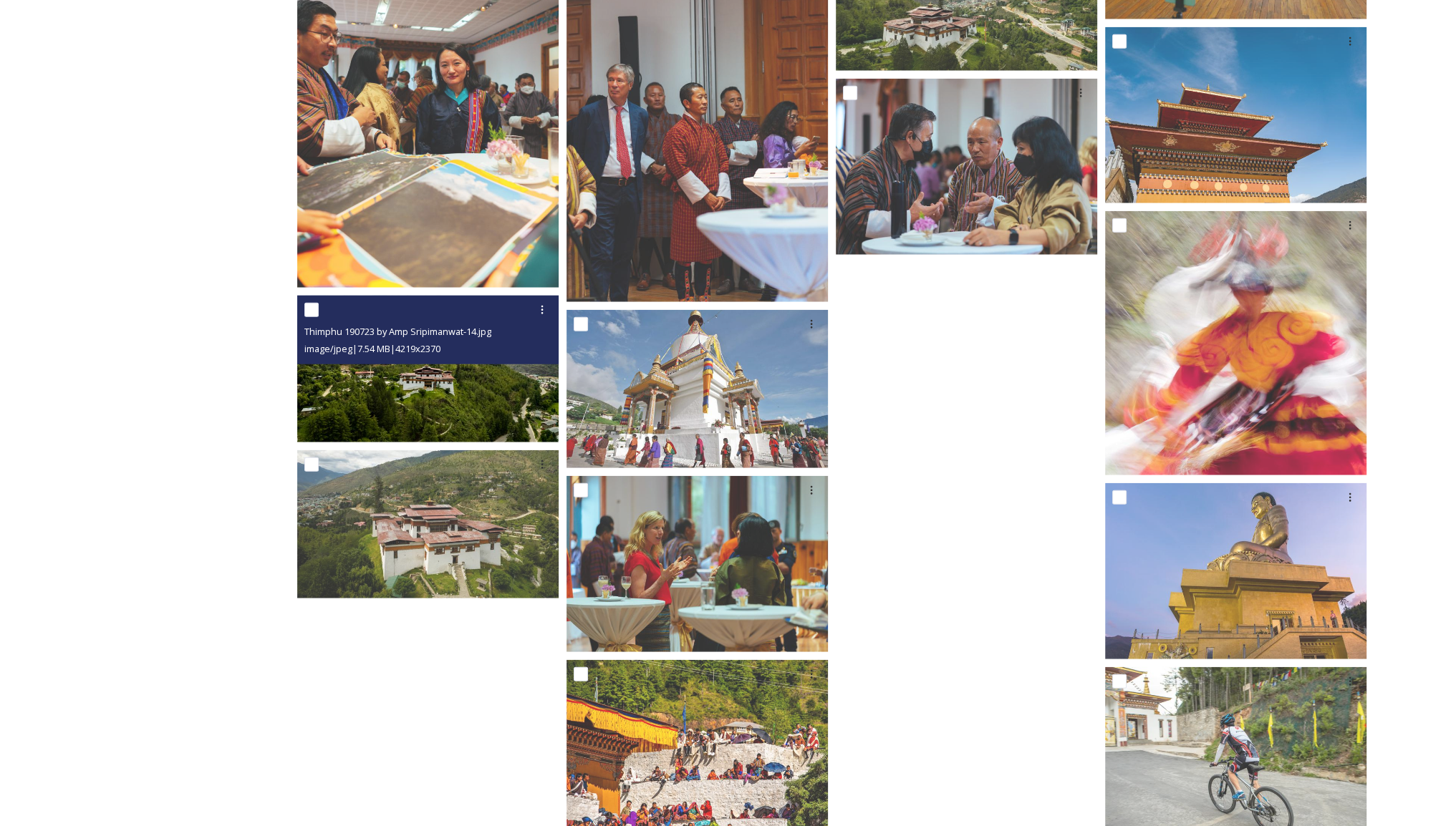
click at [433, 390] on img at bounding box center [428, 369] width 261 height 147
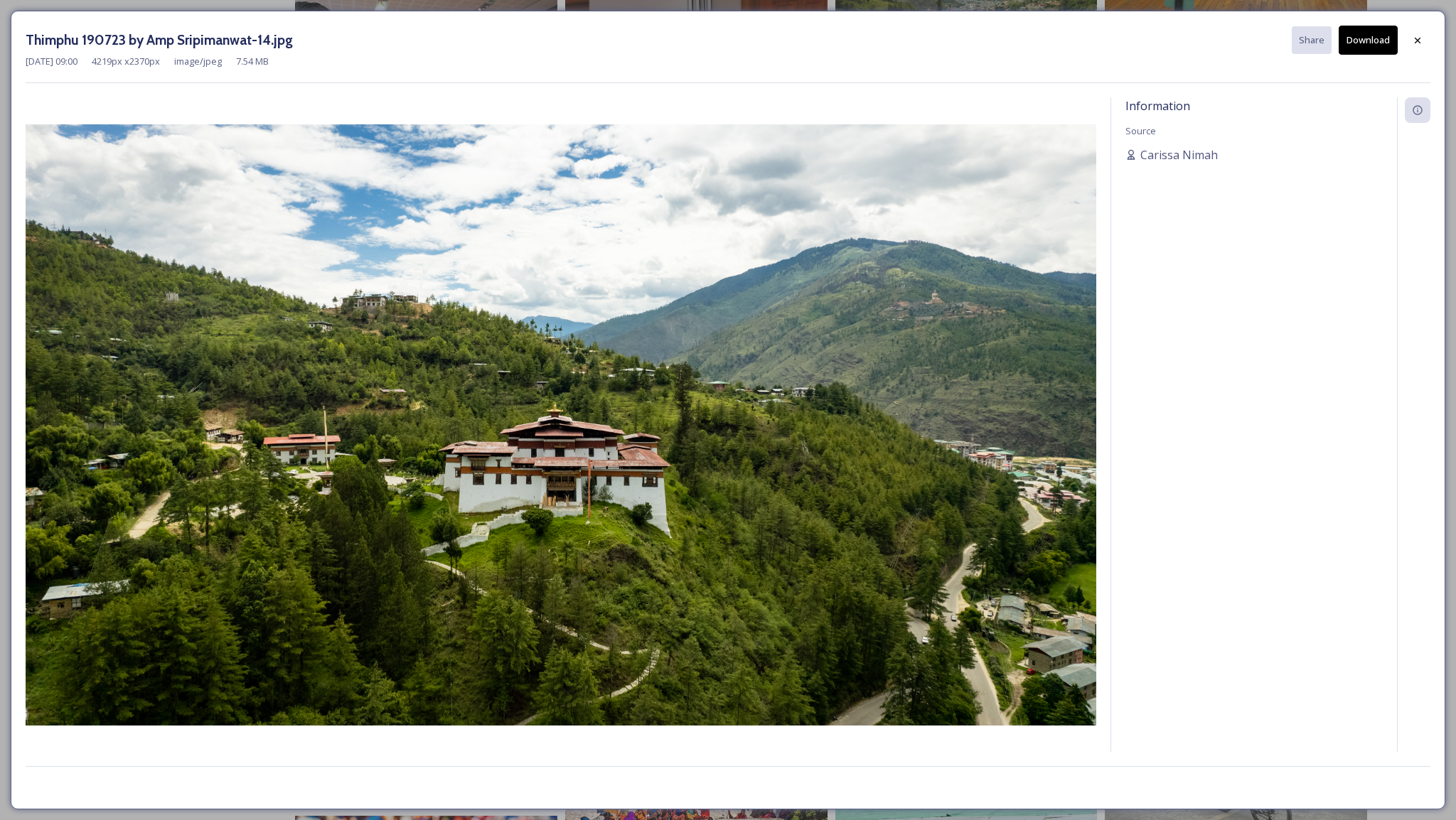
click at [1351, 46] on button "Download" at bounding box center [1368, 40] width 59 height 29
click at [1414, 43] on icon at bounding box center [1418, 41] width 12 height 12
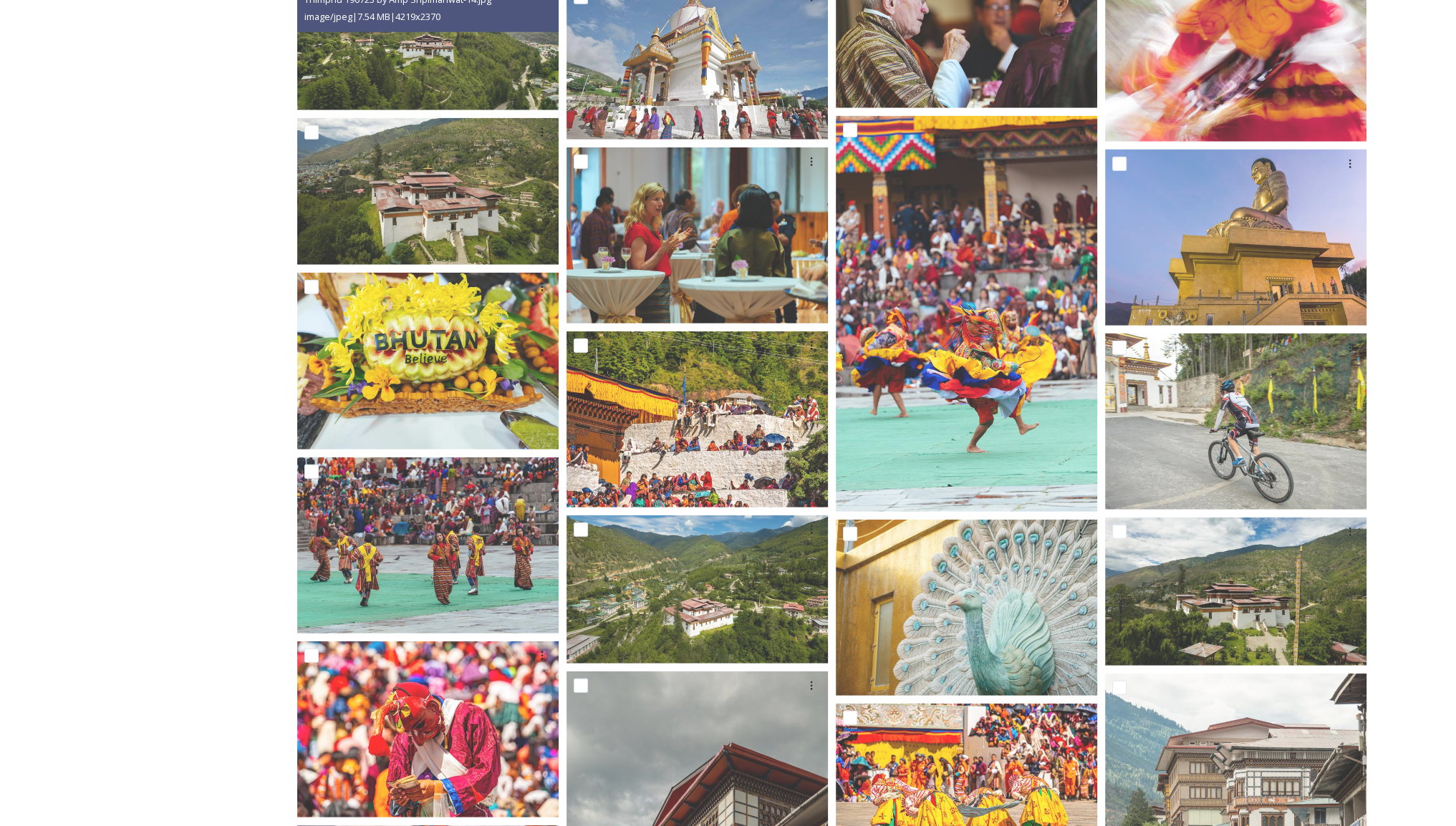
scroll to position [12424, 0]
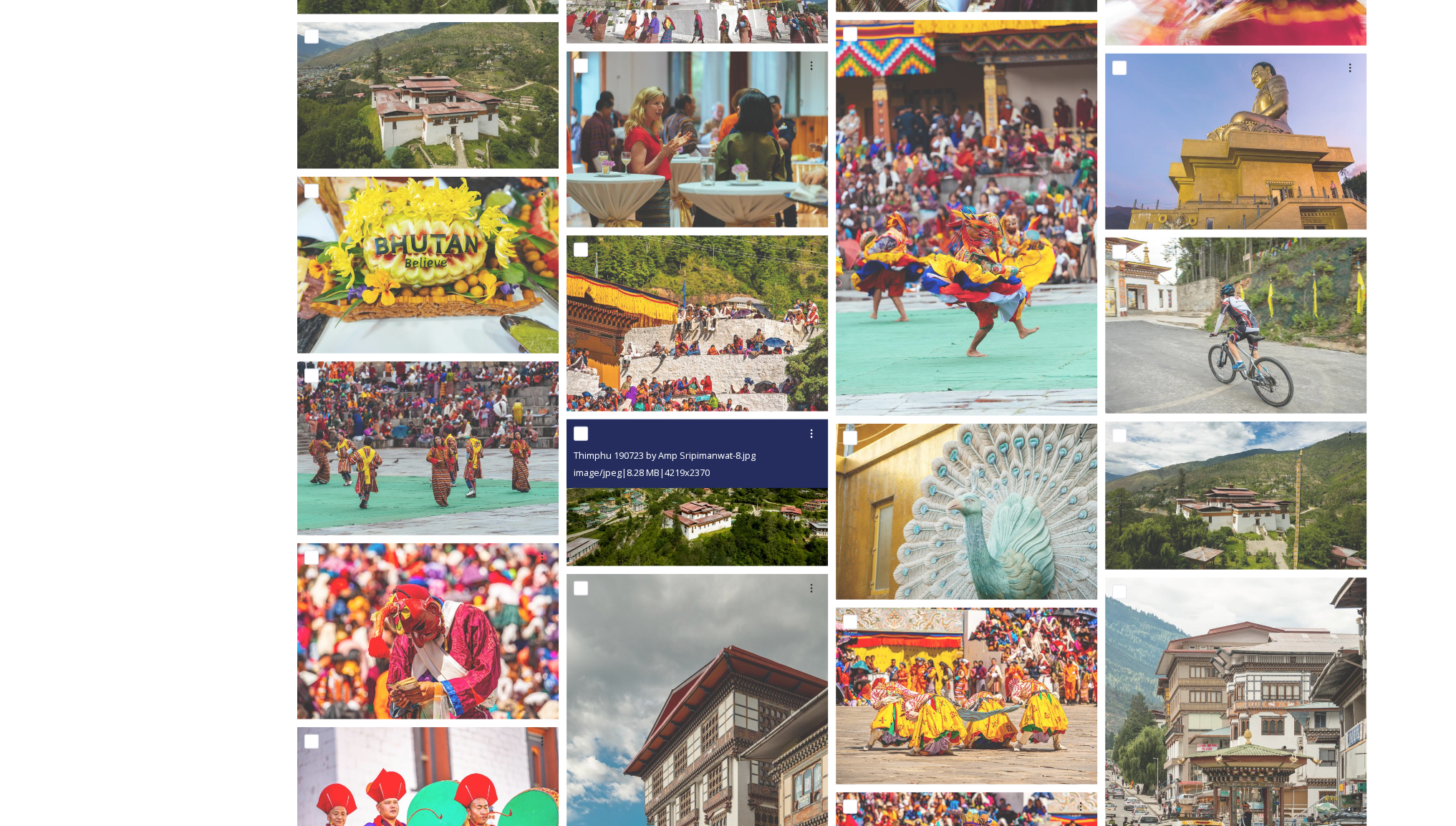
click at [693, 522] on img at bounding box center [697, 493] width 261 height 147
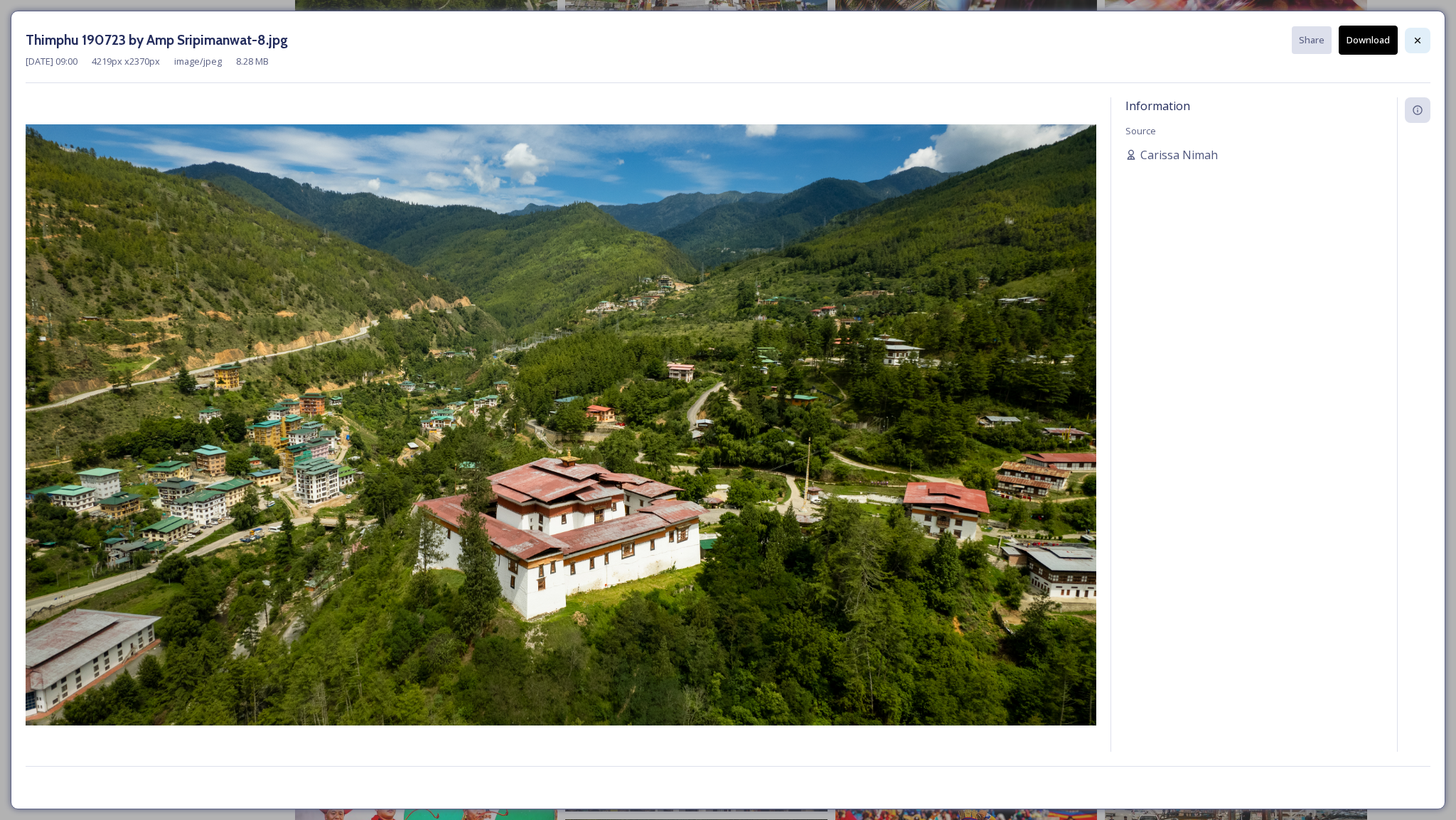
click at [1420, 42] on icon at bounding box center [1418, 40] width 6 height 6
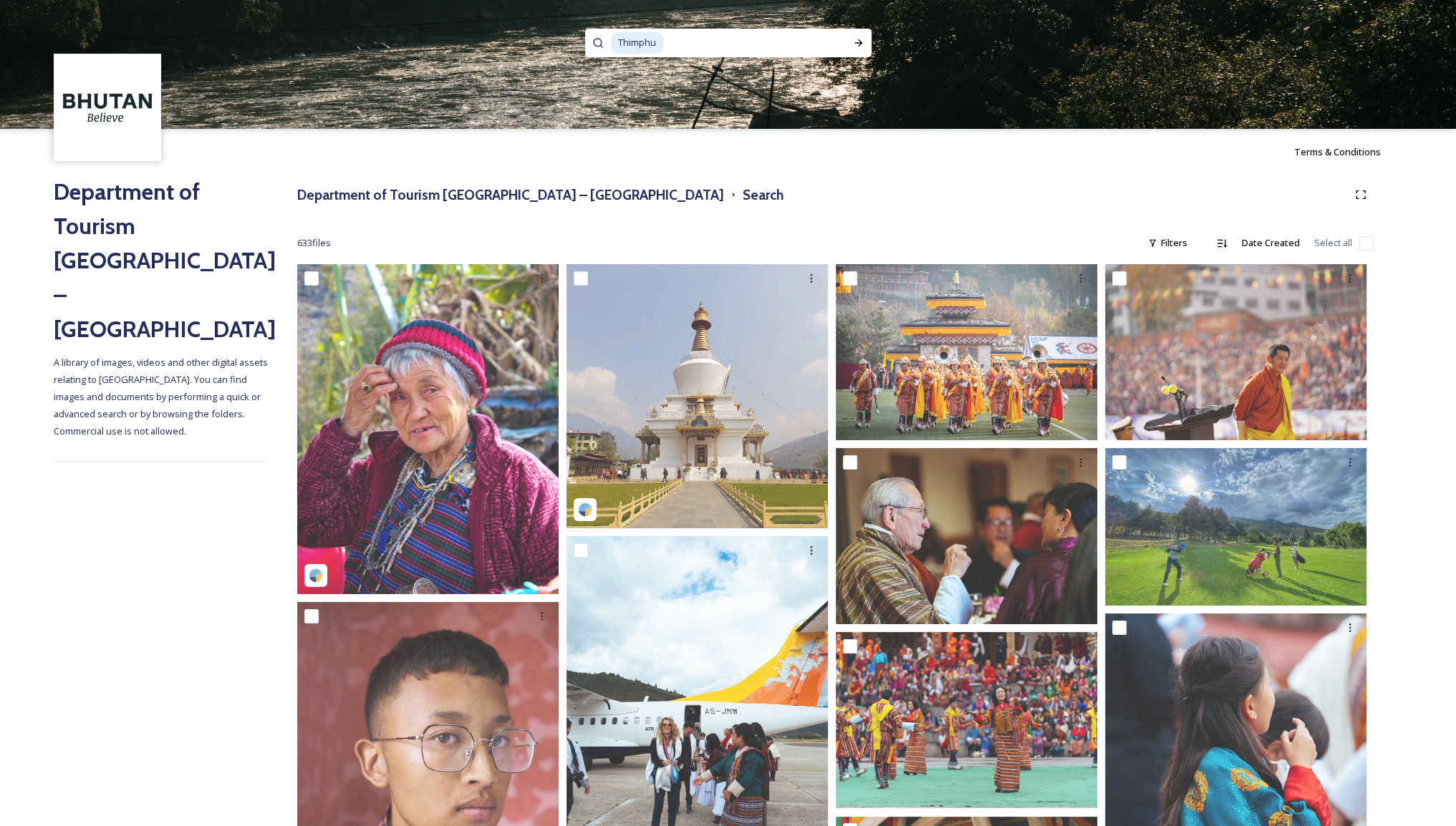
click at [692, 48] on input at bounding box center [749, 43] width 170 height 32
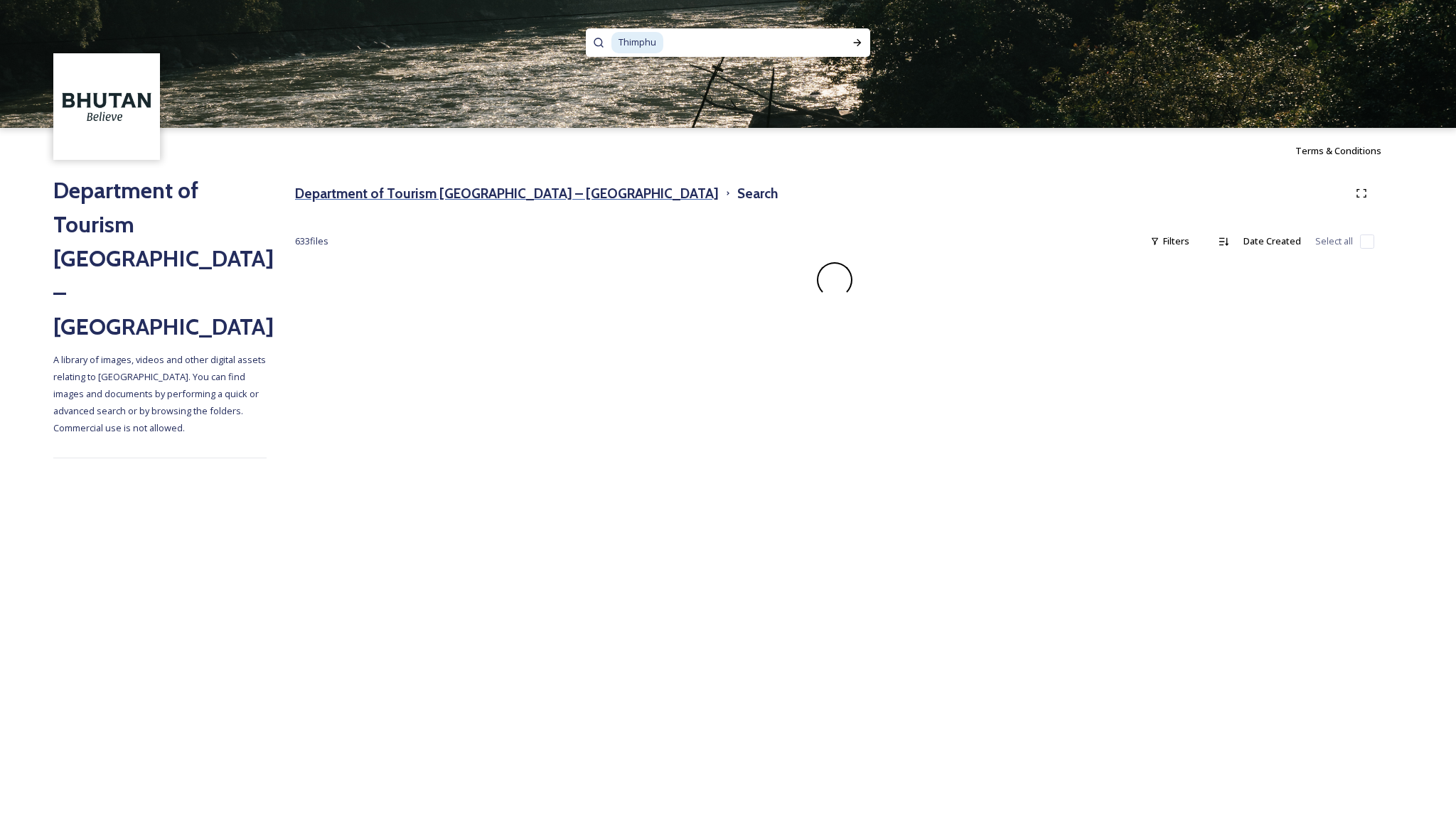
click at [433, 195] on h3 "Department of Tourism [GEOGRAPHIC_DATA] – [GEOGRAPHIC_DATA]" at bounding box center [507, 193] width 424 height 21
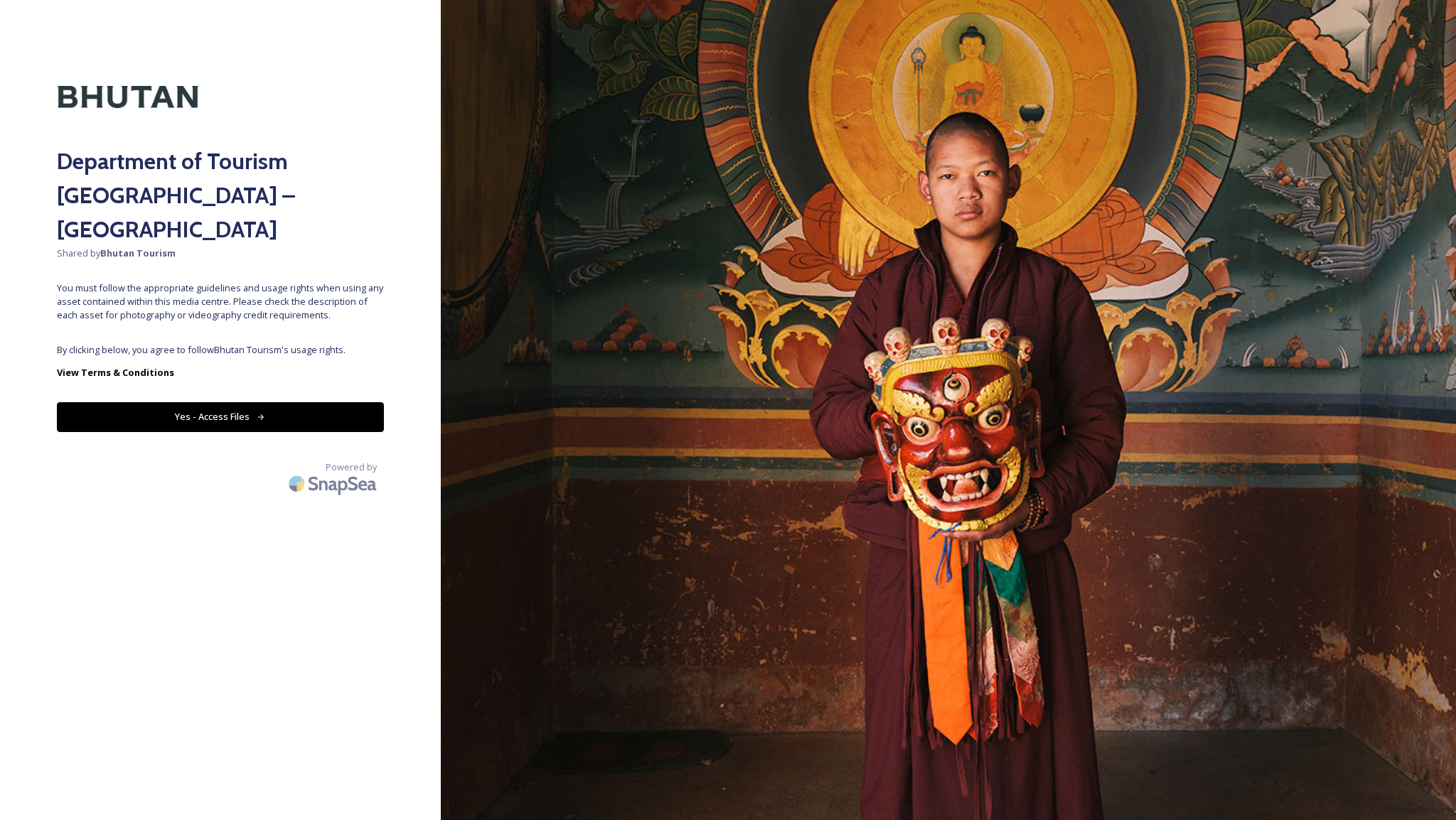
click at [271, 402] on button "Yes - Access Files" at bounding box center [220, 417] width 327 height 29
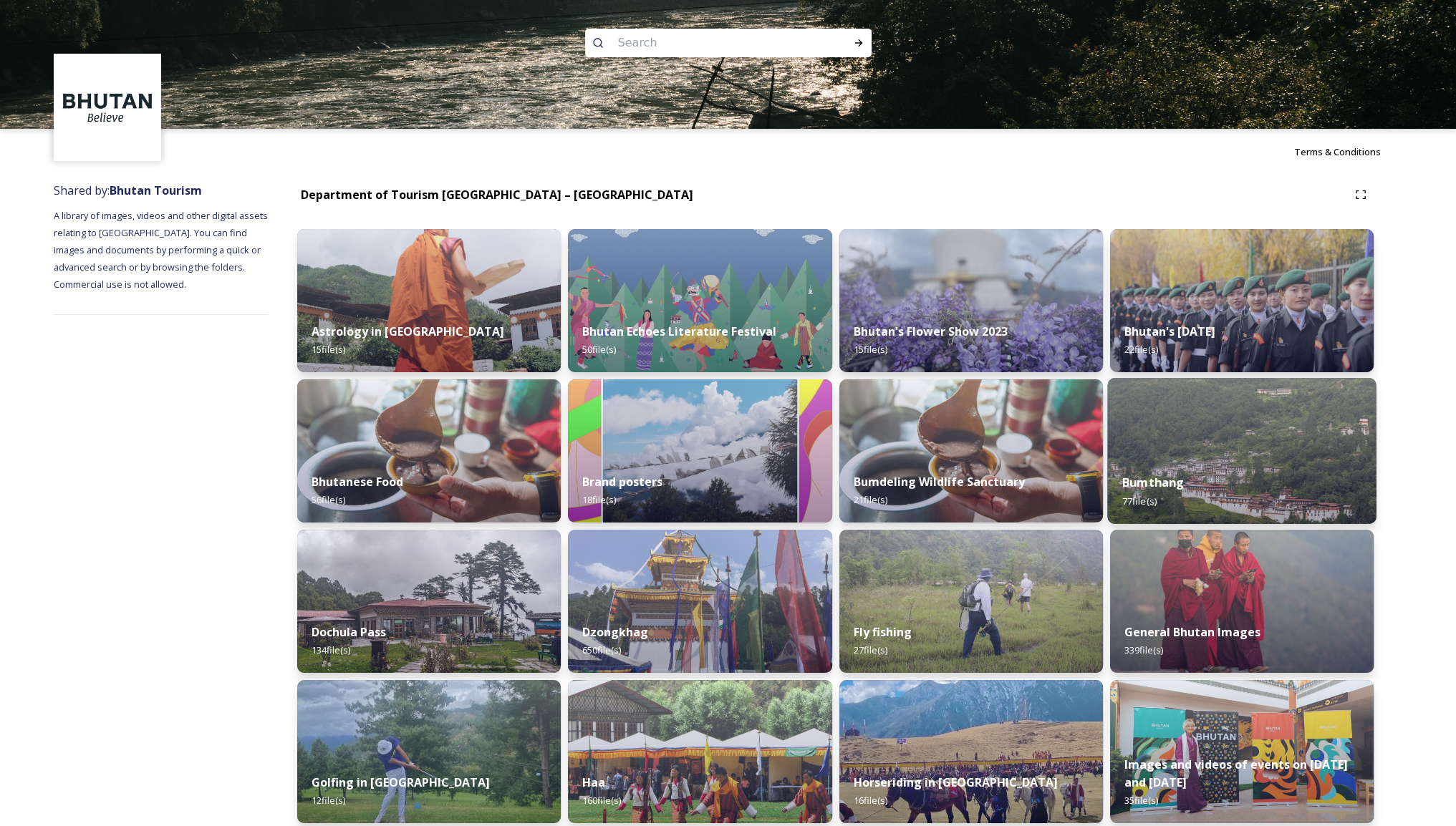
click at [1264, 472] on div "Bumthang 77 file(s)" at bounding box center [1242, 491] width 269 height 65
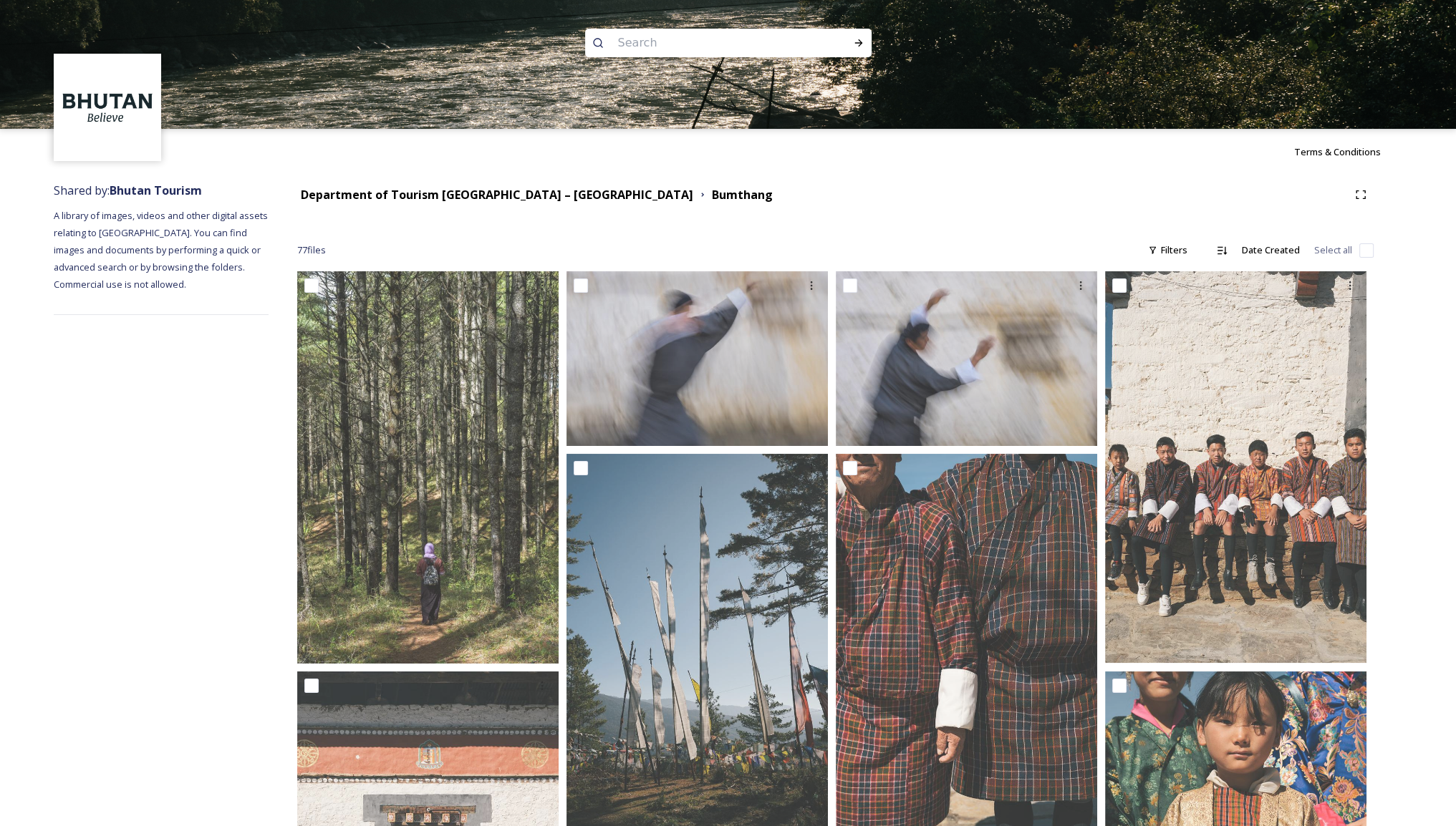
click at [405, 186] on div "Department of Tourism [GEOGRAPHIC_DATA] – [GEOGRAPHIC_DATA]" at bounding box center [496, 195] width 392 height 18
click at [430, 197] on strong "Department of Tourism [GEOGRAPHIC_DATA] – [GEOGRAPHIC_DATA]" at bounding box center [496, 195] width 392 height 16
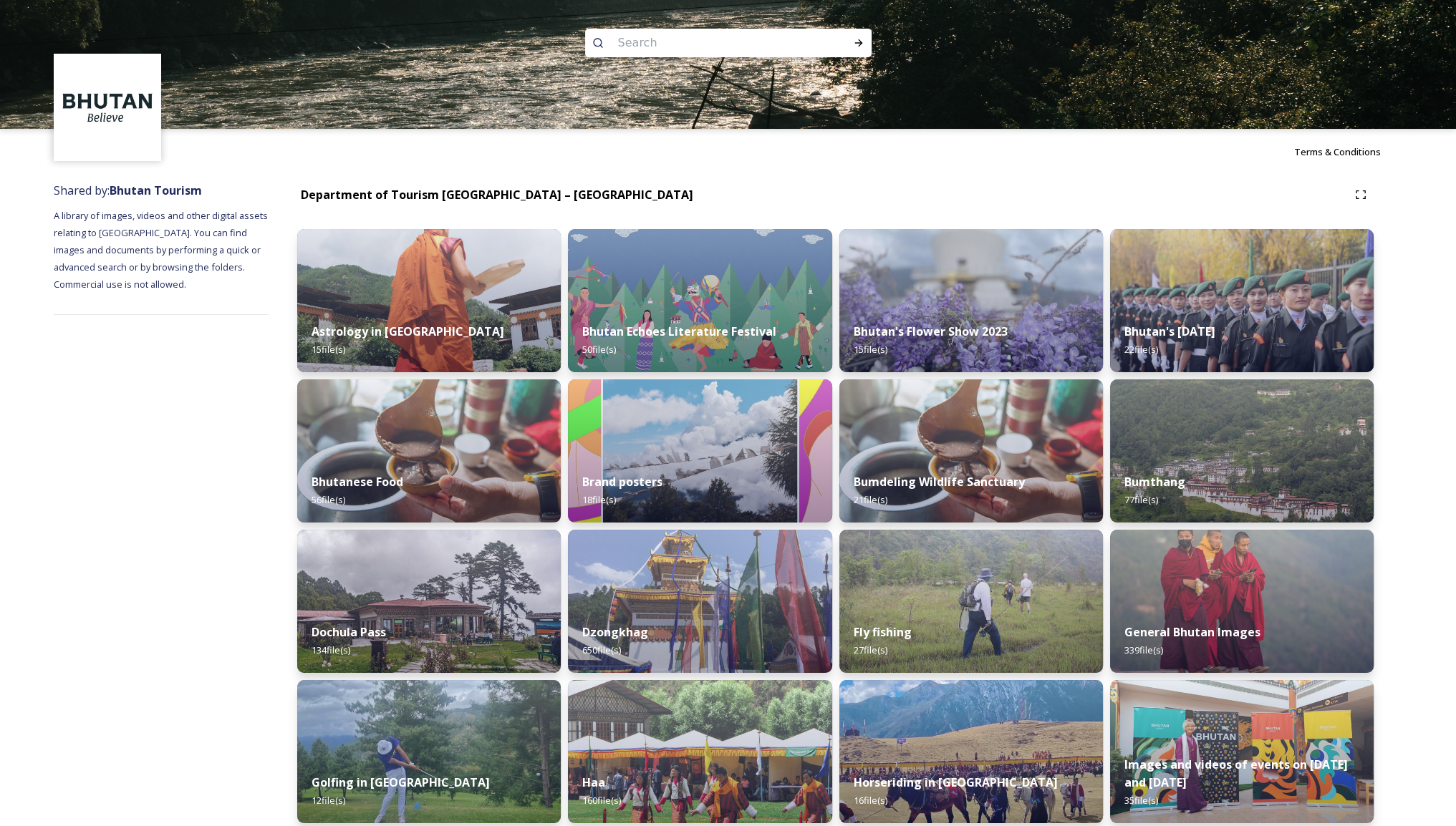
click at [648, 46] on input at bounding box center [709, 43] width 197 height 32
type input "textile"
click at [696, 51] on input at bounding box center [741, 43] width 176 height 32
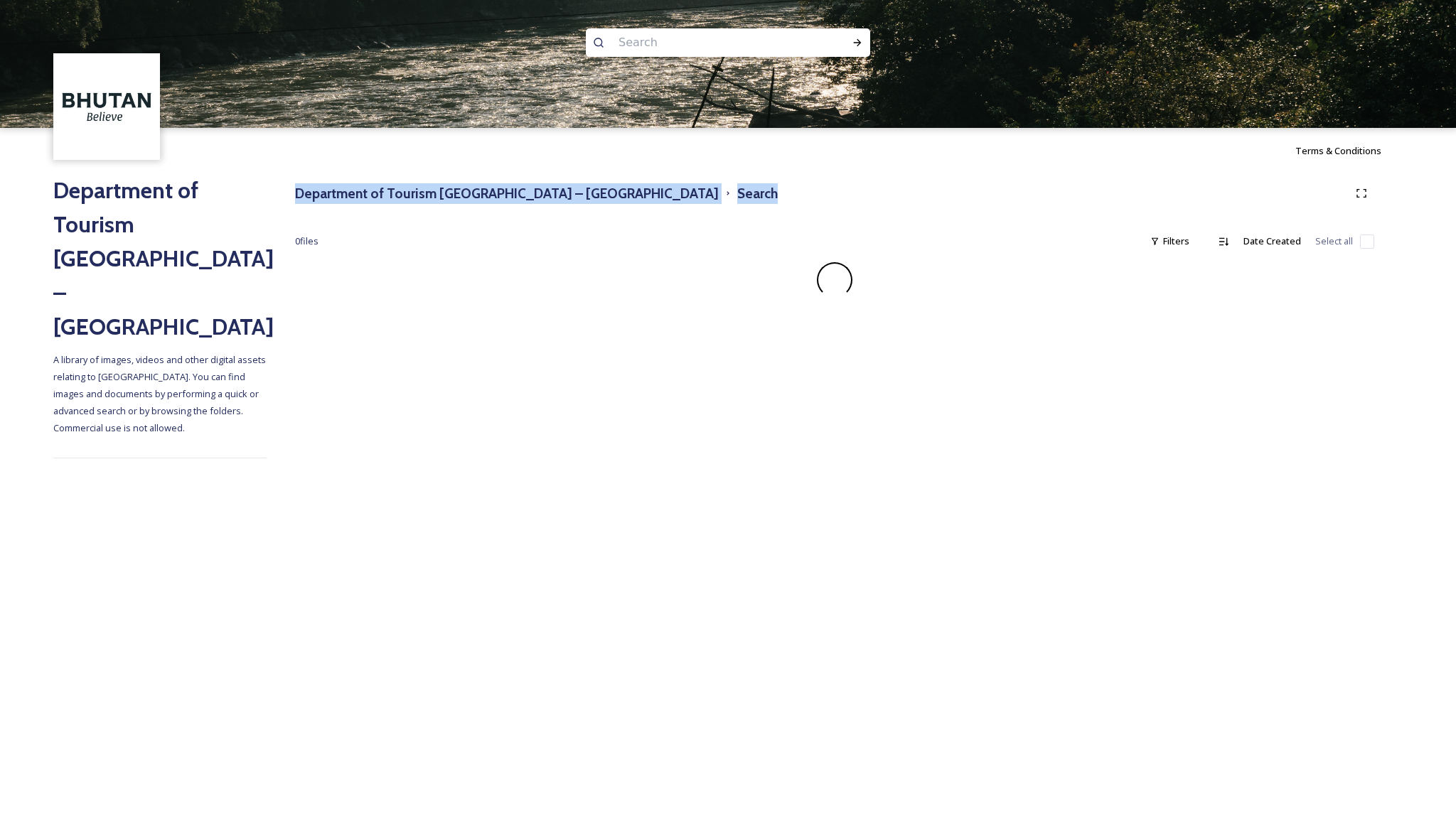
drag, startPoint x: 629, startPoint y: 194, endPoint x: 293, endPoint y: 183, distance: 336.2
click at [293, 183] on div "Department of Tourism [GEOGRAPHIC_DATA] – Brand Centre Search 0 file s Filters …" at bounding box center [835, 320] width 1136 height 292
click at [471, 152] on div "Terms & Conditions" at bounding box center [728, 150] width 1456 height 45
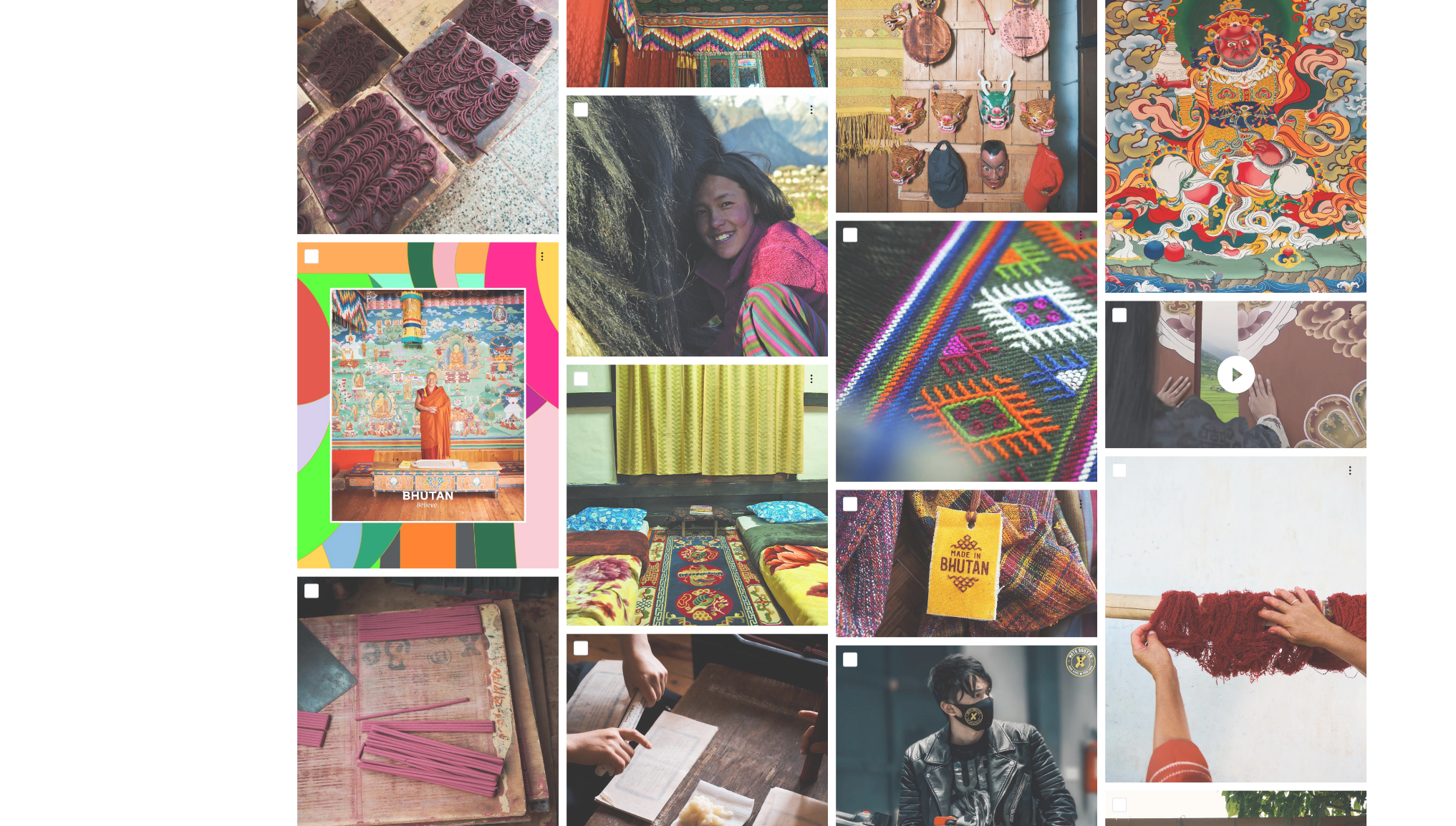
scroll to position [2240, 0]
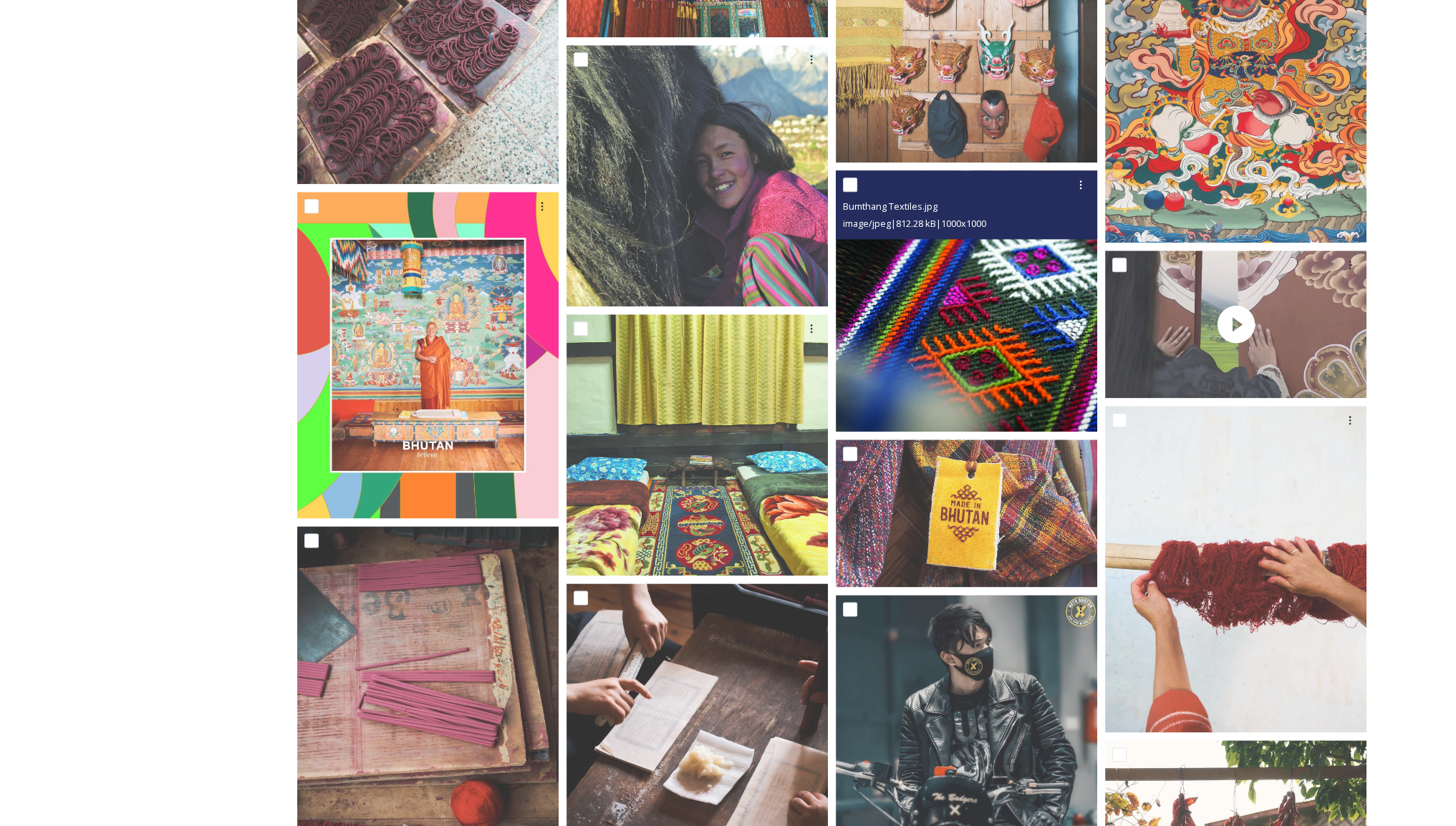
click at [977, 309] on img at bounding box center [967, 300] width 261 height 261
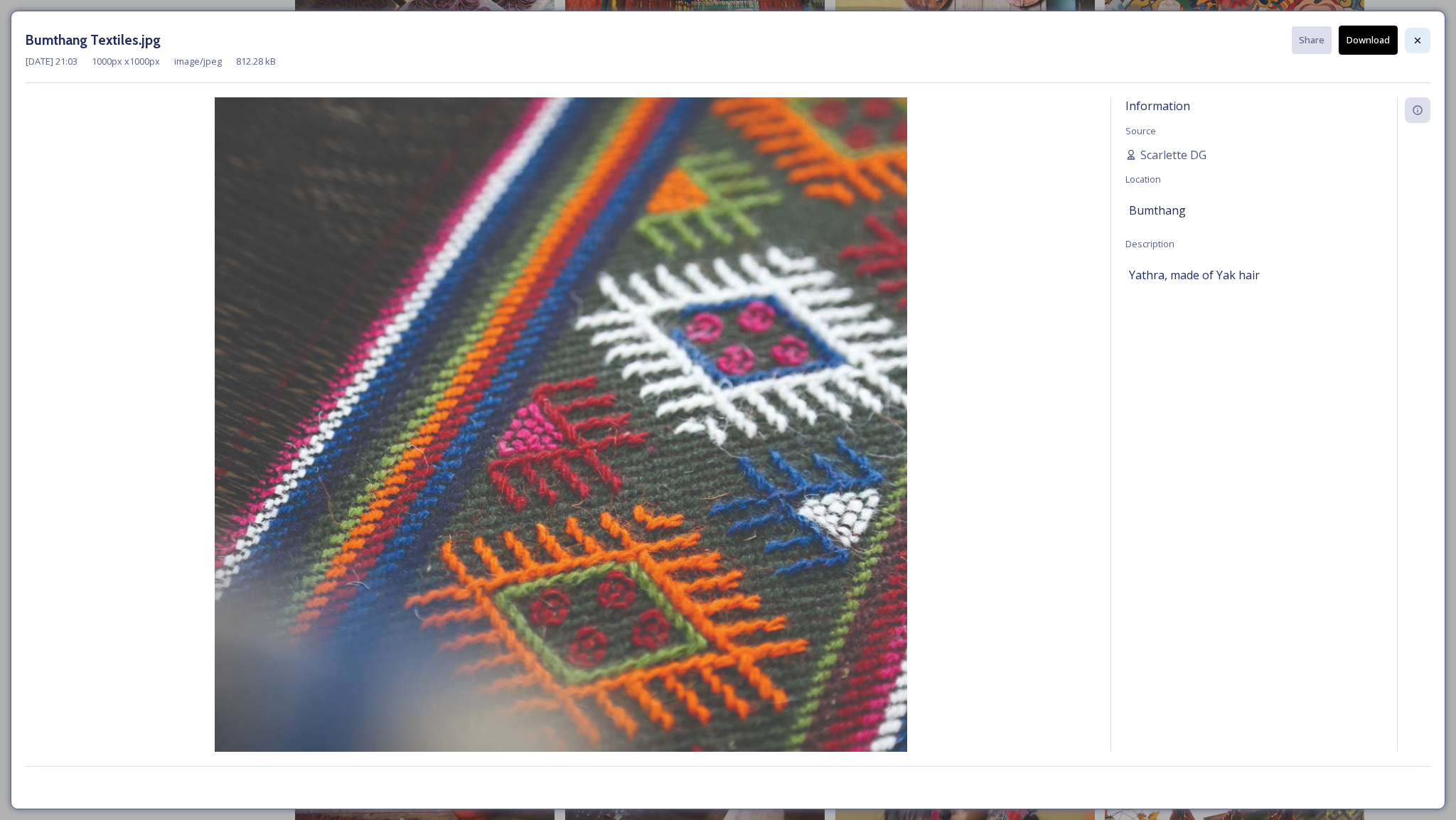
click at [1425, 37] on div at bounding box center [1418, 40] width 26 height 26
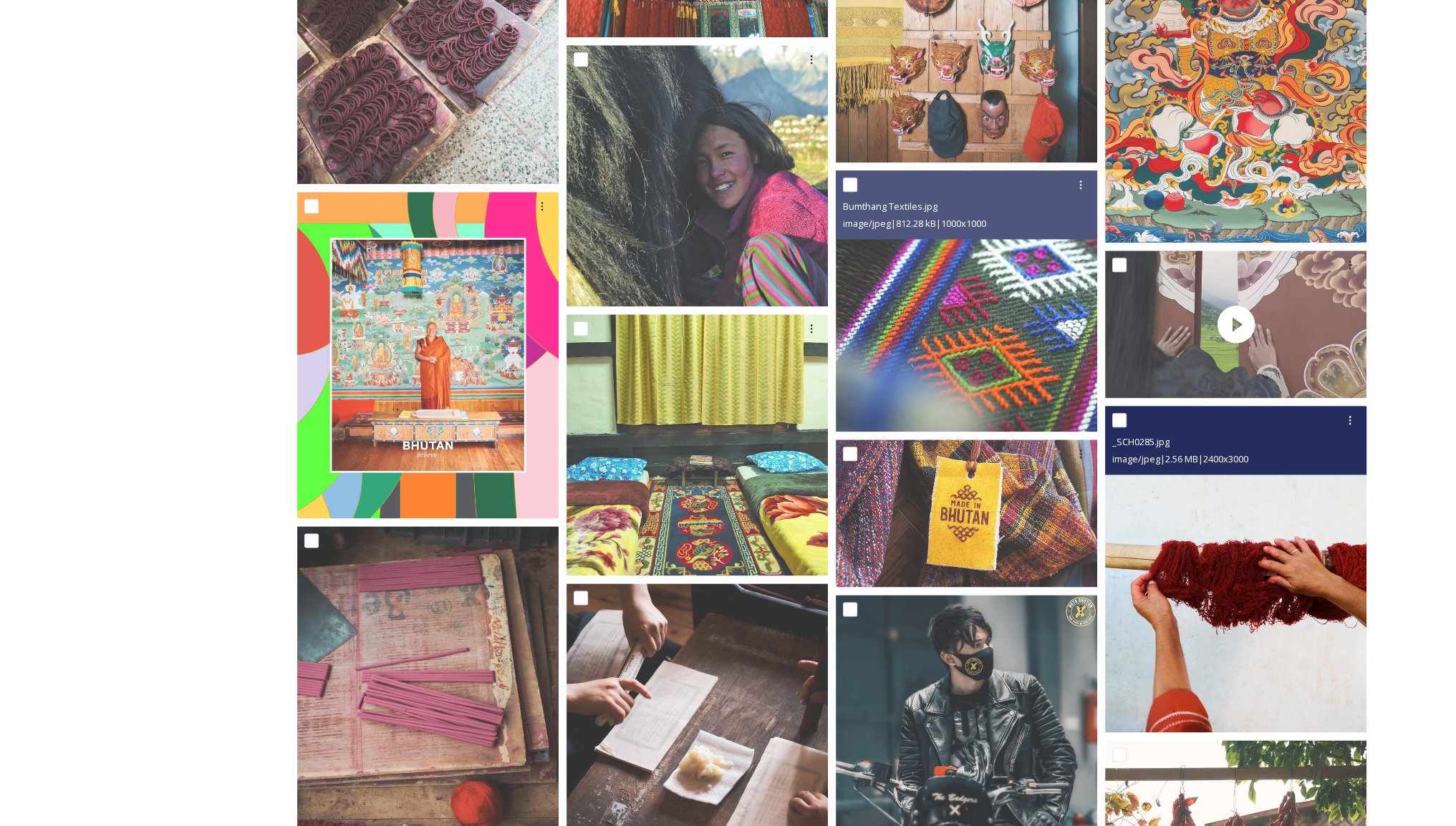
click at [1191, 548] on img at bounding box center [1236, 569] width 261 height 326
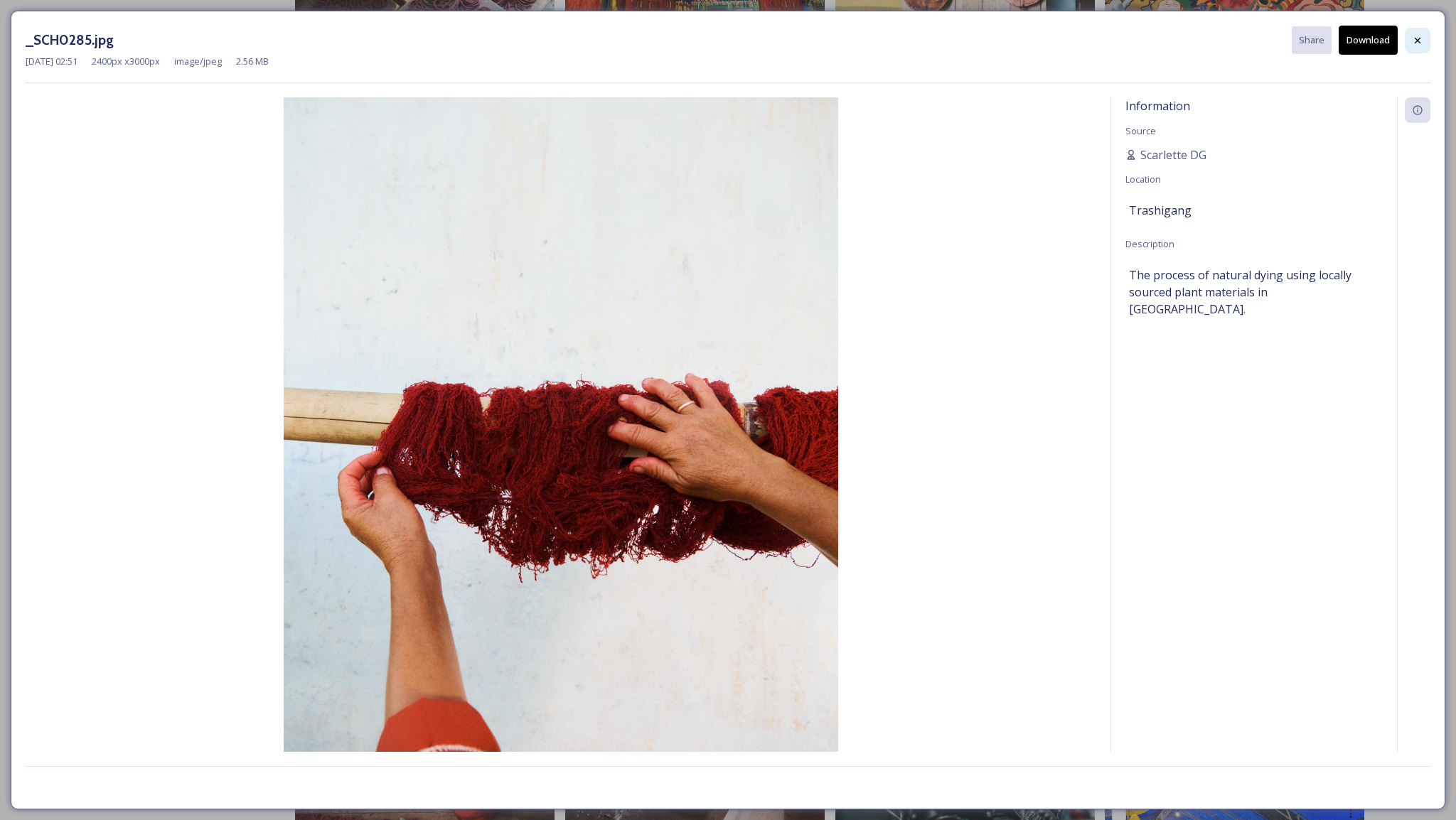
click at [1419, 39] on icon at bounding box center [1418, 41] width 12 height 12
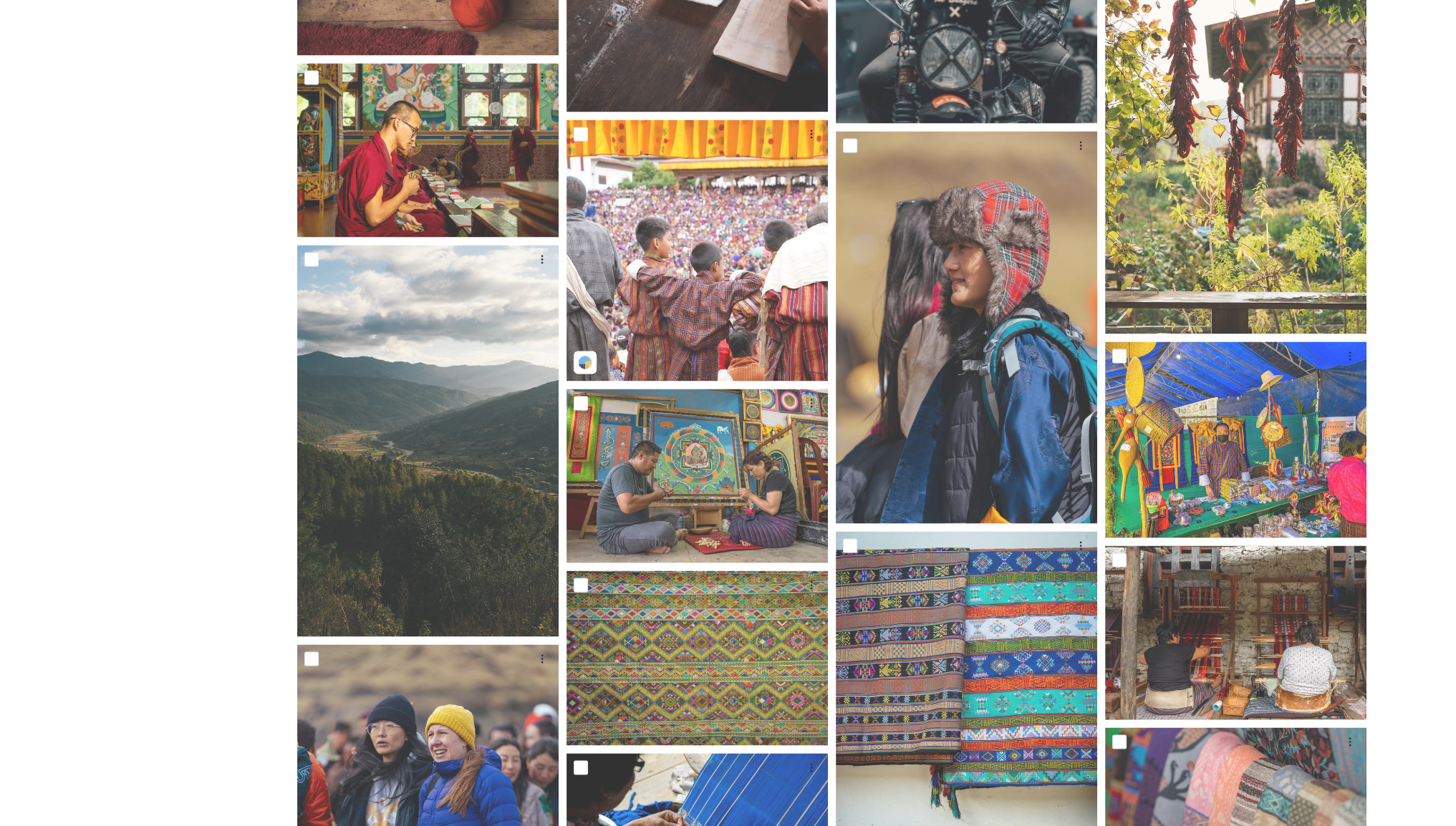
scroll to position [3313, 0]
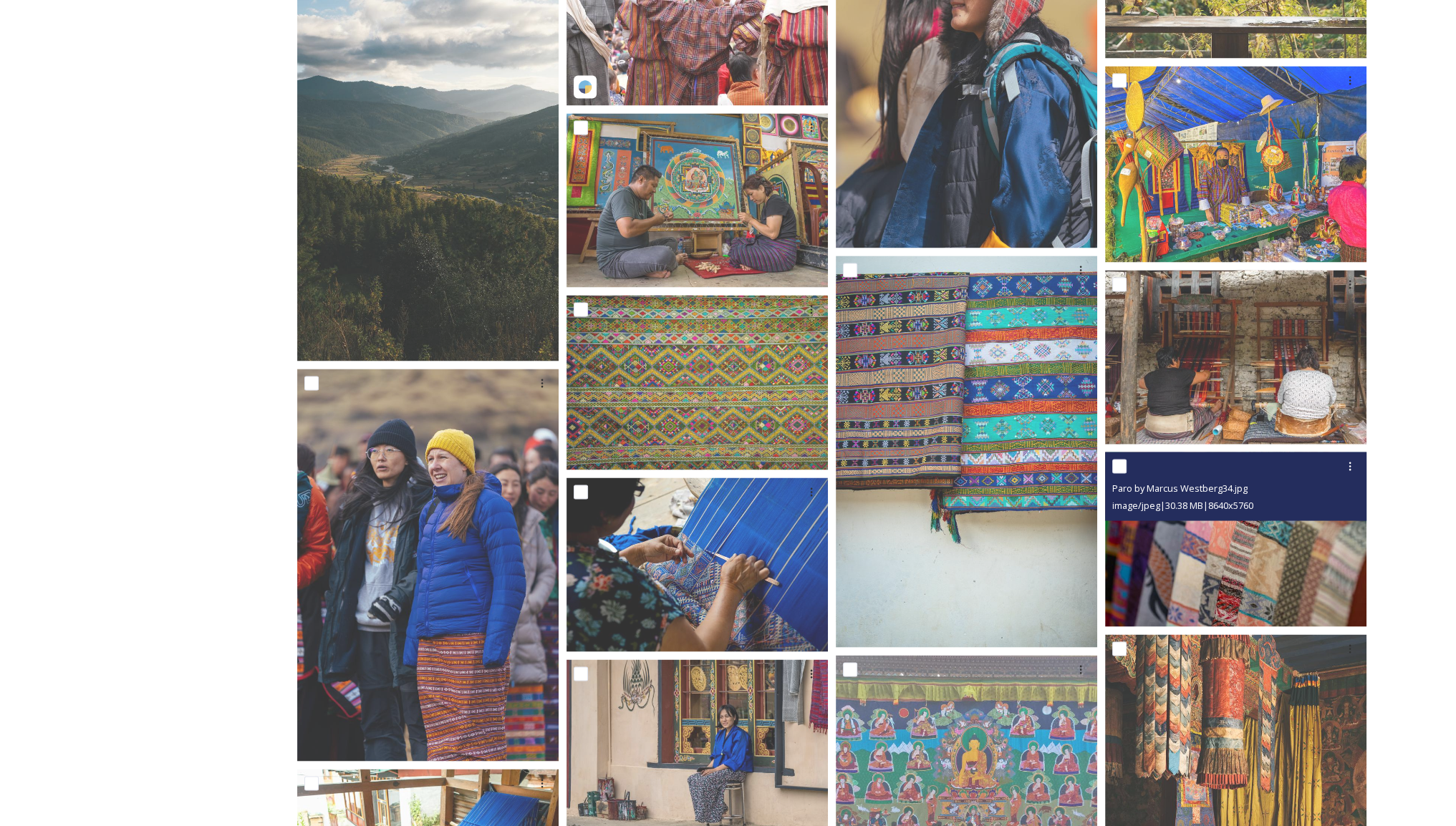
click at [1185, 516] on div "Paro by Marcus Westberg34.jpg image/jpeg | 30.38 MB | 8640 x 5760" at bounding box center [1236, 486] width 261 height 69
click at [1216, 563] on img at bounding box center [1236, 538] width 261 height 175
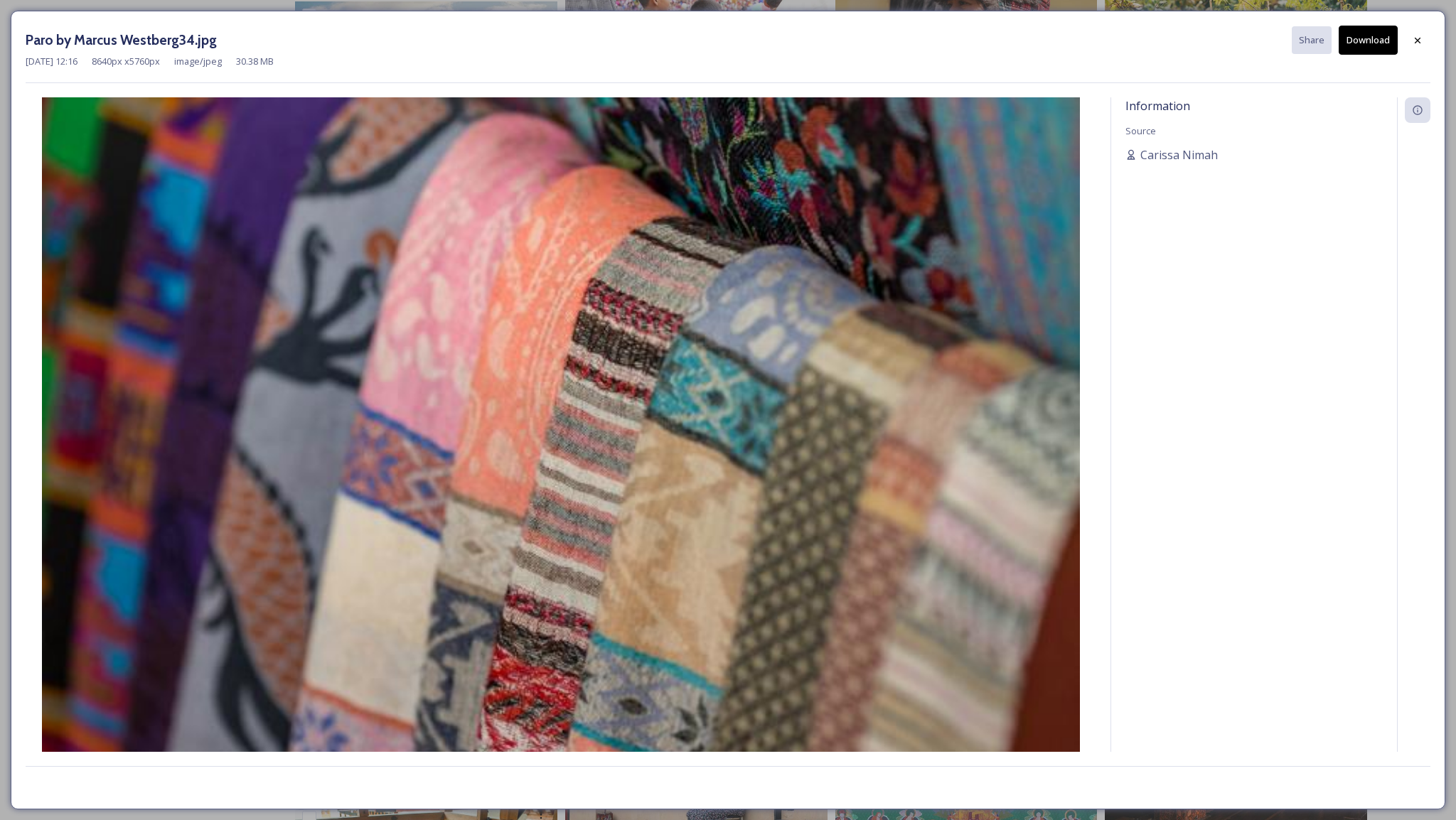
click at [1362, 40] on button "Download" at bounding box center [1368, 40] width 59 height 29
click at [1419, 40] on icon at bounding box center [1418, 41] width 12 height 12
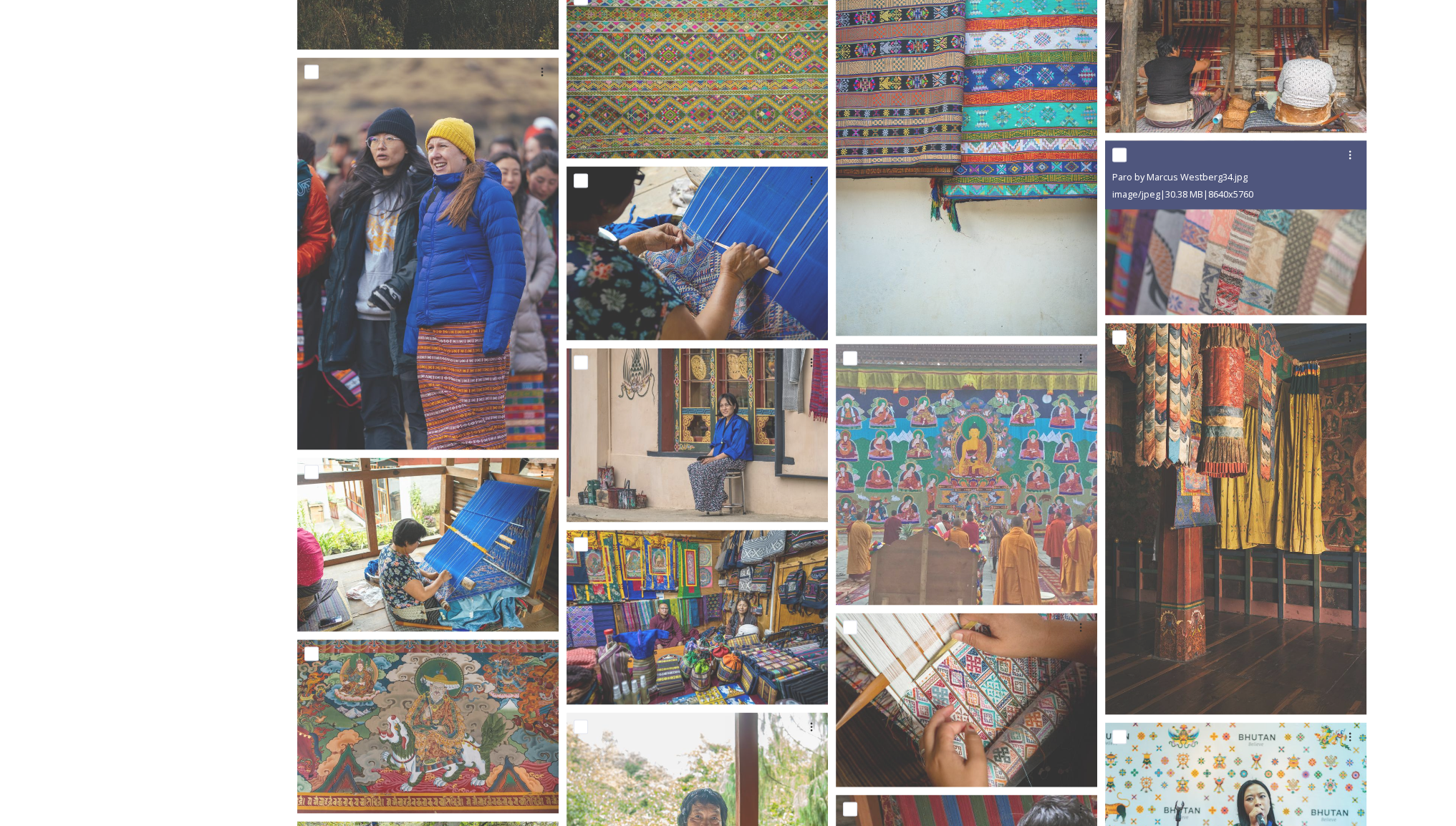
scroll to position [3625, 0]
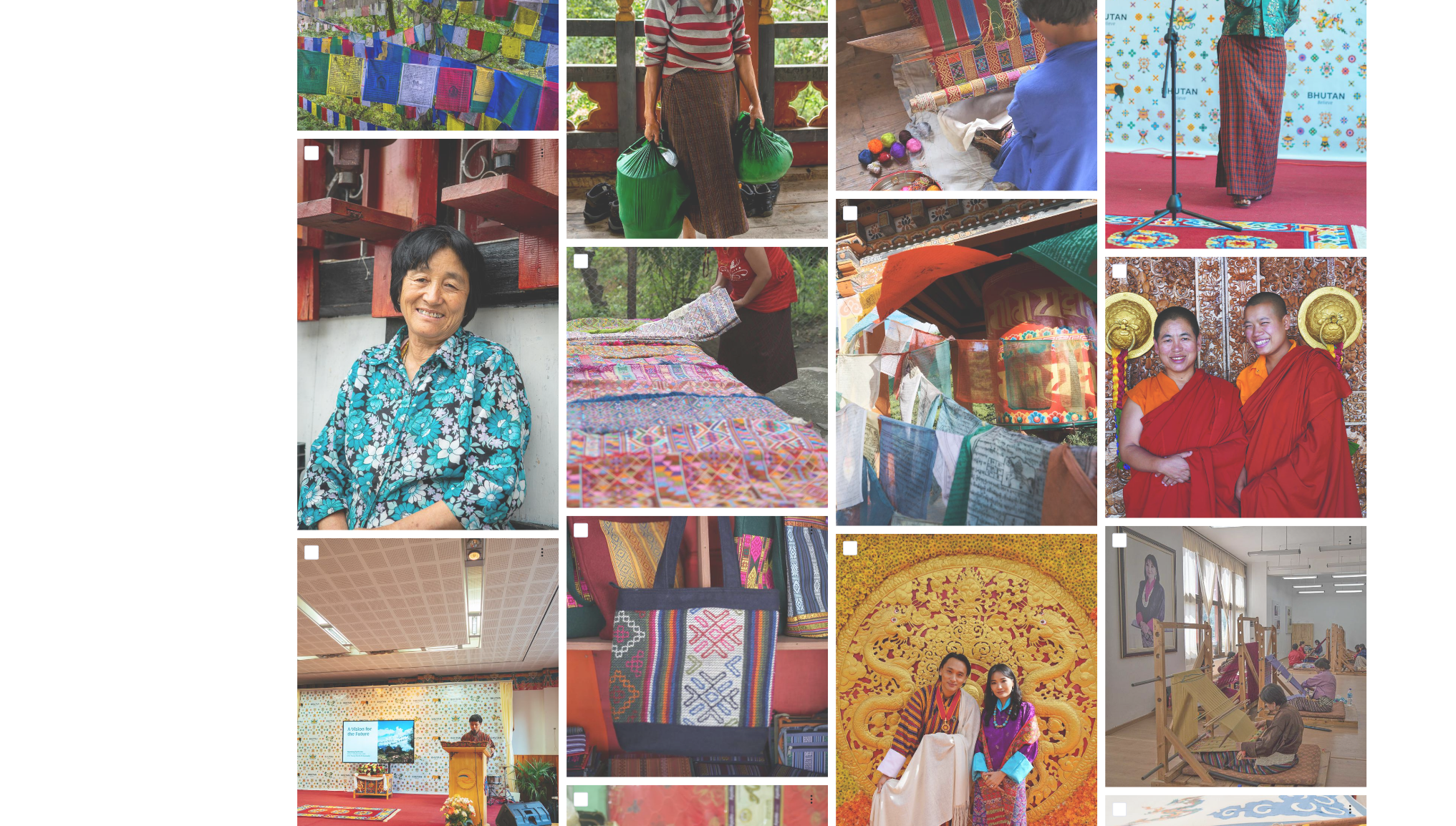
scroll to position [4485, 0]
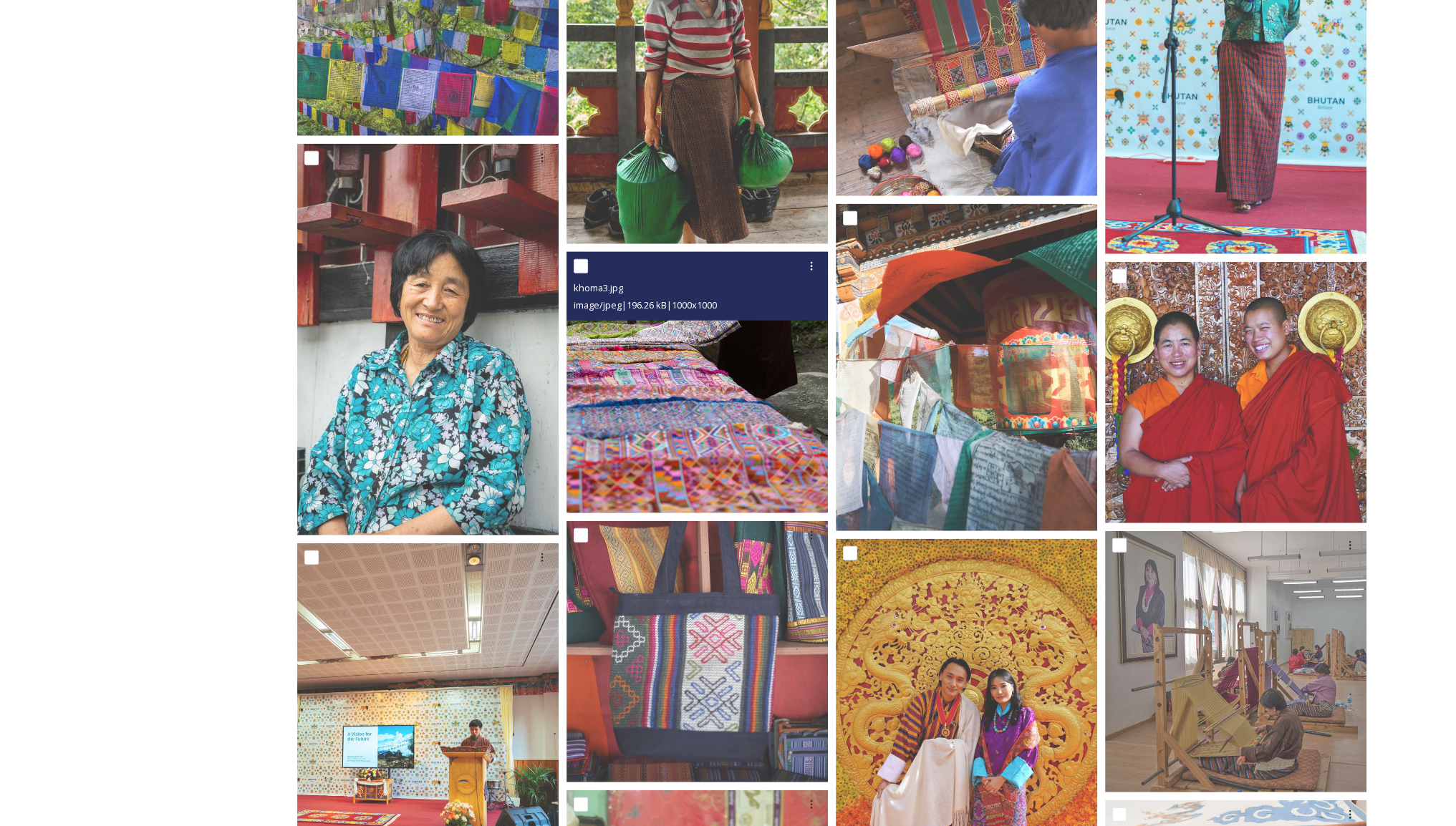
click at [742, 410] on img at bounding box center [697, 382] width 261 height 261
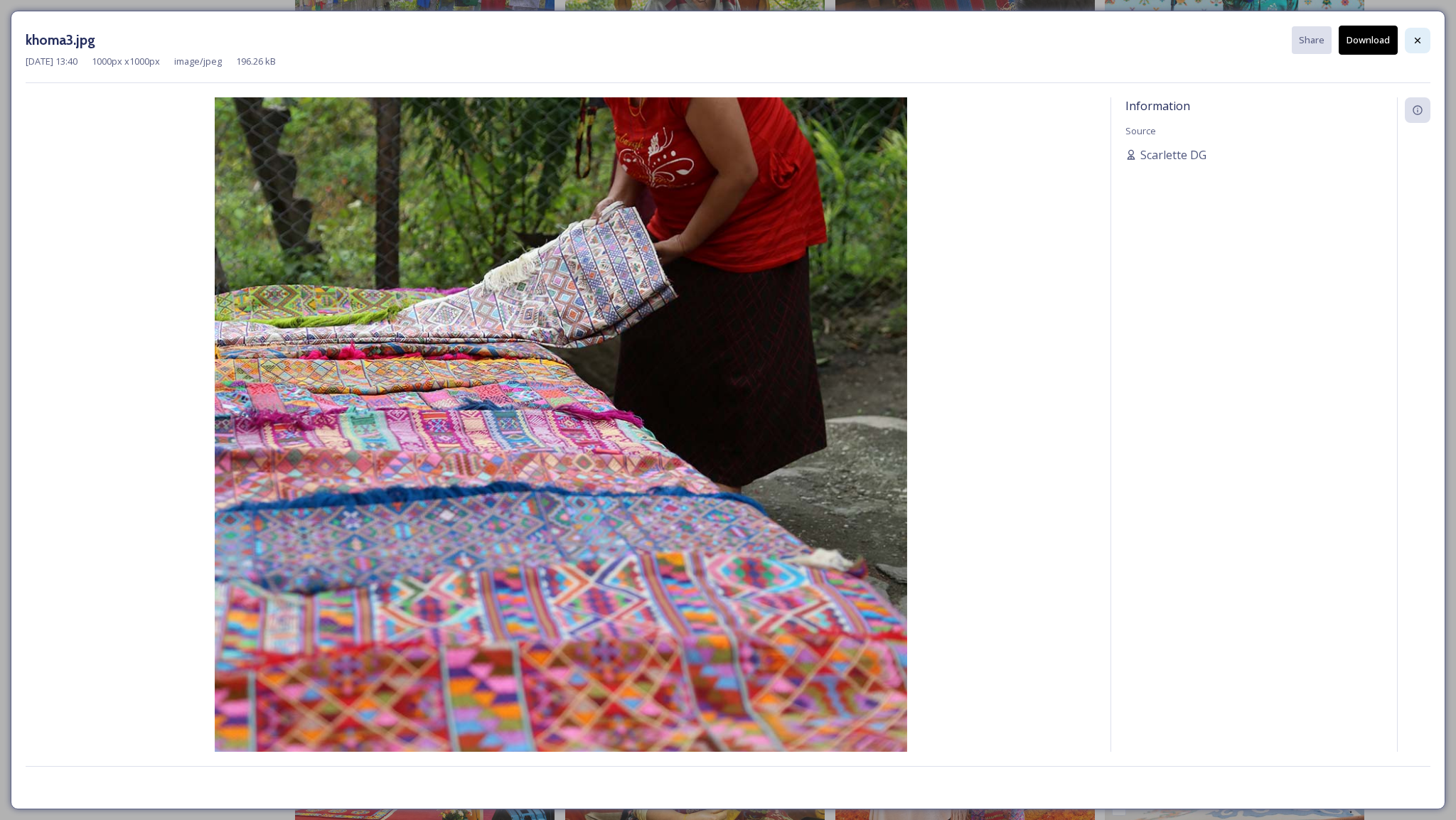
click at [1420, 43] on icon at bounding box center [1418, 41] width 12 height 12
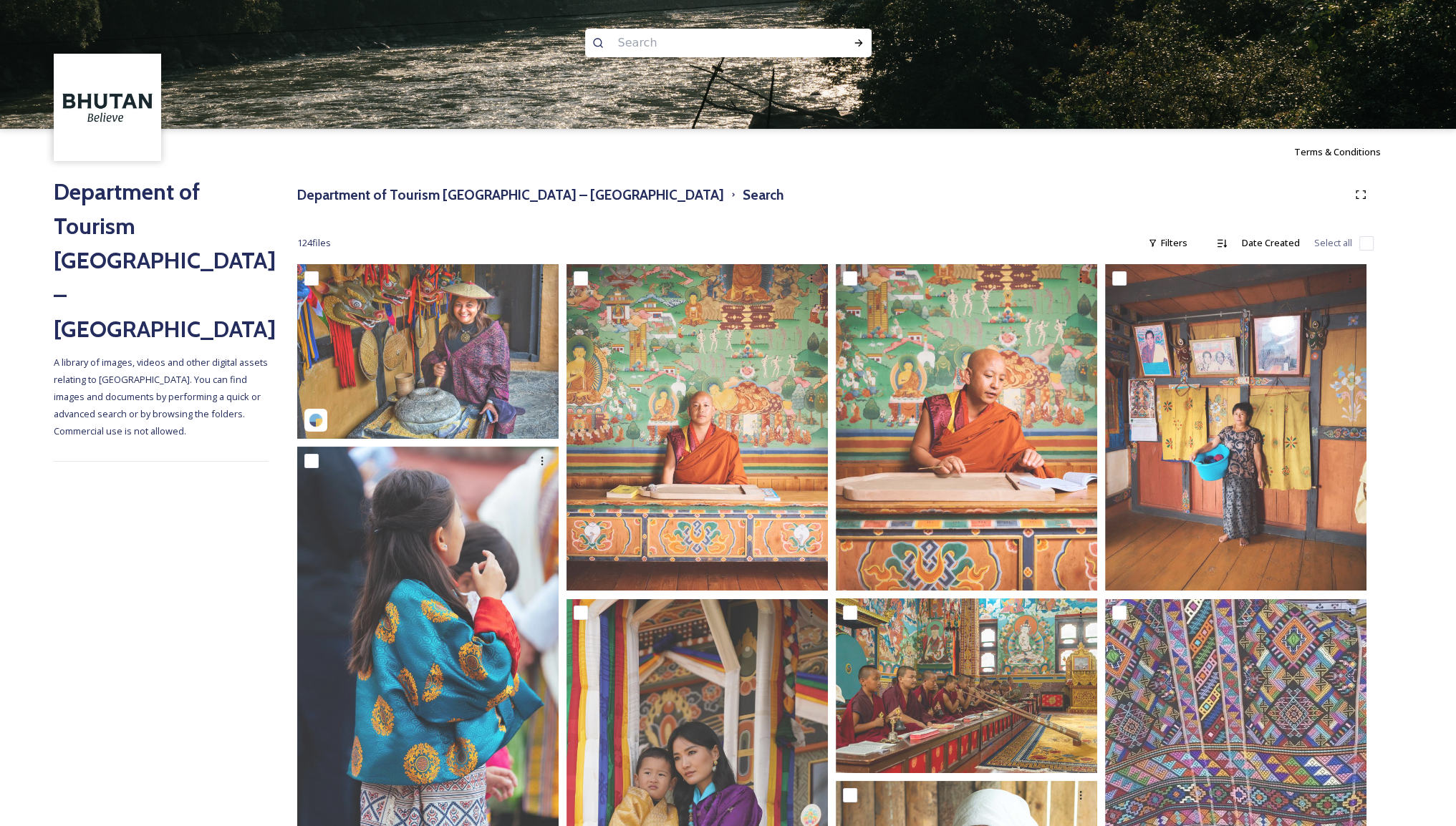
click at [694, 38] on input at bounding box center [709, 43] width 197 height 32
type input "fashion"
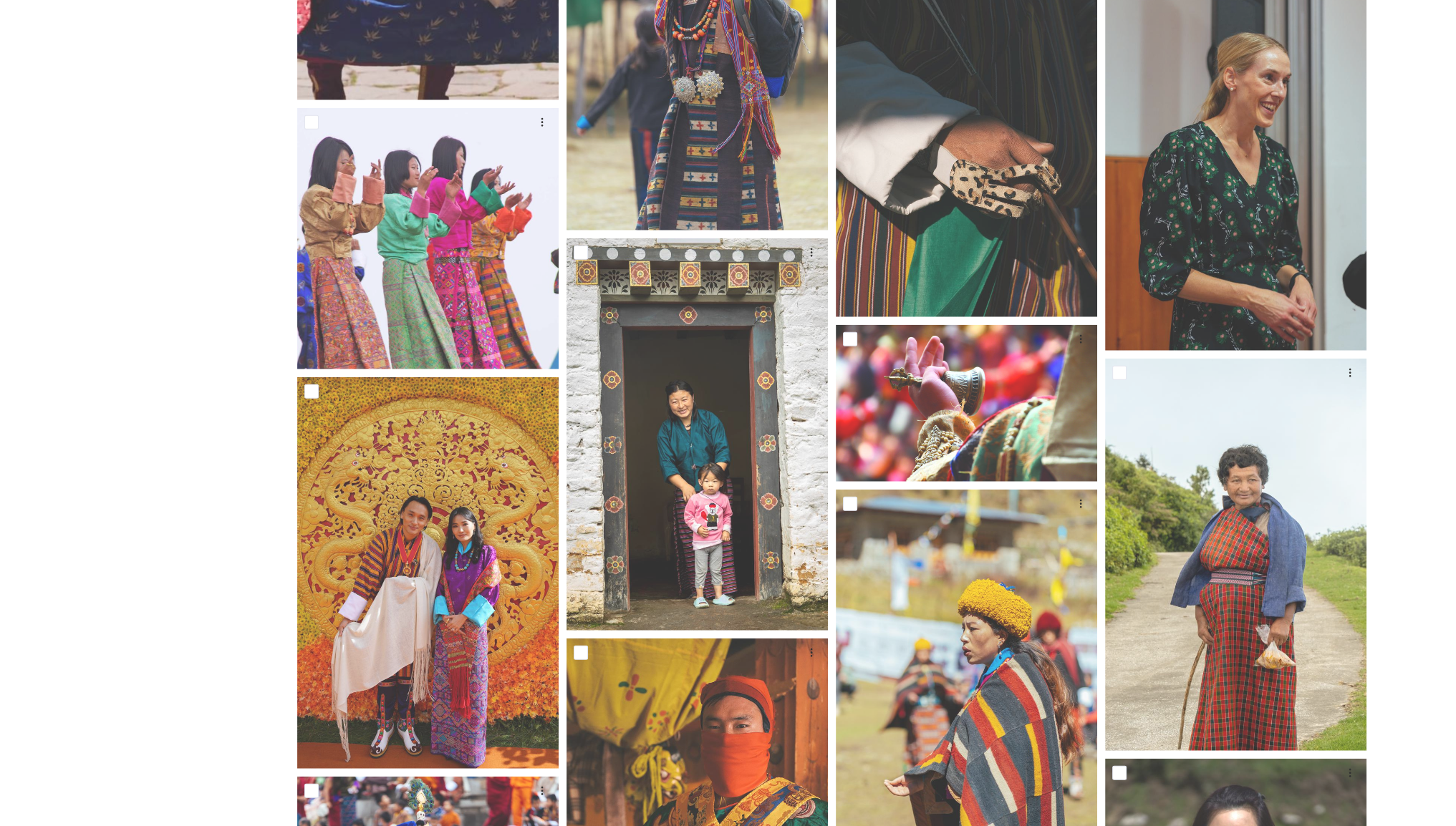
scroll to position [4943, 0]
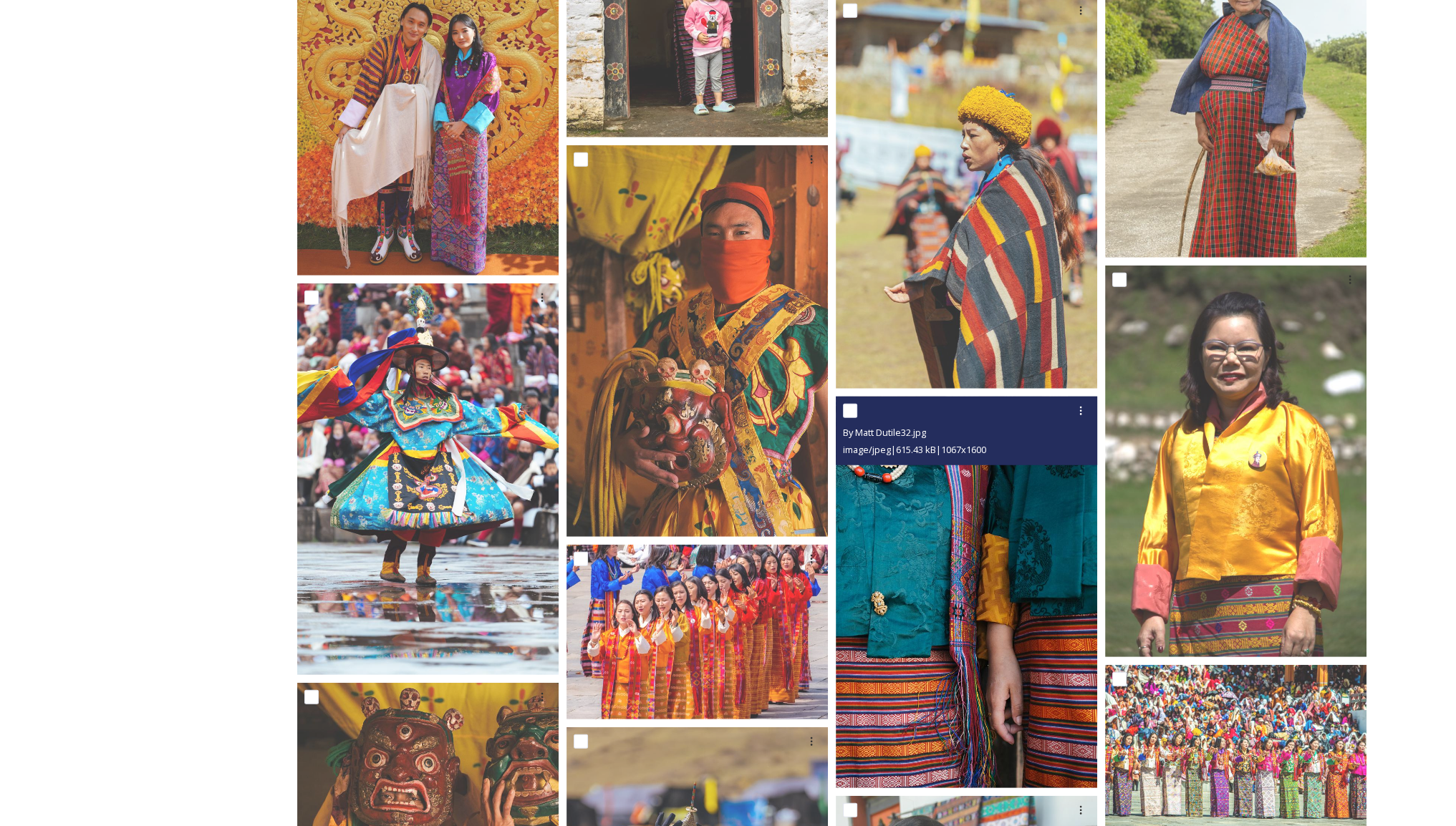
click at [989, 610] on img at bounding box center [967, 592] width 261 height 391
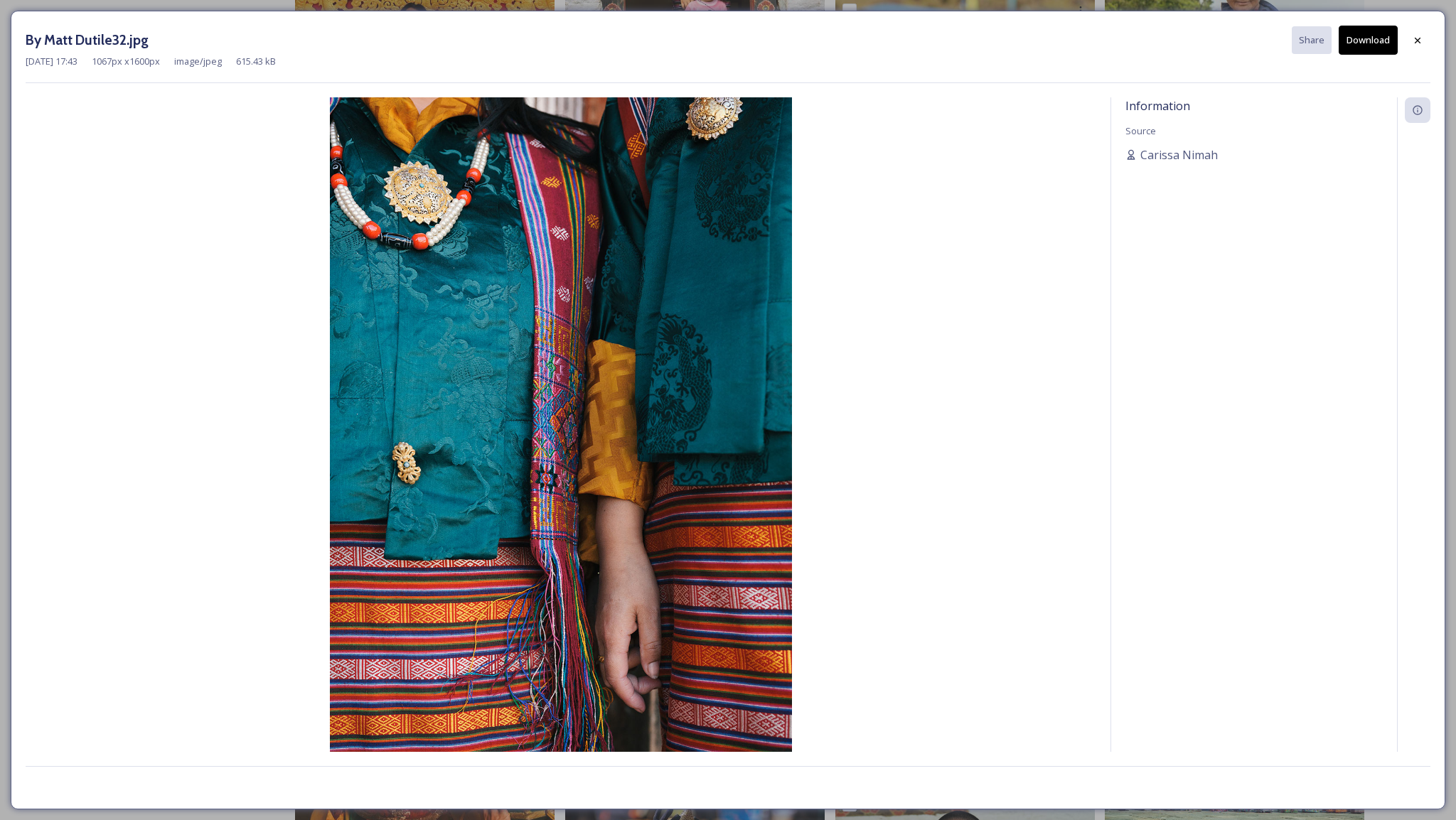
click at [1359, 37] on button "Download" at bounding box center [1368, 40] width 59 height 29
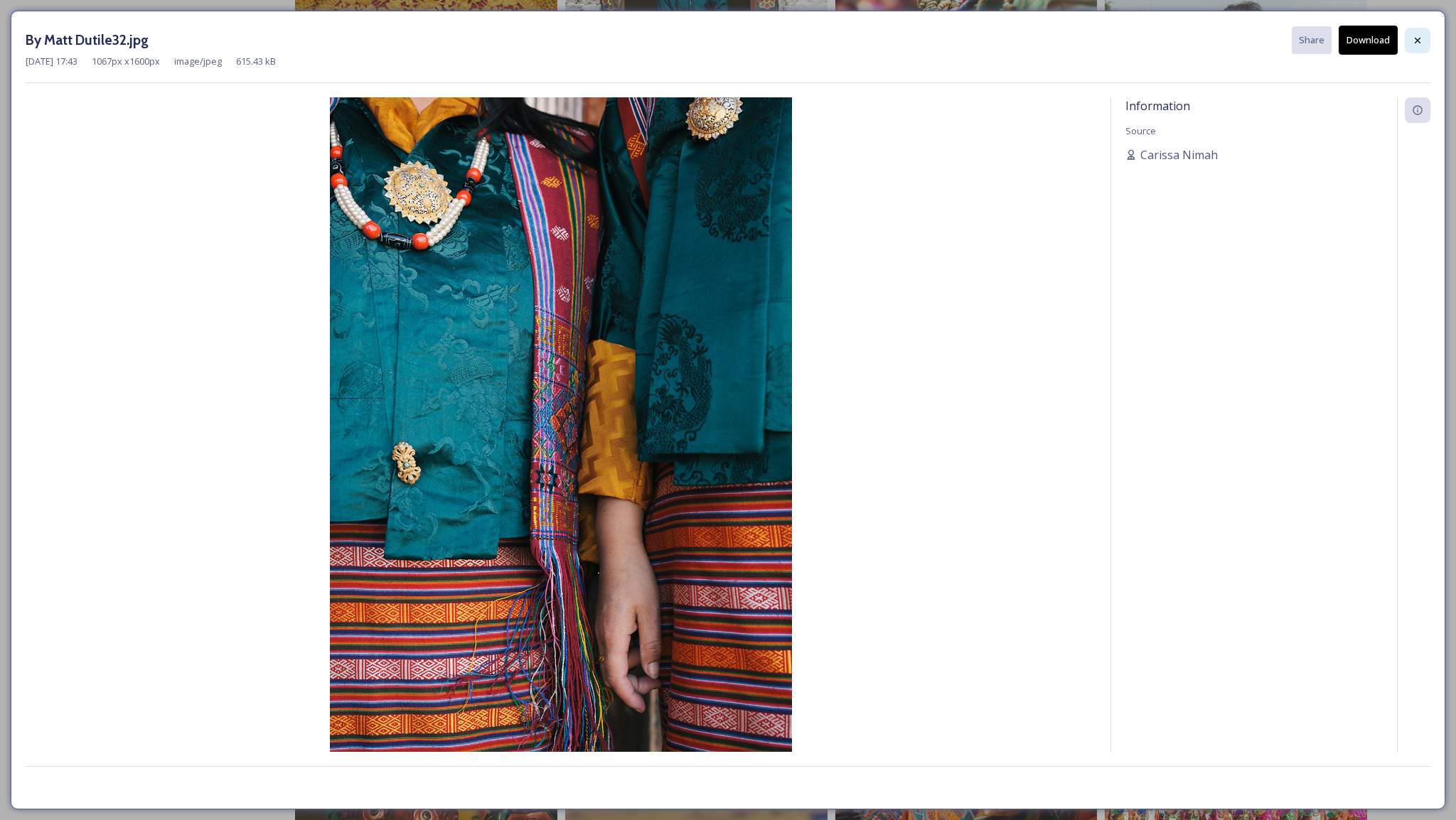
click at [1416, 47] on div at bounding box center [1418, 40] width 26 height 26
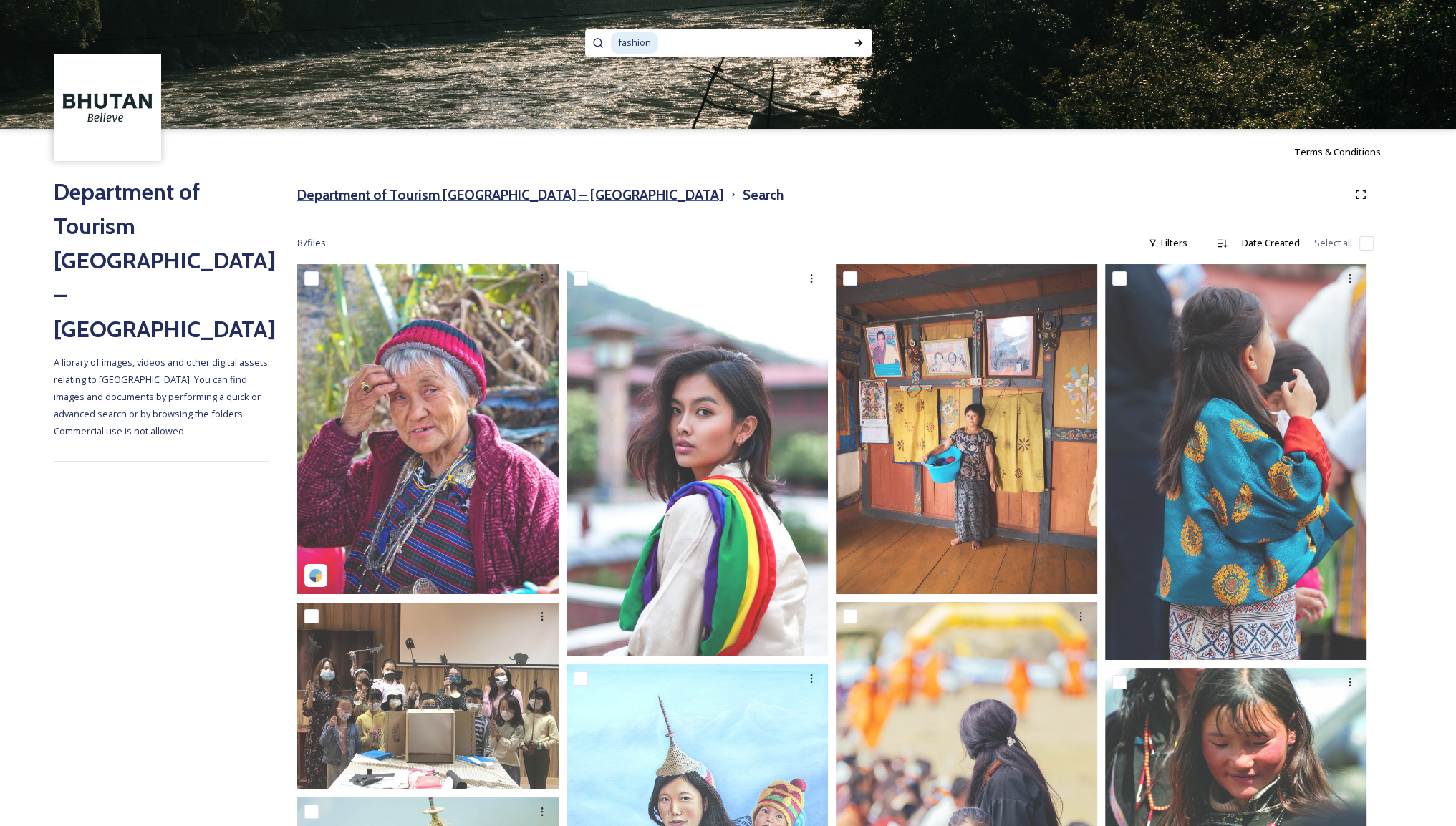
click at [529, 185] on h3 "Department of Tourism [GEOGRAPHIC_DATA] – [GEOGRAPHIC_DATA]" at bounding box center [511, 195] width 427 height 21
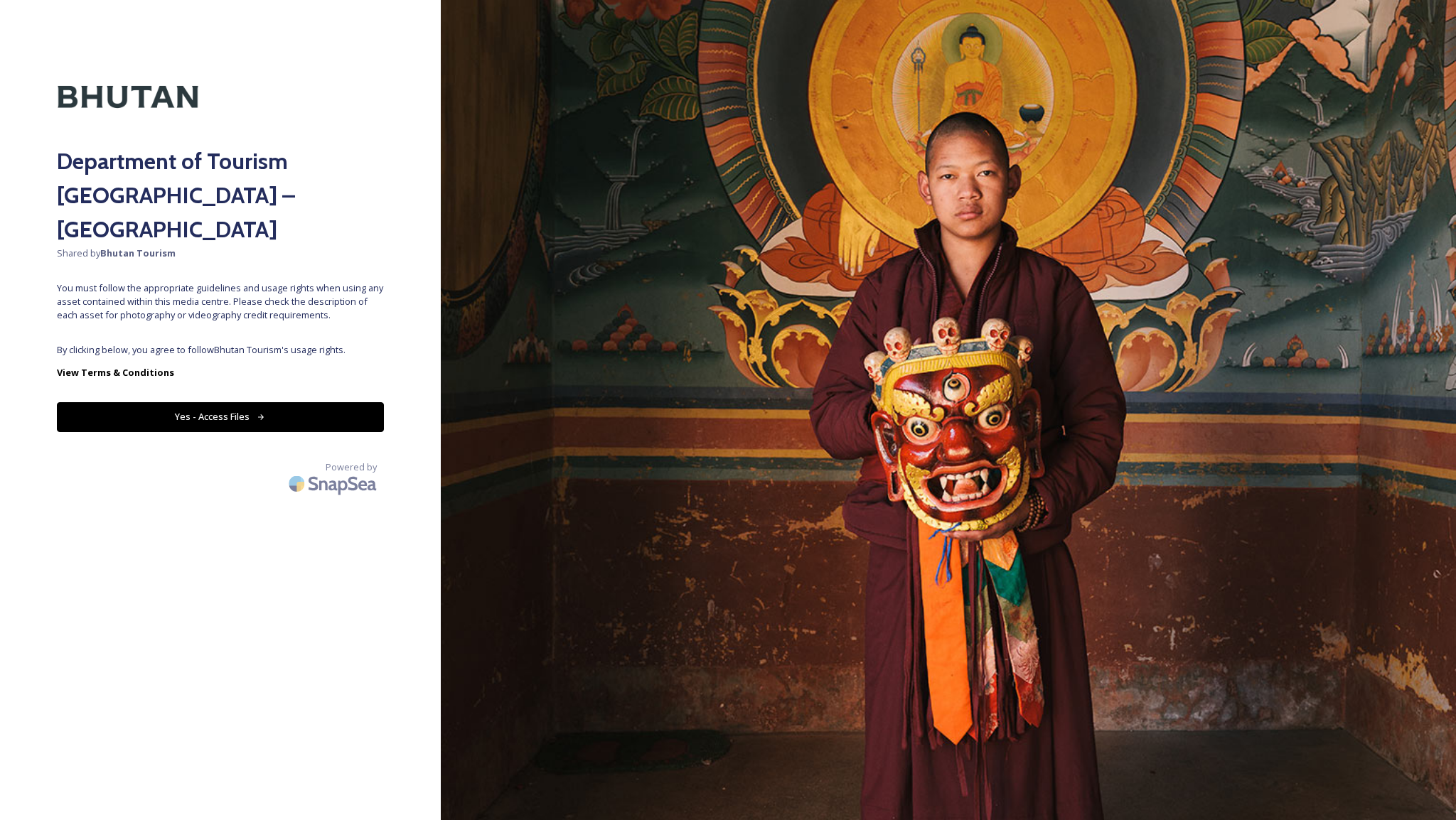
click at [377, 402] on button "Yes - Access Files" at bounding box center [220, 417] width 327 height 29
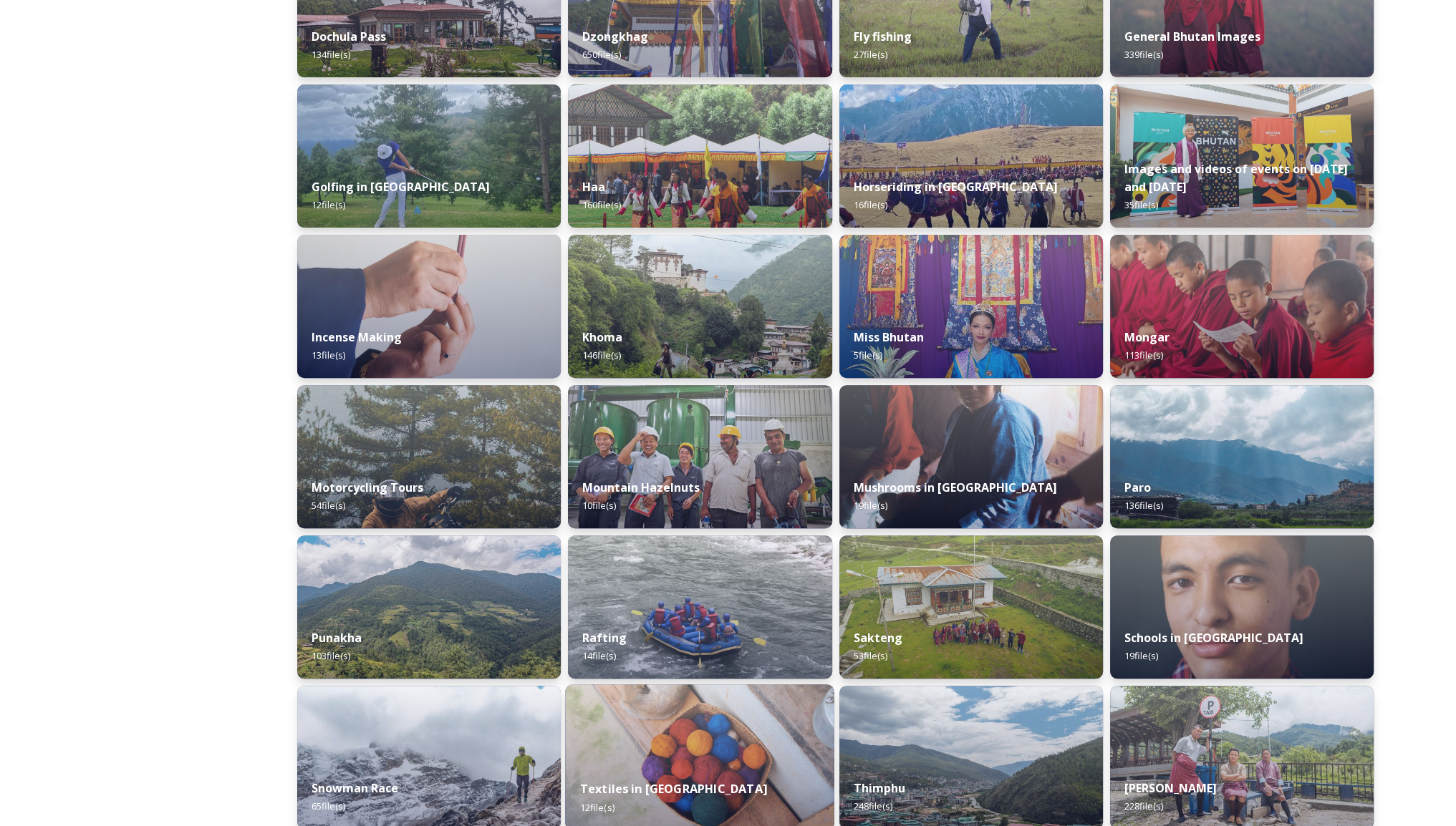
scroll to position [596, 0]
click at [685, 470] on div "Mountain Hazelnuts 10 file(s)" at bounding box center [700, 496] width 264 height 63
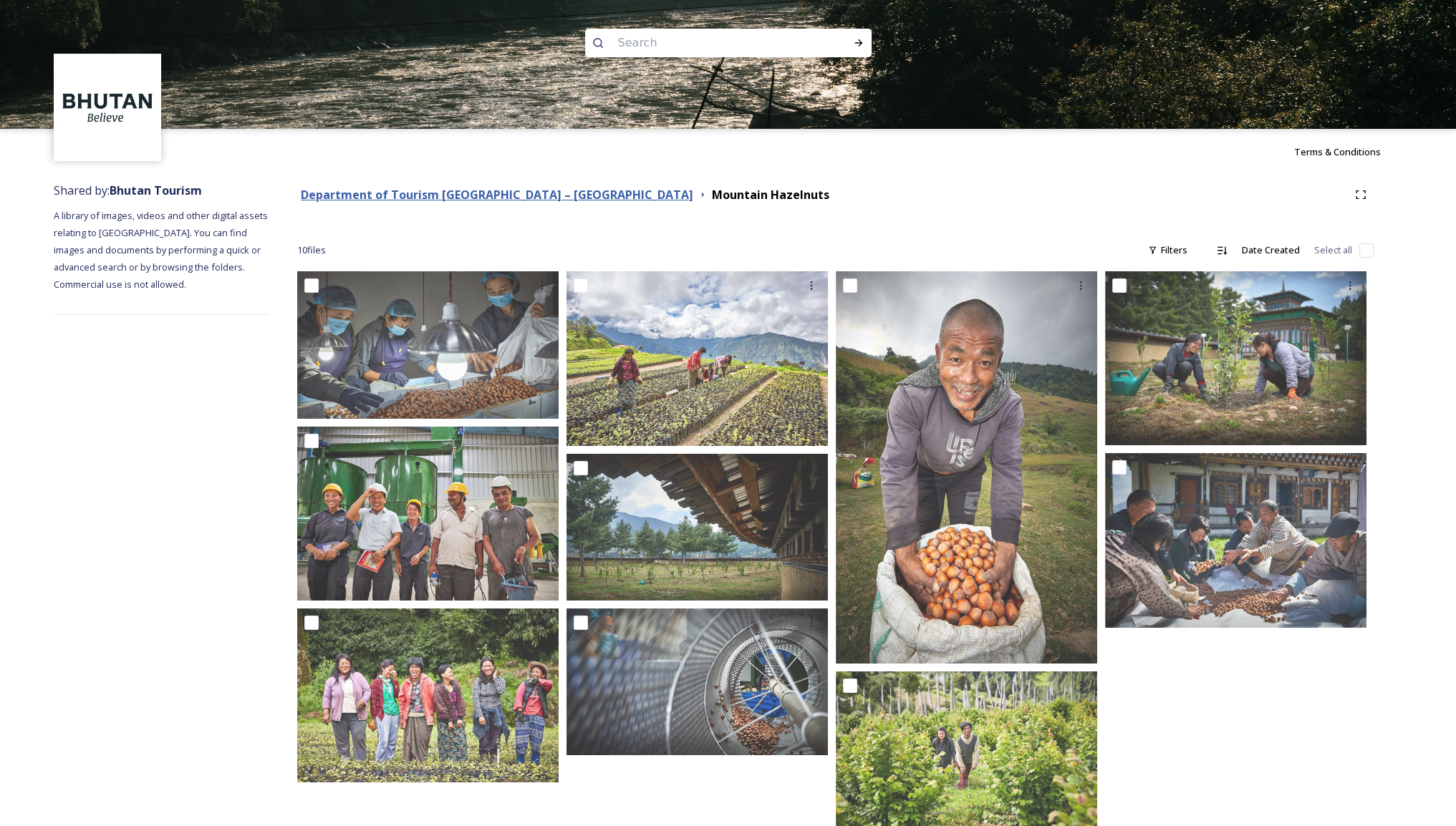
click at [515, 189] on strong "Department of Tourism [GEOGRAPHIC_DATA] – [GEOGRAPHIC_DATA]" at bounding box center [496, 195] width 392 height 16
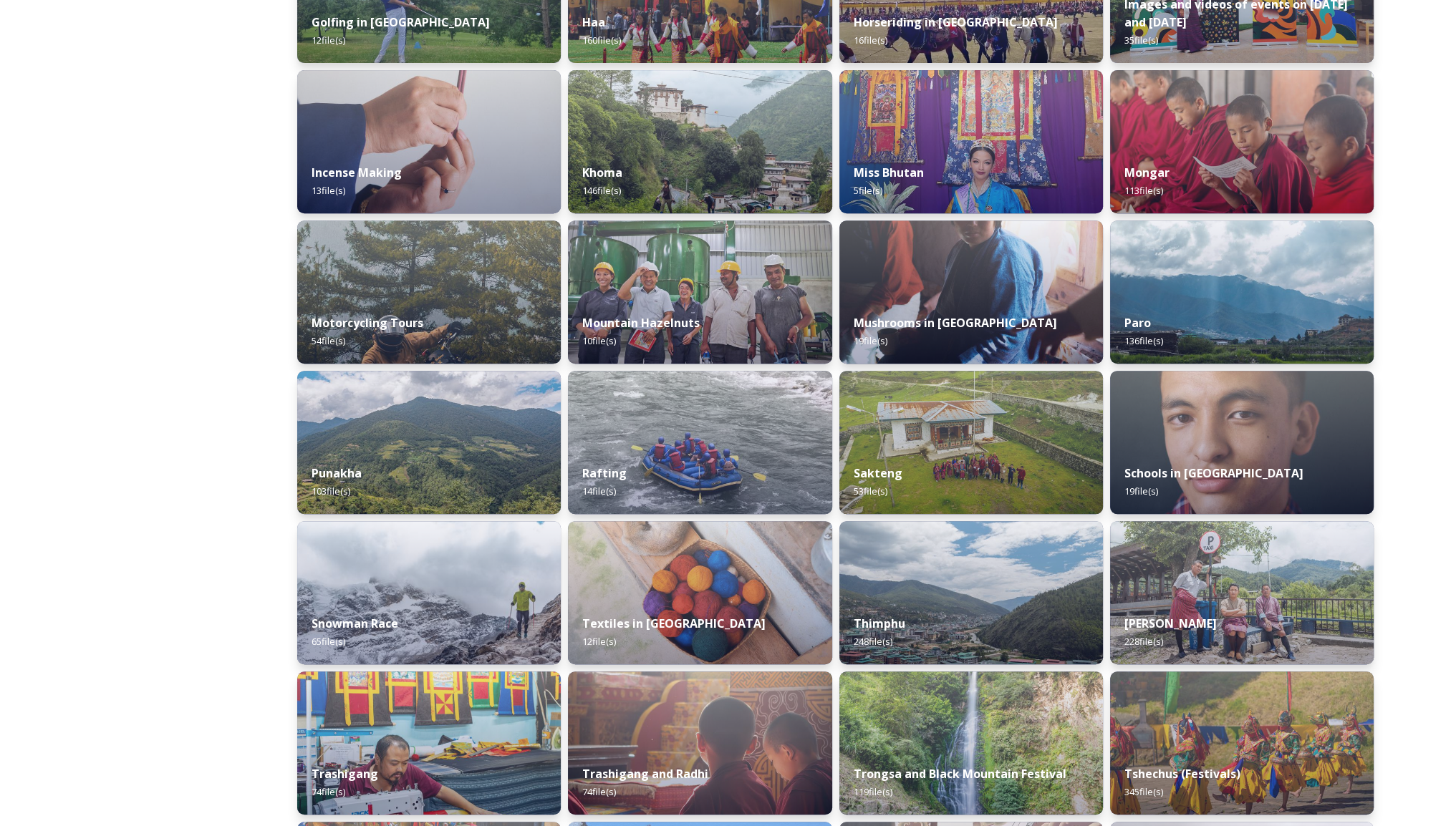
scroll to position [779, 0]
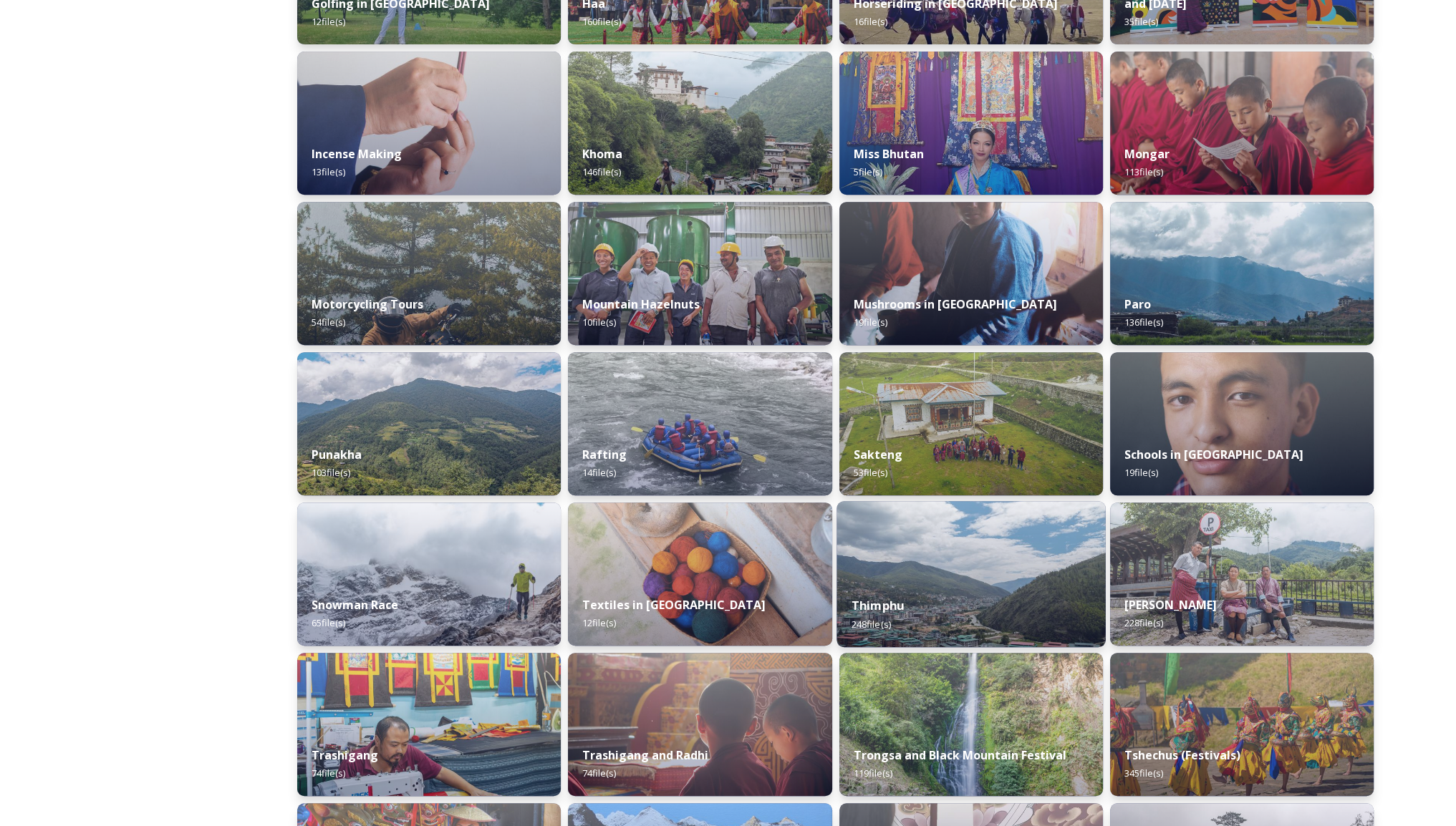
click at [897, 581] on img at bounding box center [971, 574] width 269 height 146
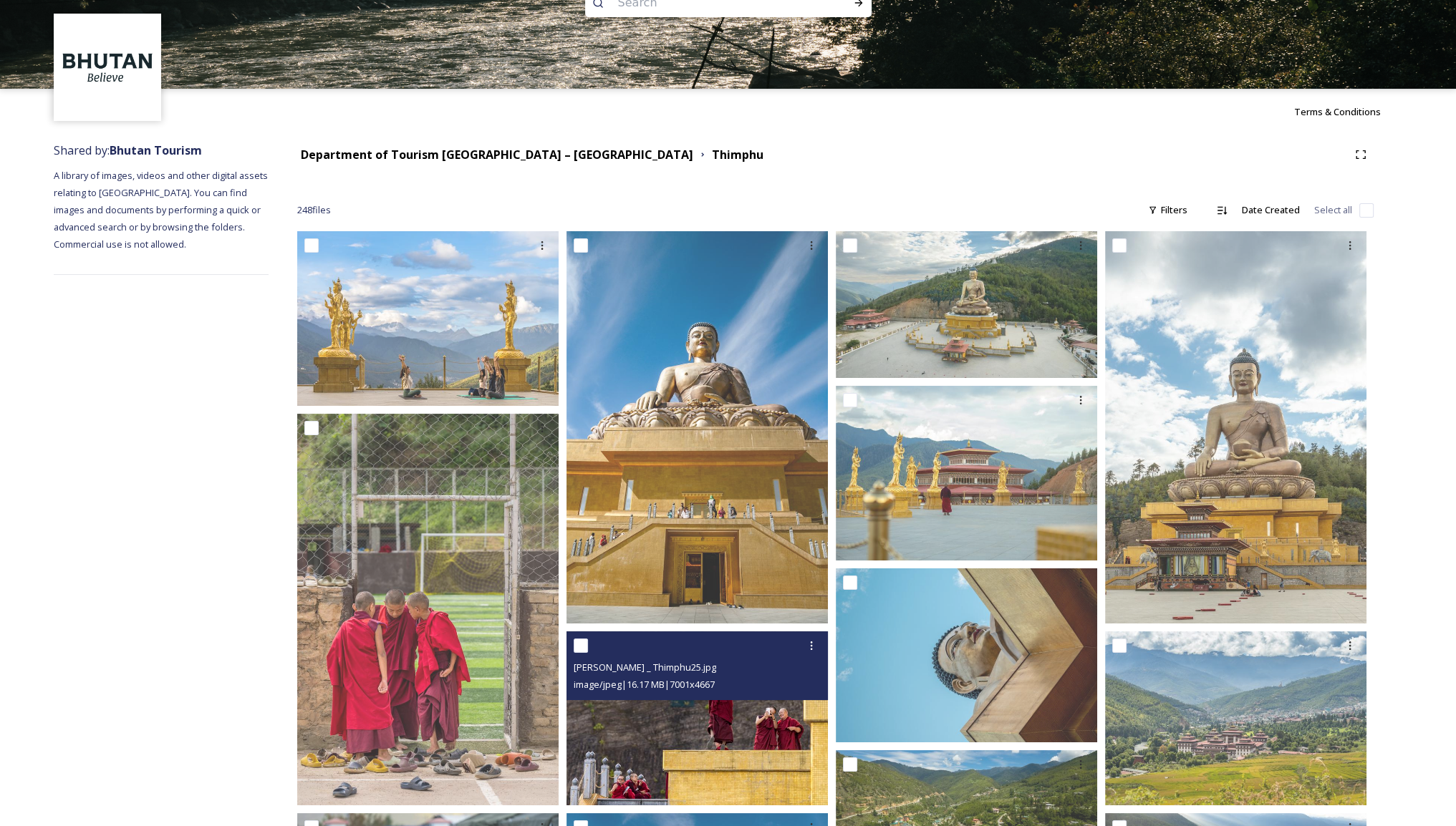
scroll to position [41, 0]
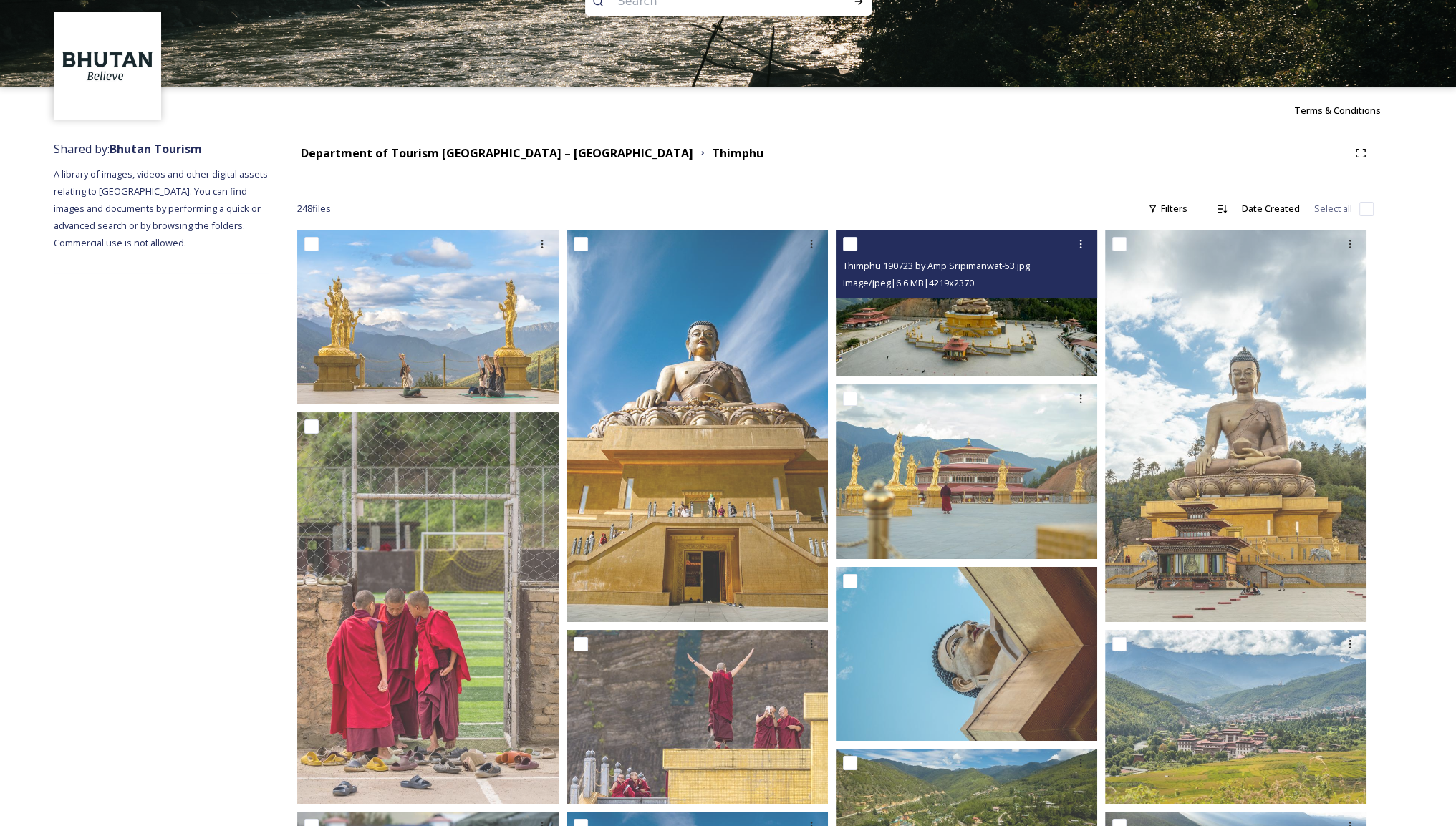
click at [965, 352] on img at bounding box center [967, 303] width 261 height 147
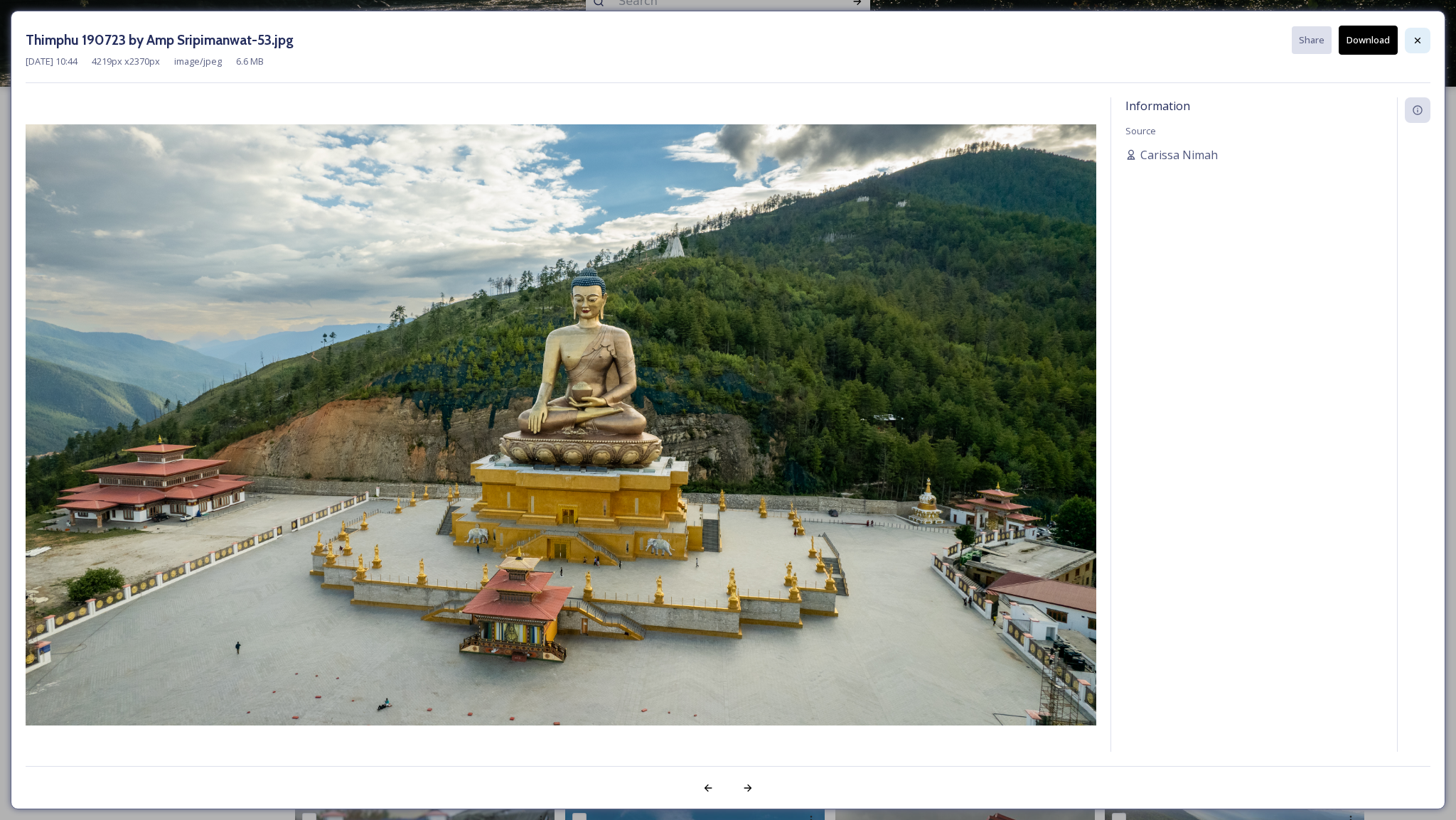
click at [1427, 38] on div at bounding box center [1418, 40] width 26 height 26
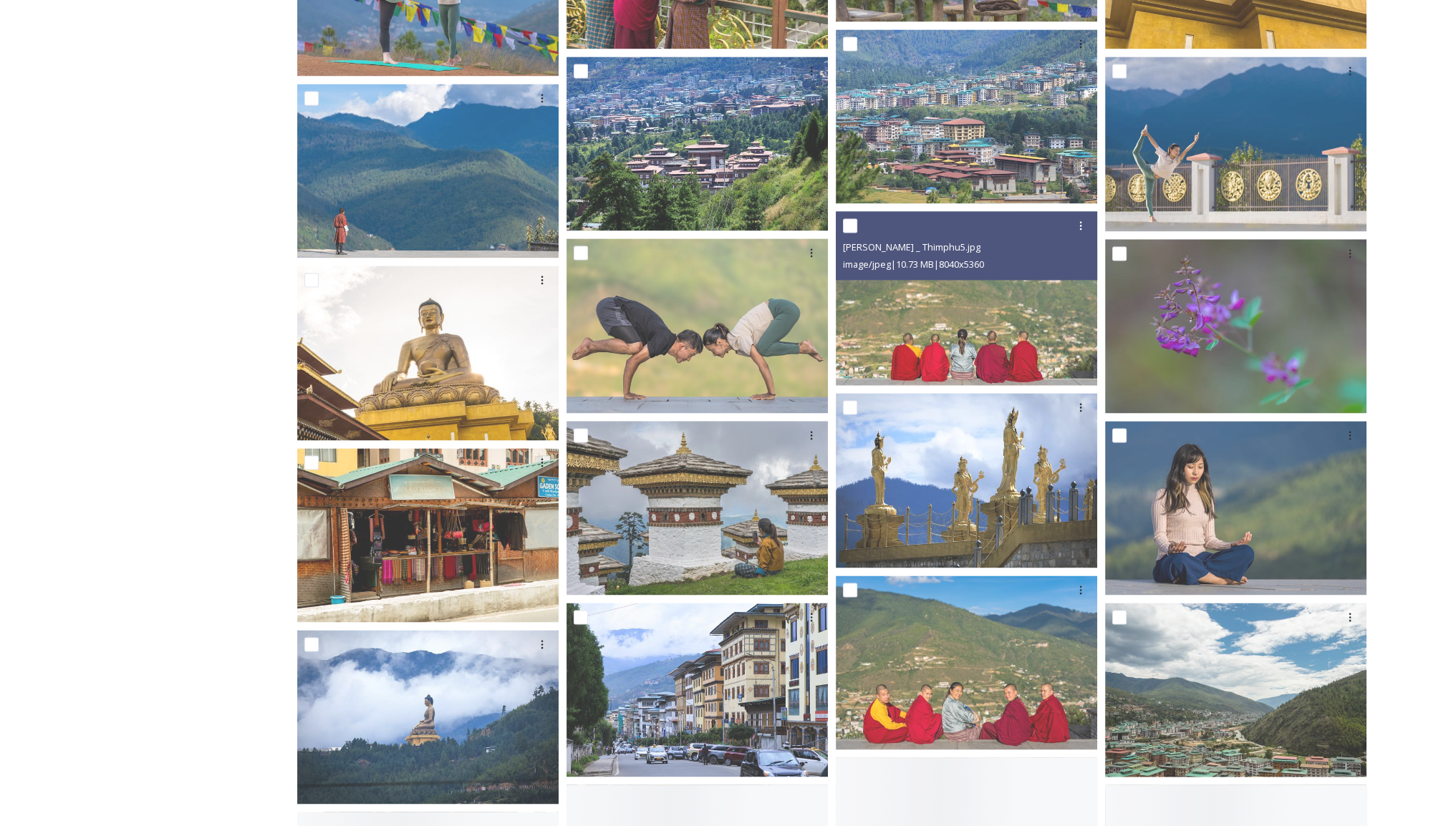
scroll to position [2811, 0]
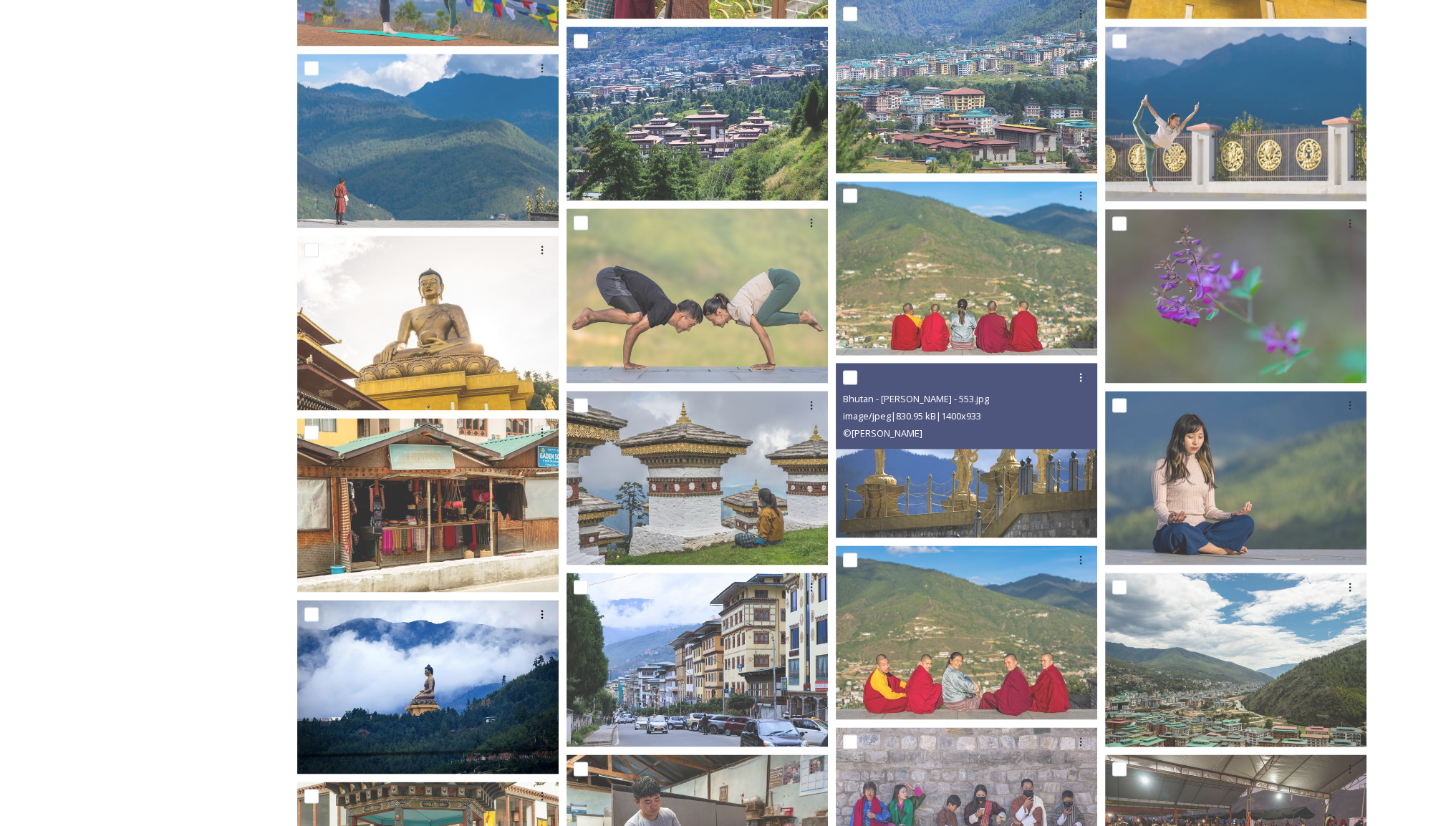
drag, startPoint x: 894, startPoint y: 368, endPoint x: 480, endPoint y: 732, distance: 551.3
click at [480, 732] on img at bounding box center [428, 687] width 261 height 175
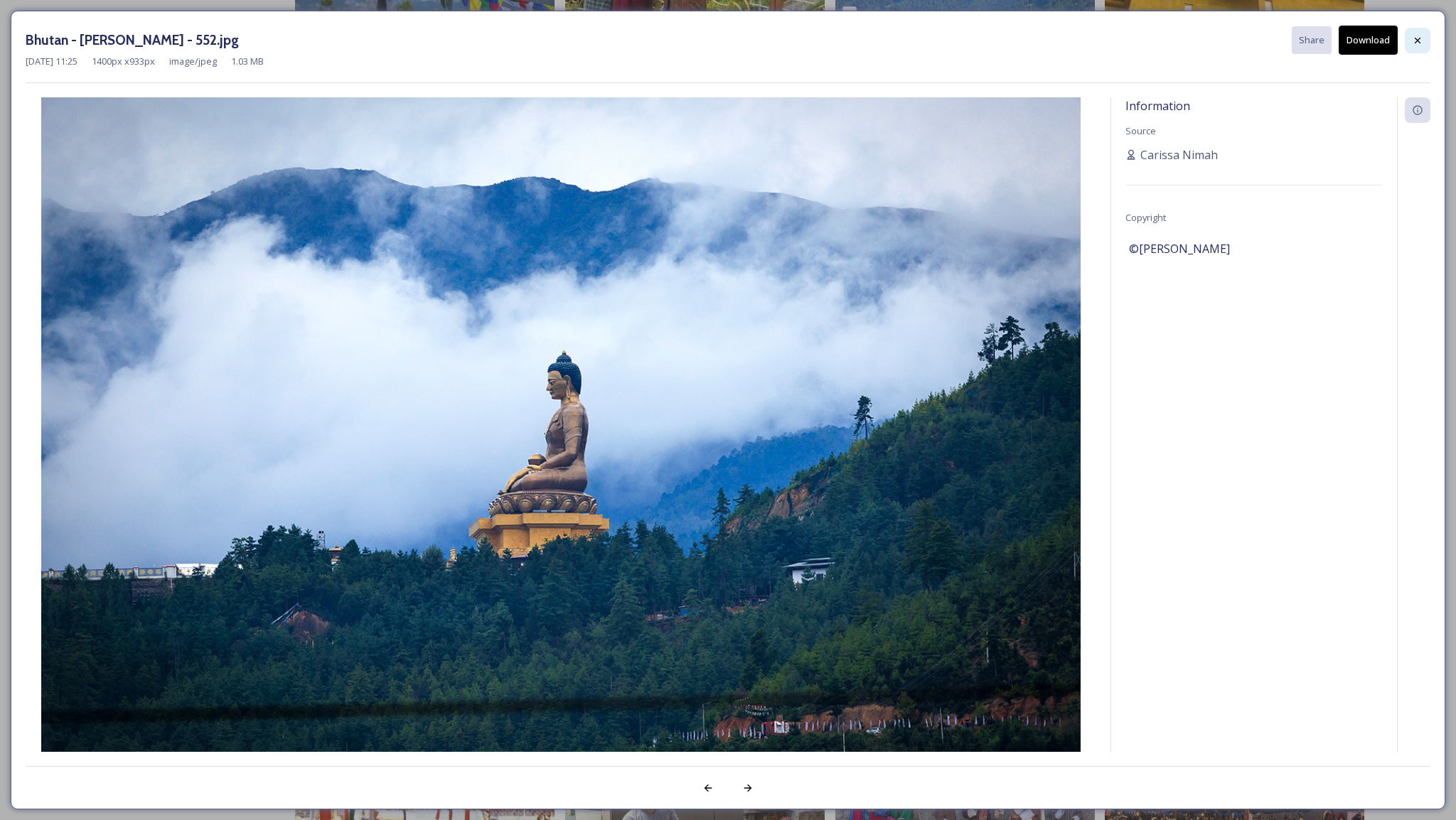
click at [1419, 33] on div at bounding box center [1418, 40] width 26 height 26
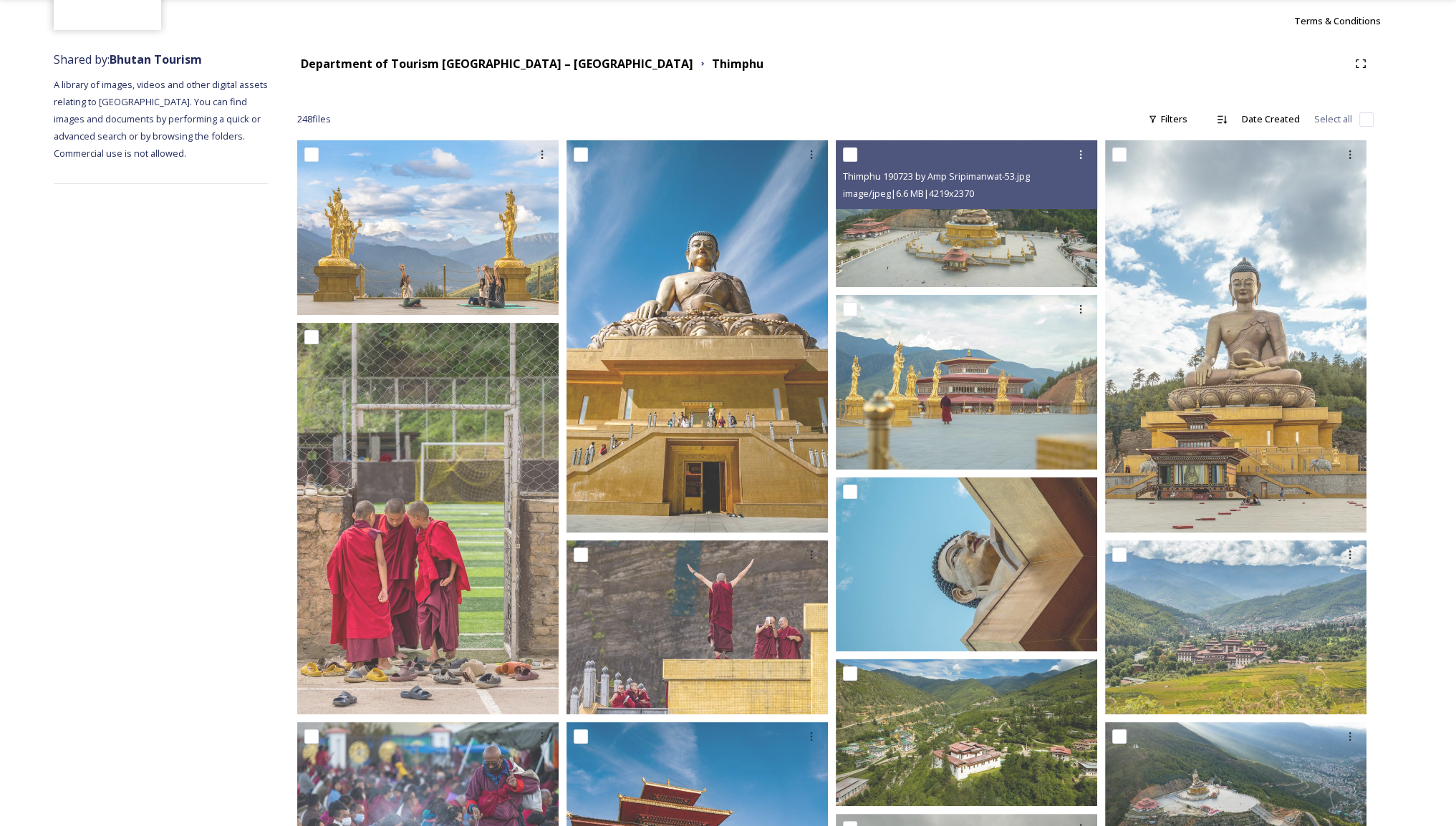
scroll to position [0, 0]
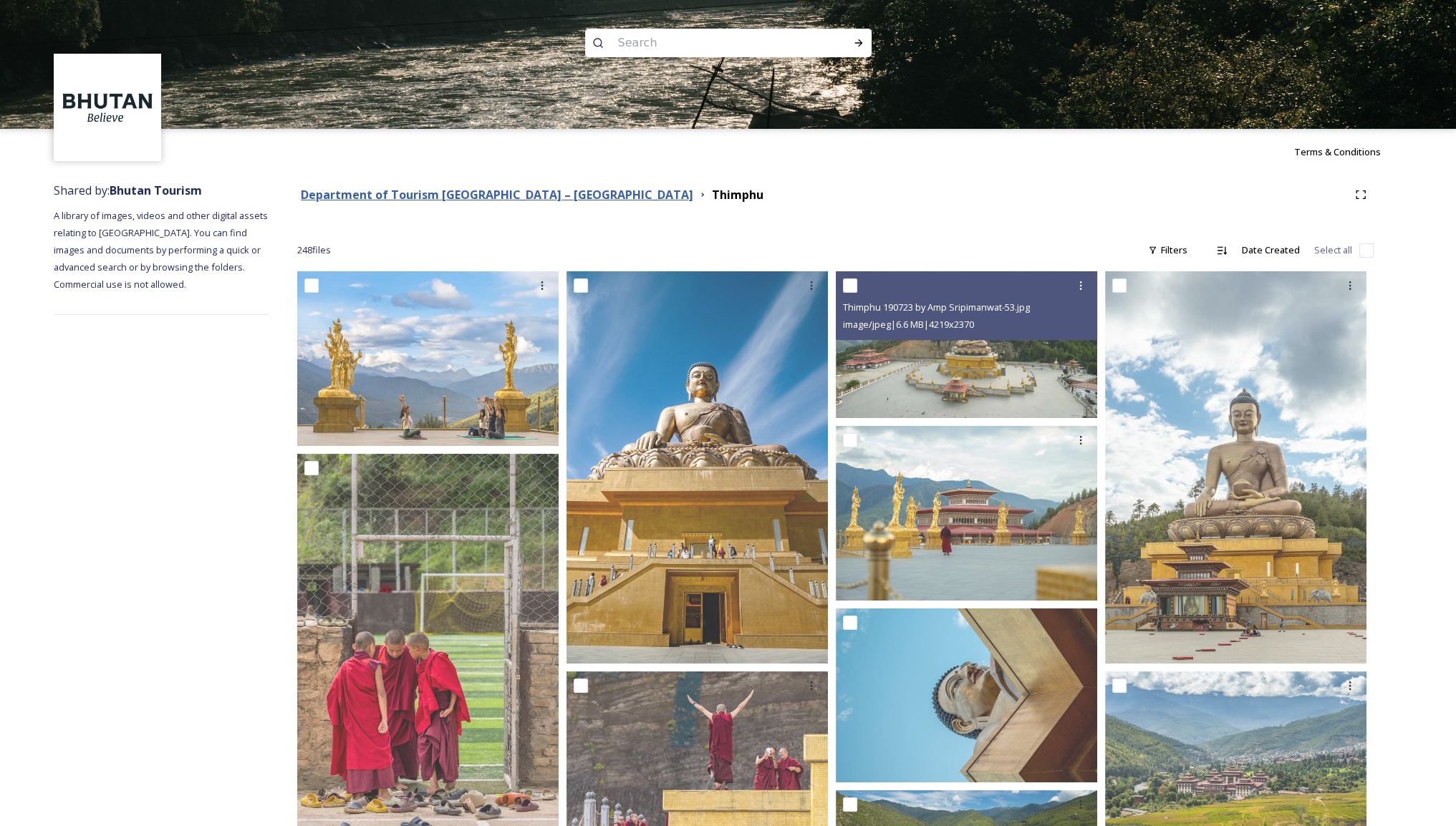
click at [508, 197] on strong "Department of Tourism [GEOGRAPHIC_DATA] – [GEOGRAPHIC_DATA]" at bounding box center [496, 195] width 392 height 16
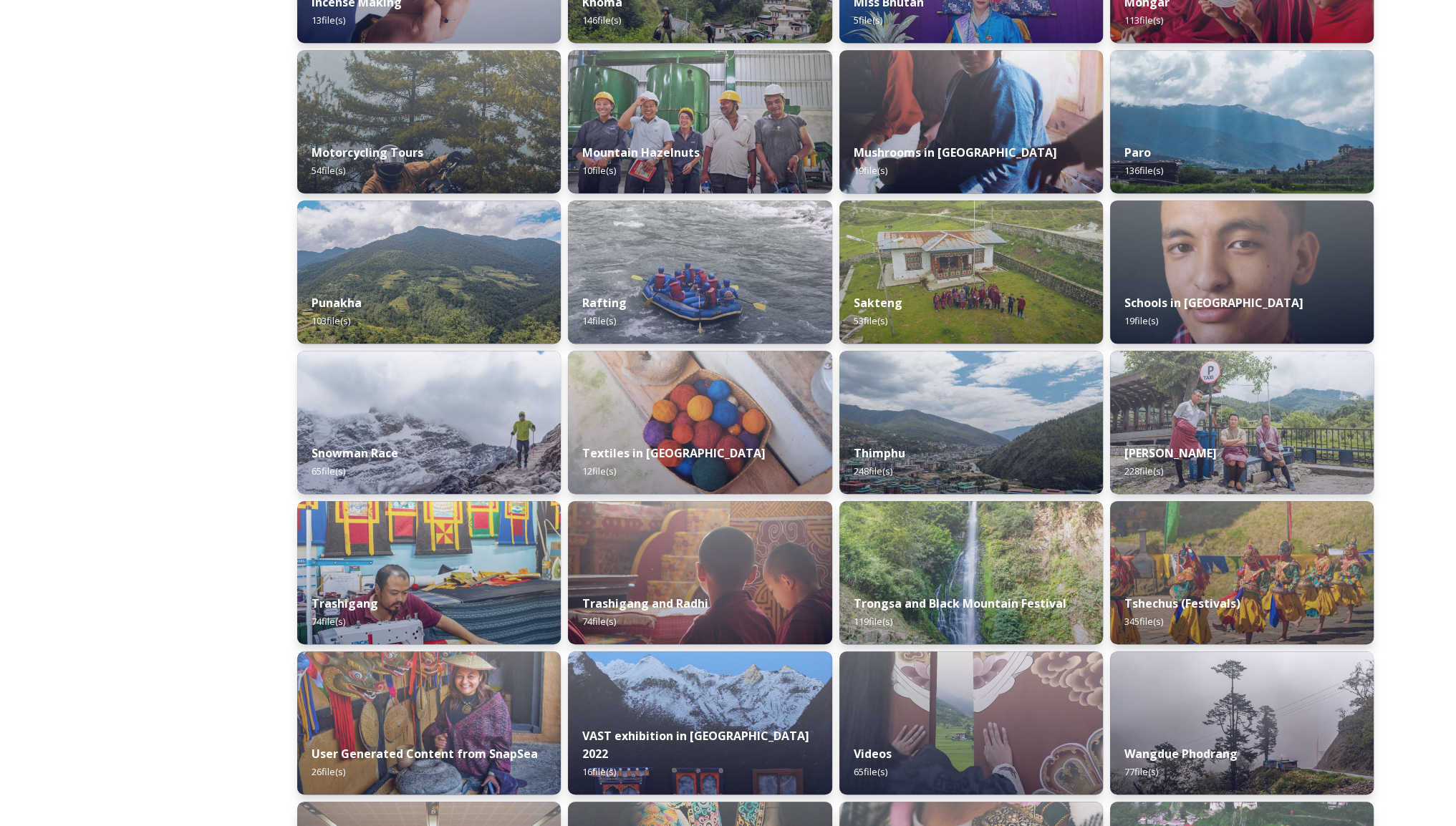
scroll to position [932, 0]
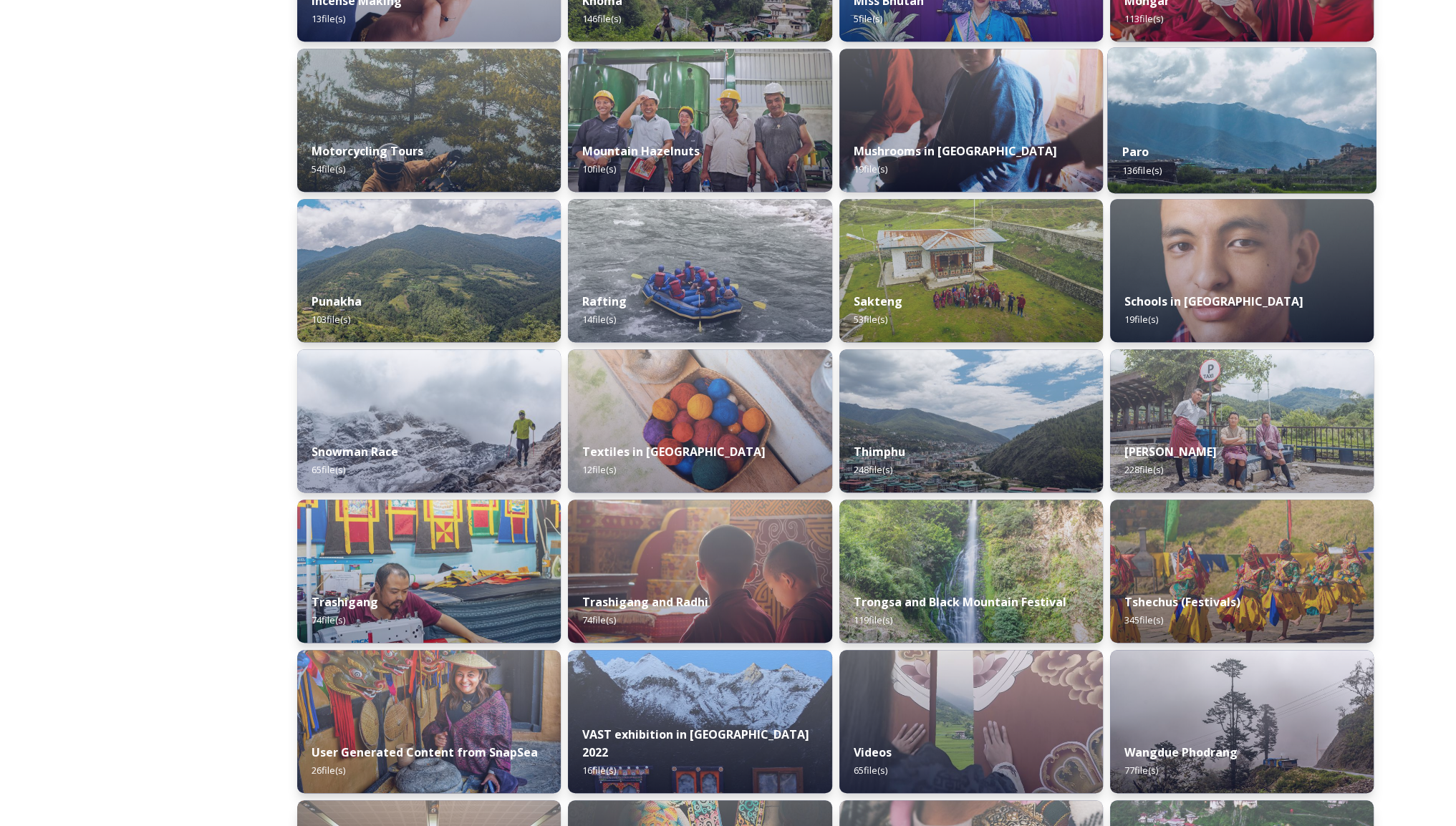
click at [1232, 170] on div "Paro 136 file(s)" at bounding box center [1242, 161] width 269 height 65
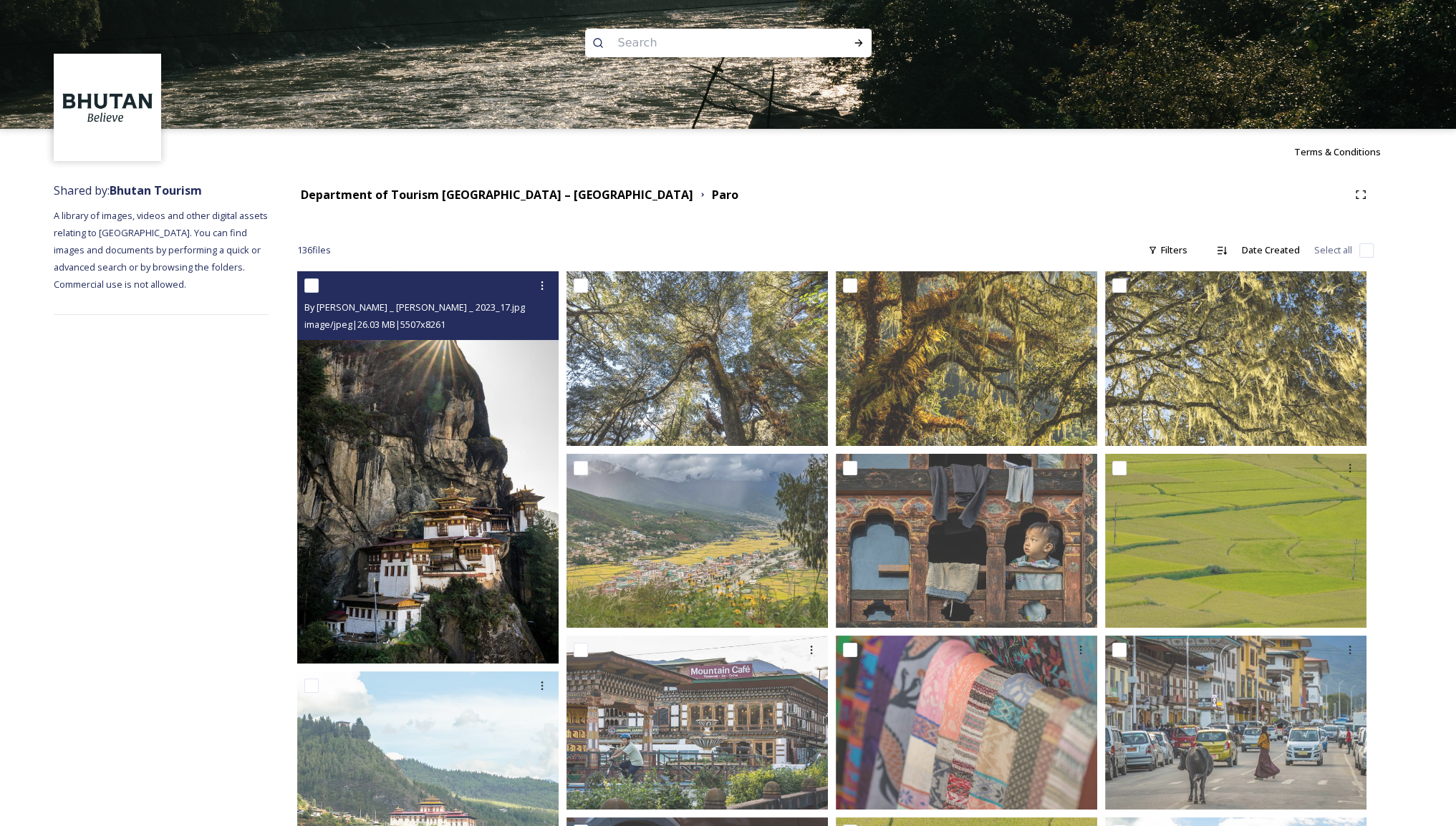
click at [394, 513] on img at bounding box center [428, 467] width 261 height 392
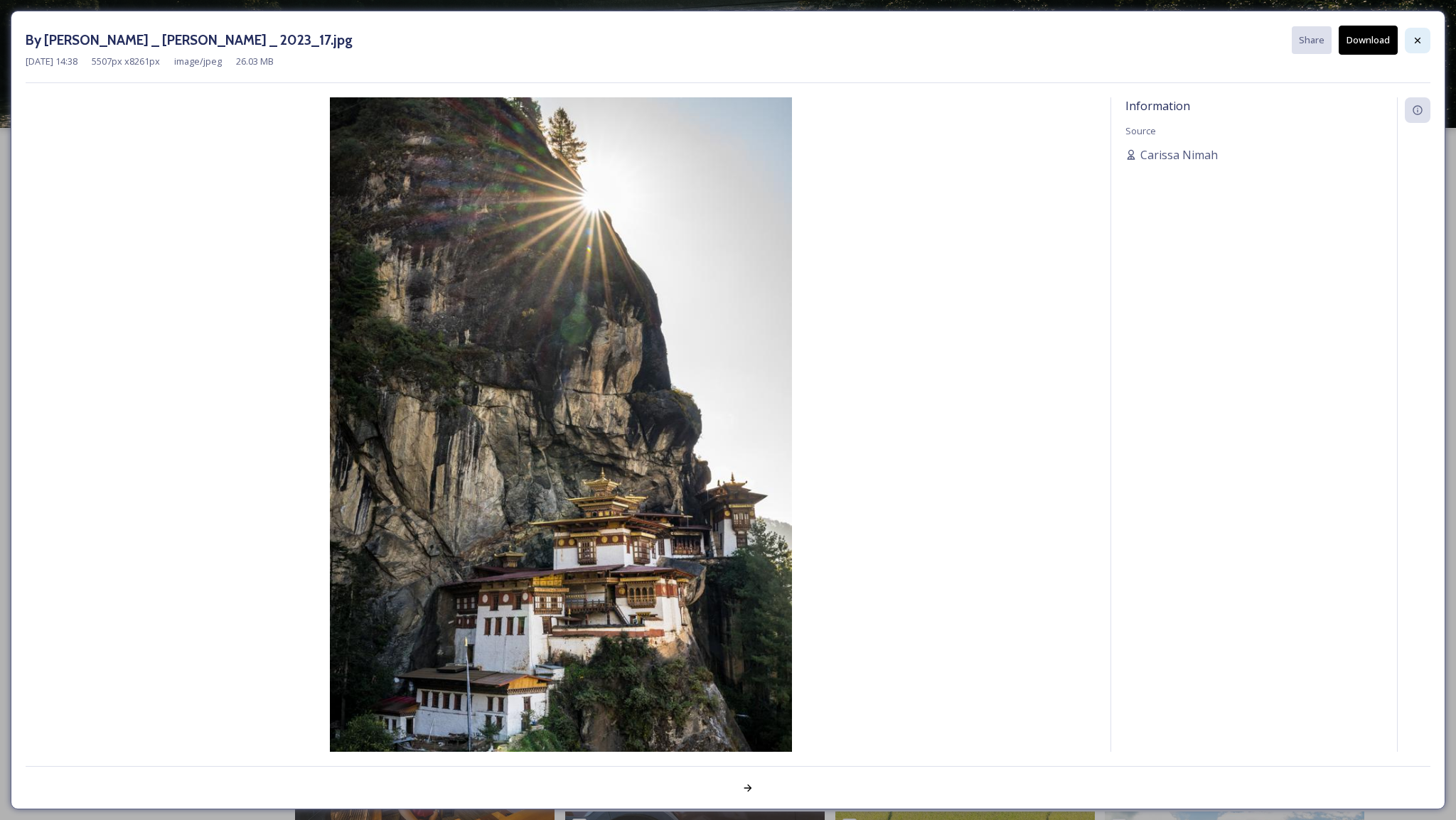
click at [1413, 41] on icon at bounding box center [1418, 41] width 12 height 12
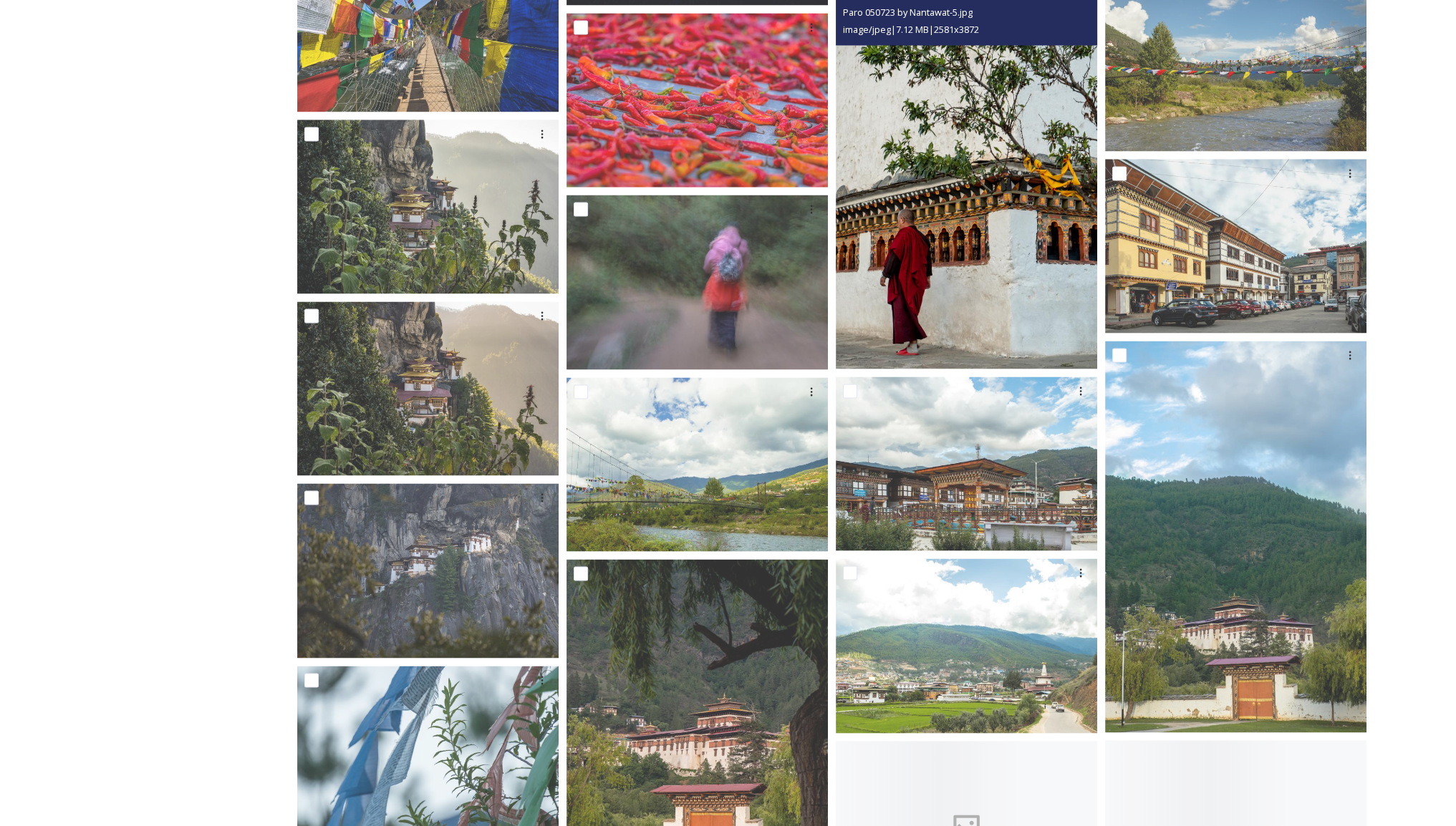
scroll to position [3284, 0]
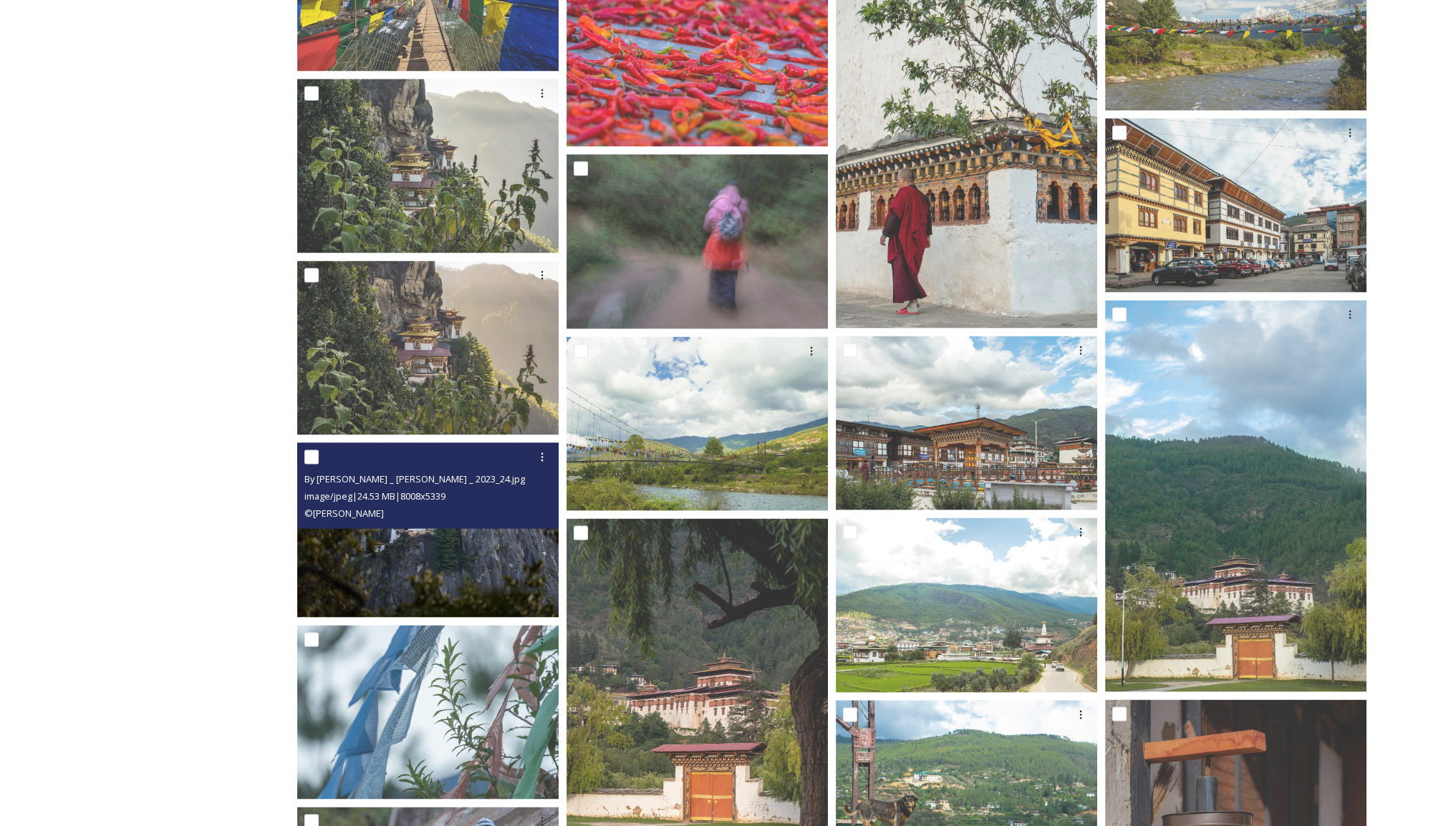
click at [510, 558] on img at bounding box center [428, 530] width 261 height 175
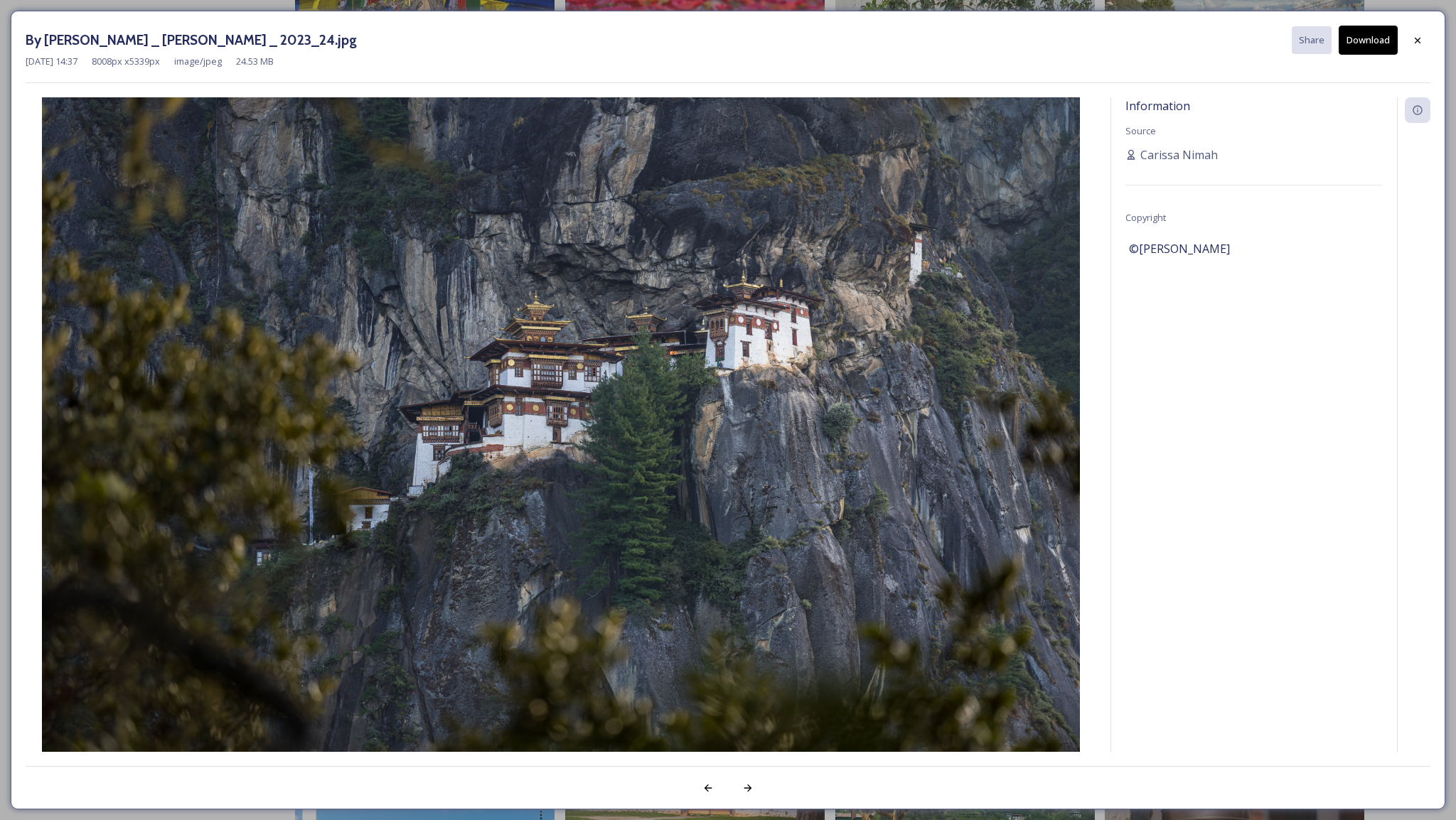
click at [1433, 29] on div "By [PERSON_NAME] _ [PERSON_NAME] _ 2023_24.jpg Share Download [DATE] 14:37 8008…" at bounding box center [728, 410] width 1434 height 798
drag, startPoint x: 1425, startPoint y: 32, endPoint x: 1433, endPoint y: 29, distance: 8.5
click at [1433, 29] on div "By [PERSON_NAME] _ [PERSON_NAME] _ 2023_24.jpg Share Download [DATE] 14:37 8008…" at bounding box center [728, 410] width 1434 height 798
click at [1406, 43] on div at bounding box center [1418, 40] width 26 height 26
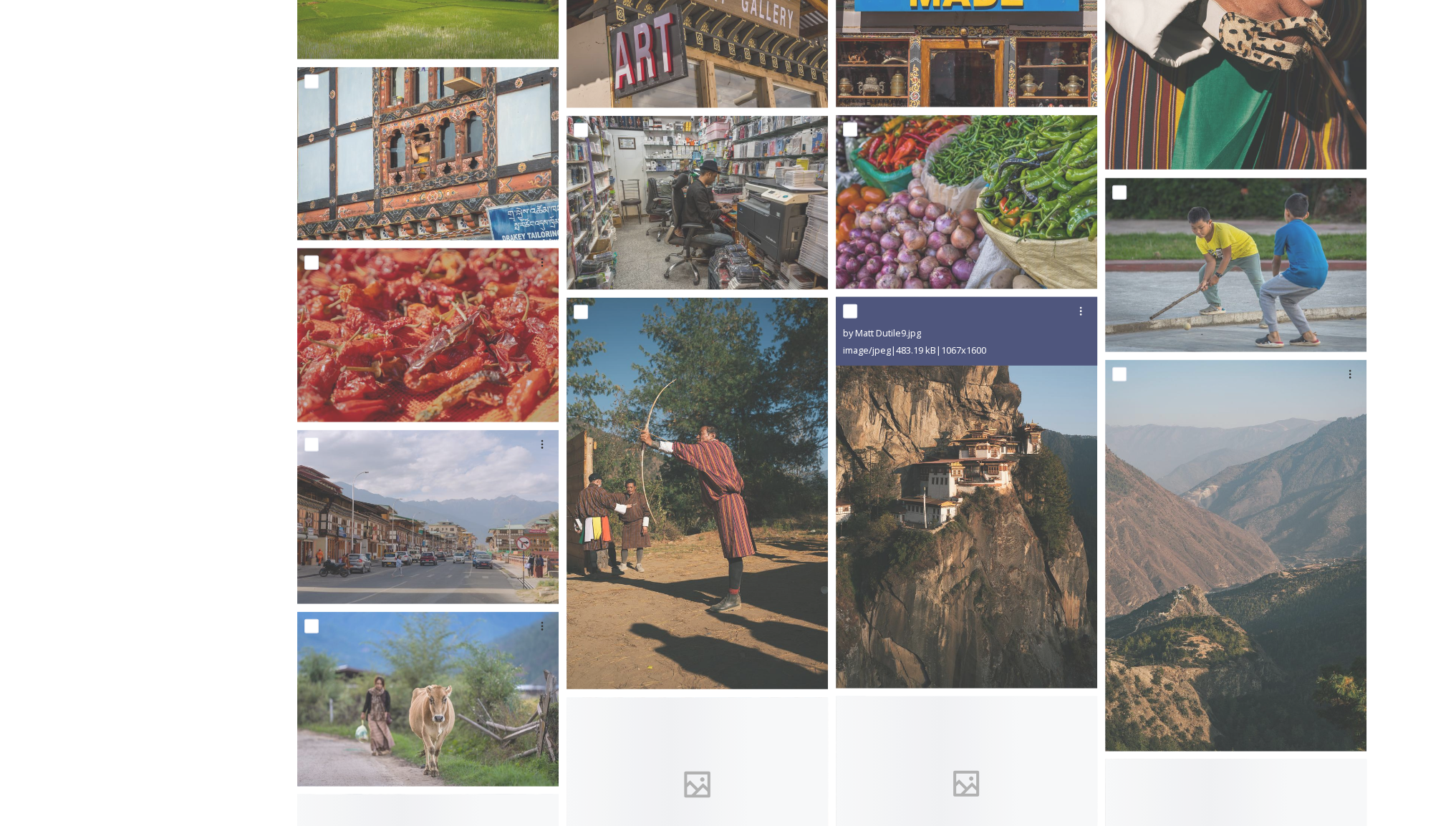
scroll to position [4788, 0]
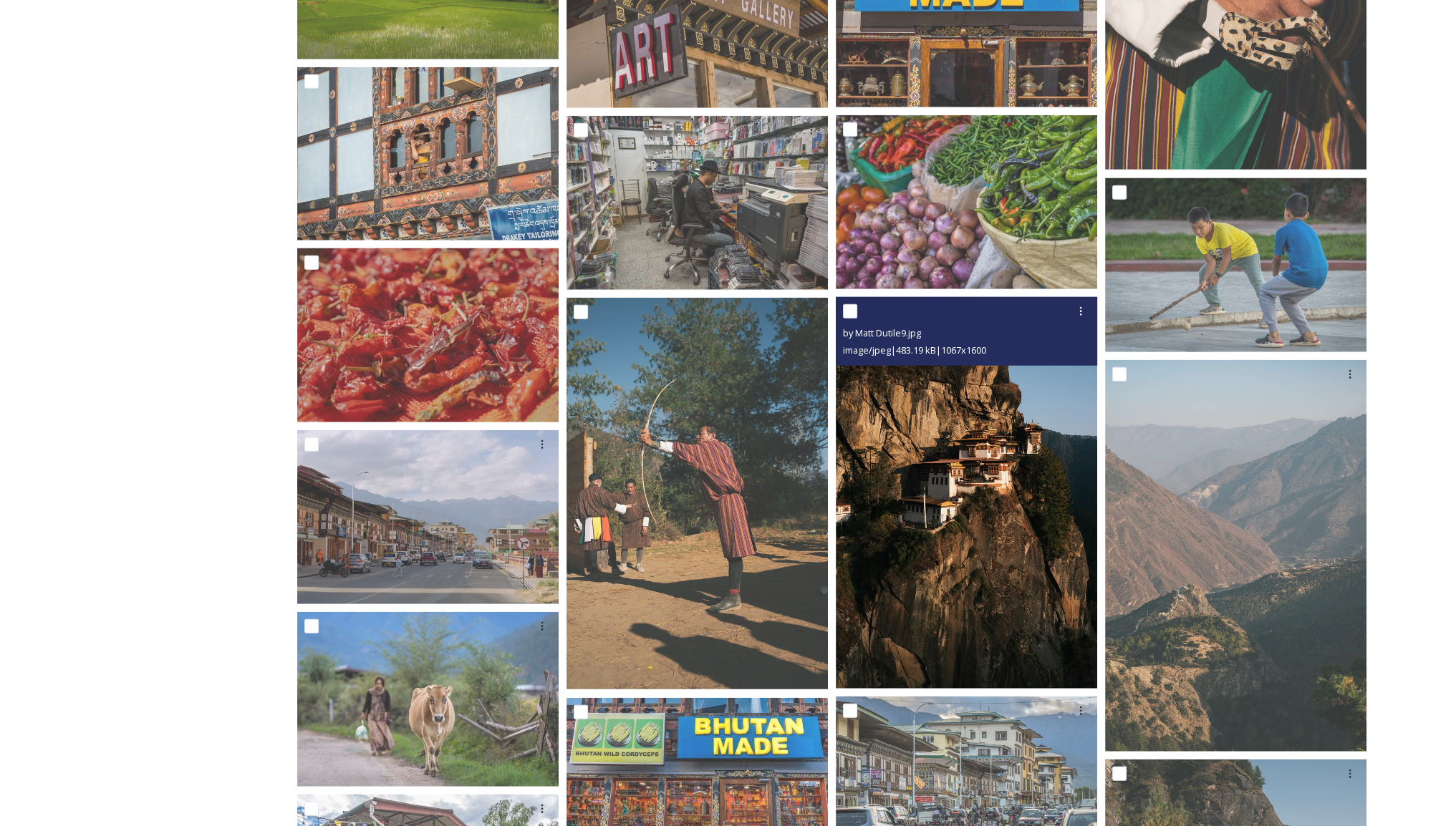
click at [984, 576] on img at bounding box center [967, 493] width 261 height 391
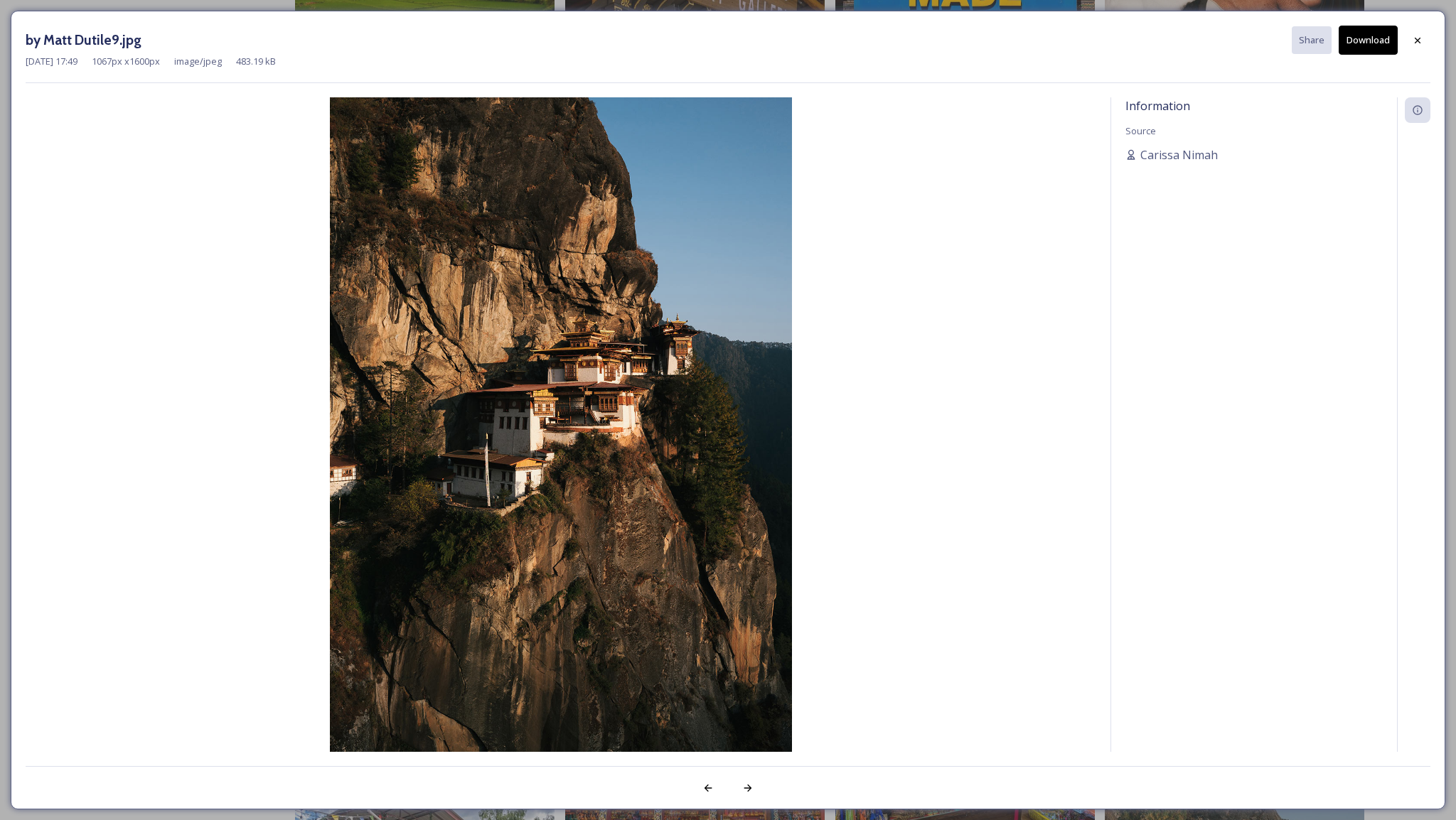
click at [1359, 48] on button "Download" at bounding box center [1368, 40] width 59 height 29
click at [1419, 41] on icon at bounding box center [1418, 40] width 6 height 6
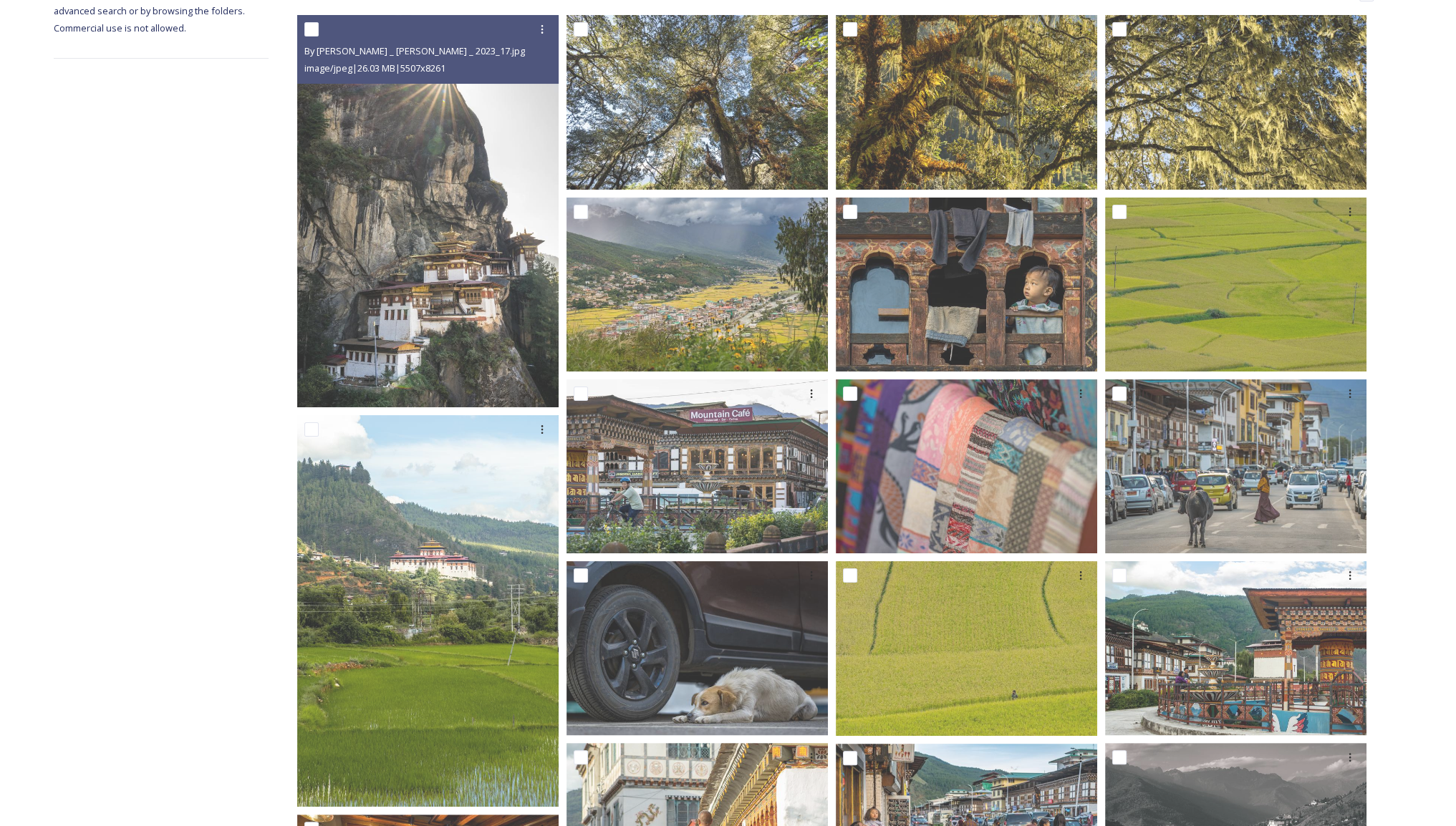
scroll to position [0, 0]
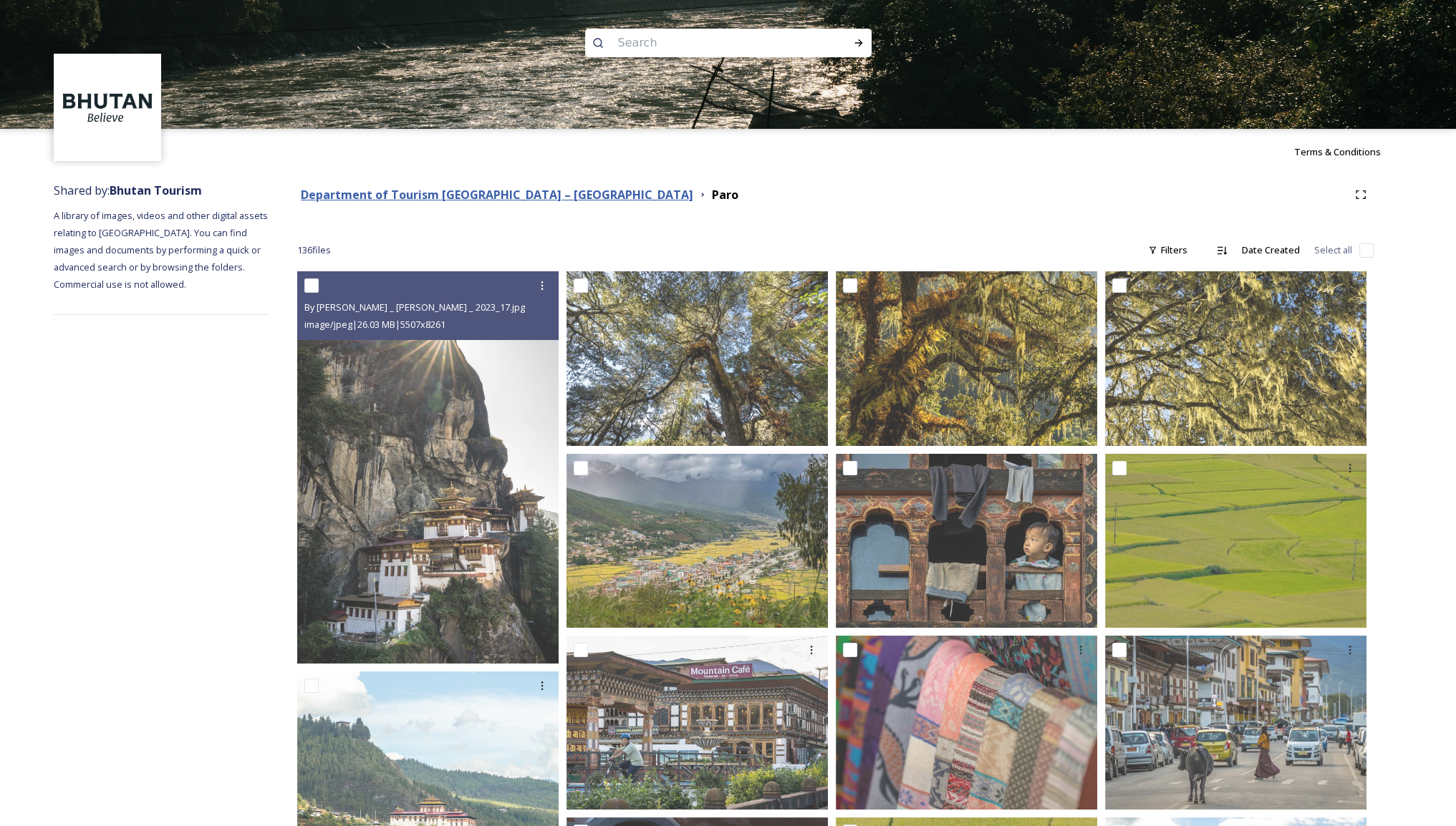
click at [493, 190] on strong "Department of Tourism [GEOGRAPHIC_DATA] – [GEOGRAPHIC_DATA]" at bounding box center [496, 195] width 392 height 16
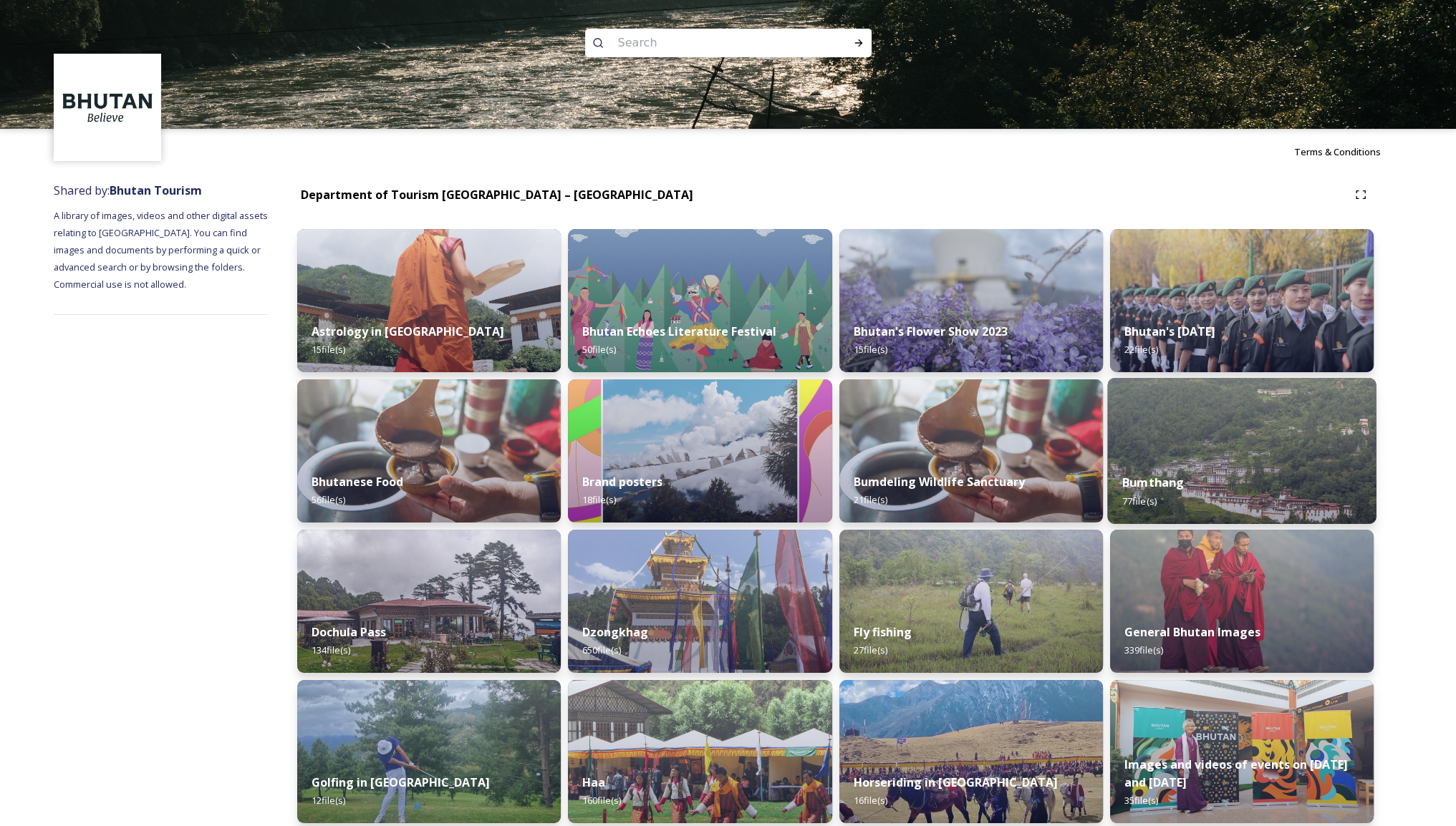
click at [1138, 458] on img at bounding box center [1242, 452] width 269 height 146
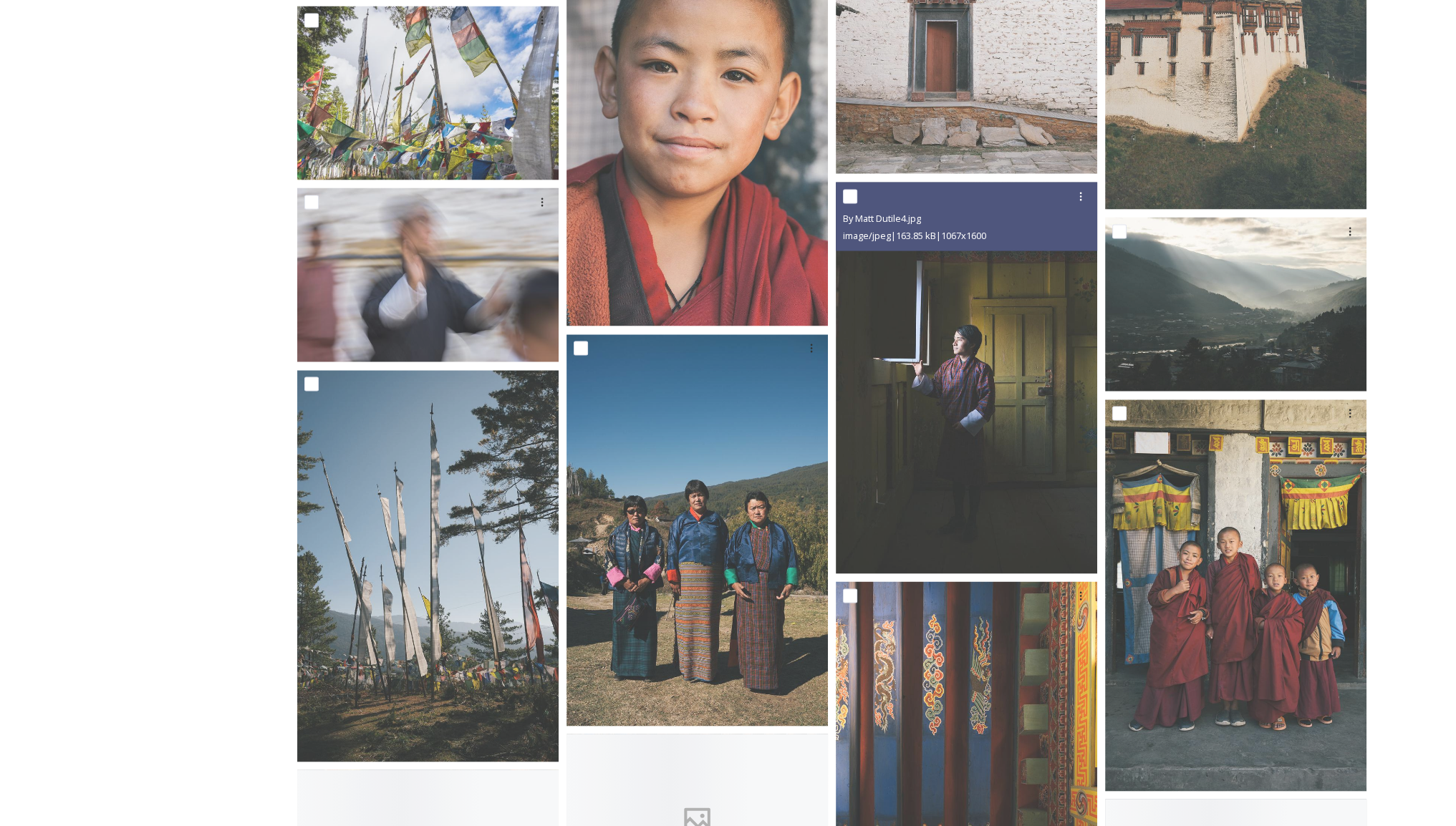
scroll to position [3605, 0]
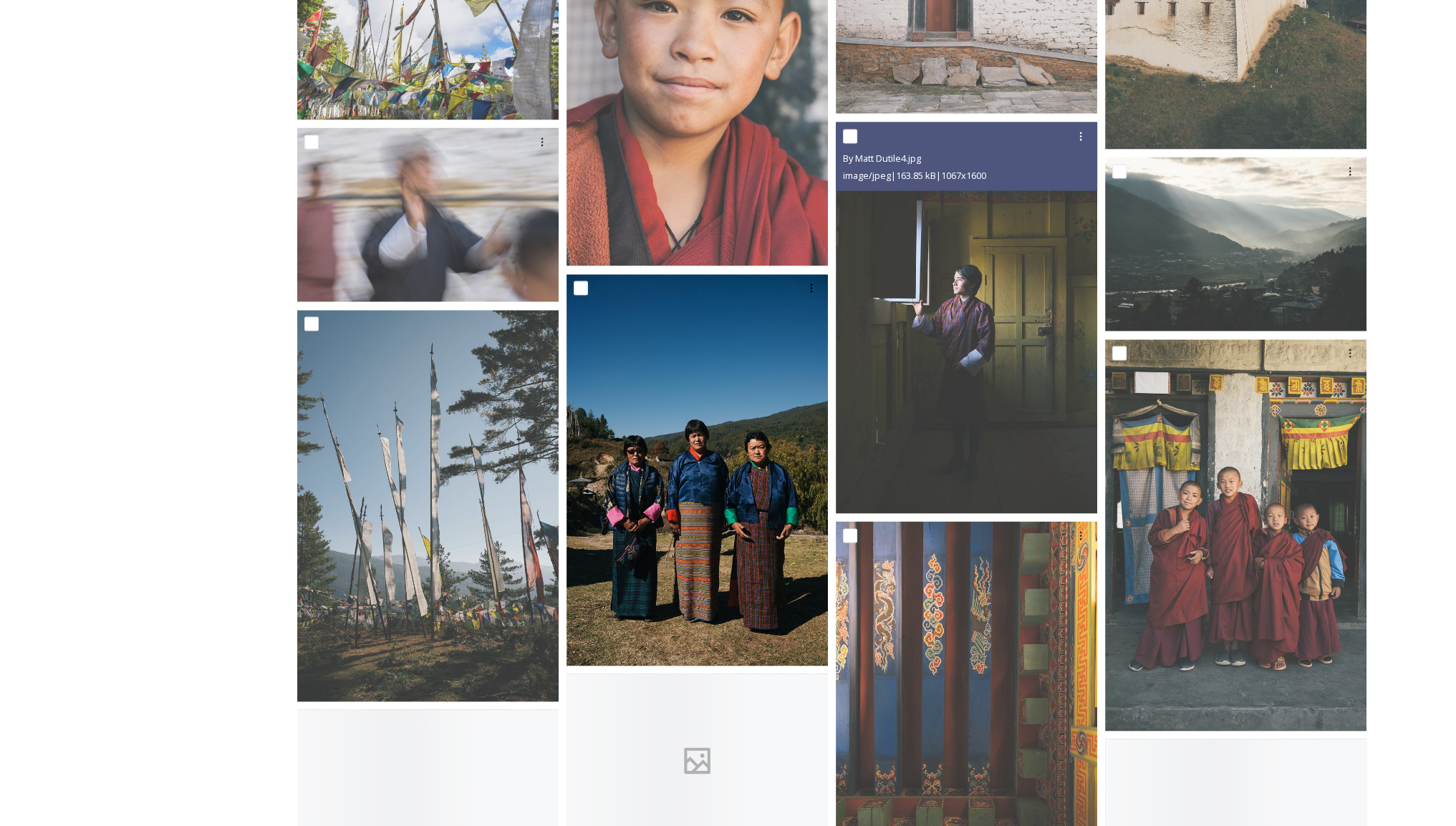
drag, startPoint x: 1030, startPoint y: 479, endPoint x: 677, endPoint y: 482, distance: 353.0
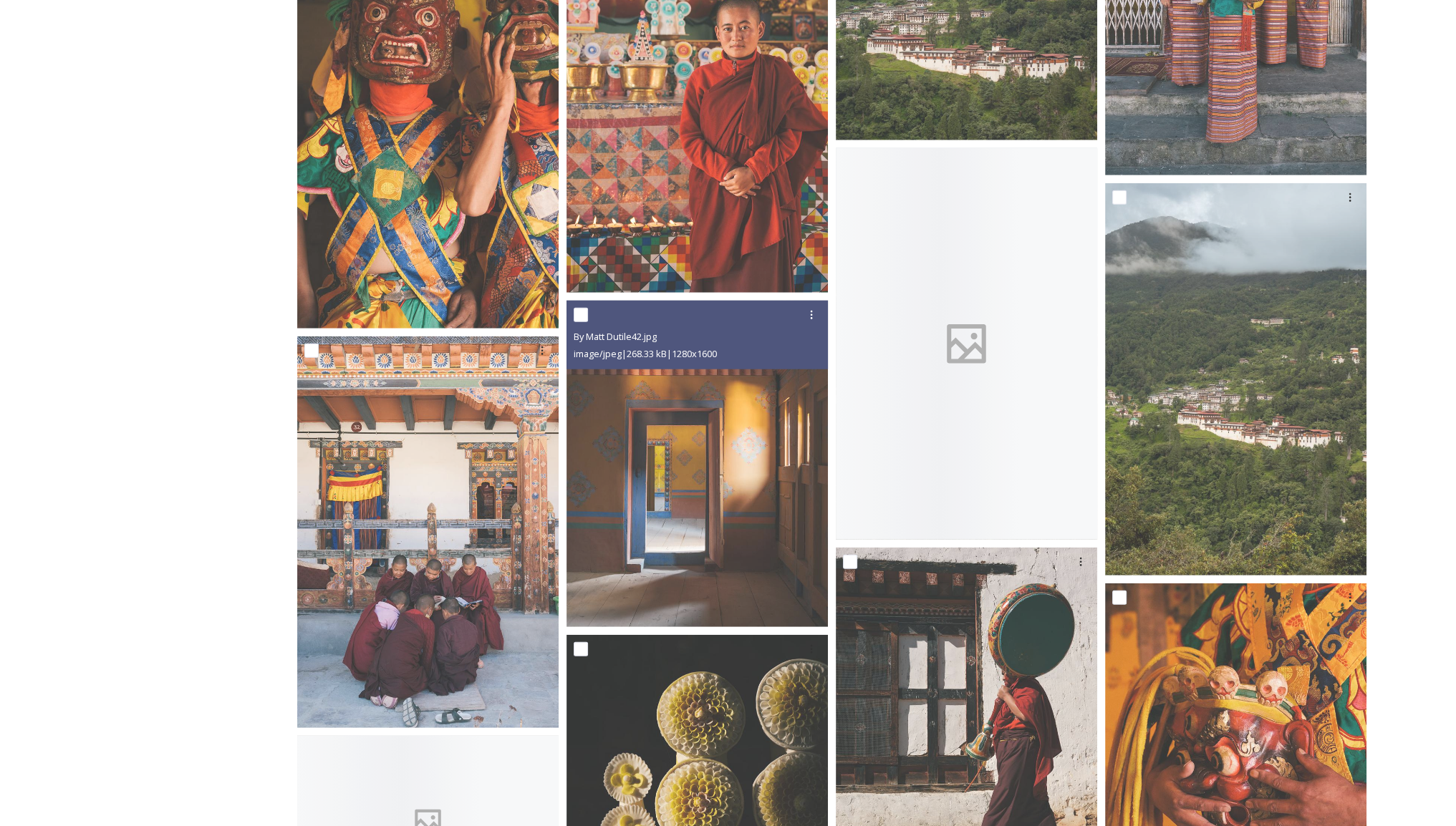
scroll to position [5049, 0]
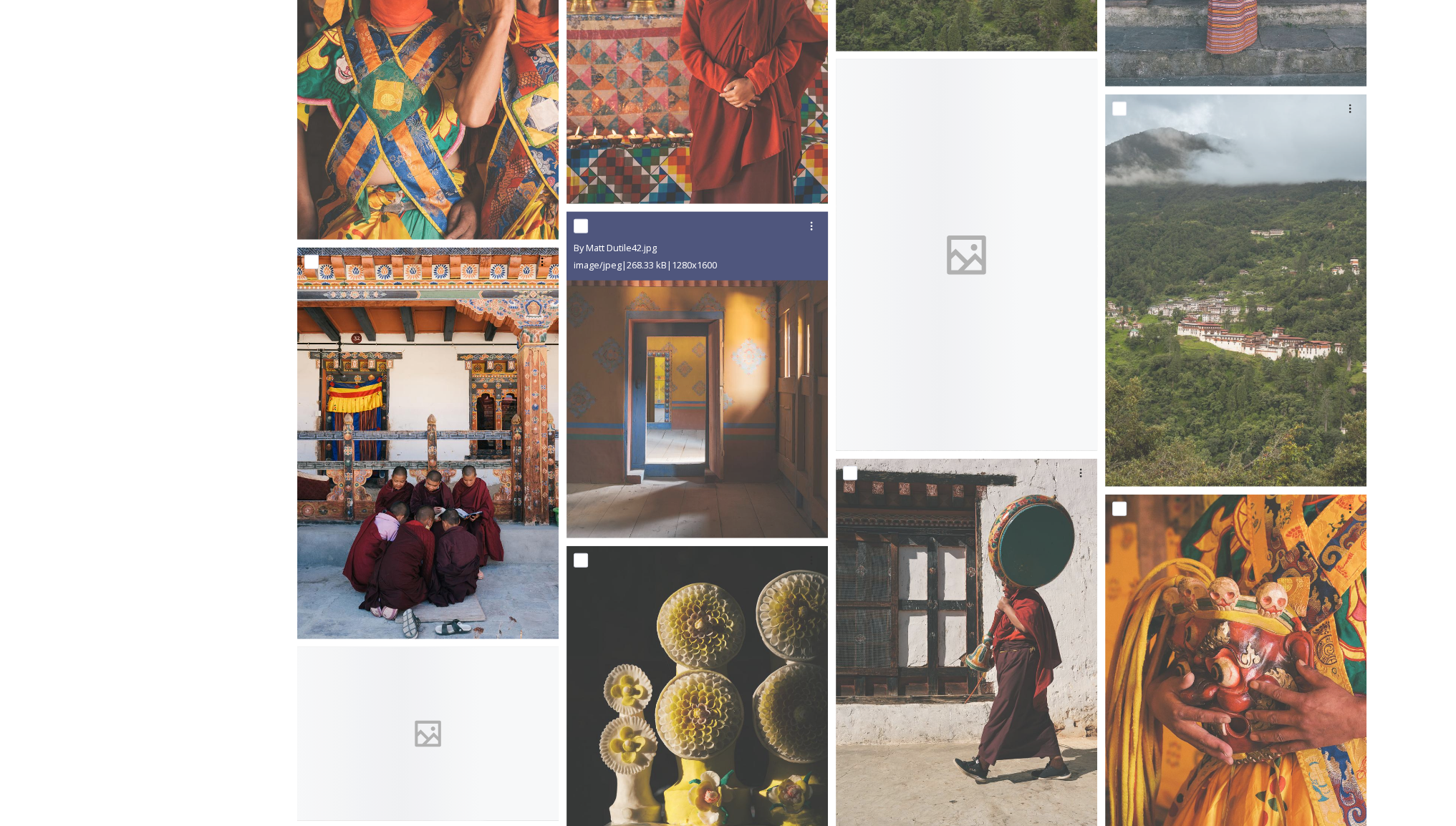
drag, startPoint x: 677, startPoint y: 482, endPoint x: 487, endPoint y: 474, distance: 190.2
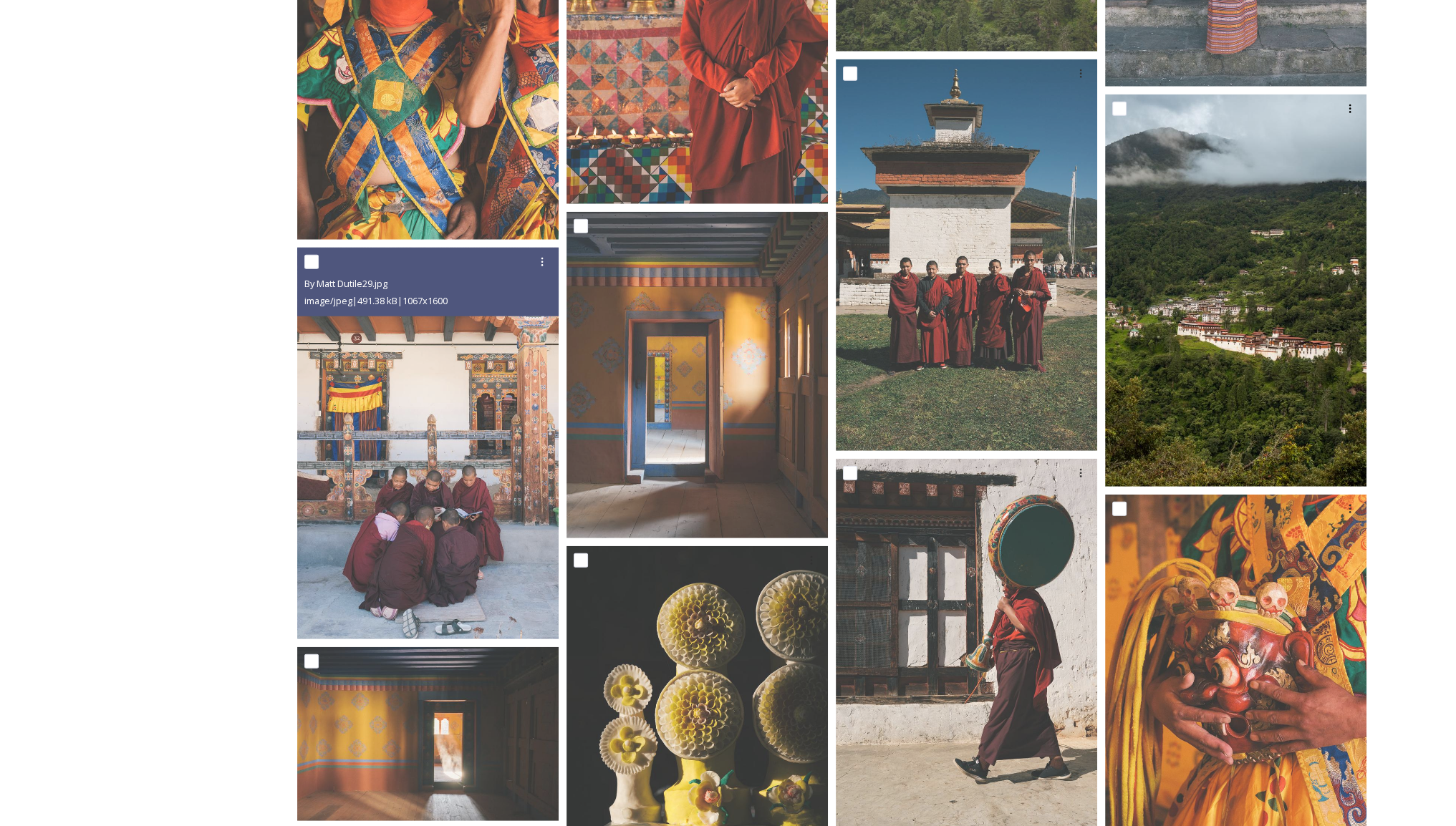
drag, startPoint x: 487, startPoint y: 474, endPoint x: 1179, endPoint y: 373, distance: 699.3
click at [1179, 373] on img at bounding box center [1236, 290] width 261 height 392
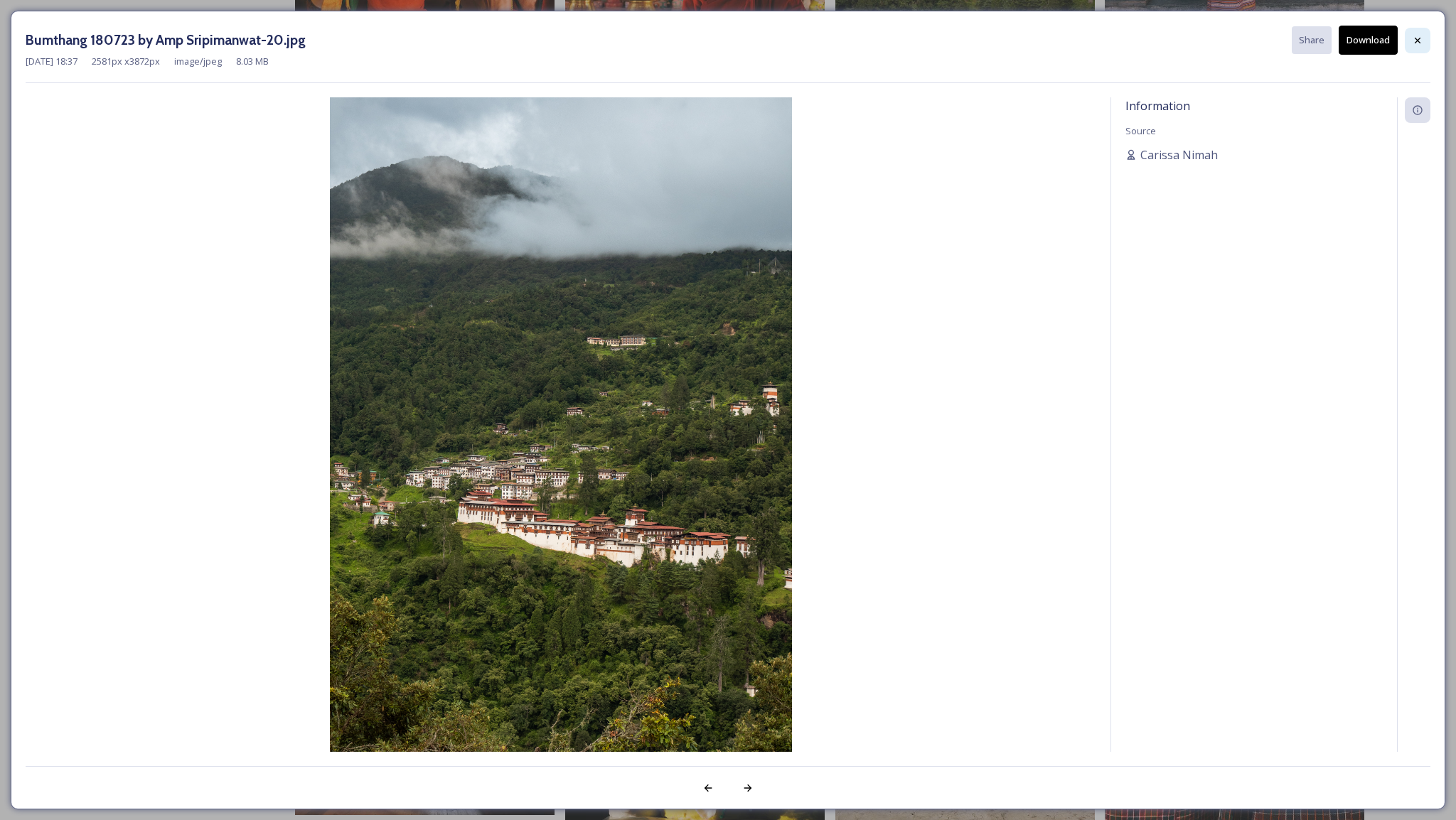
click at [1412, 41] on icon at bounding box center [1418, 41] width 12 height 12
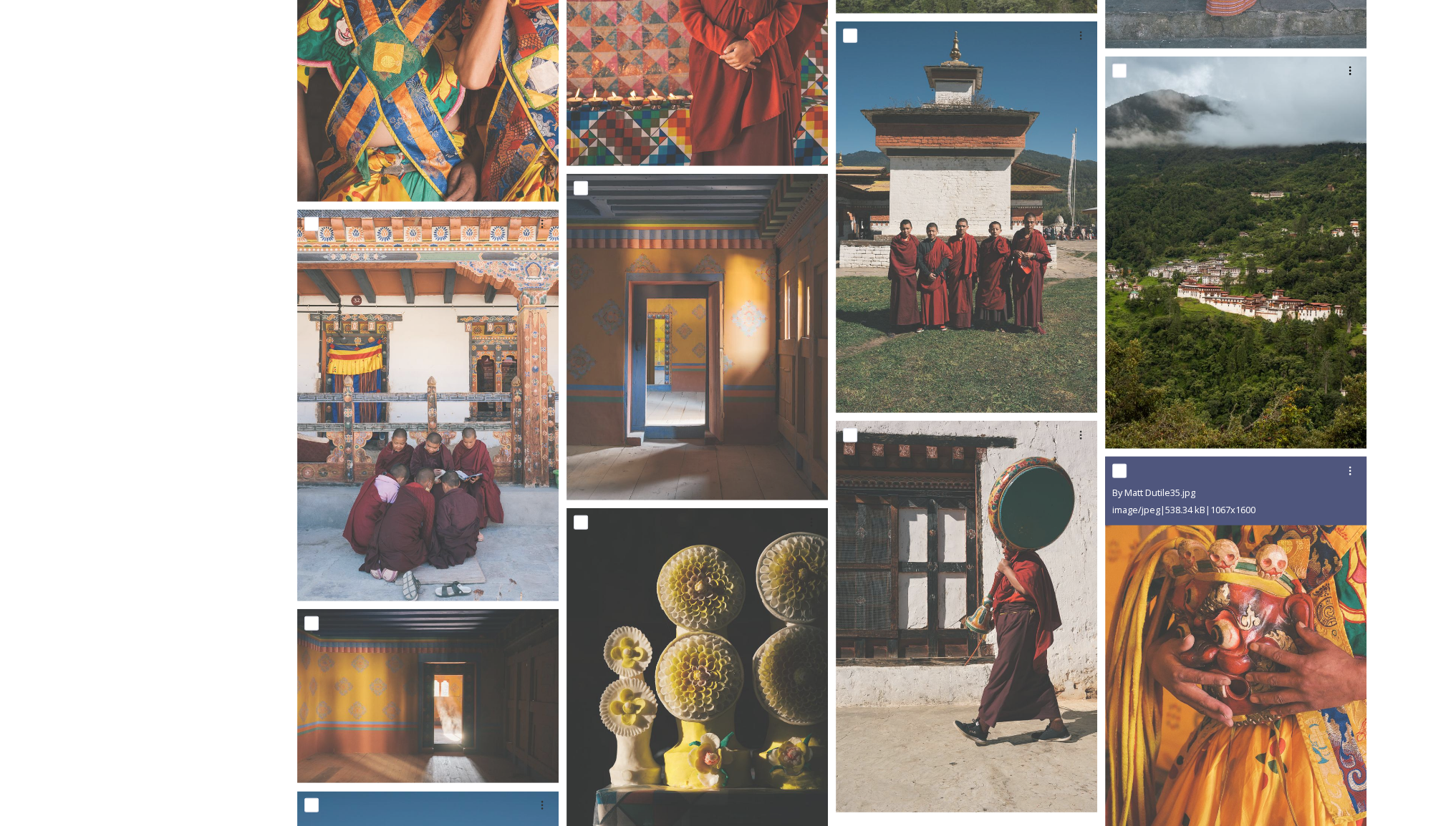
scroll to position [4618, 0]
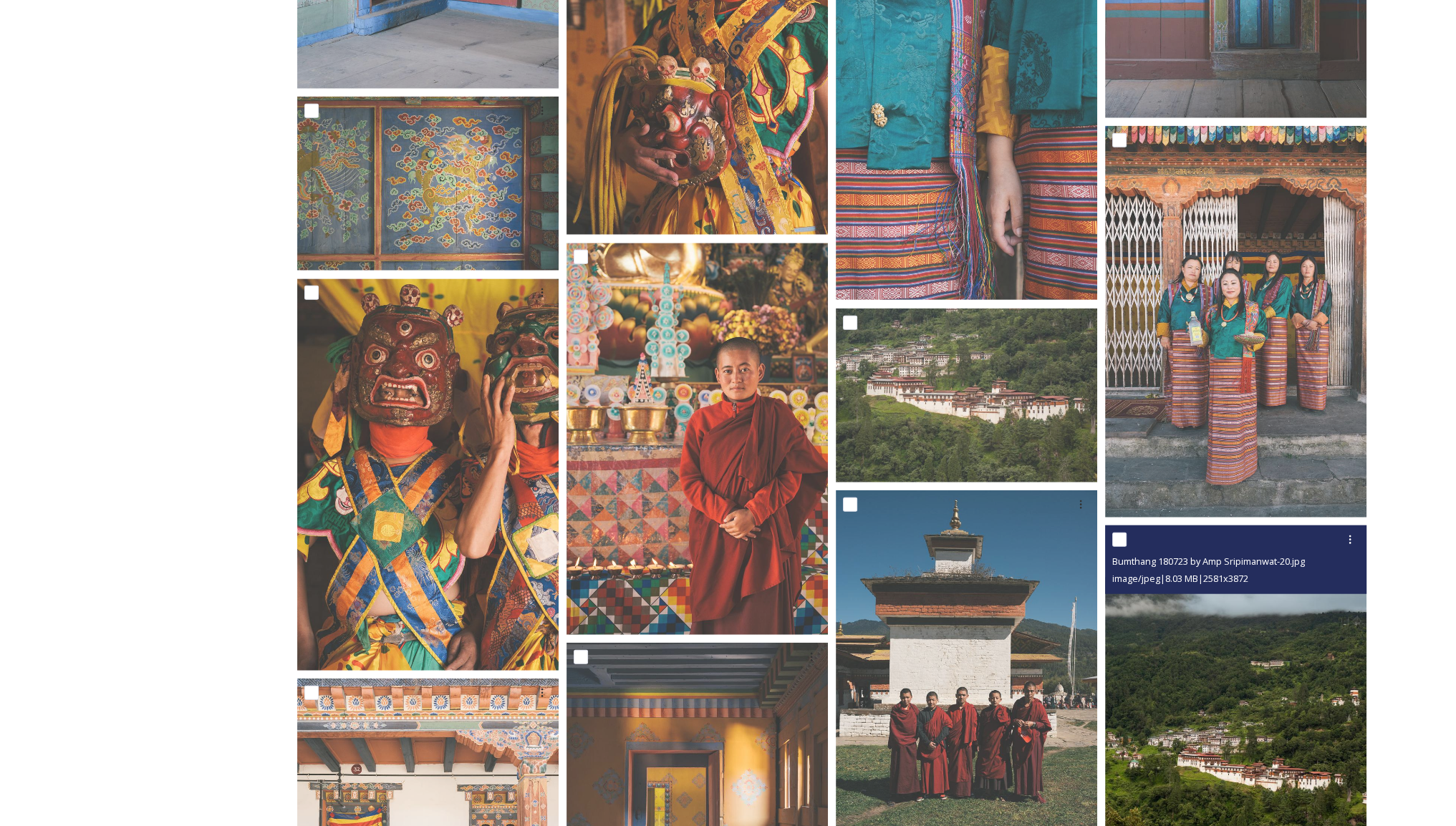
click at [1229, 614] on img at bounding box center [1236, 721] width 261 height 392
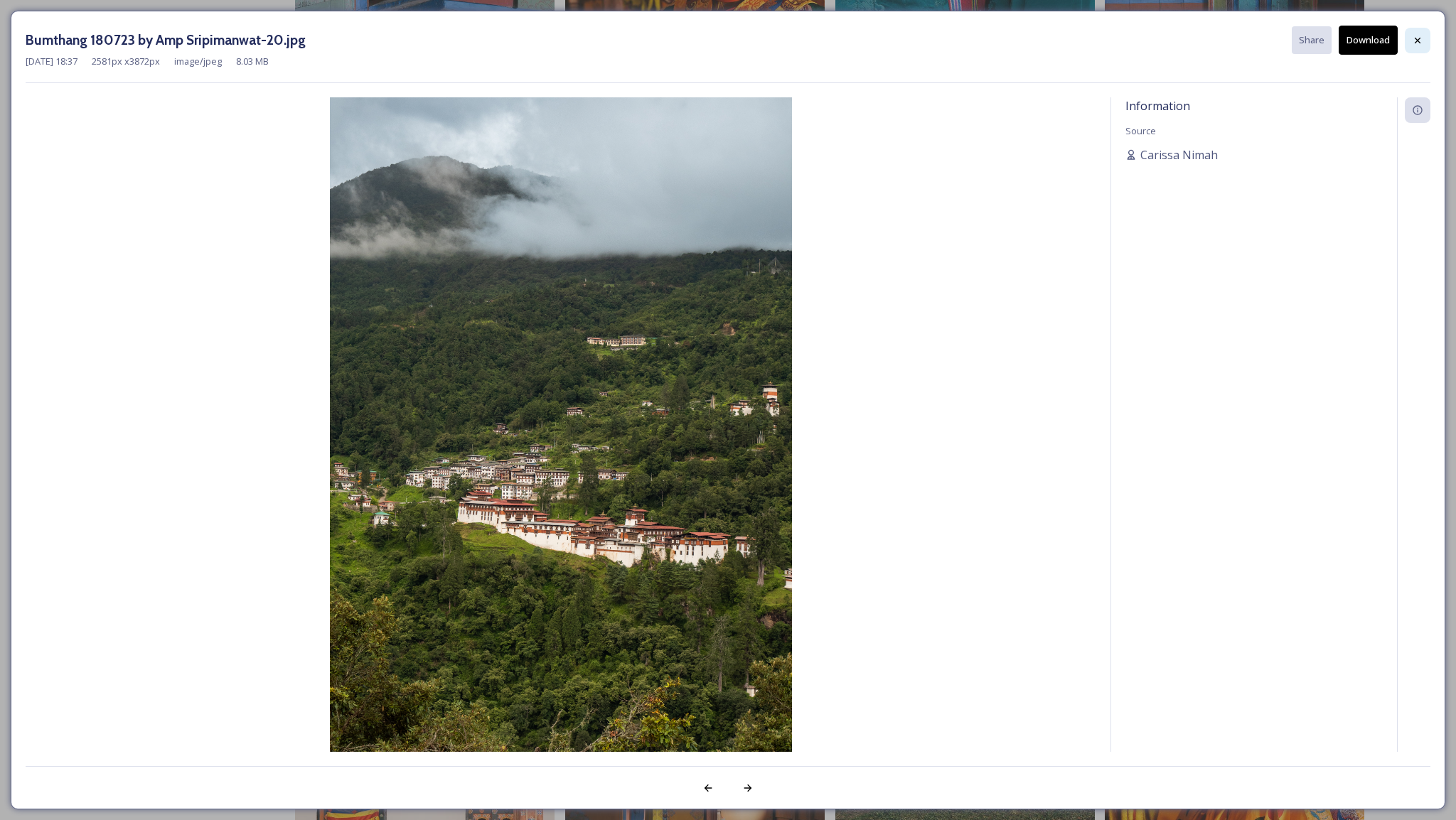
click at [1411, 40] on div at bounding box center [1418, 40] width 26 height 26
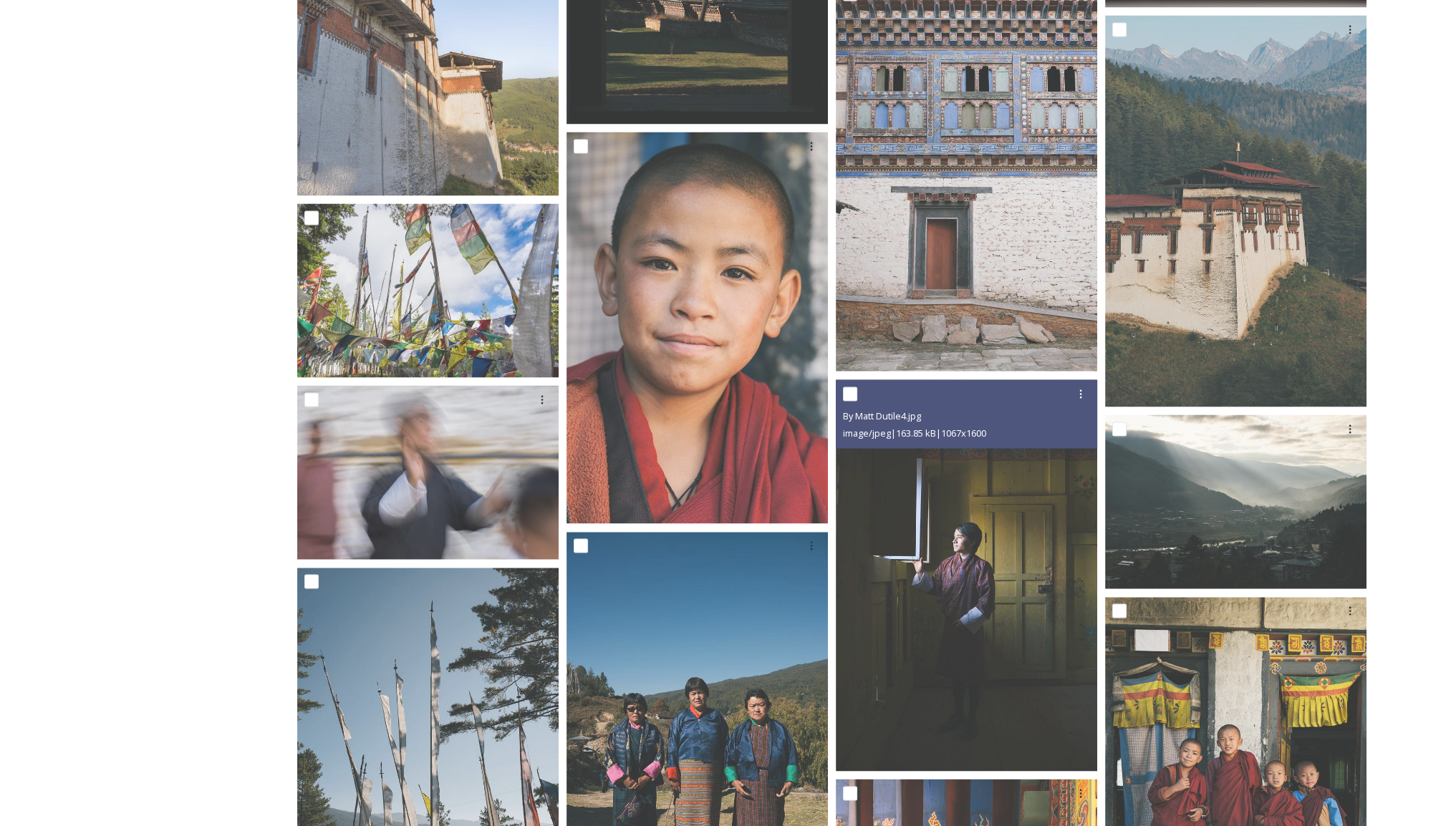
scroll to position [3211, 0]
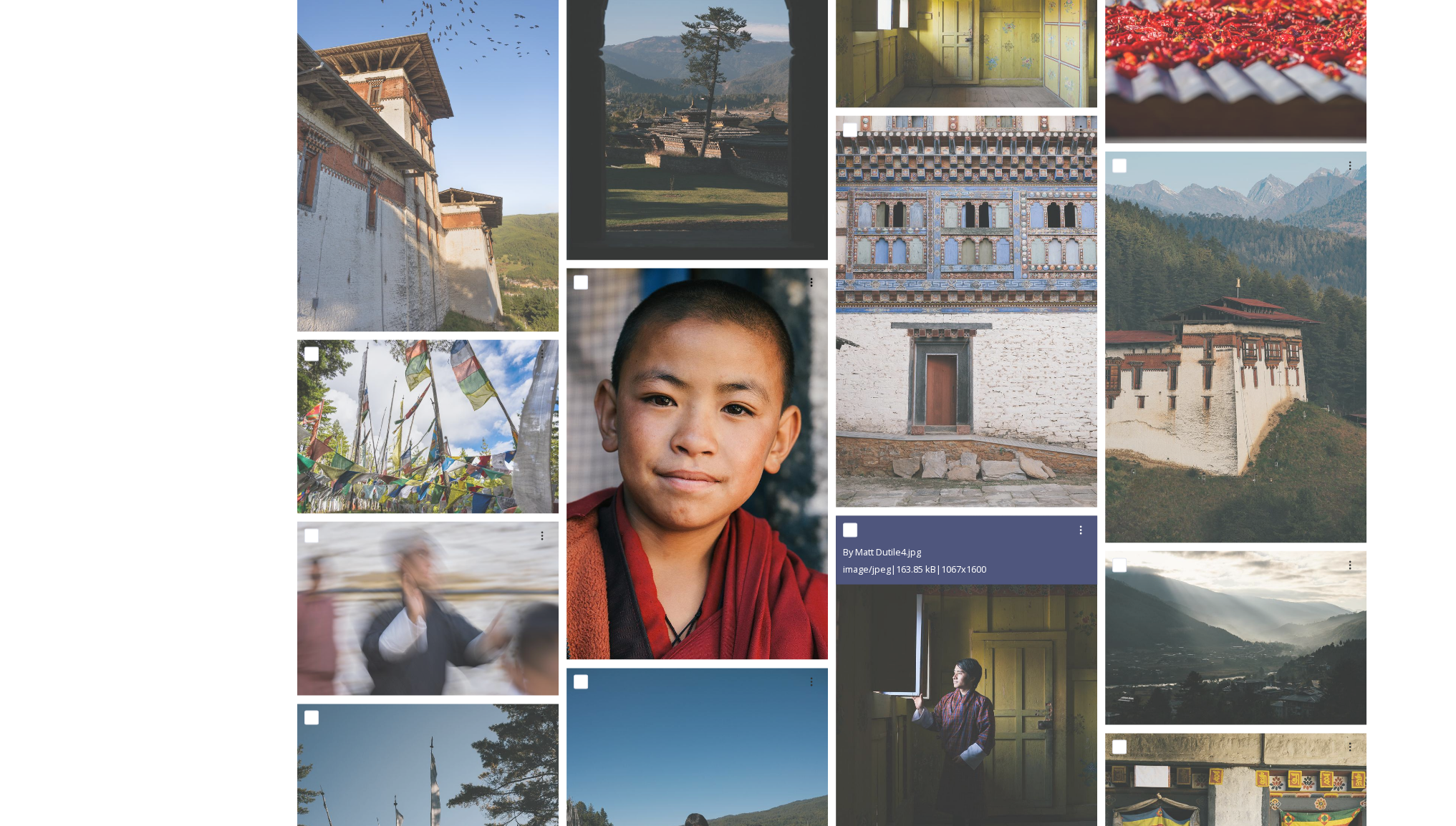
drag, startPoint x: 974, startPoint y: 185, endPoint x: 623, endPoint y: 380, distance: 401.5
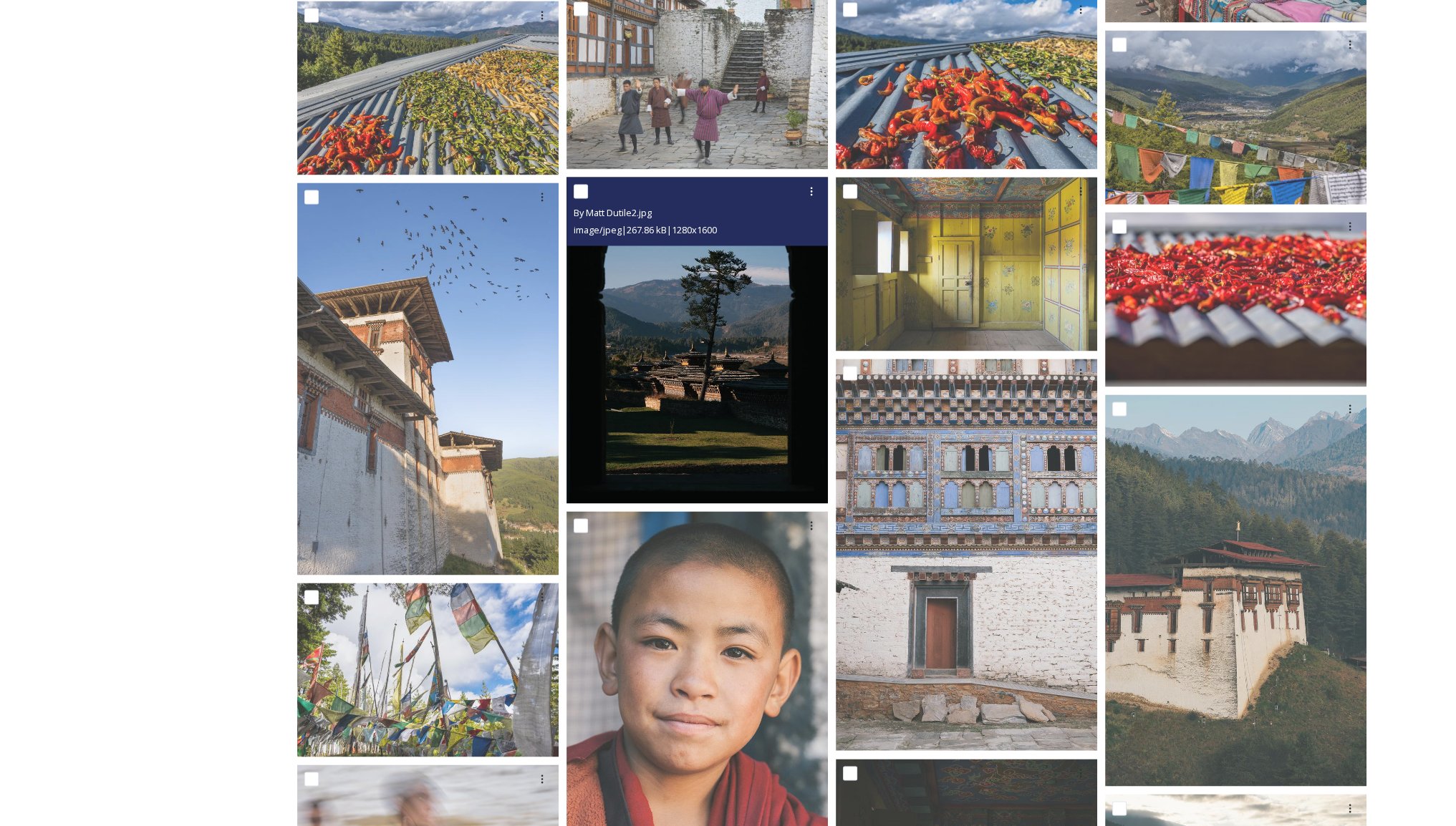
scroll to position [2969, 0]
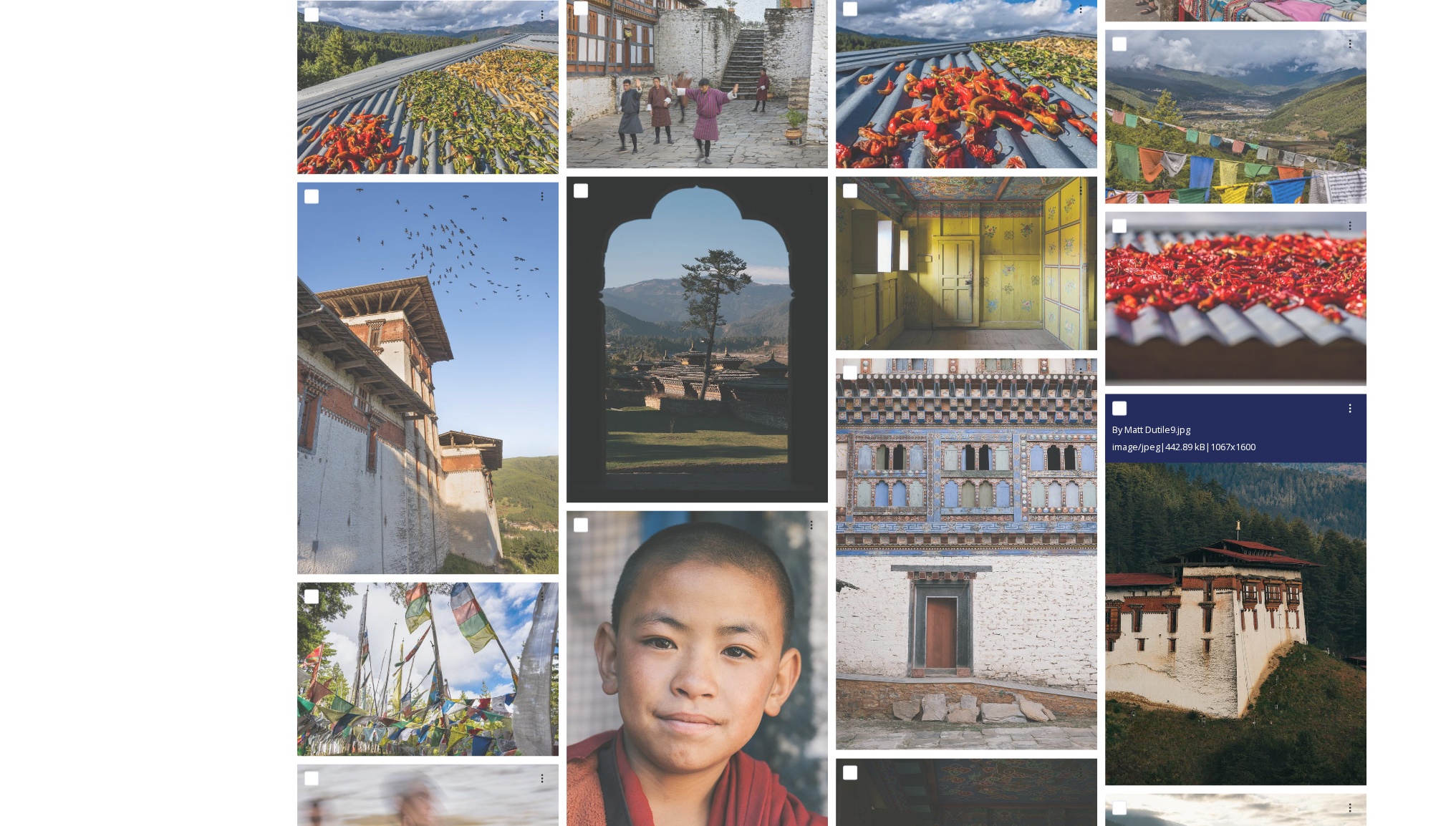
click at [1171, 597] on img at bounding box center [1236, 590] width 261 height 391
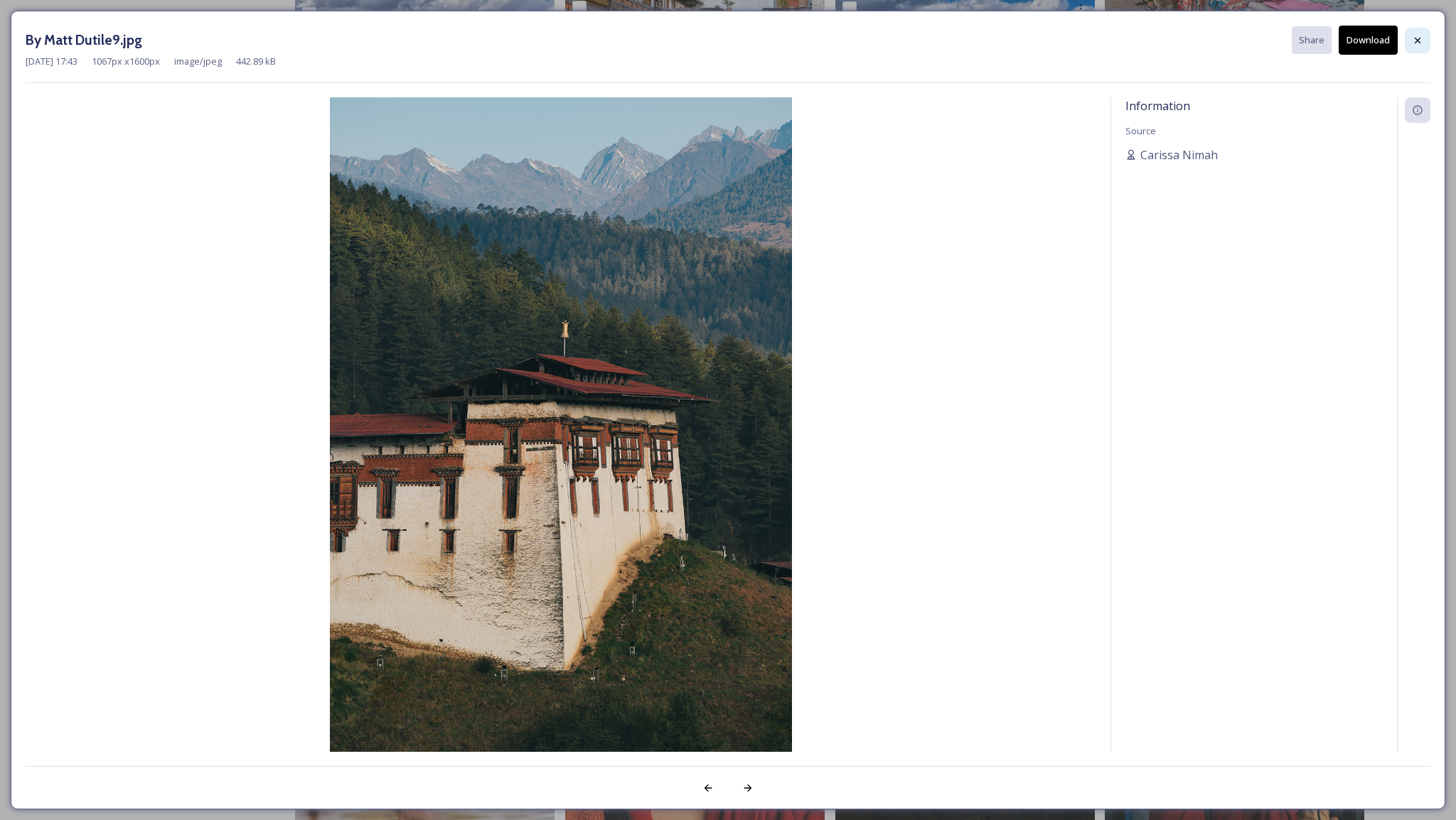
click at [1423, 47] on div at bounding box center [1418, 40] width 26 height 26
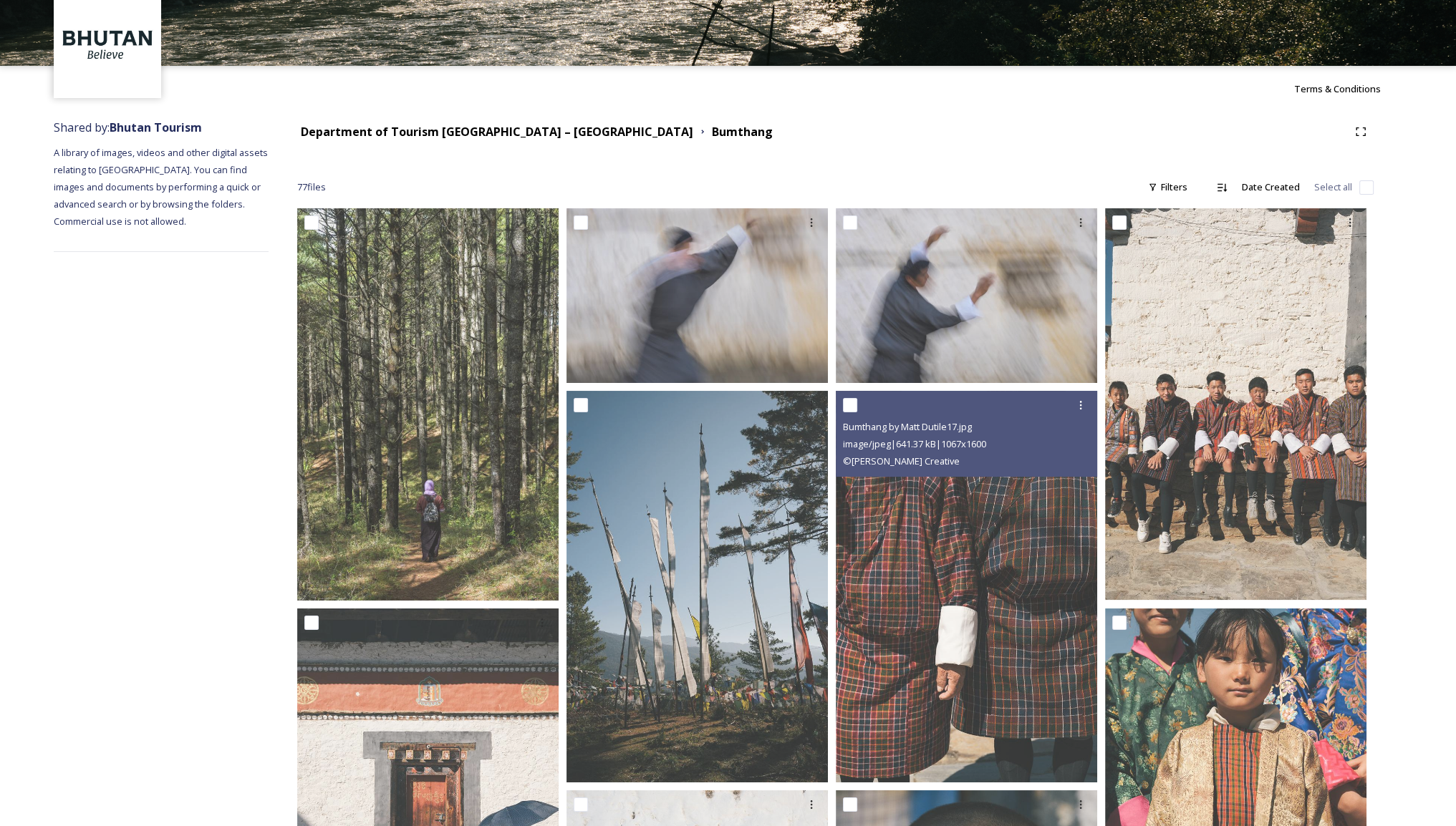
scroll to position [0, 0]
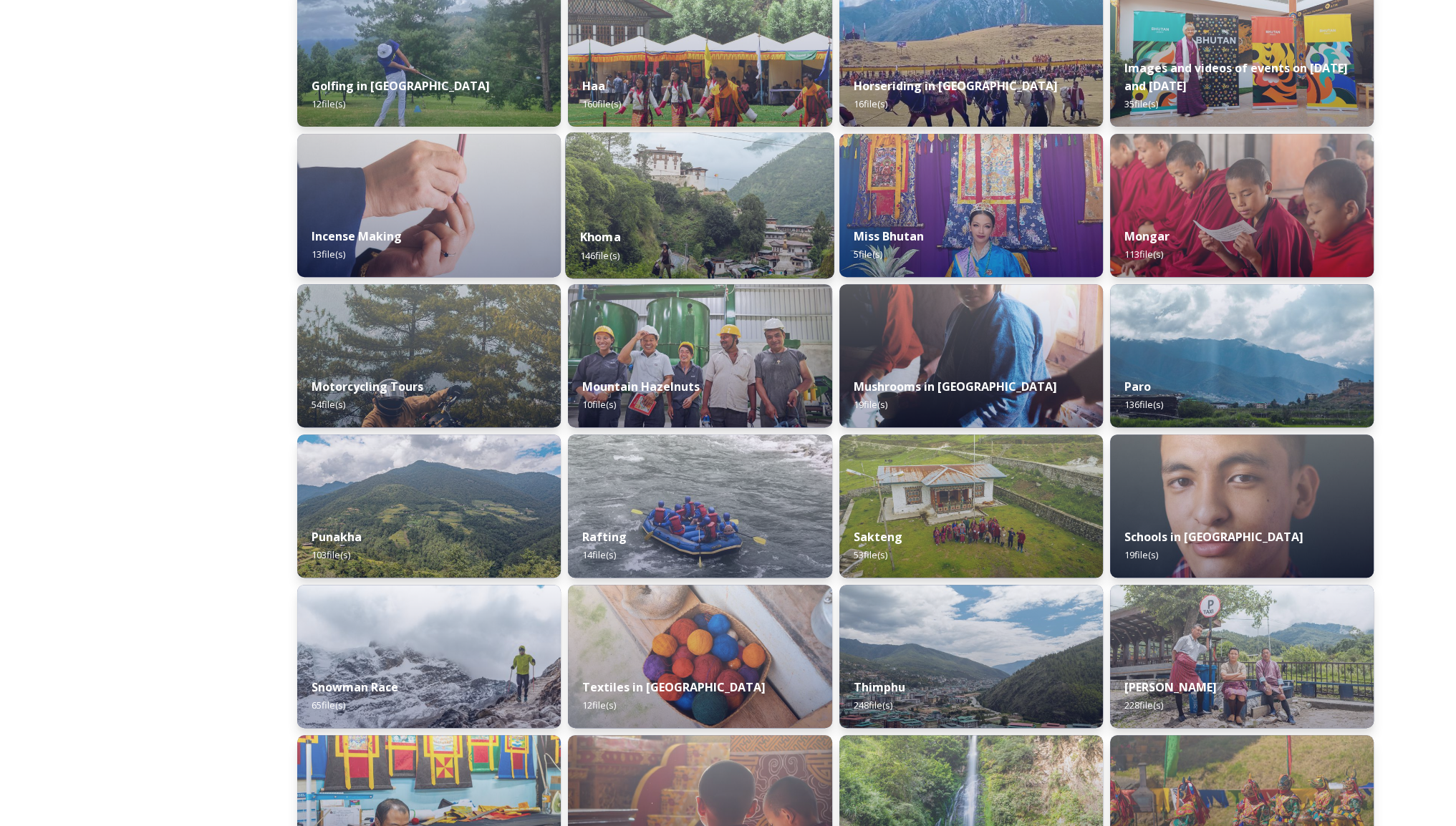
scroll to position [716, 0]
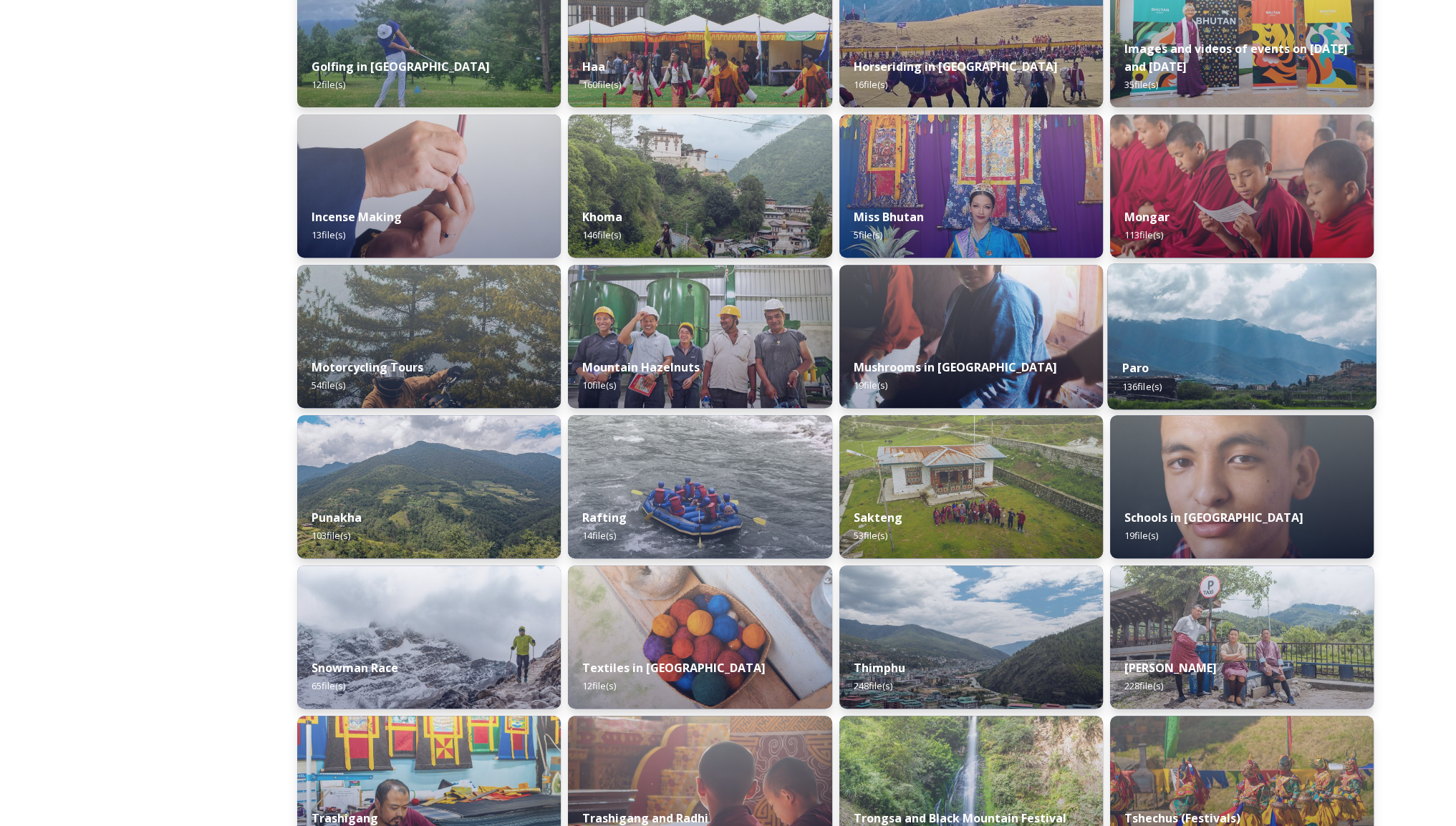
click at [1182, 350] on div "Paro 136 file(s)" at bounding box center [1242, 377] width 269 height 65
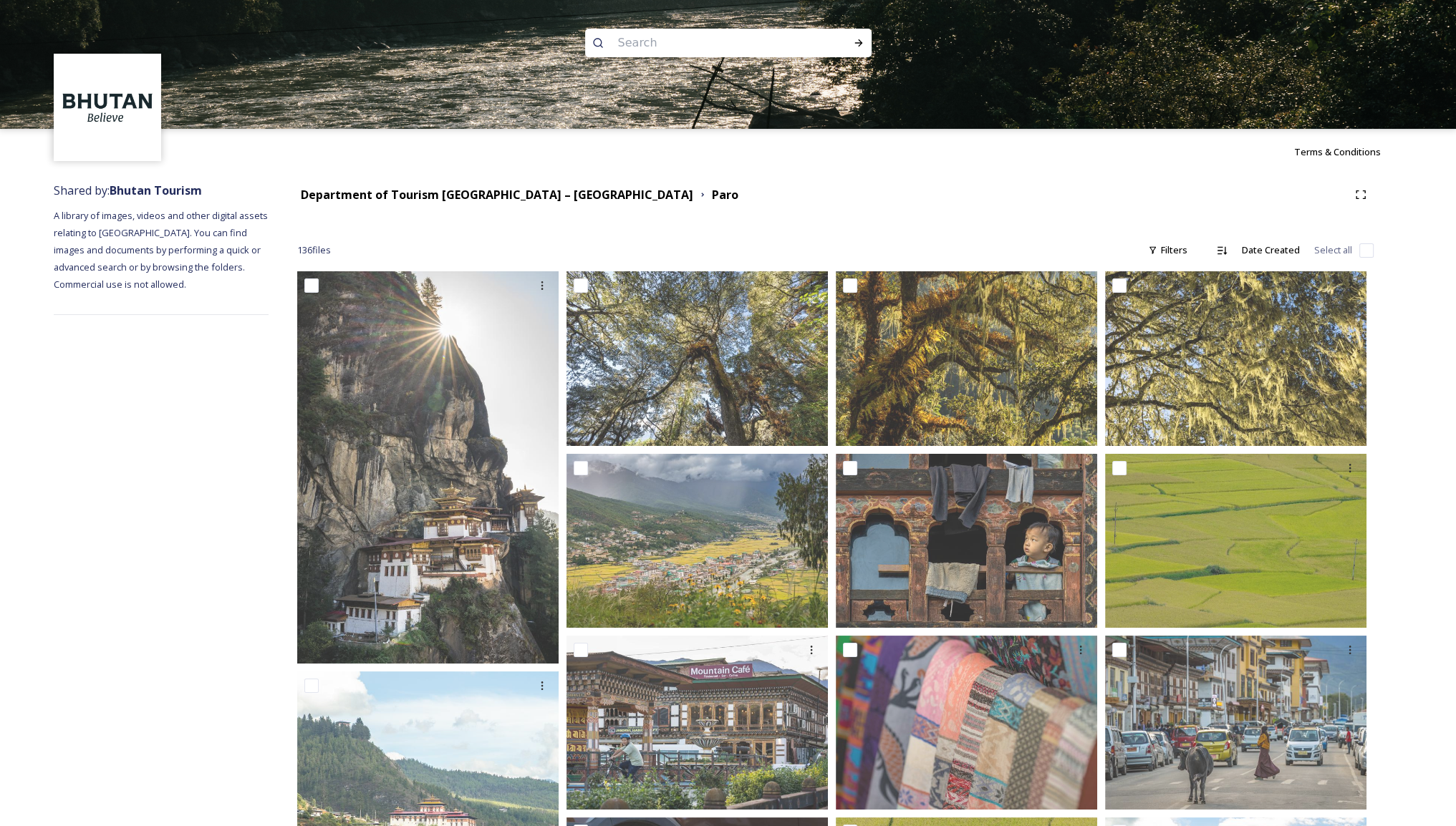
click at [814, 197] on div "Department of Tourism [GEOGRAPHIC_DATA] – [GEOGRAPHIC_DATA] Paro" at bounding box center [822, 195] width 1051 height 18
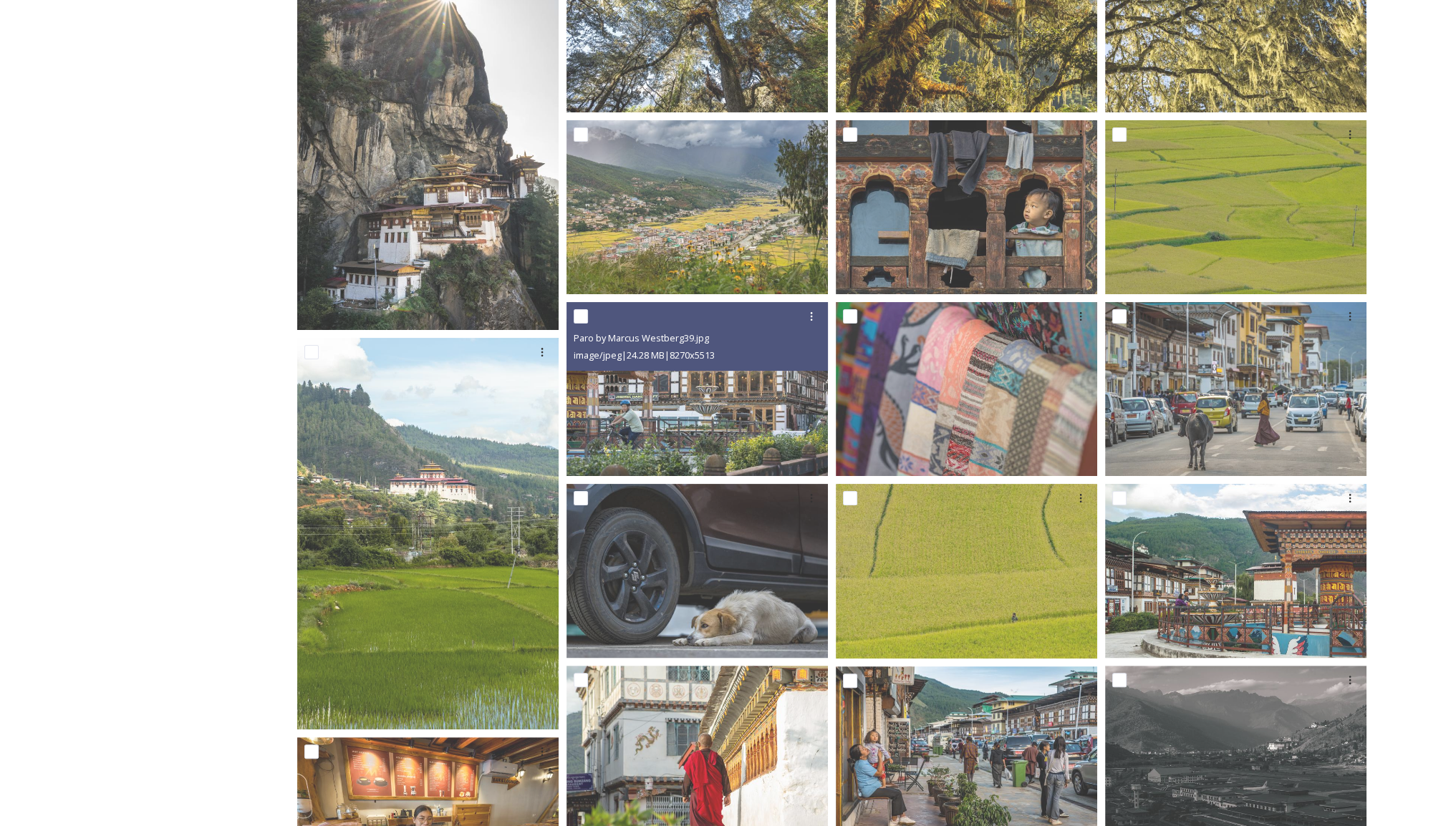
scroll to position [287, 0]
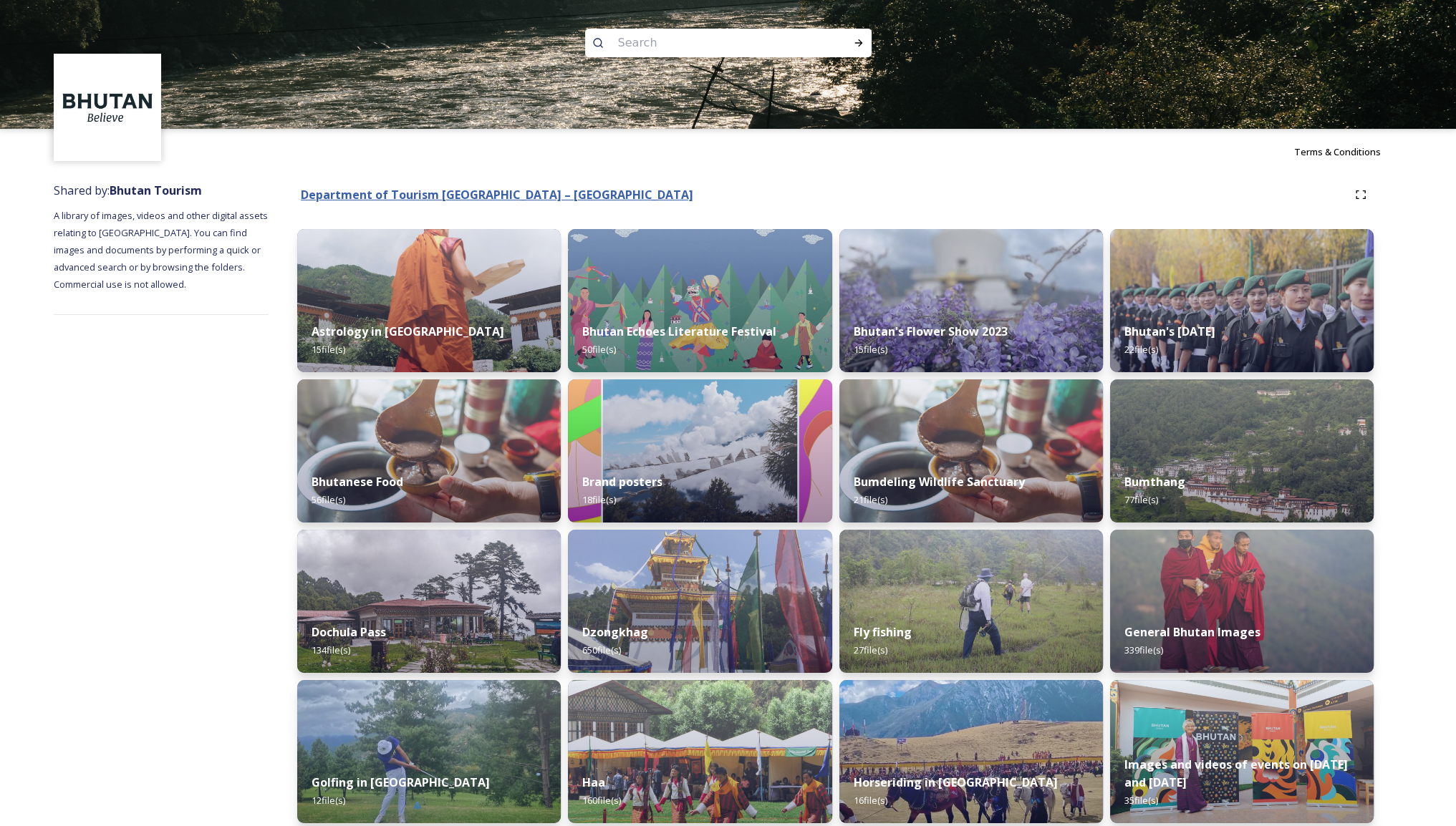
click at [407, 191] on strong "Department of Tourism [GEOGRAPHIC_DATA] – [GEOGRAPHIC_DATA]" at bounding box center [496, 195] width 392 height 16
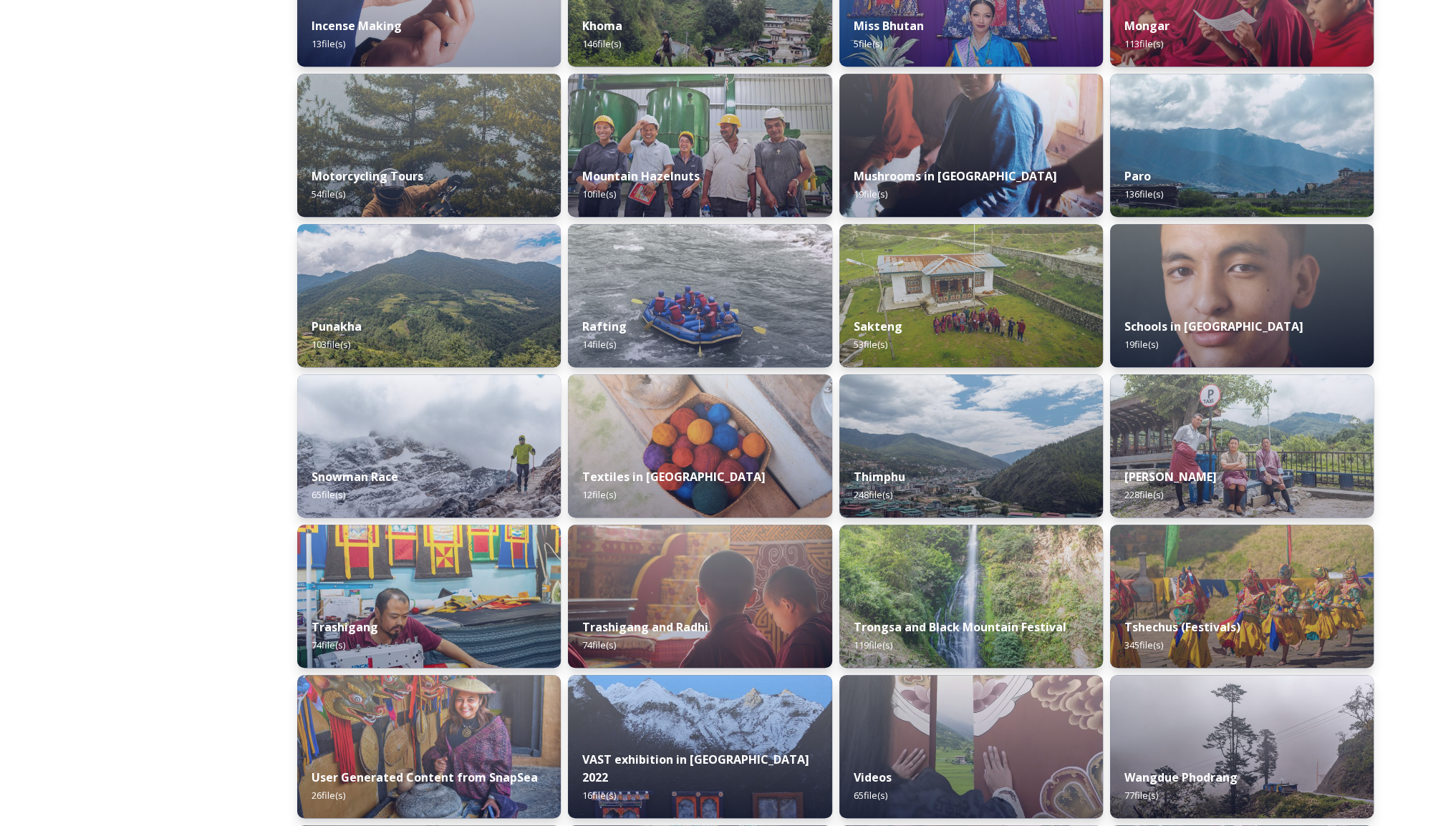
scroll to position [931, 0]
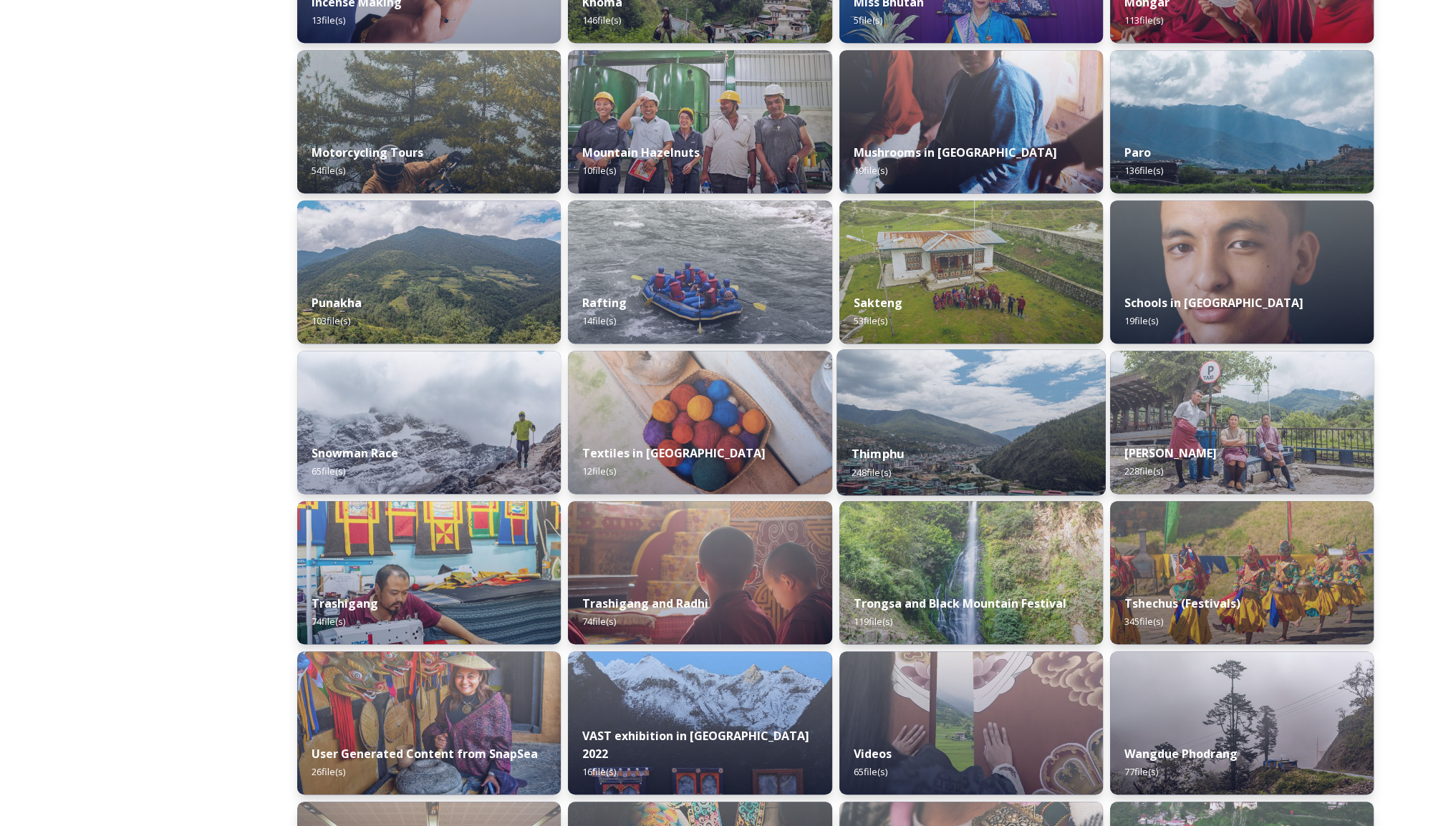
click at [902, 428] on img at bounding box center [971, 423] width 269 height 146
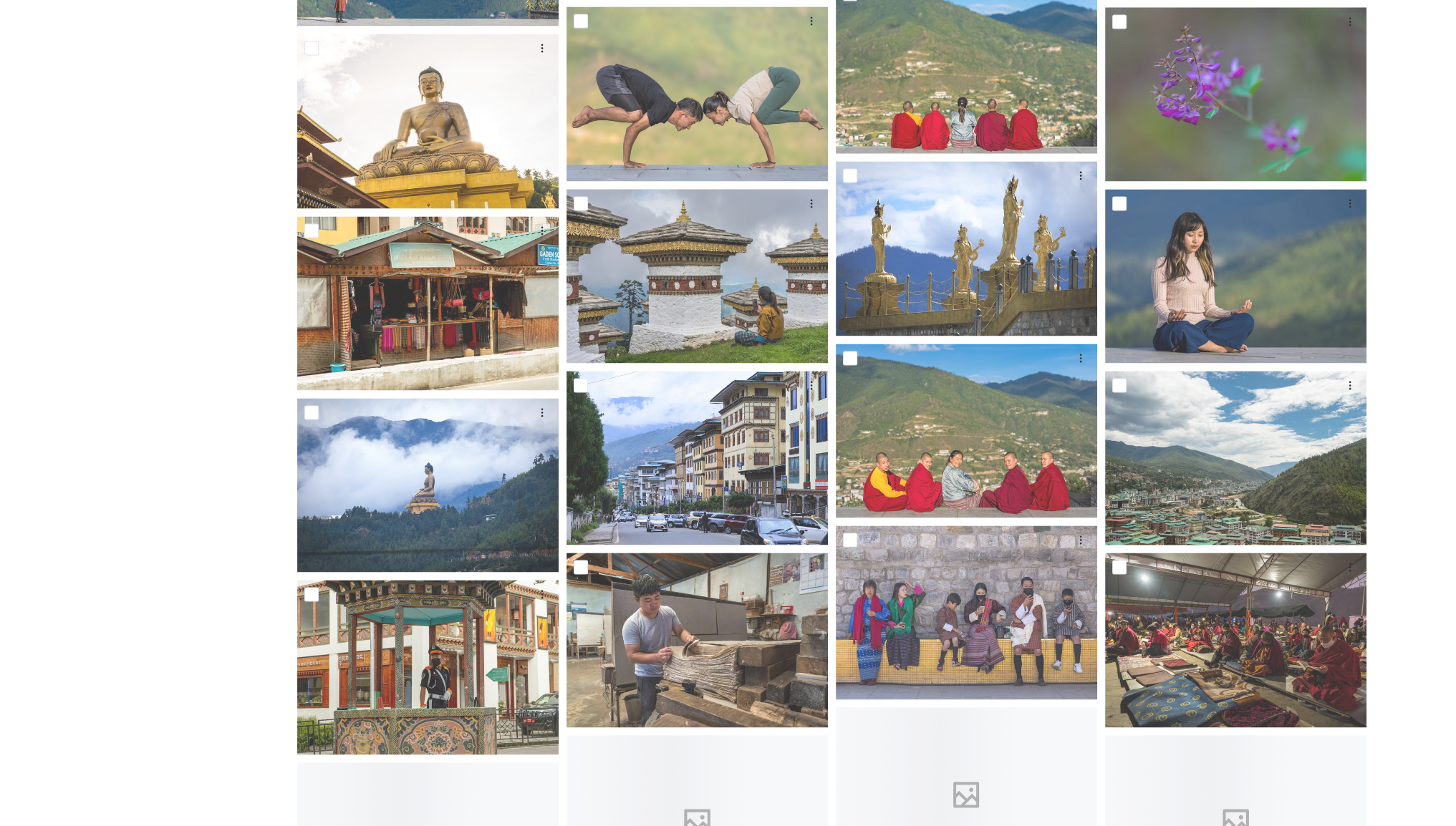
scroll to position [3079, 0]
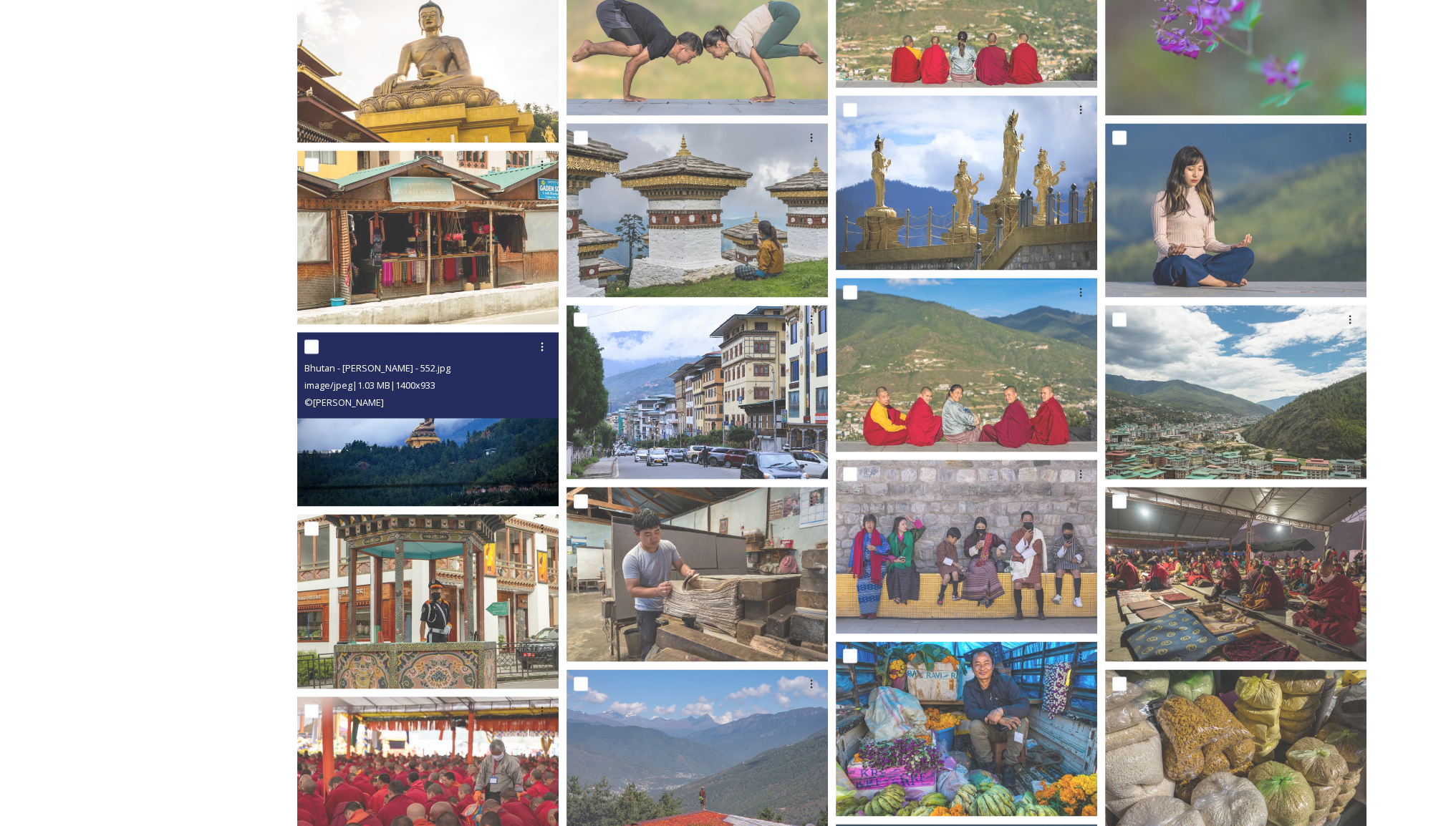
click at [430, 443] on img at bounding box center [428, 419] width 261 height 175
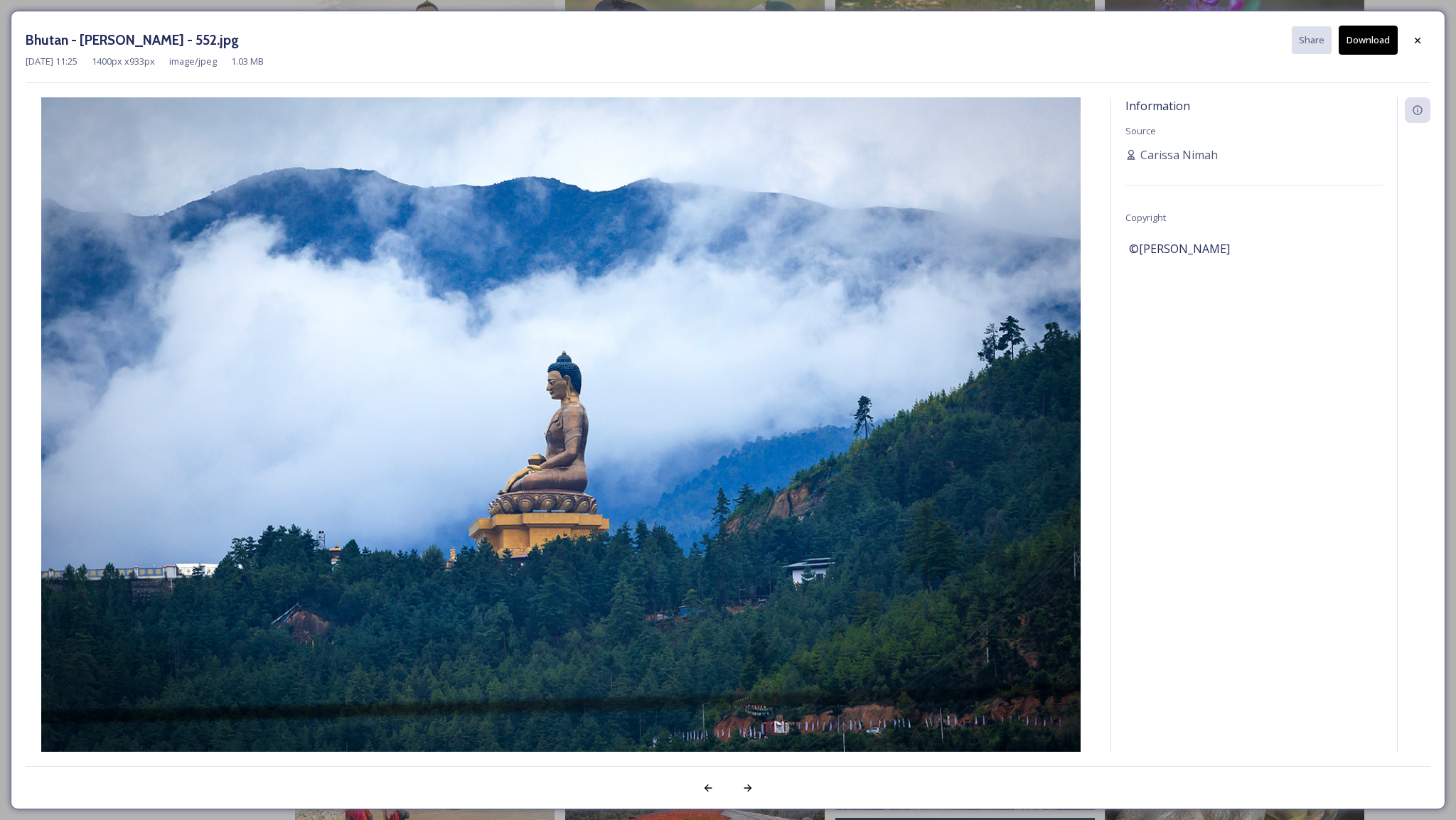
click at [1352, 46] on button "Download" at bounding box center [1368, 40] width 59 height 29
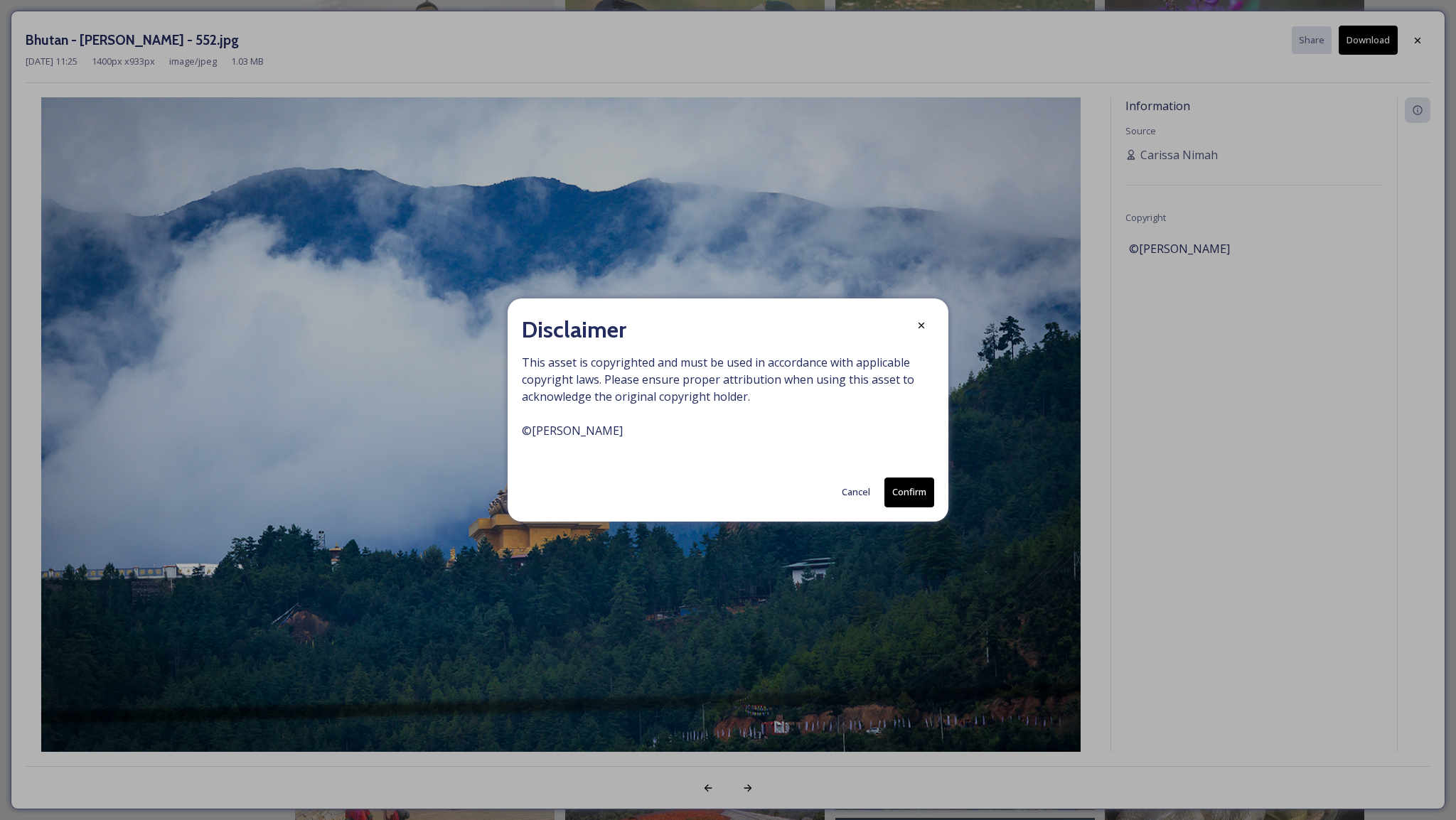
click at [903, 501] on button "Confirm" at bounding box center [909, 492] width 50 height 29
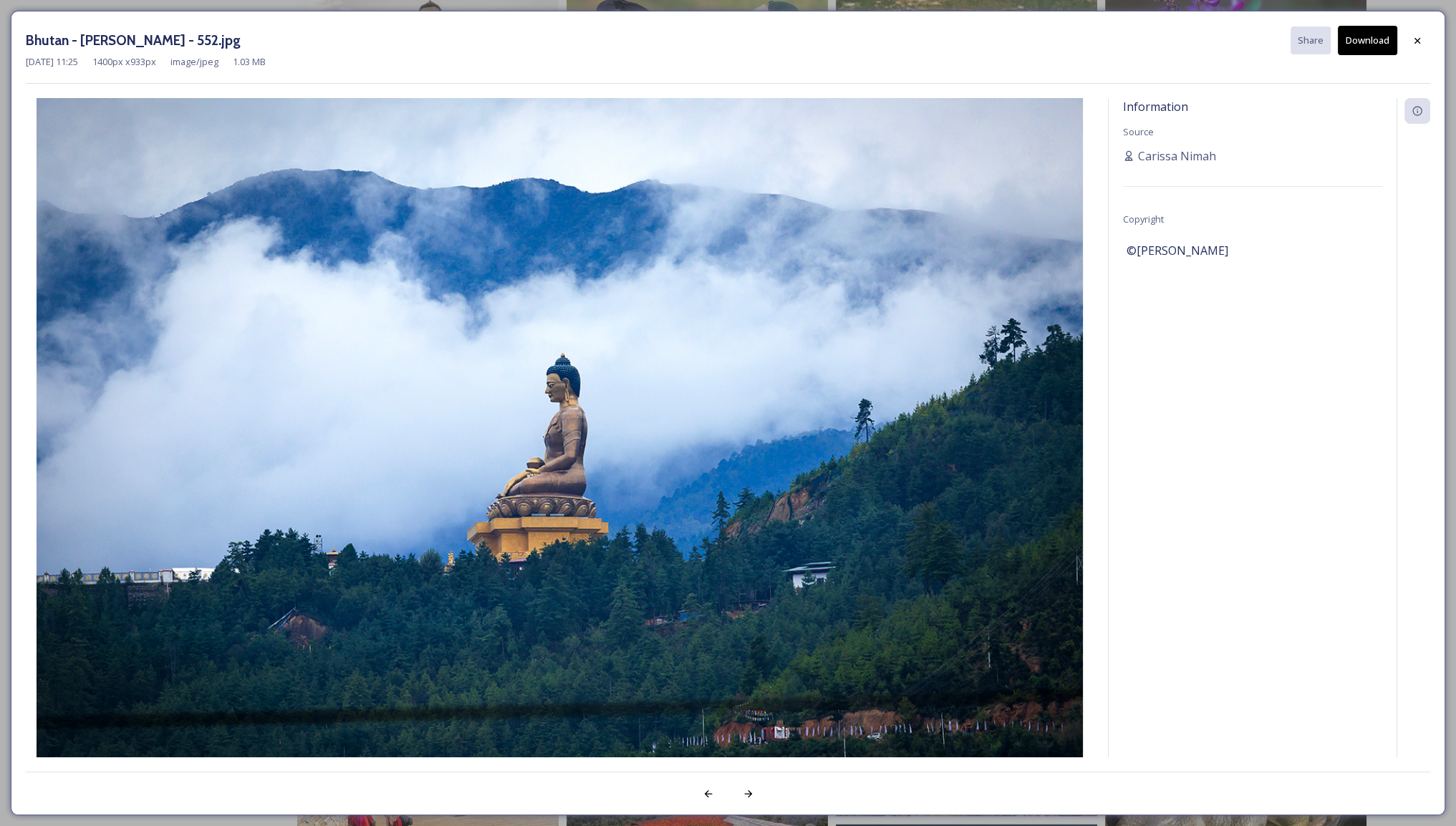
click at [453, 13] on div "Bhutan - [PERSON_NAME] - 552.jpg Share Download [DATE] 11:25 1400 px x 933 px i…" at bounding box center [728, 413] width 1434 height 804
click at [462, 7] on div "Bhutan - [PERSON_NAME] - 552.jpg Share Download [DATE] 11:25 1400 px x 933 px i…" at bounding box center [728, 413] width 1456 height 826
click at [1414, 43] on icon at bounding box center [1417, 41] width 12 height 12
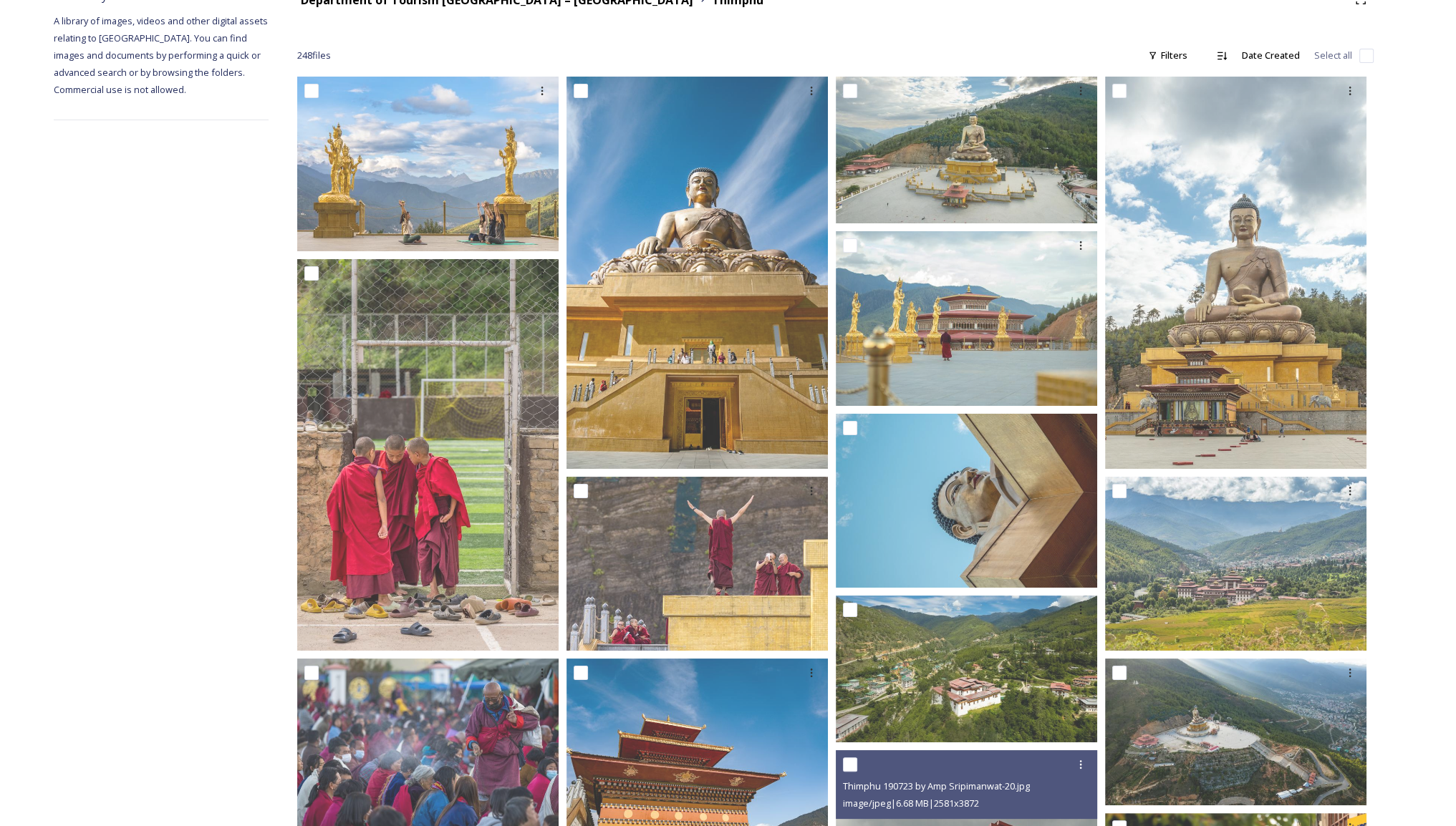
scroll to position [0, 0]
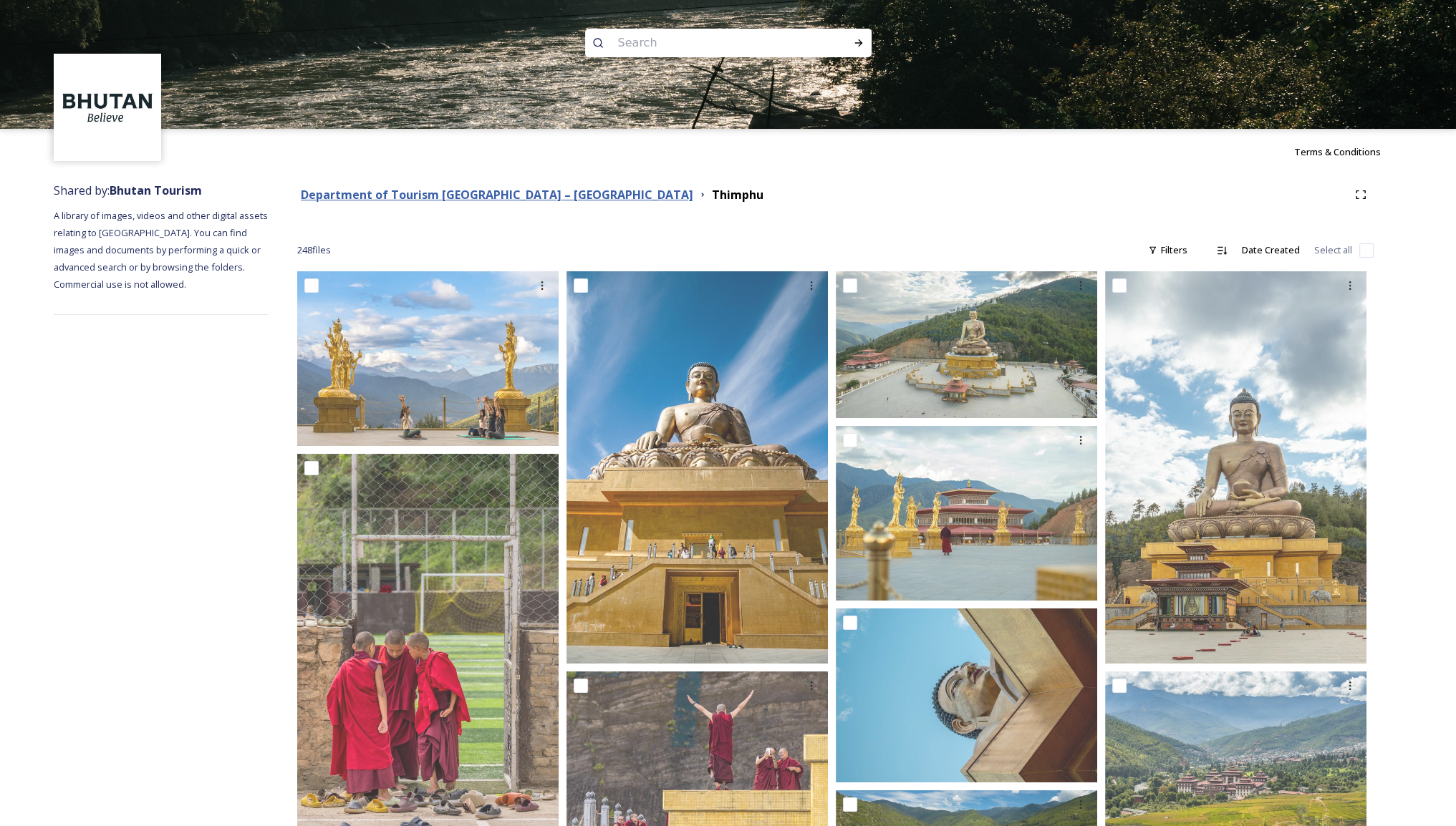
click at [536, 196] on strong "Department of Tourism [GEOGRAPHIC_DATA] – [GEOGRAPHIC_DATA]" at bounding box center [496, 195] width 392 height 16
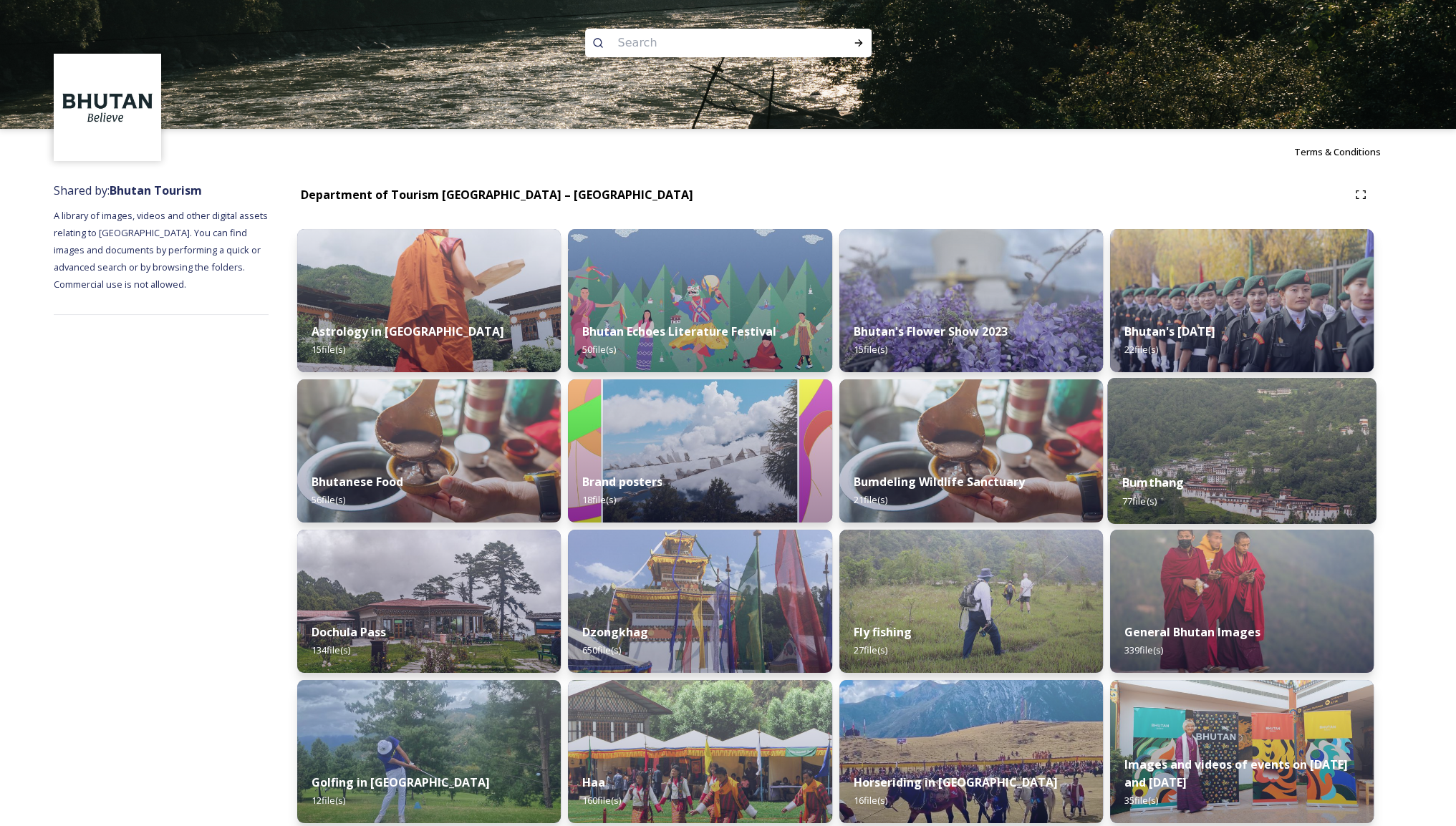
click at [1192, 439] on img at bounding box center [1242, 452] width 269 height 146
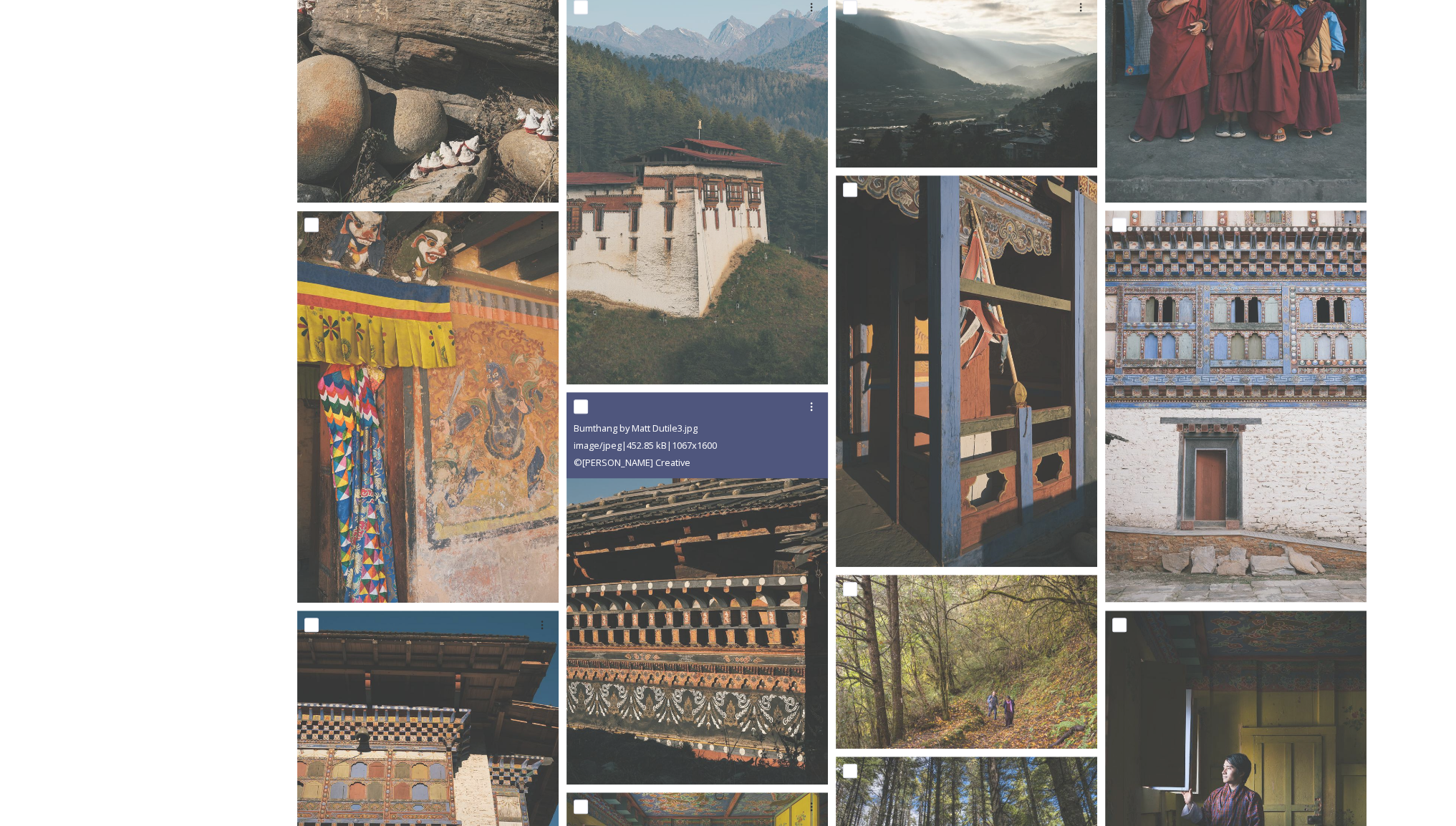
scroll to position [1074, 0]
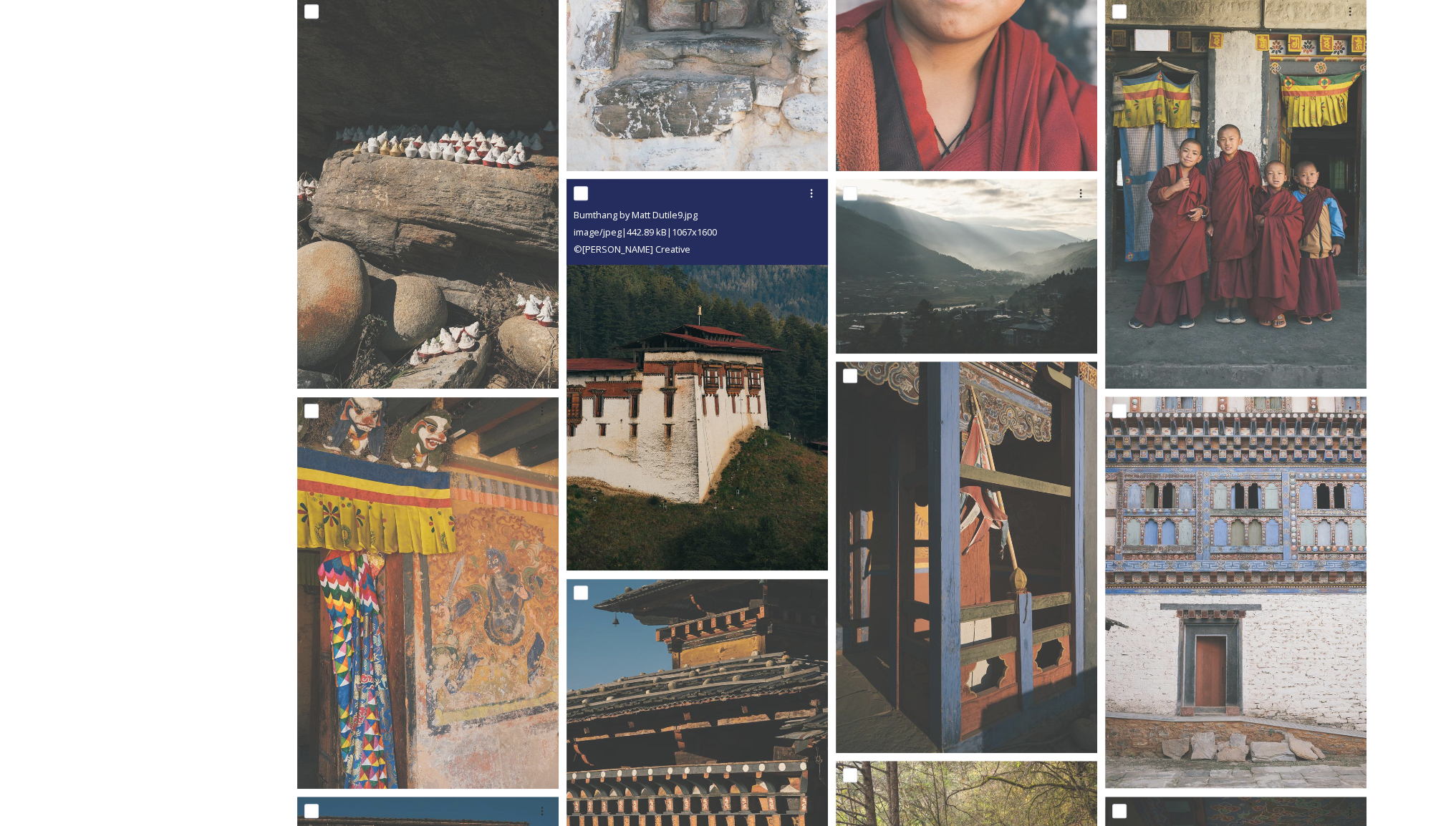
click at [745, 338] on img at bounding box center [697, 374] width 261 height 391
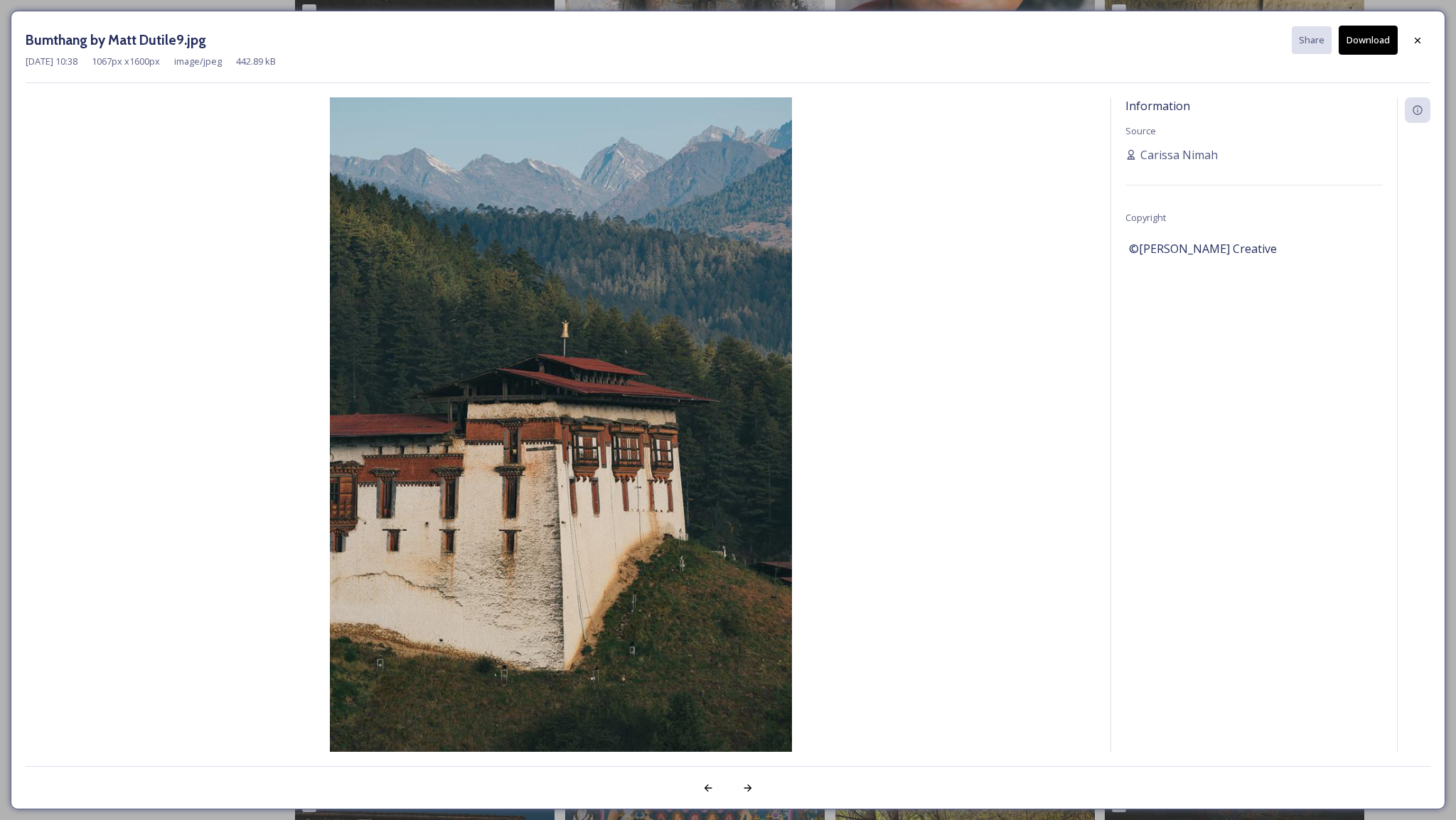
click at [1373, 48] on button "Download" at bounding box center [1368, 40] width 59 height 29
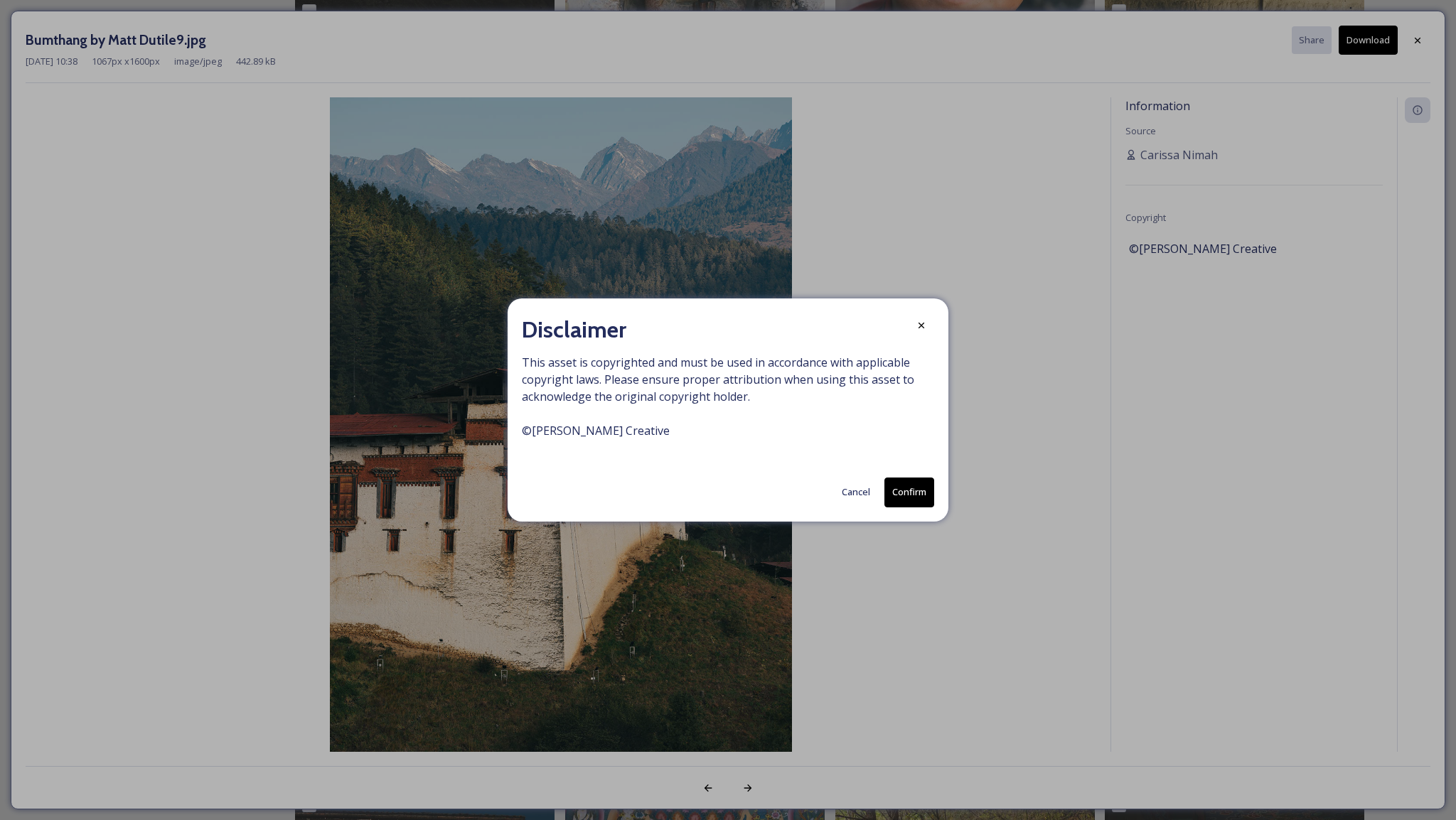
click at [910, 496] on button "Confirm" at bounding box center [909, 492] width 50 height 29
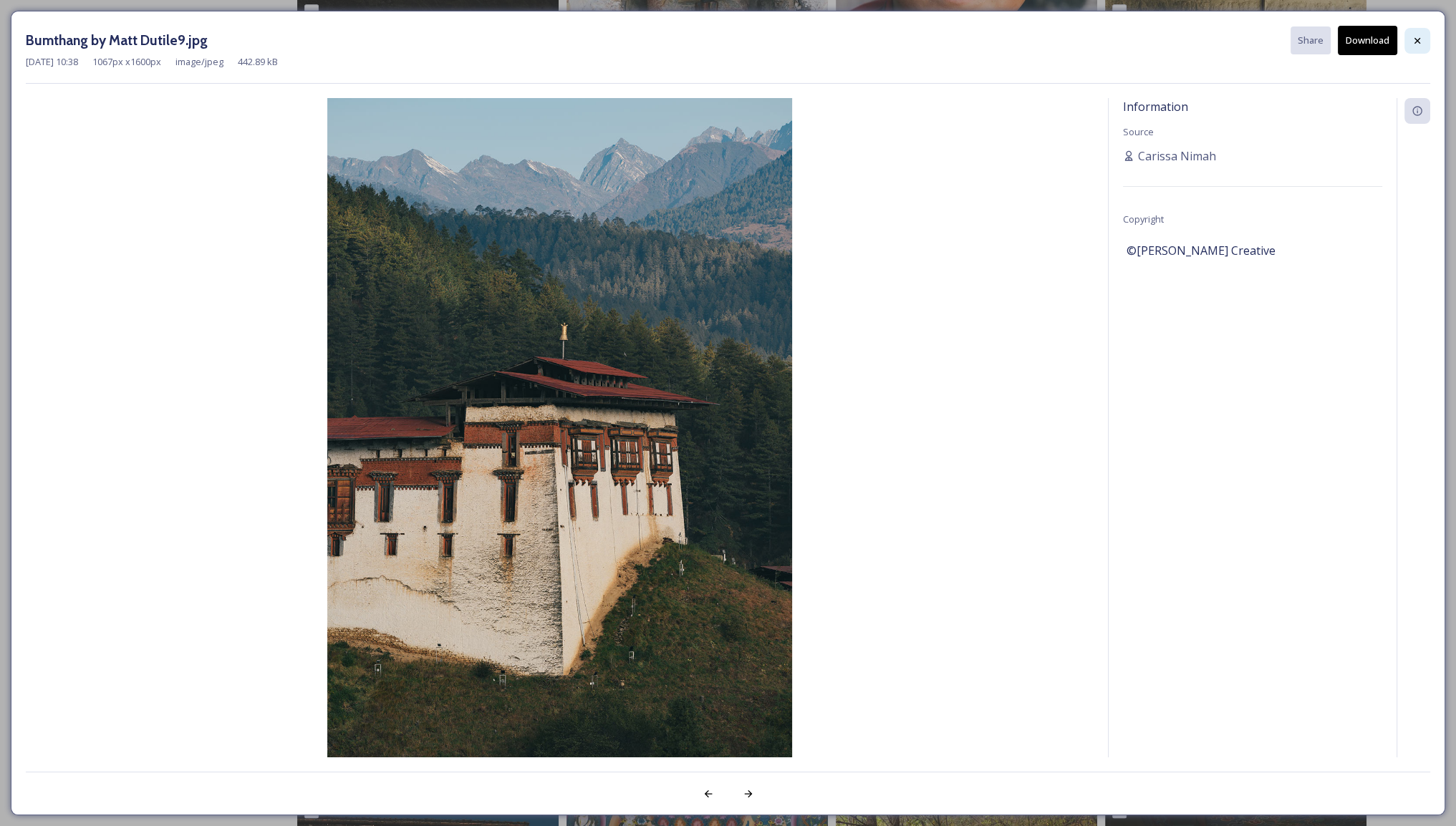
click at [1420, 44] on icon at bounding box center [1417, 41] width 12 height 12
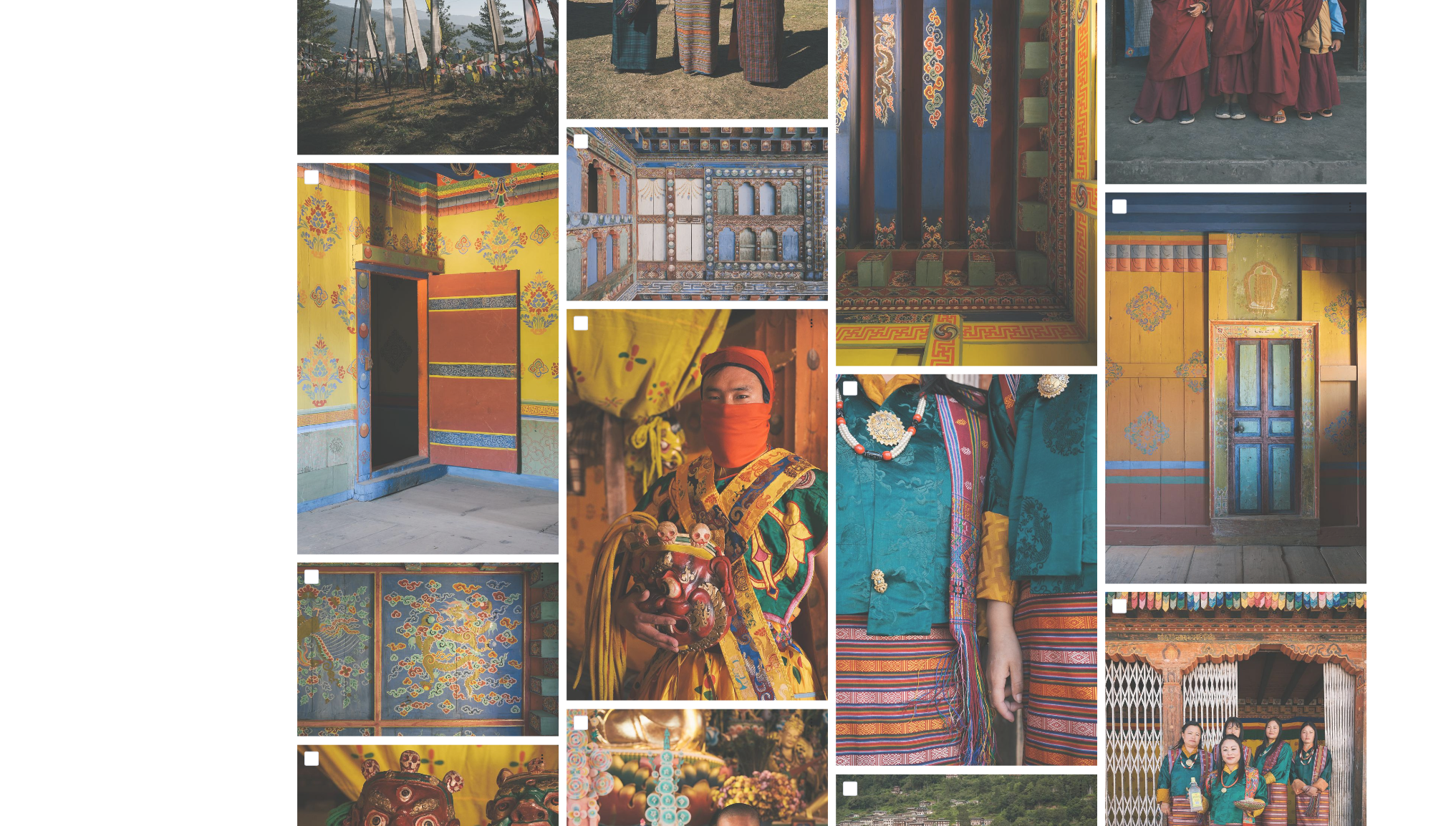
scroll to position [4153, 0]
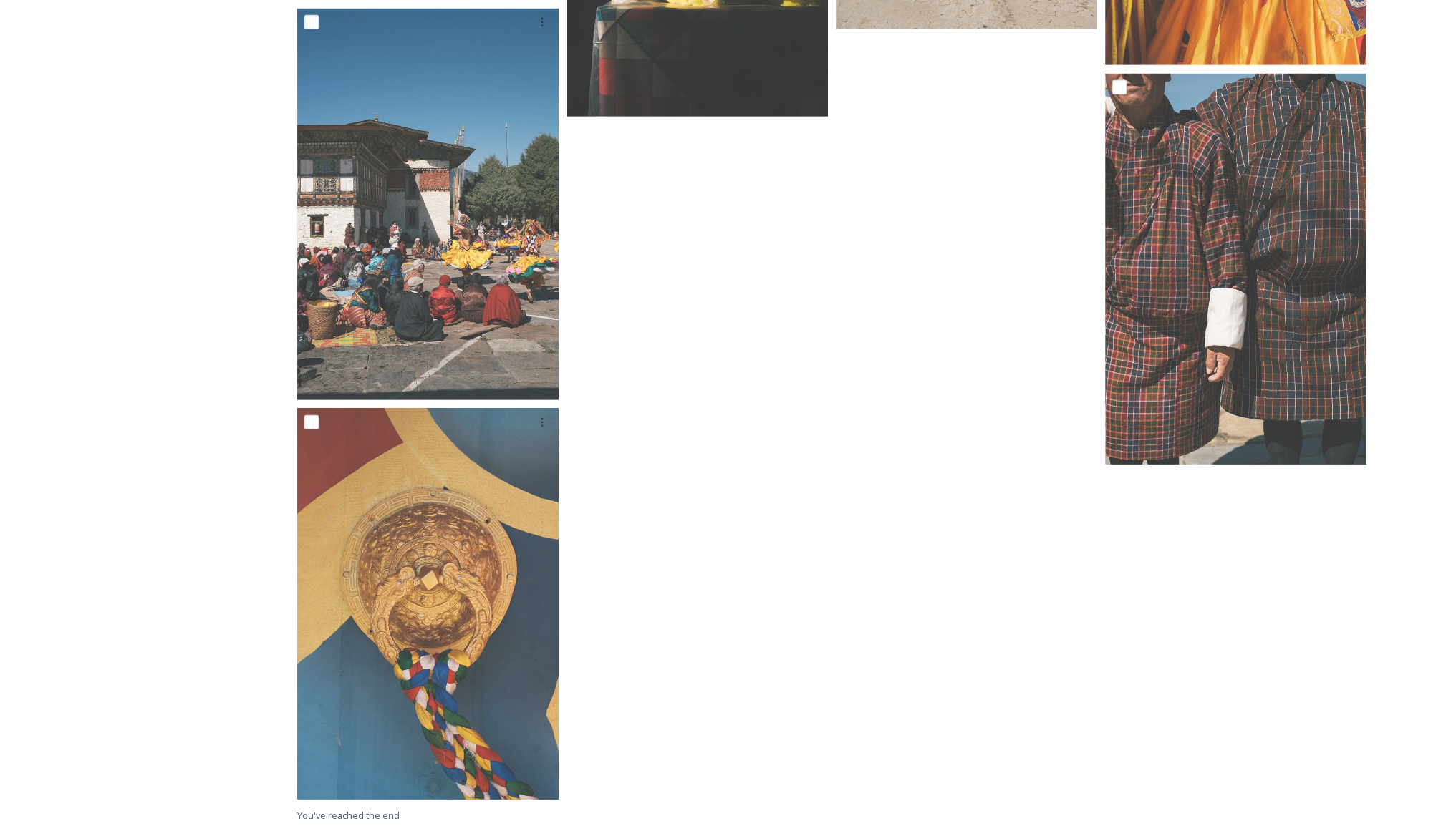
scroll to position [5875, 0]
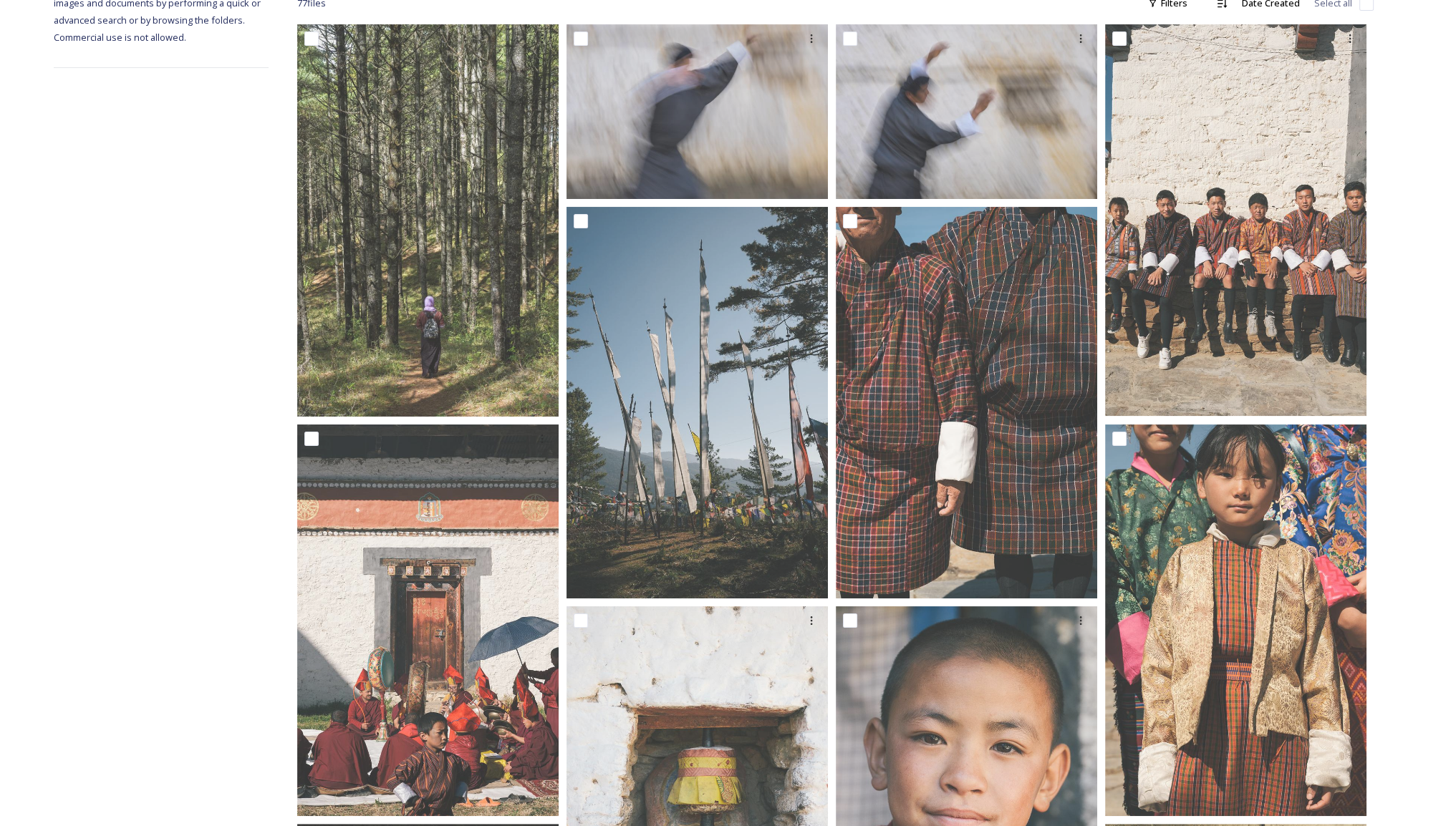
scroll to position [227, 0]
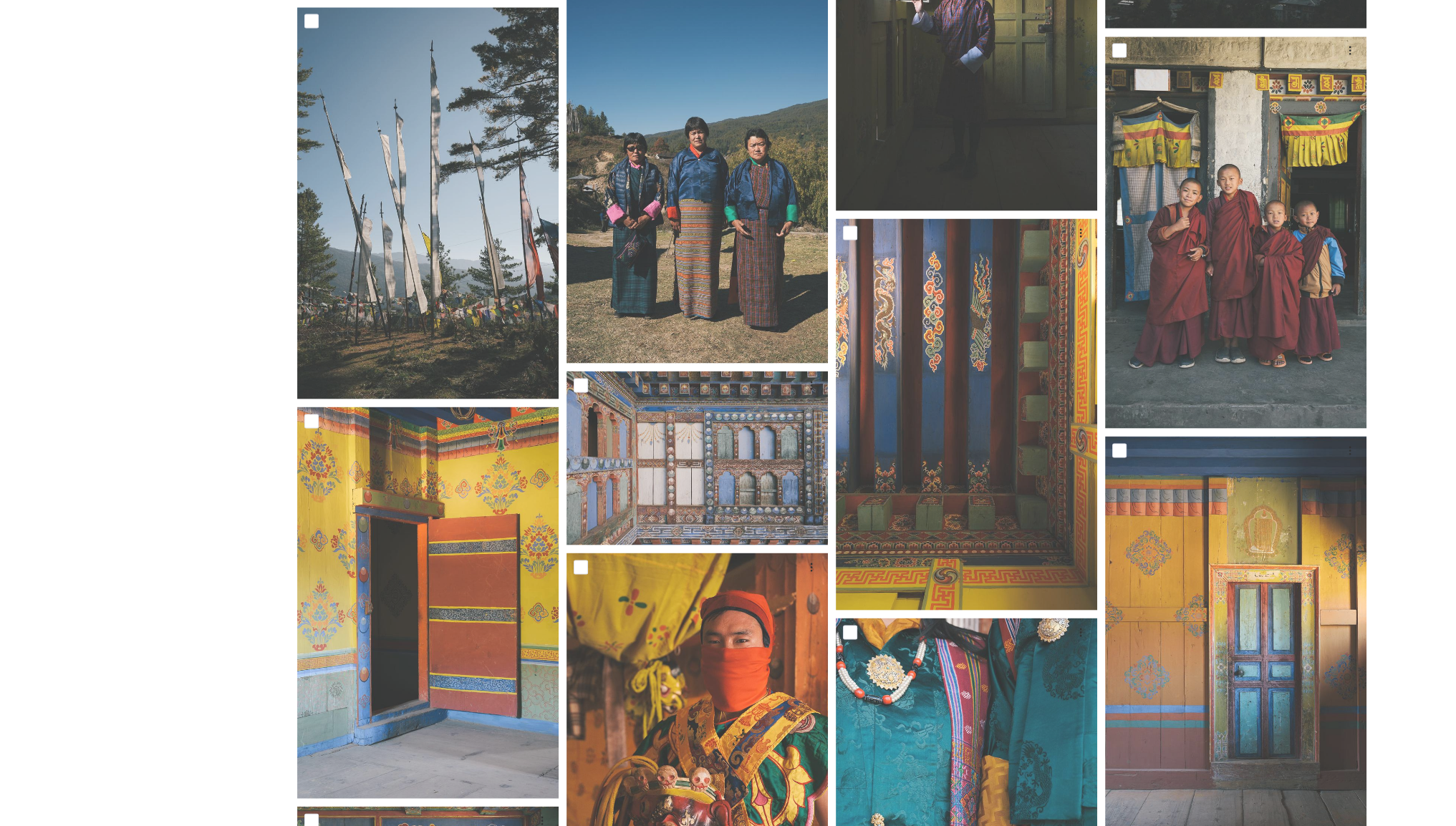
scroll to position [3950, 0]
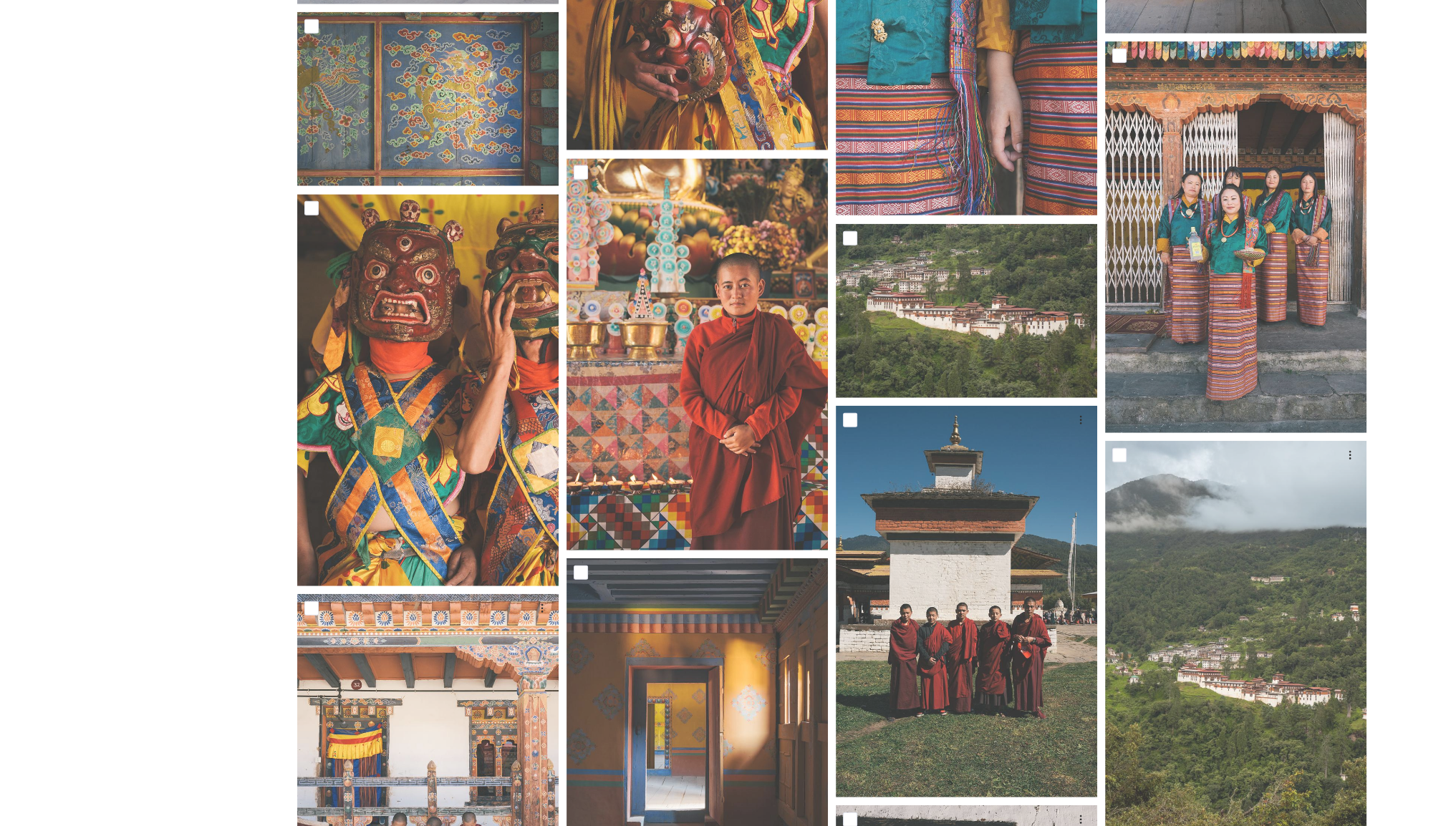
scroll to position [4810, 0]
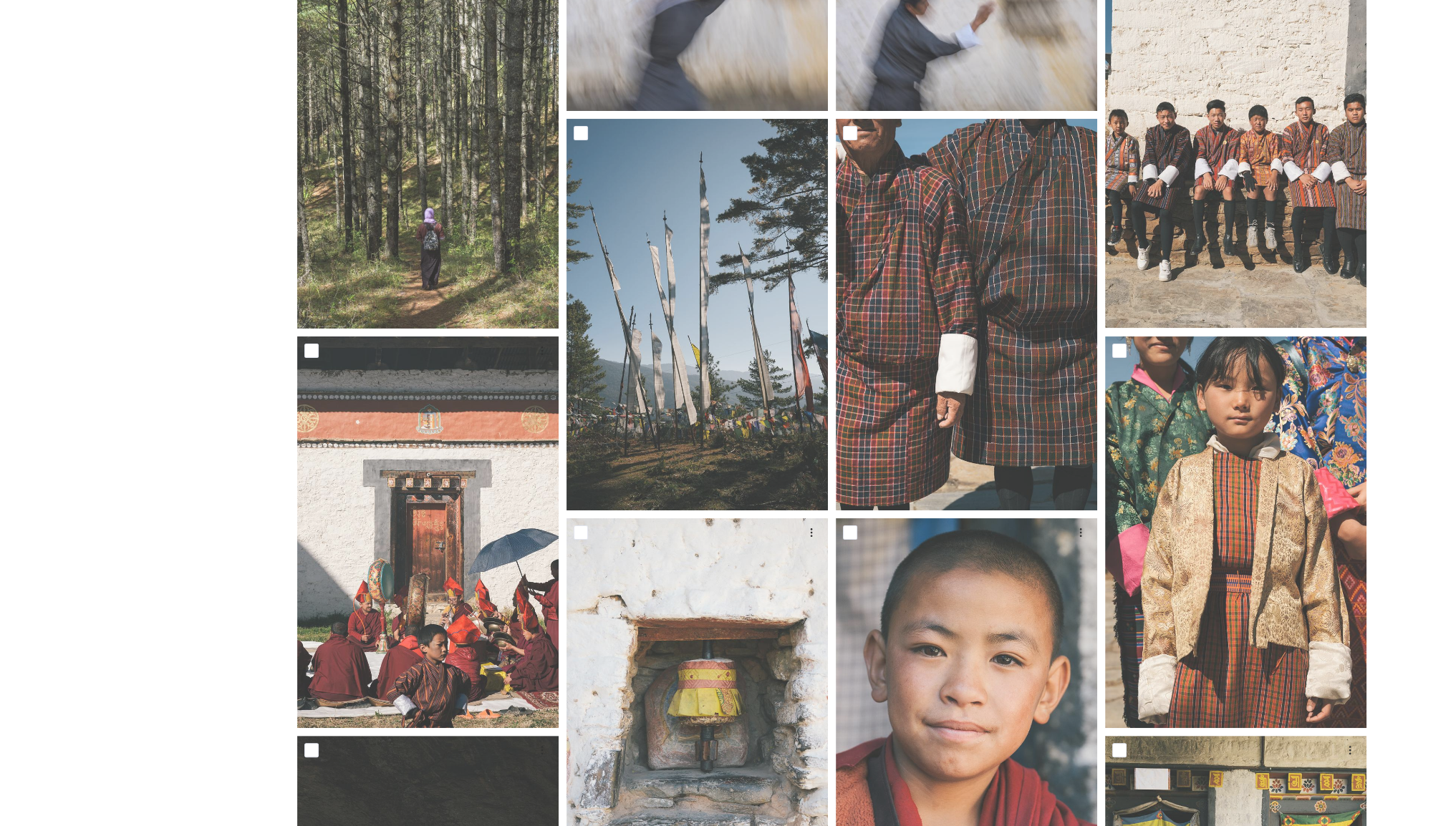
scroll to position [358, 0]
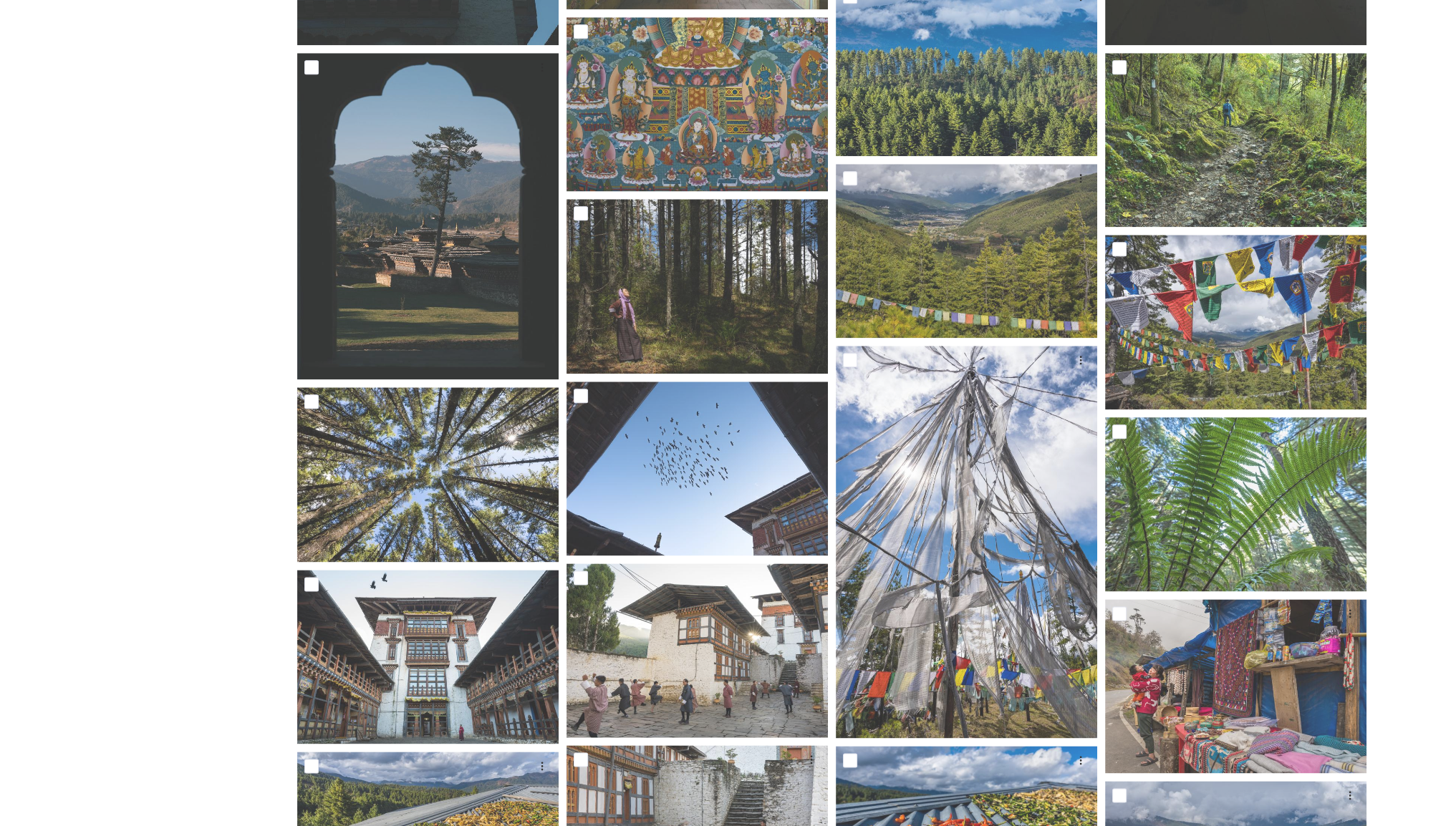
scroll to position [2219, 0]
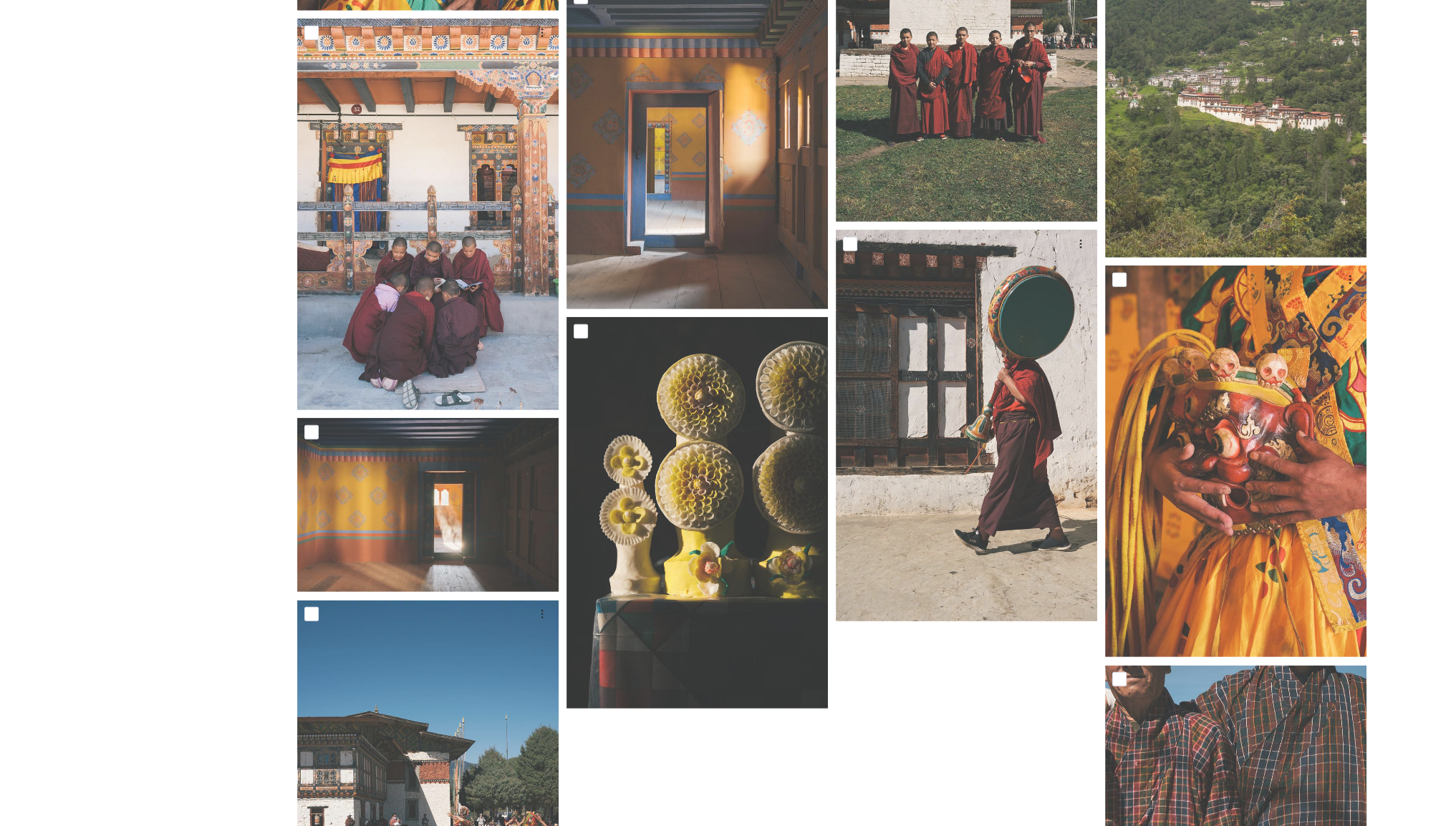
scroll to position [4873, 0]
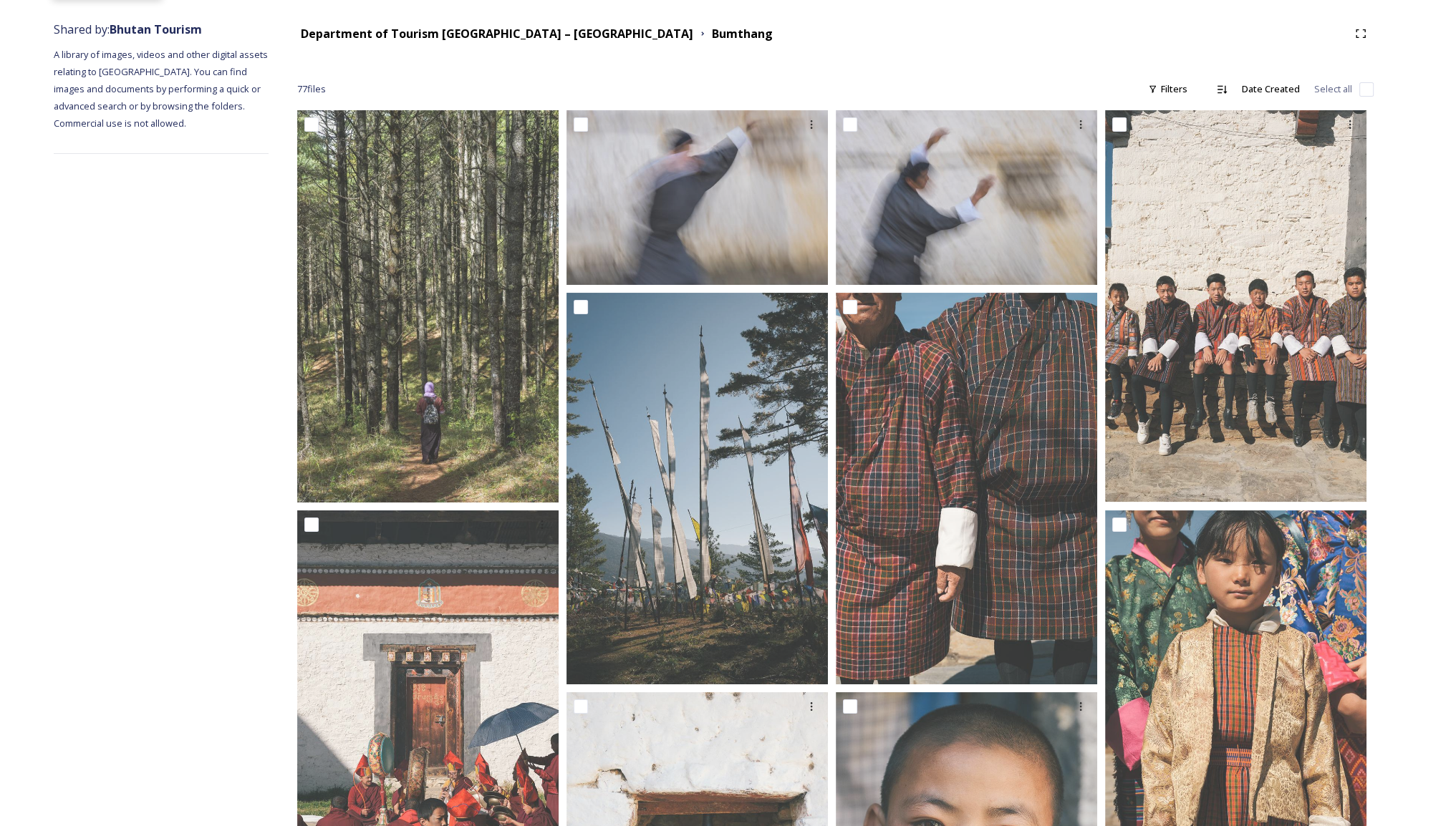
scroll to position [0, 0]
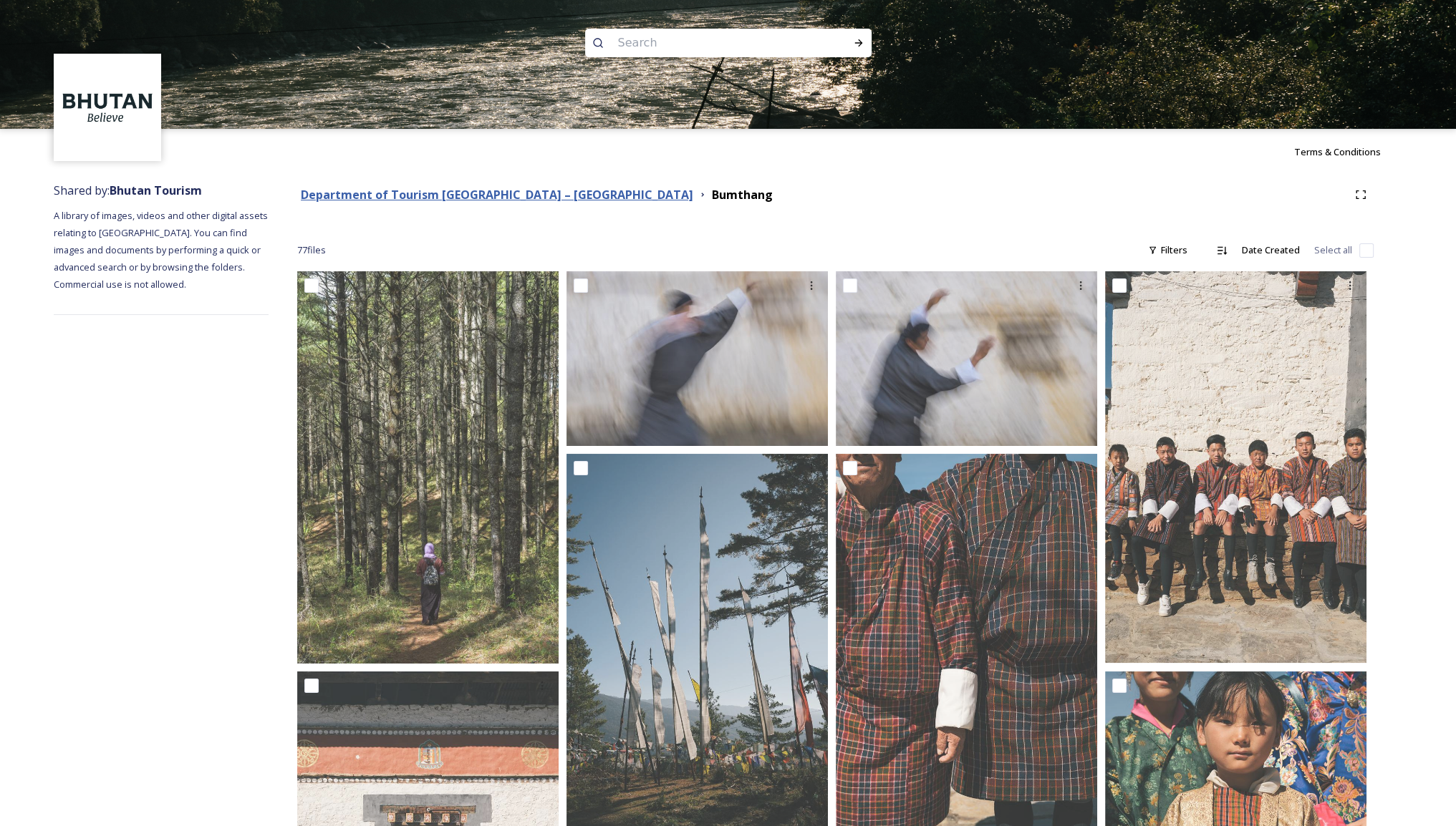
click at [534, 197] on strong "Department of Tourism [GEOGRAPHIC_DATA] – [GEOGRAPHIC_DATA]" at bounding box center [496, 195] width 392 height 16
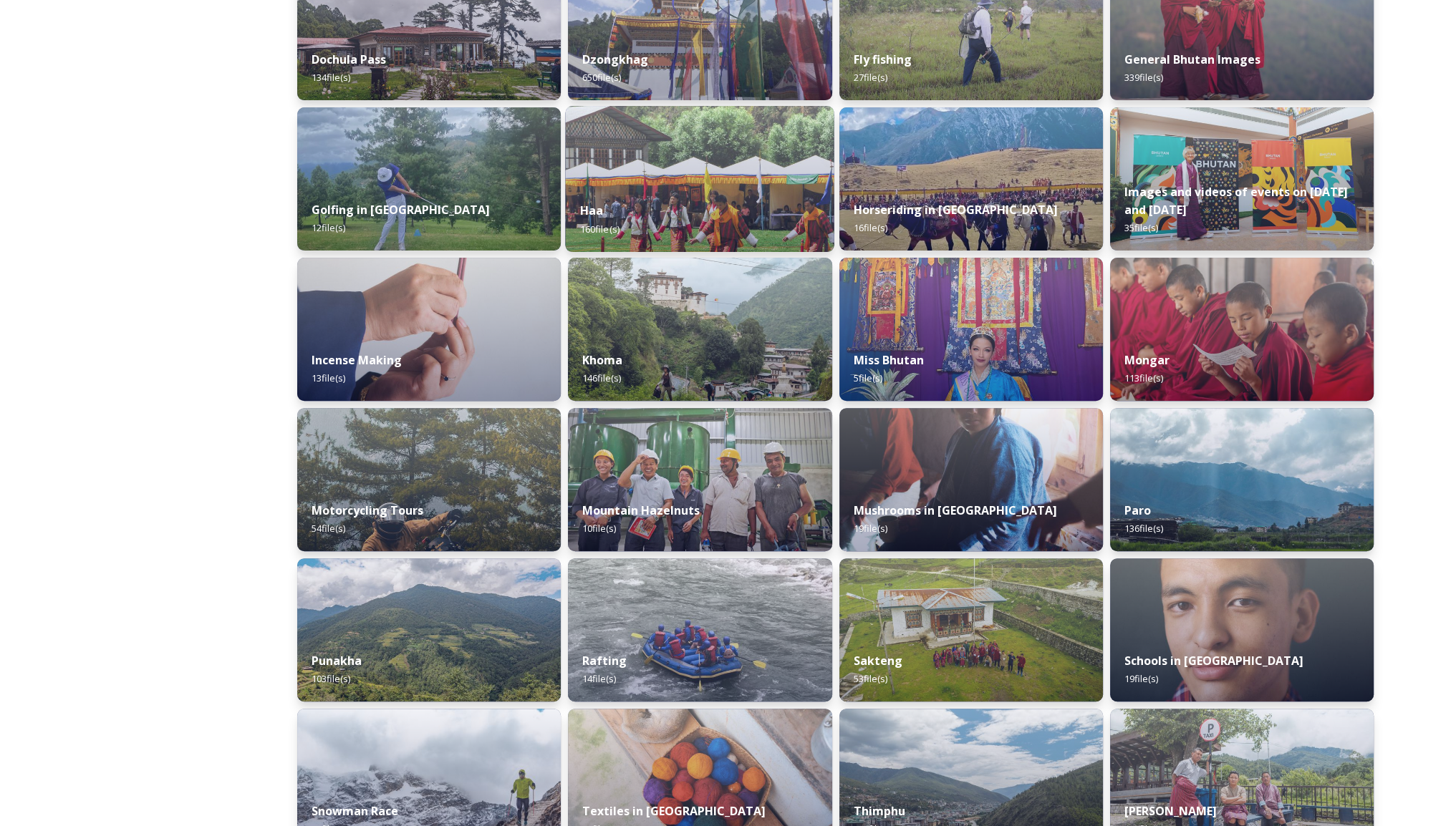
scroll to position [787, 0]
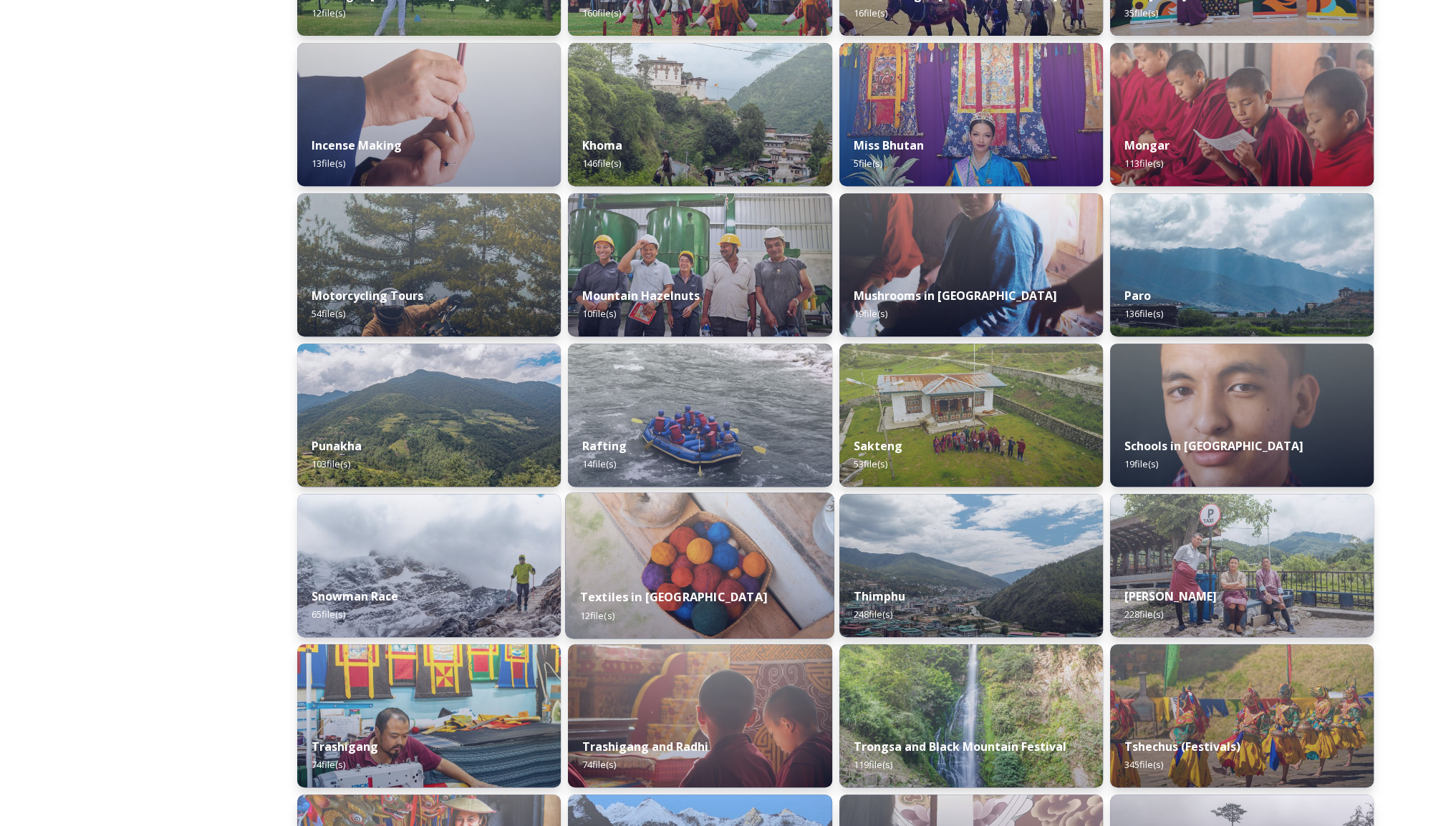
click at [701, 553] on img at bounding box center [700, 566] width 269 height 146
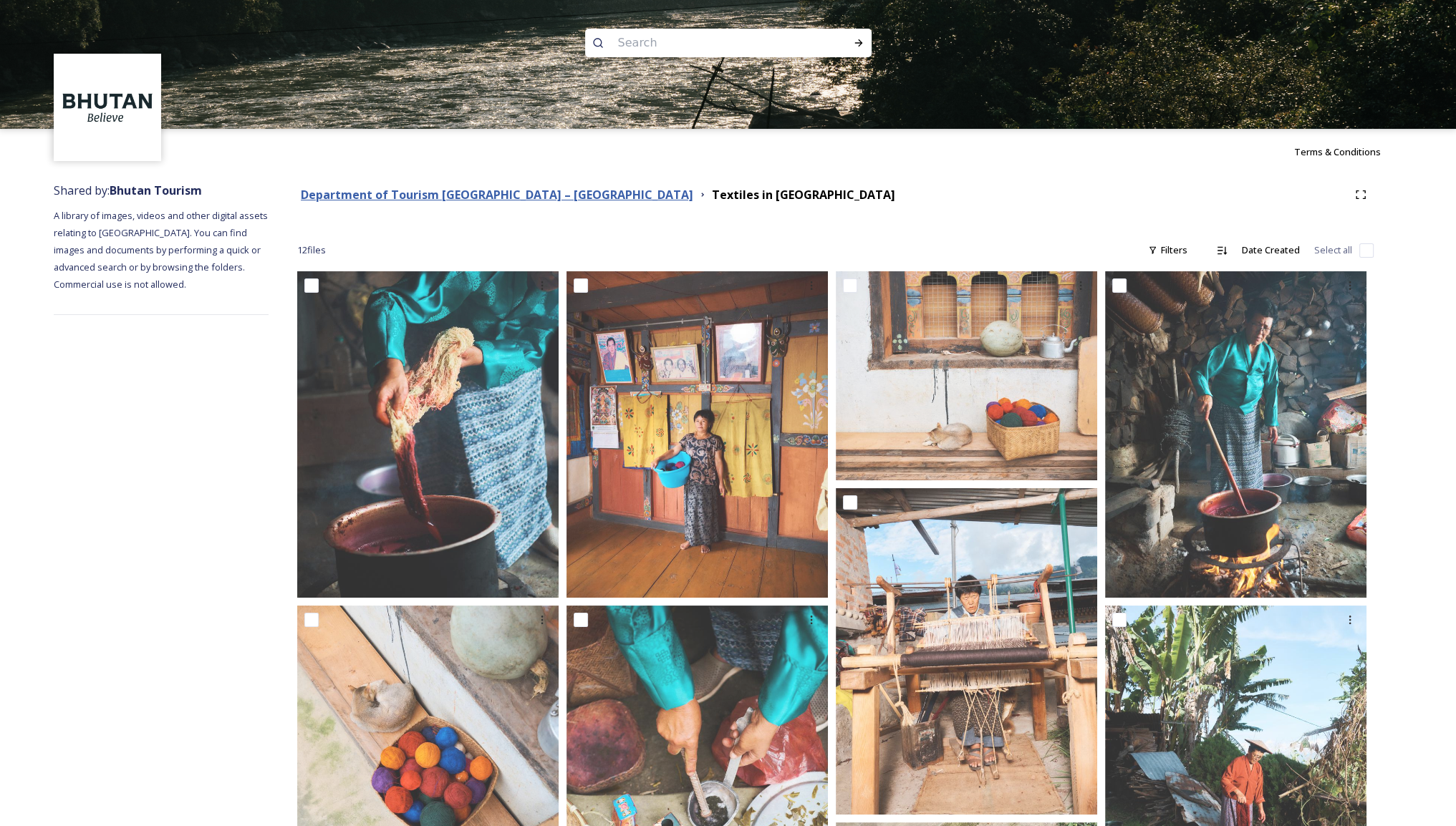
click at [380, 194] on strong "Department of Tourism [GEOGRAPHIC_DATA] – [GEOGRAPHIC_DATA]" at bounding box center [496, 195] width 392 height 16
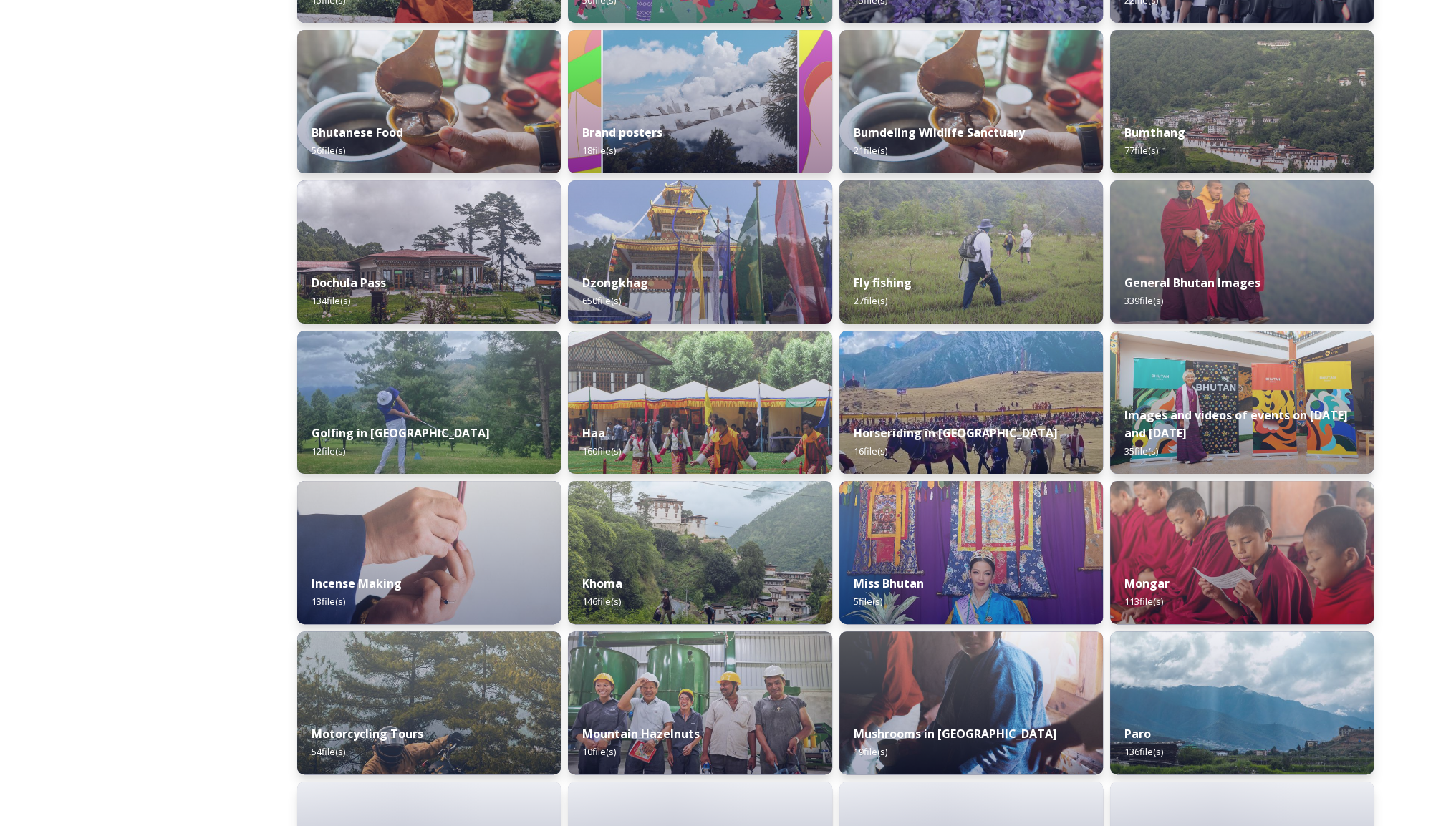
scroll to position [358, 0]
